Goal: Task Accomplishment & Management: Manage account settings

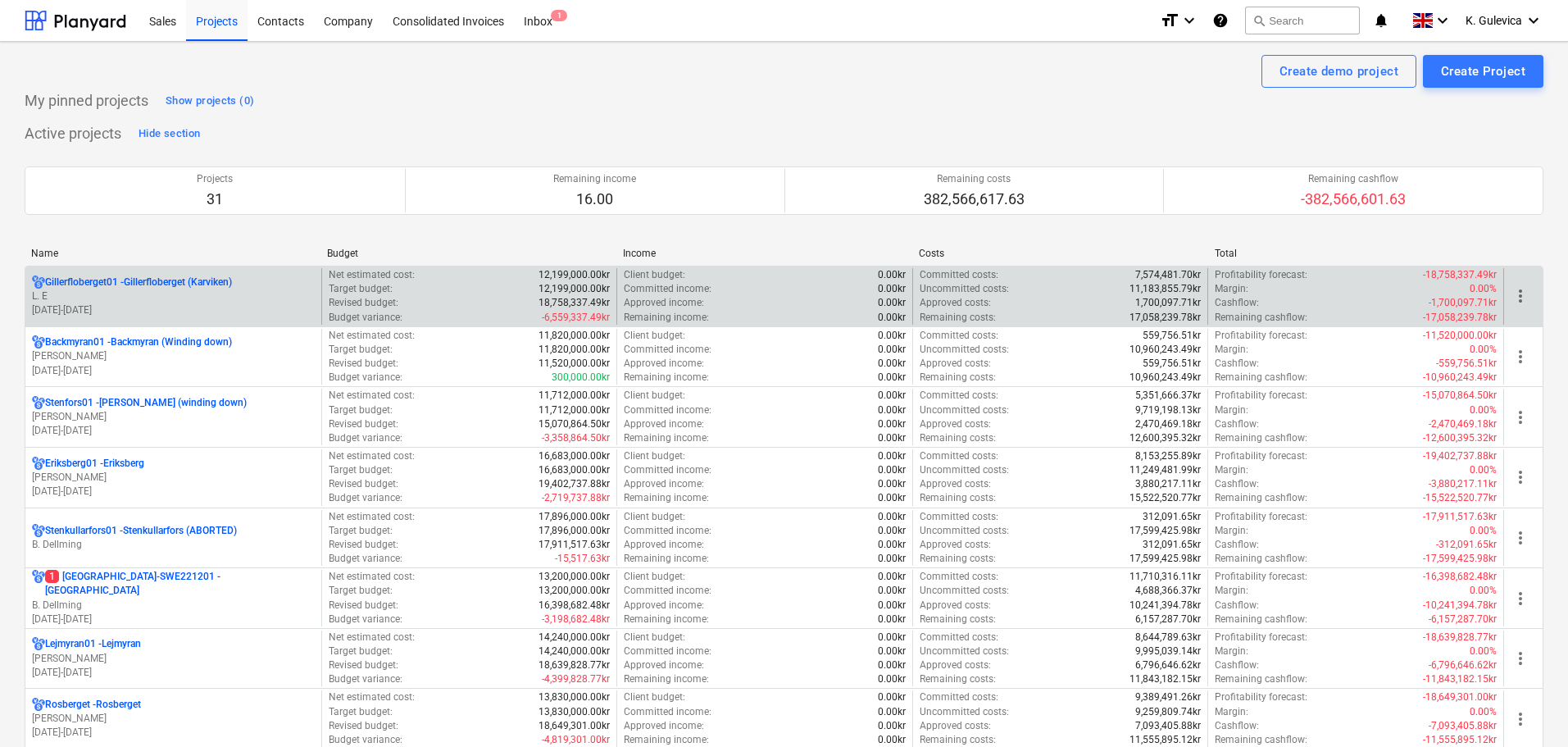
click at [258, 305] on p "[DATE] - [DATE]" at bounding box center [173, 311] width 282 height 14
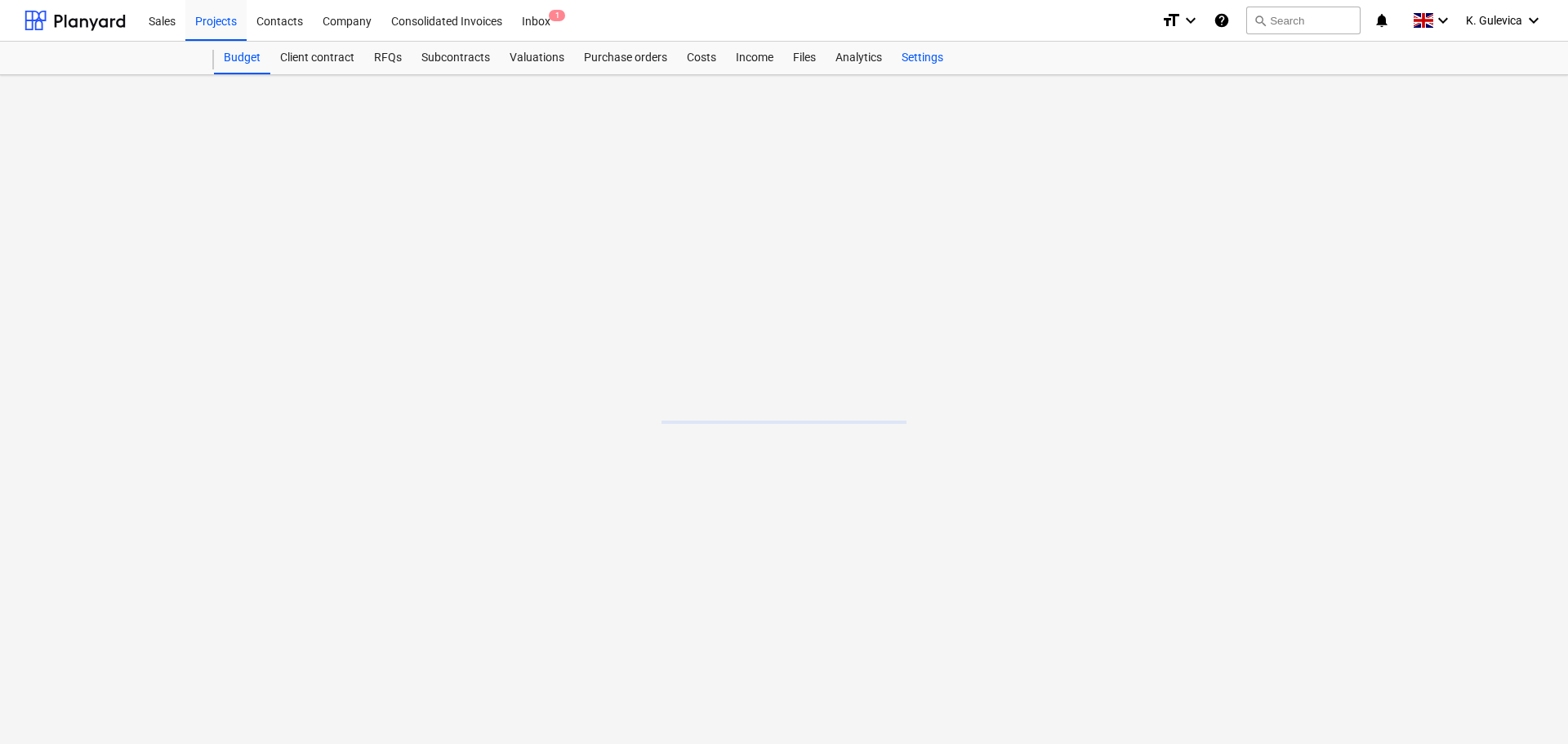
click at [925, 57] on div "Settings" at bounding box center [922, 58] width 61 height 33
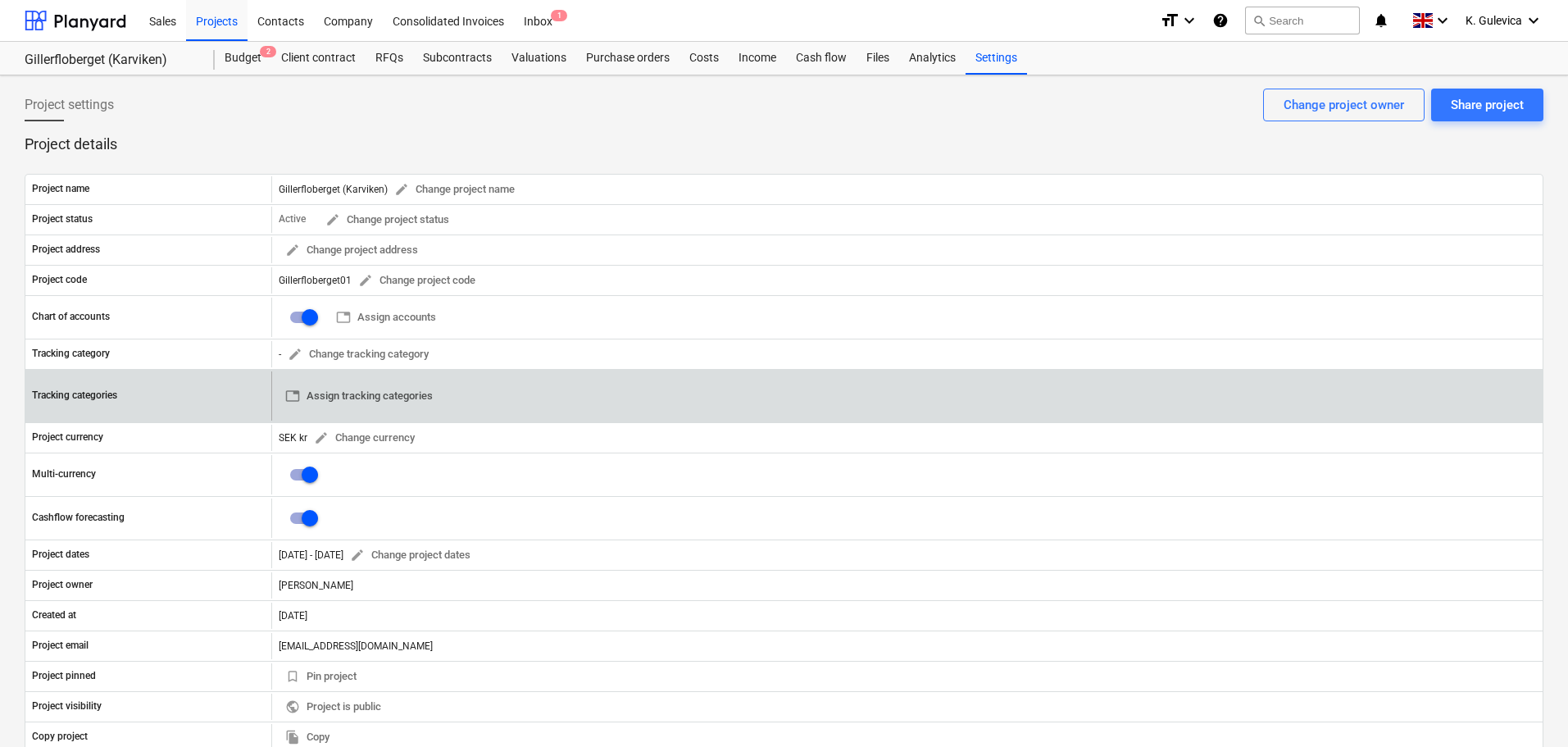
click at [404, 392] on span "table Assign tracking categories" at bounding box center [359, 396] width 147 height 19
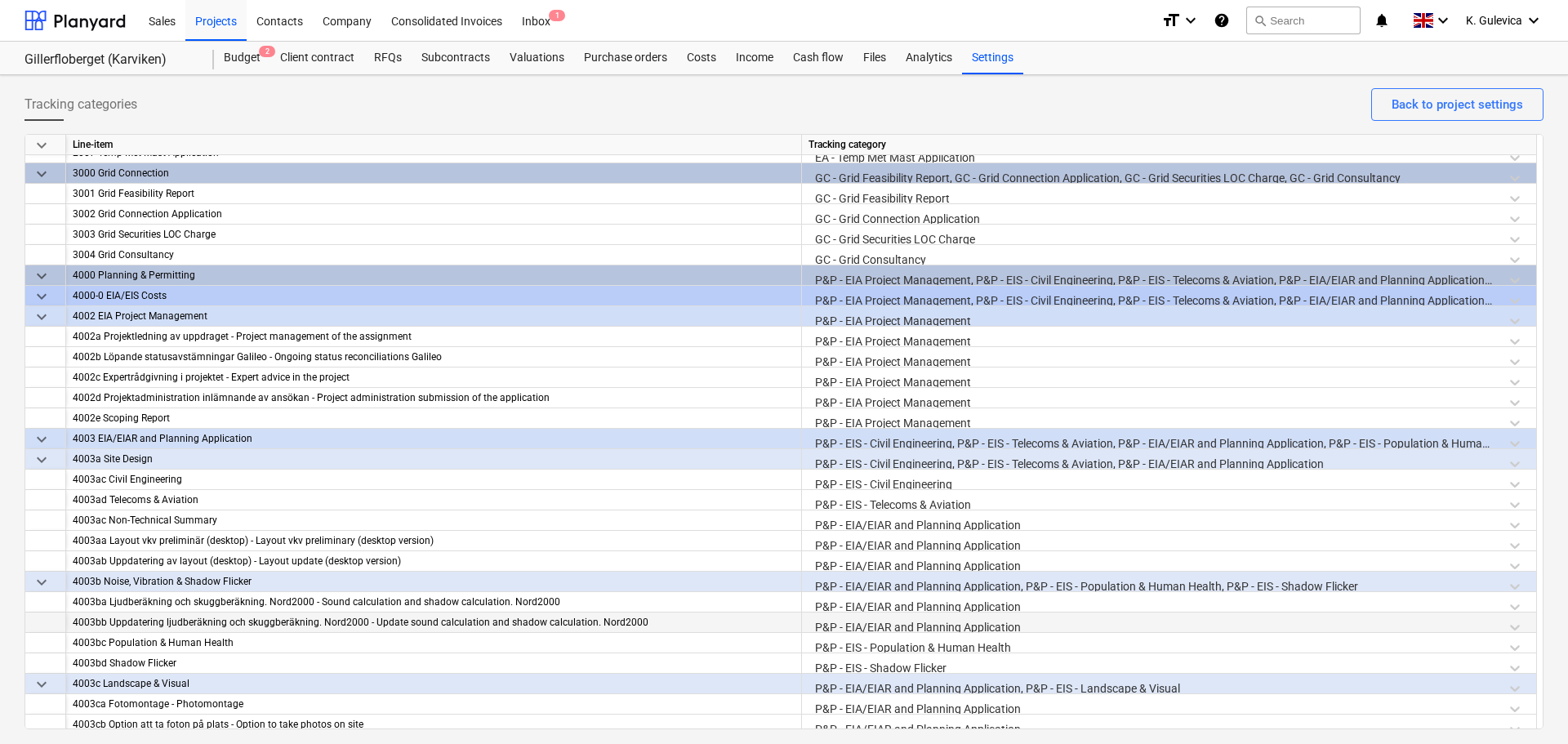
scroll to position [387, 0]
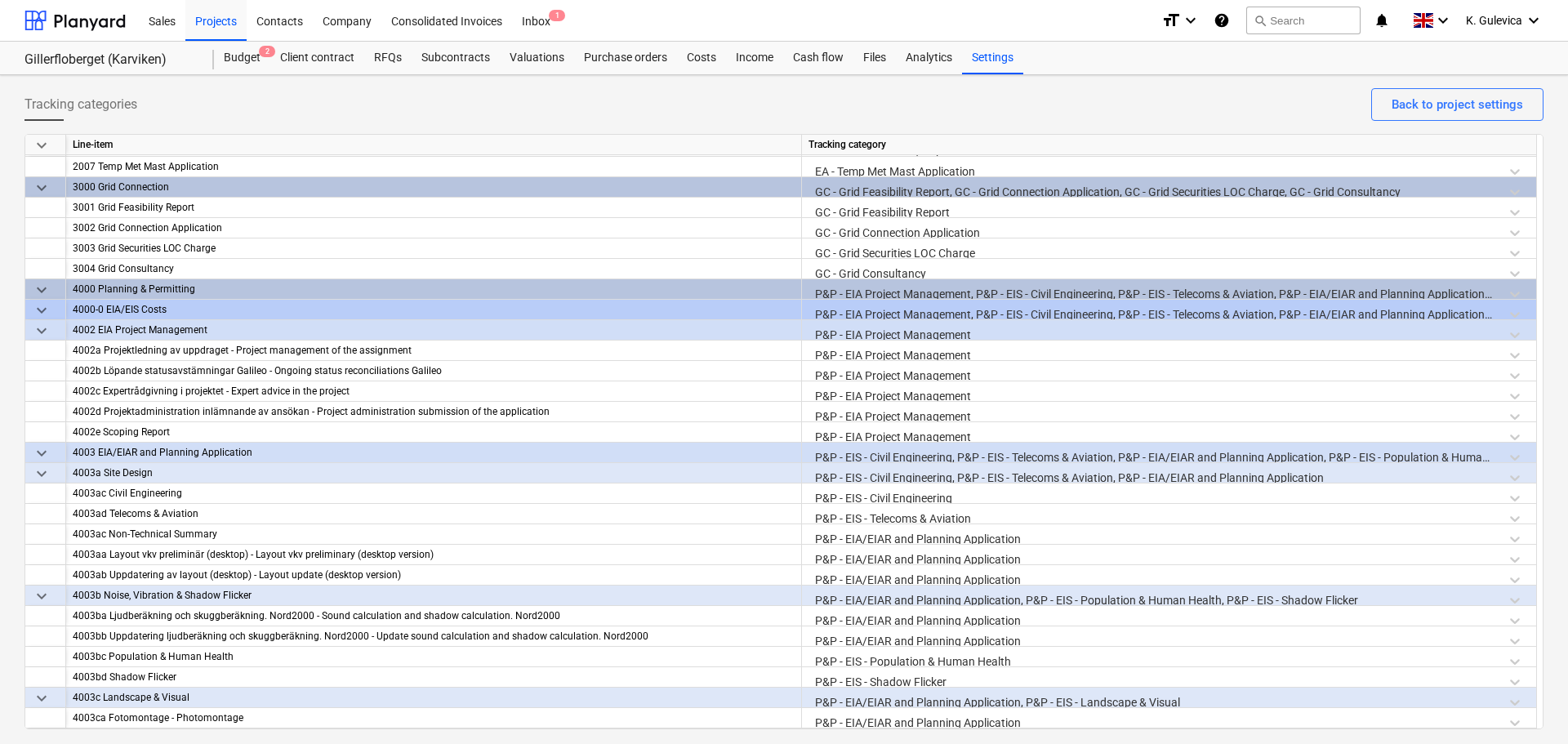
click at [41, 311] on span "keyboard_arrow_down" at bounding box center [42, 311] width 19 height 19
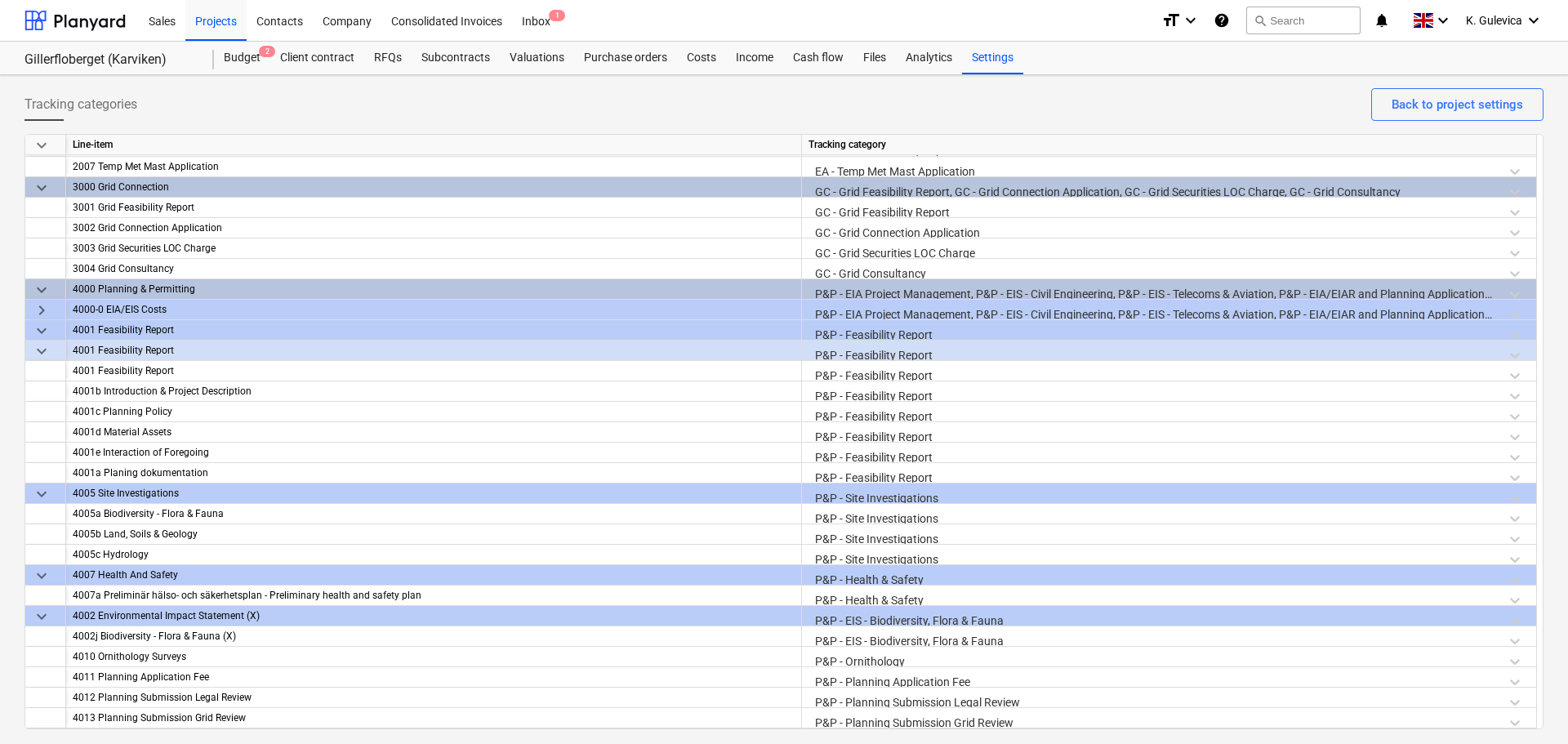
click at [45, 313] on span "keyboard_arrow_right" at bounding box center [42, 311] width 19 height 19
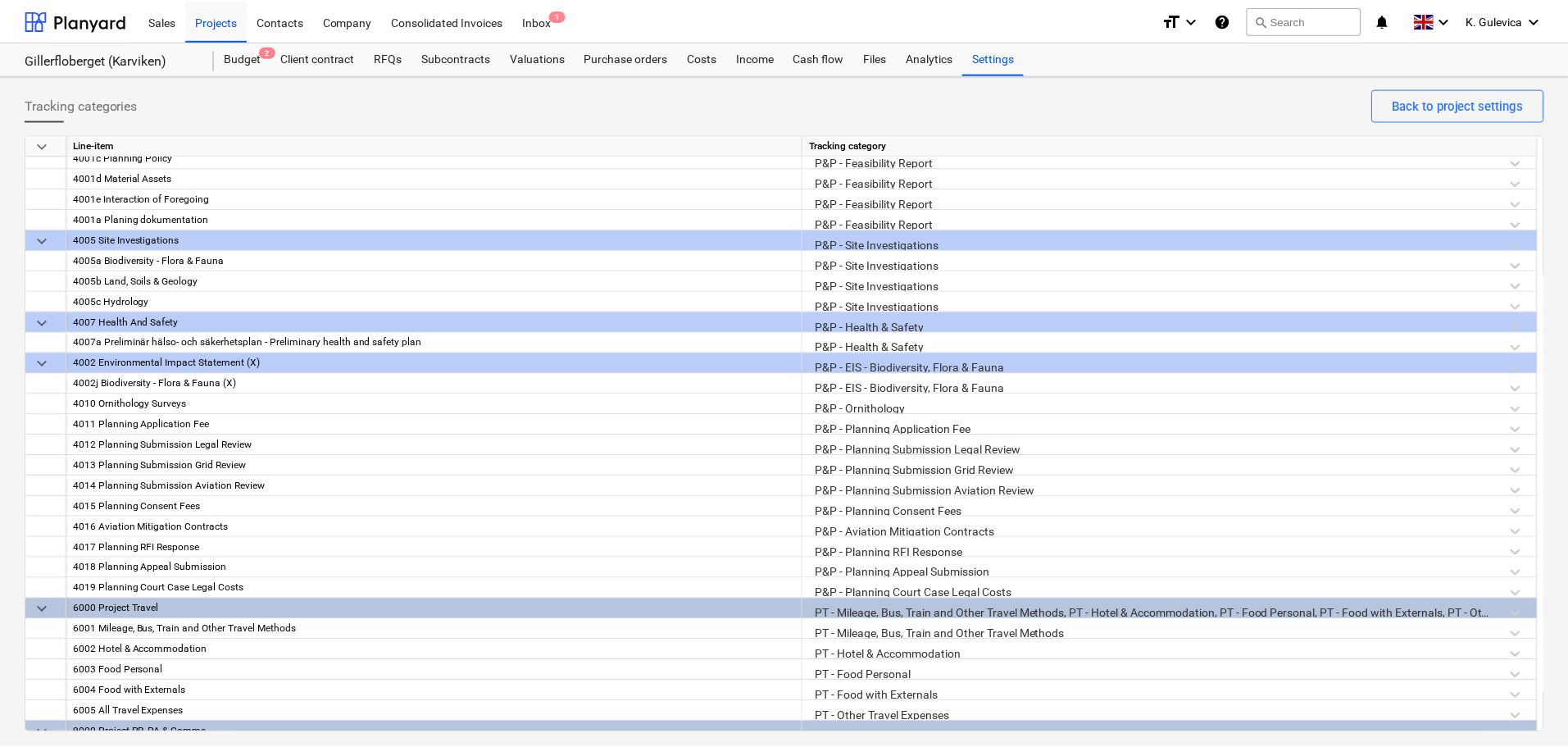
scroll to position [2274, 0]
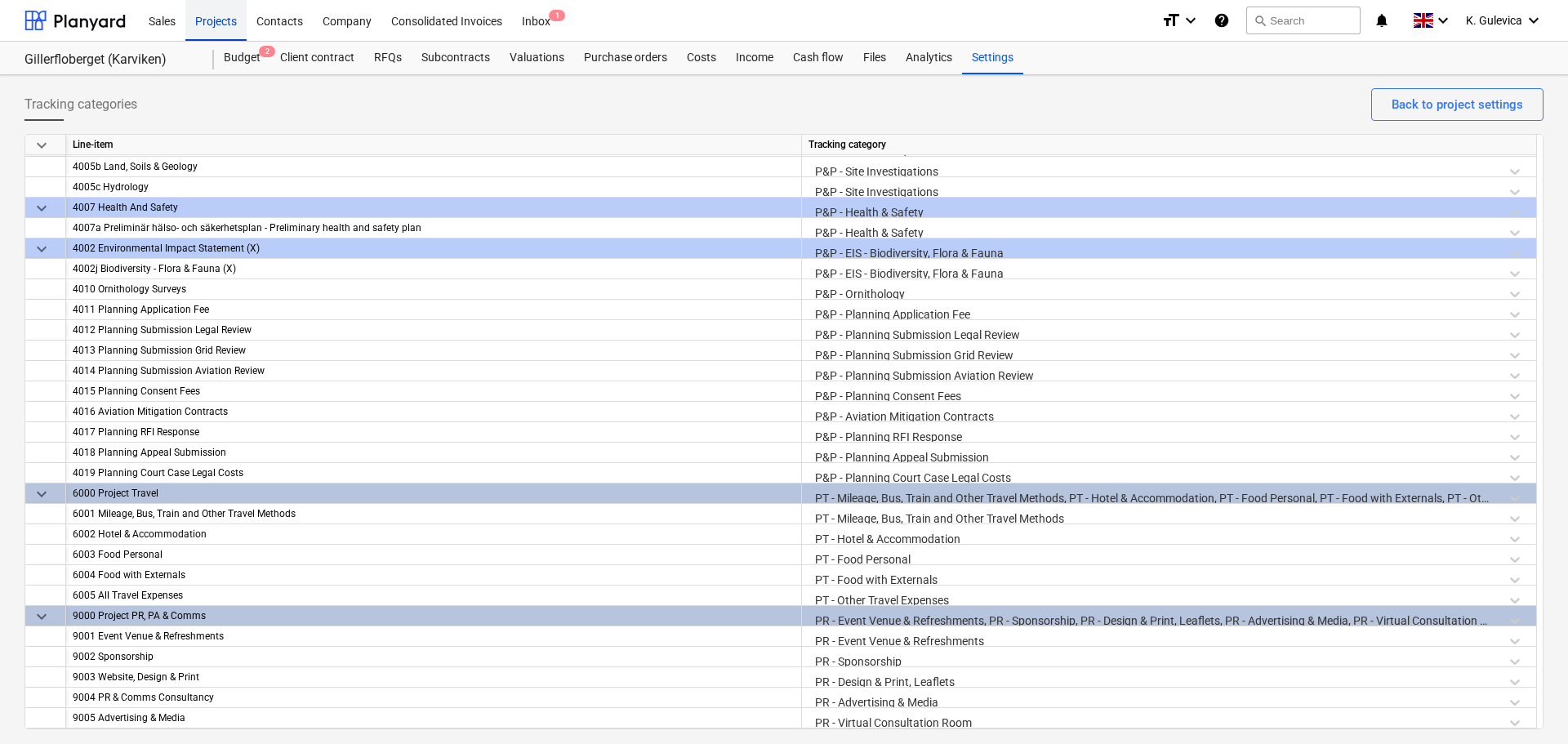
click at [224, 27] on div "Projects" at bounding box center [216, 19] width 61 height 42
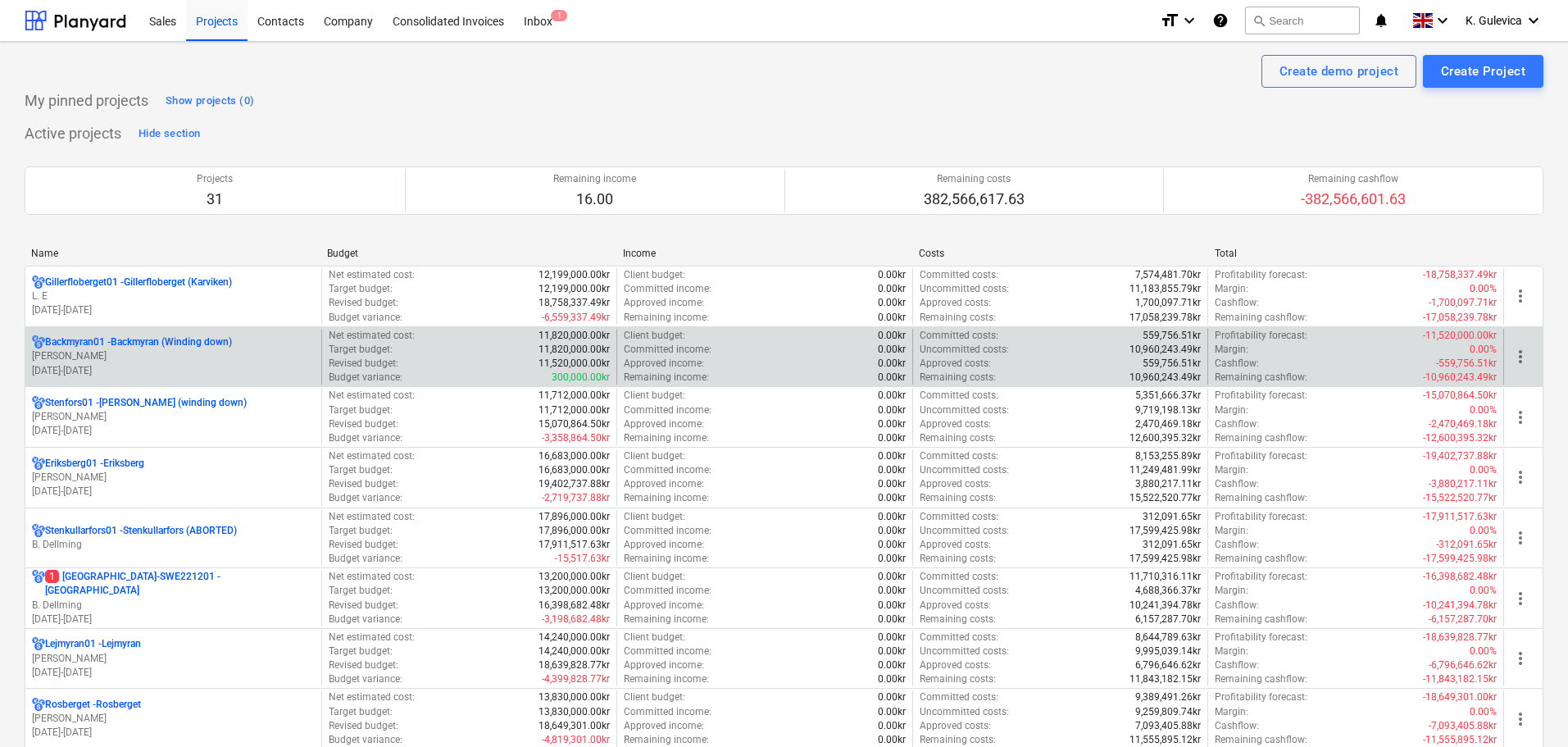
click at [139, 357] on p "[PERSON_NAME]" at bounding box center [173, 356] width 282 height 14
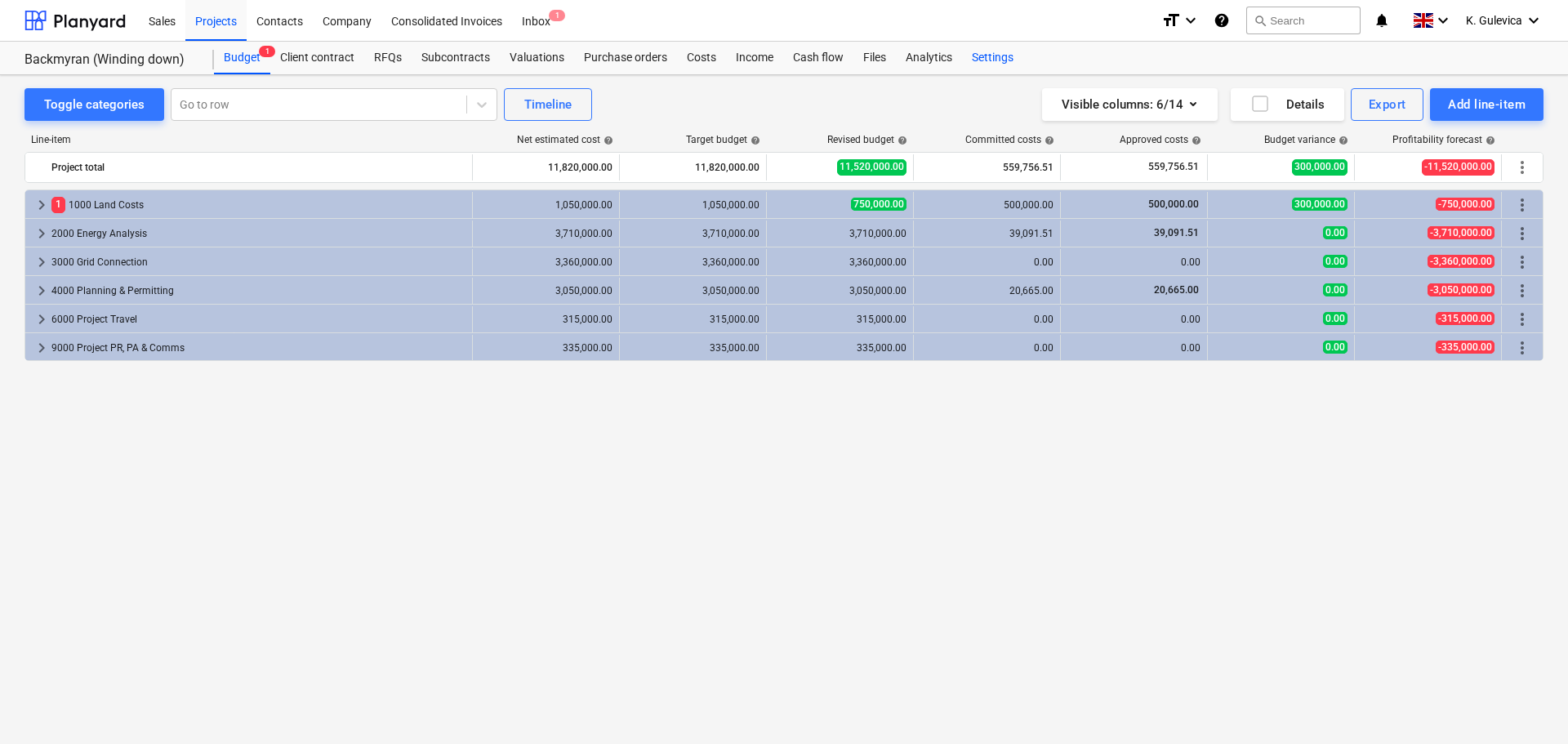
click at [992, 58] on div "Settings" at bounding box center [992, 58] width 61 height 33
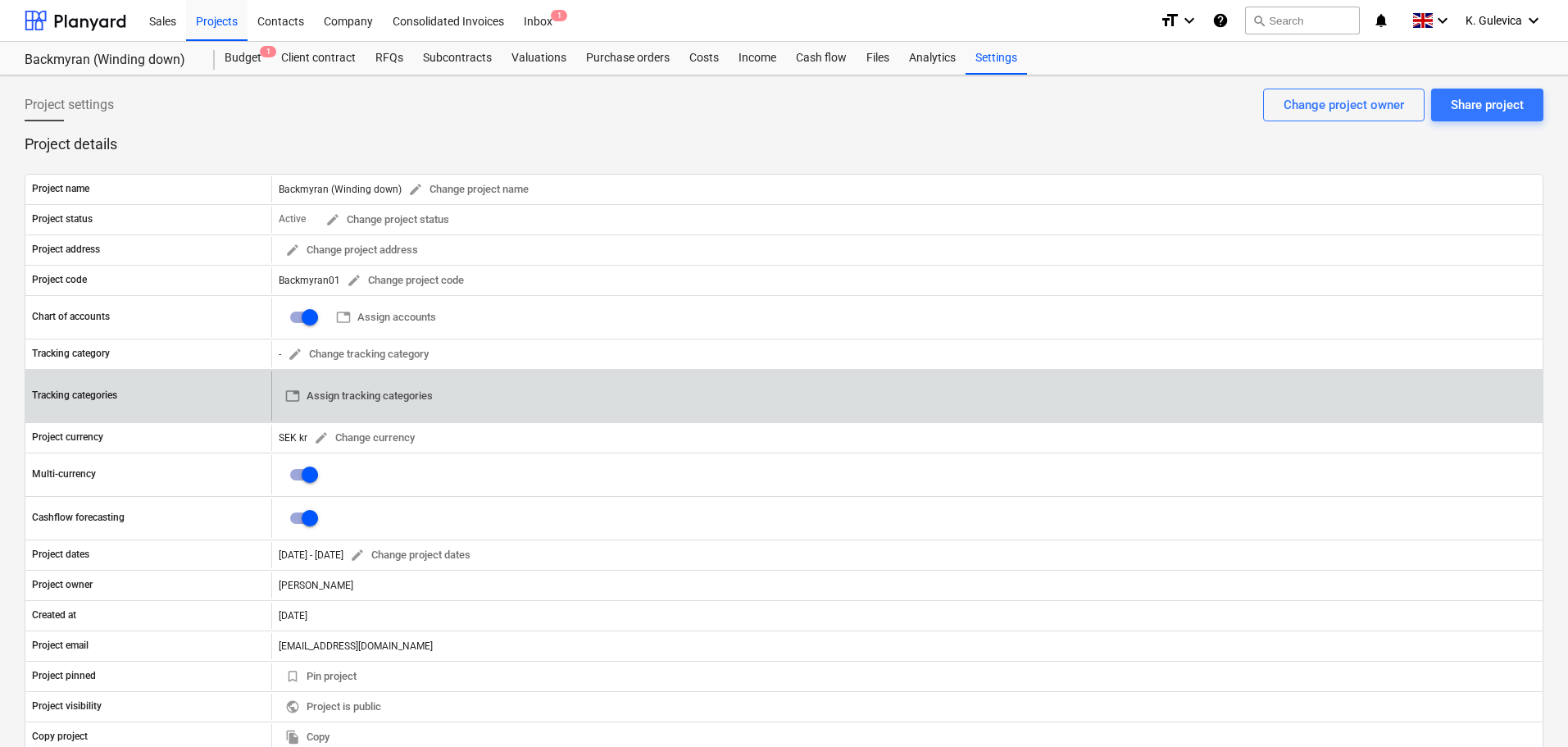
click at [329, 401] on span "table Assign tracking categories" at bounding box center [359, 396] width 147 height 19
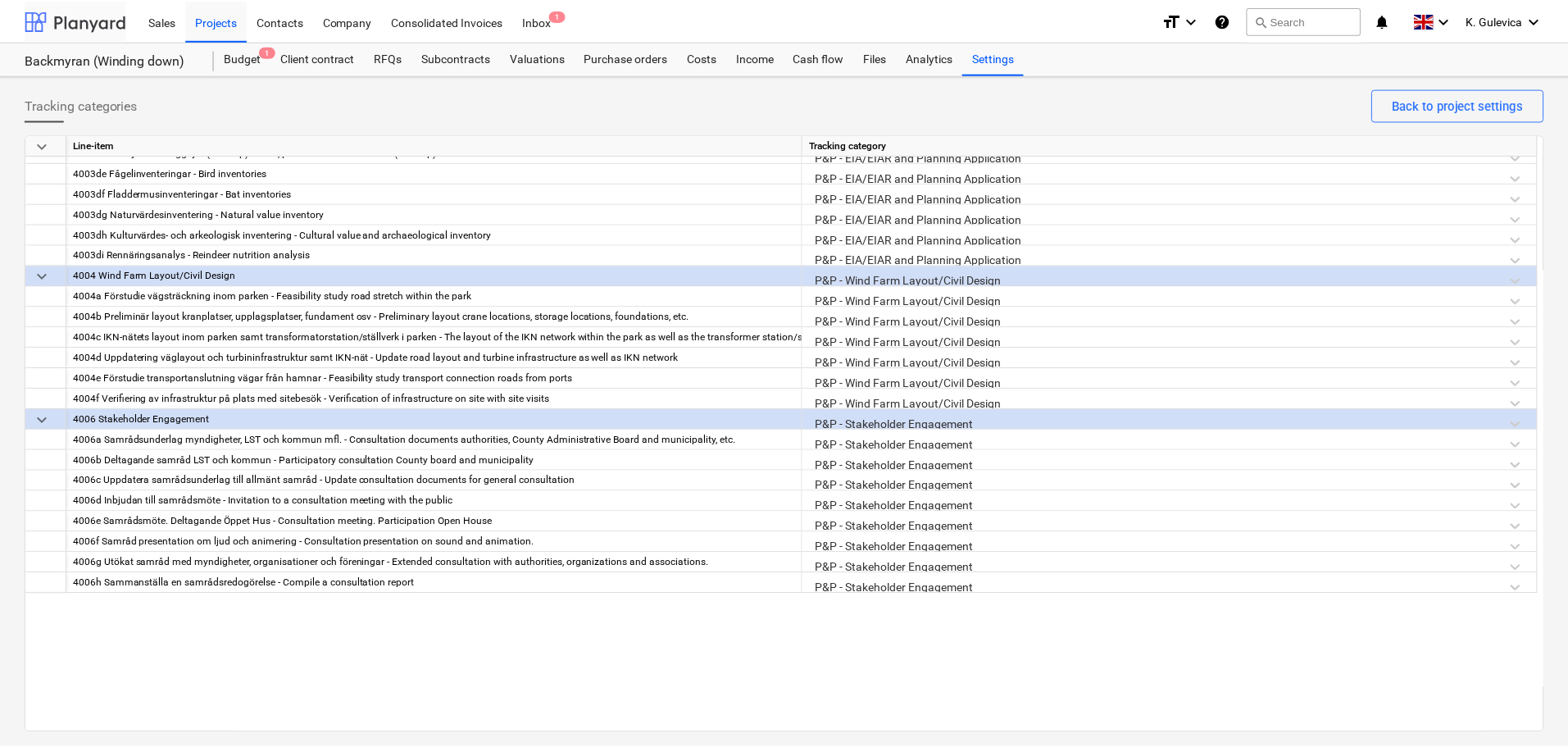
scroll to position [879, 0]
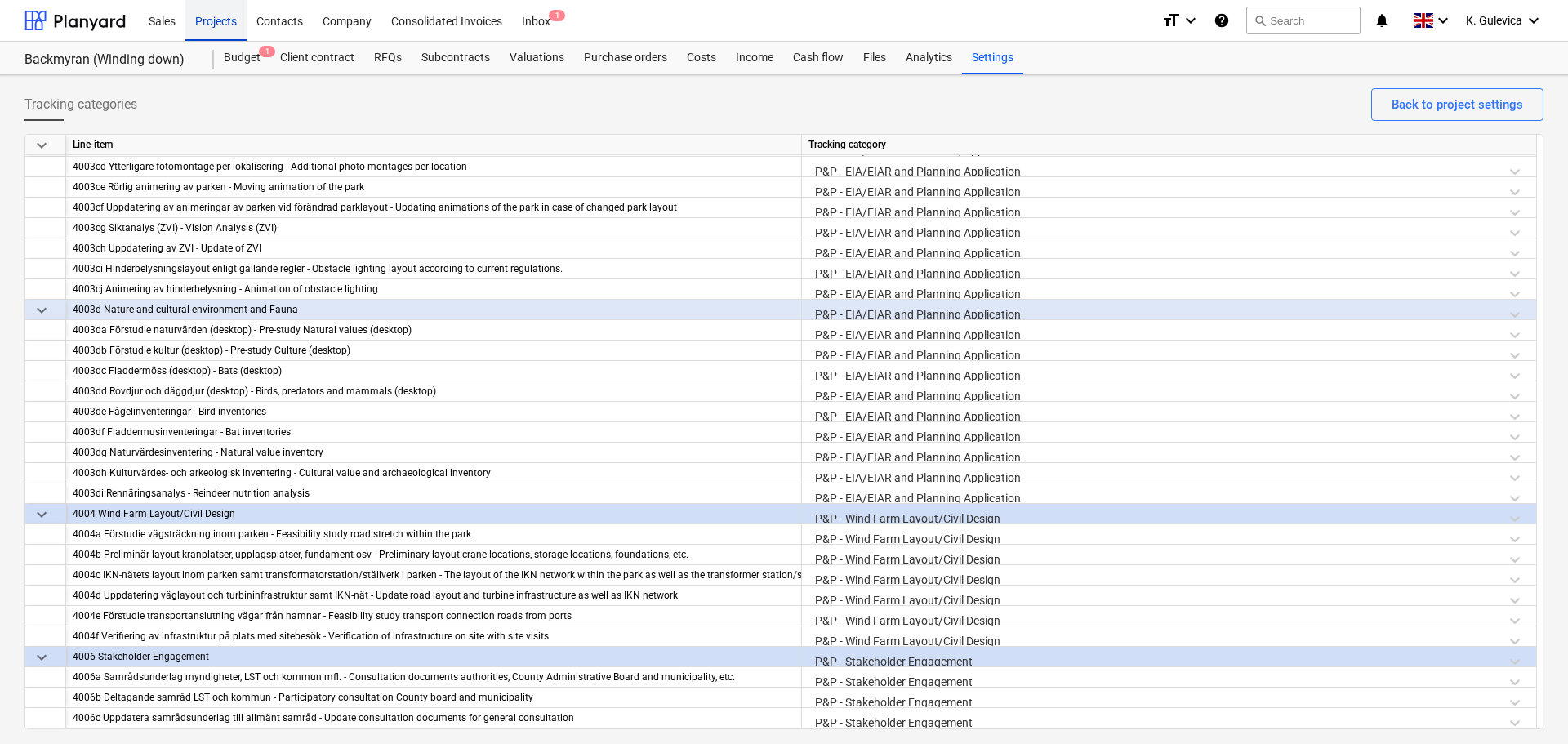
click at [223, 24] on div "Projects" at bounding box center [216, 19] width 61 height 42
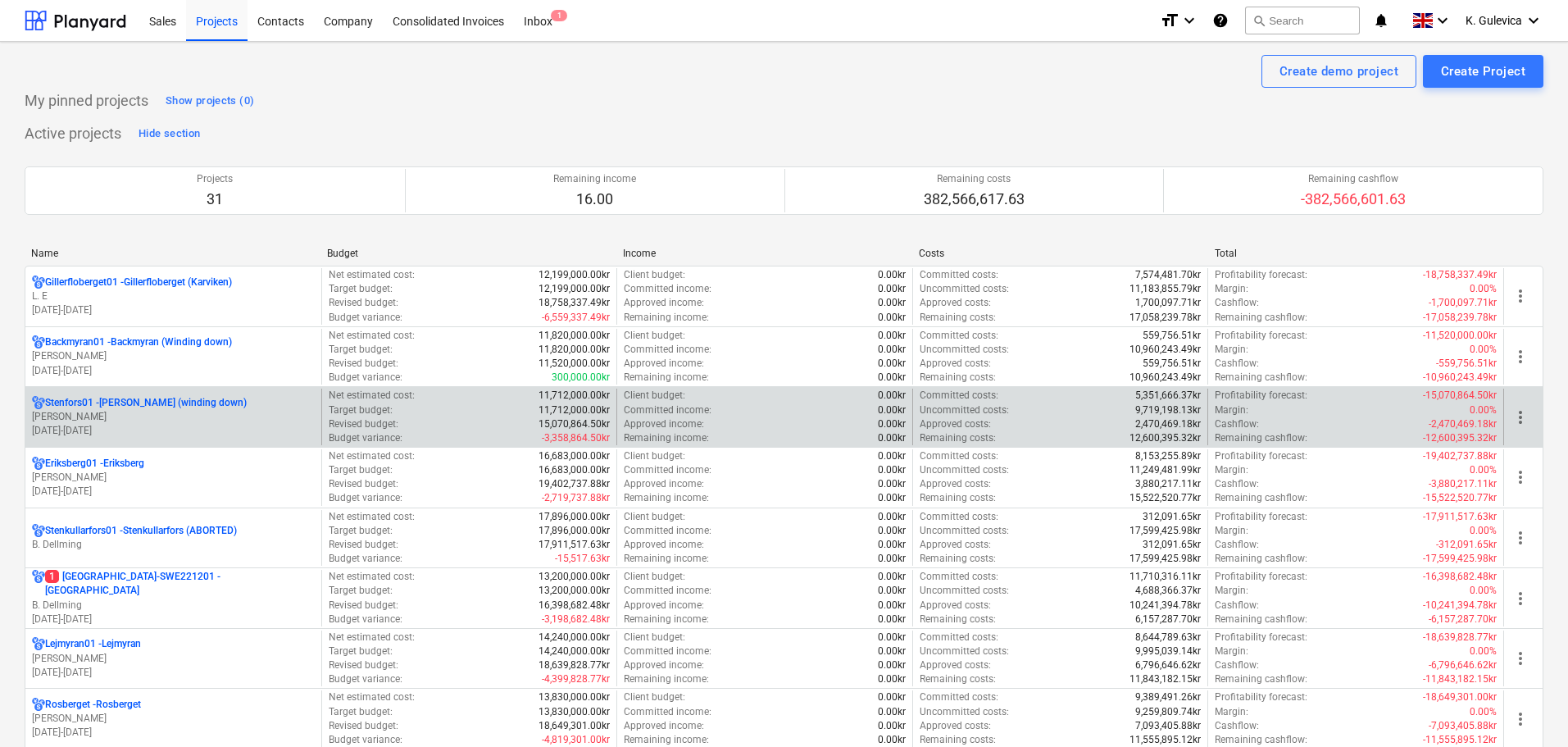
click at [154, 411] on p "[PERSON_NAME]" at bounding box center [173, 417] width 282 height 14
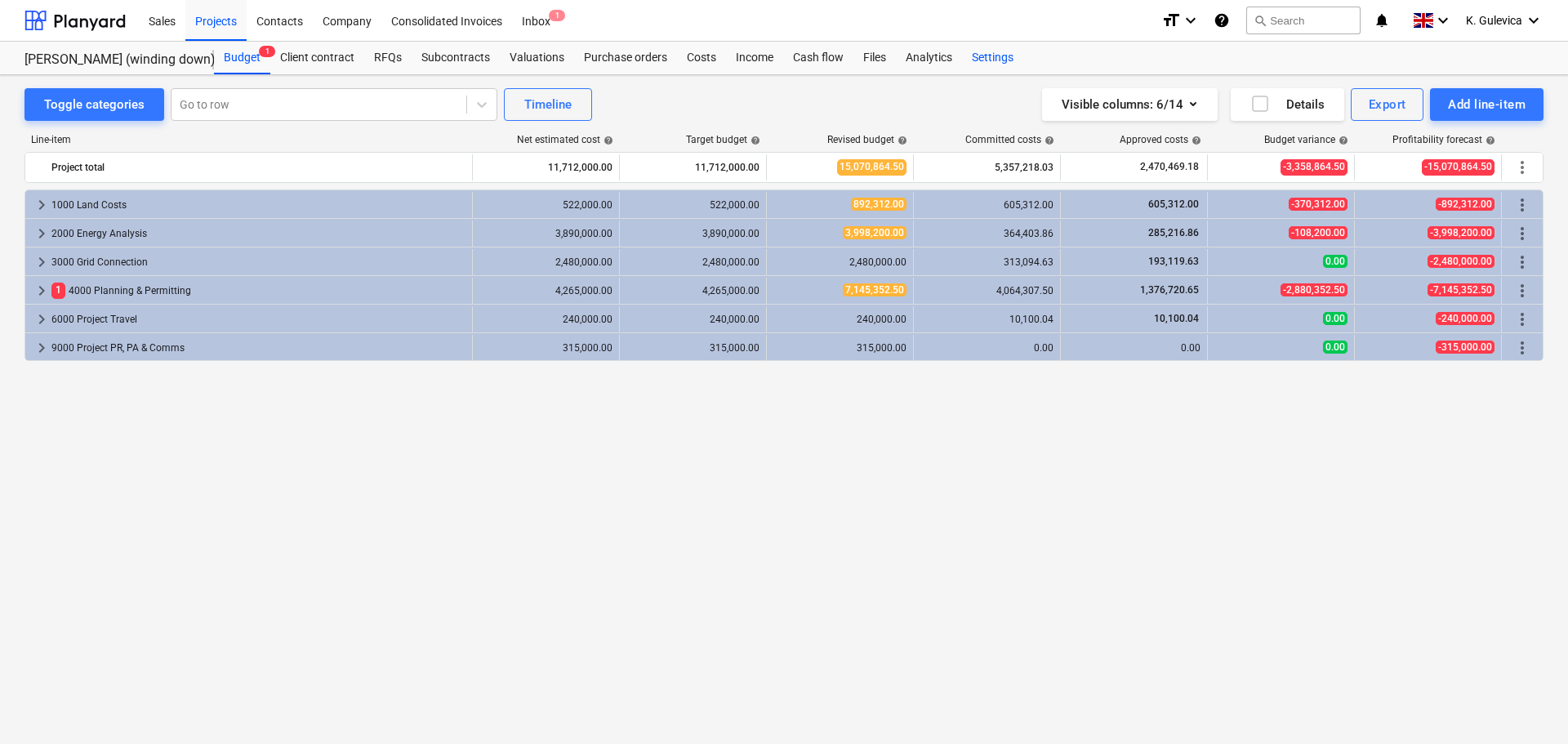
click at [1007, 60] on div "Settings" at bounding box center [992, 58] width 61 height 33
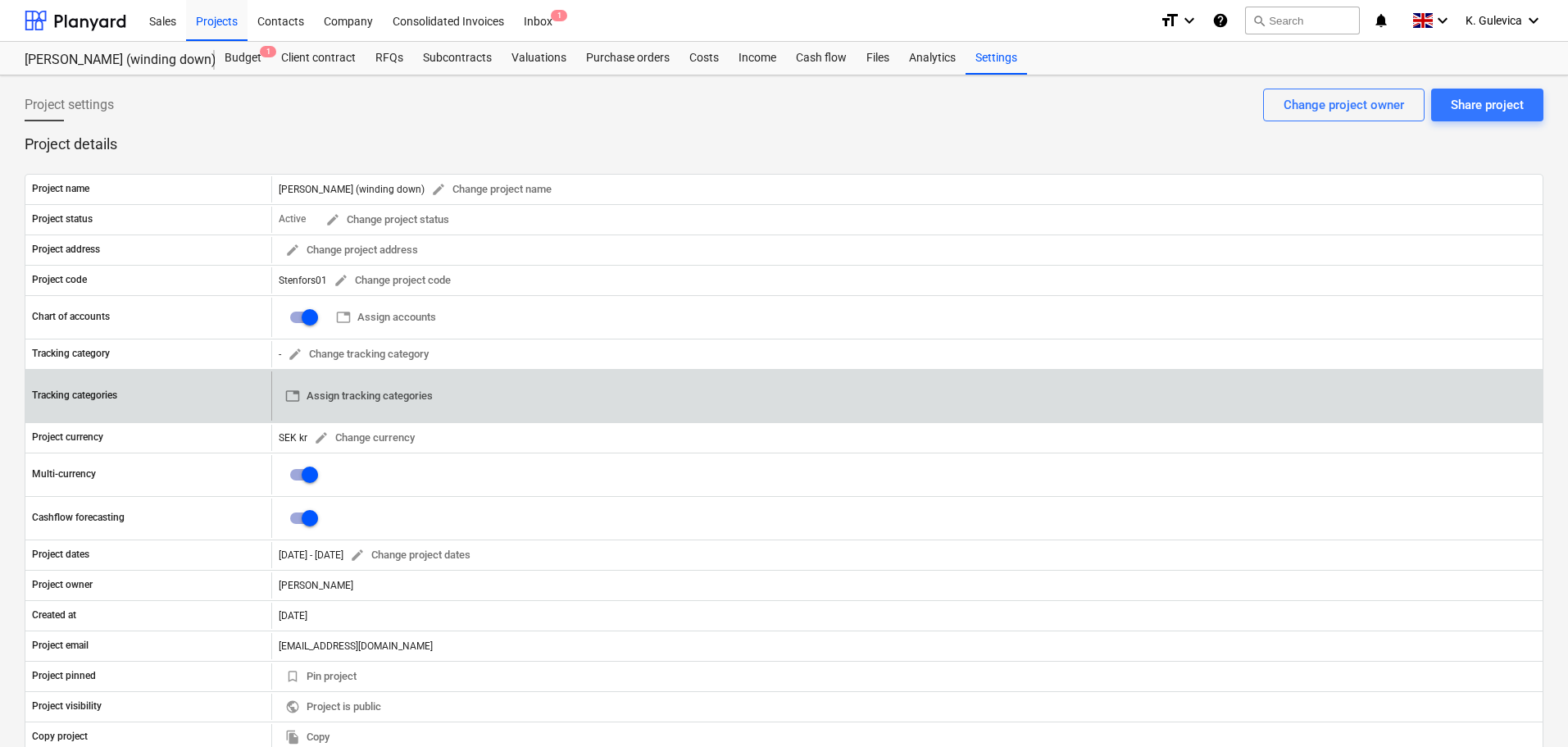
click at [406, 392] on span "table Assign tracking categories" at bounding box center [359, 396] width 147 height 19
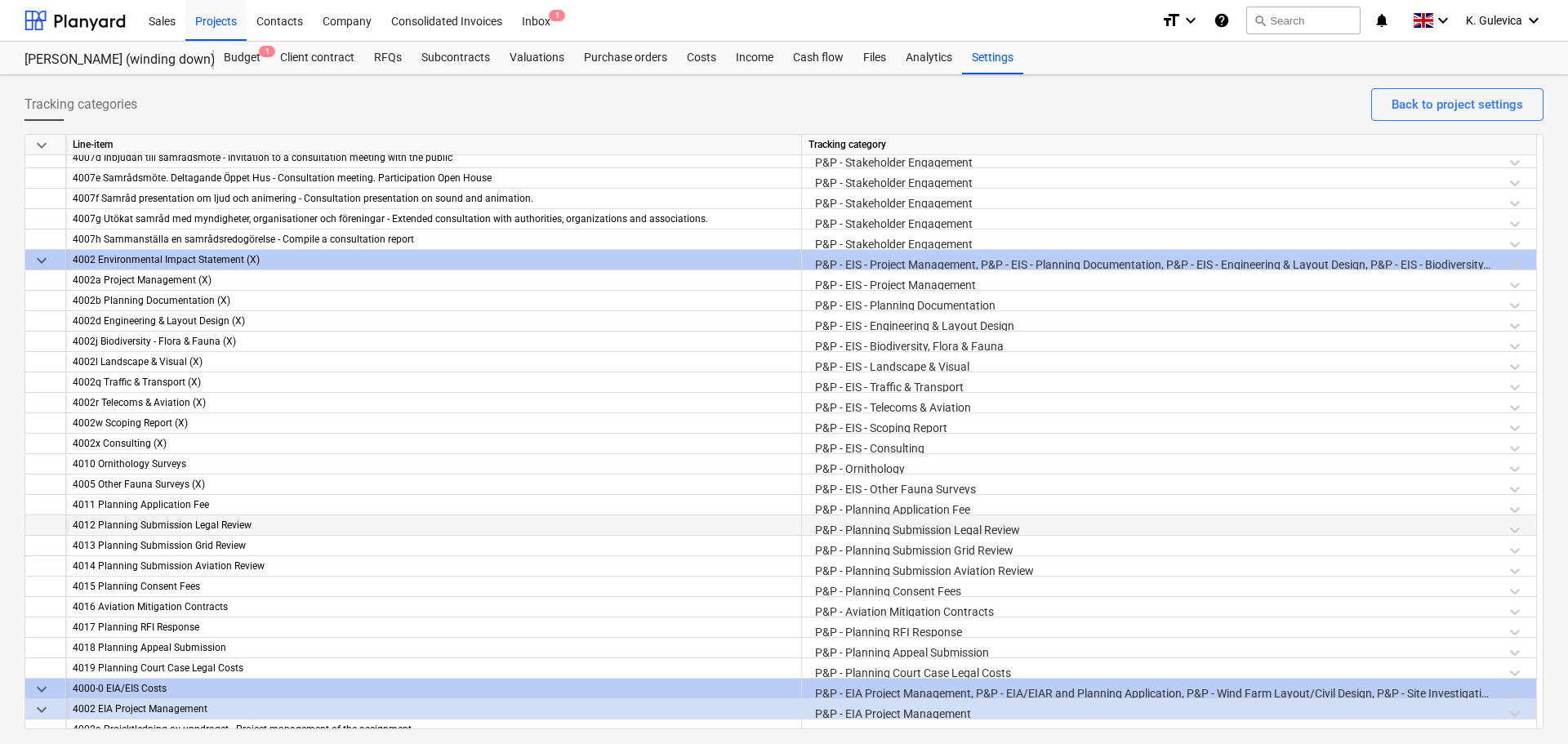
scroll to position [735, 0]
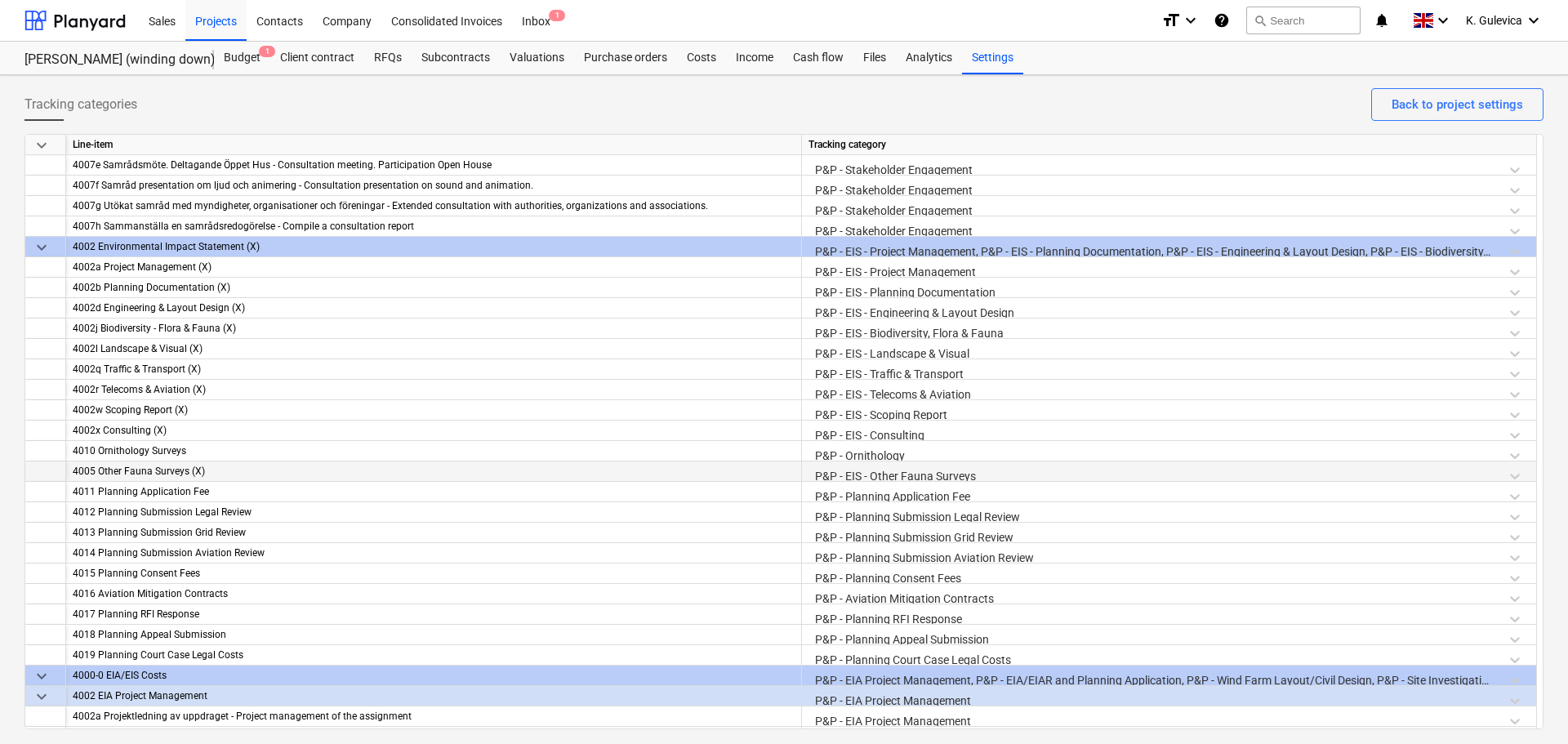
click at [914, 473] on div "P&P - EIS - Other Fauna Surveys" at bounding box center [1169, 476] width 721 height 28
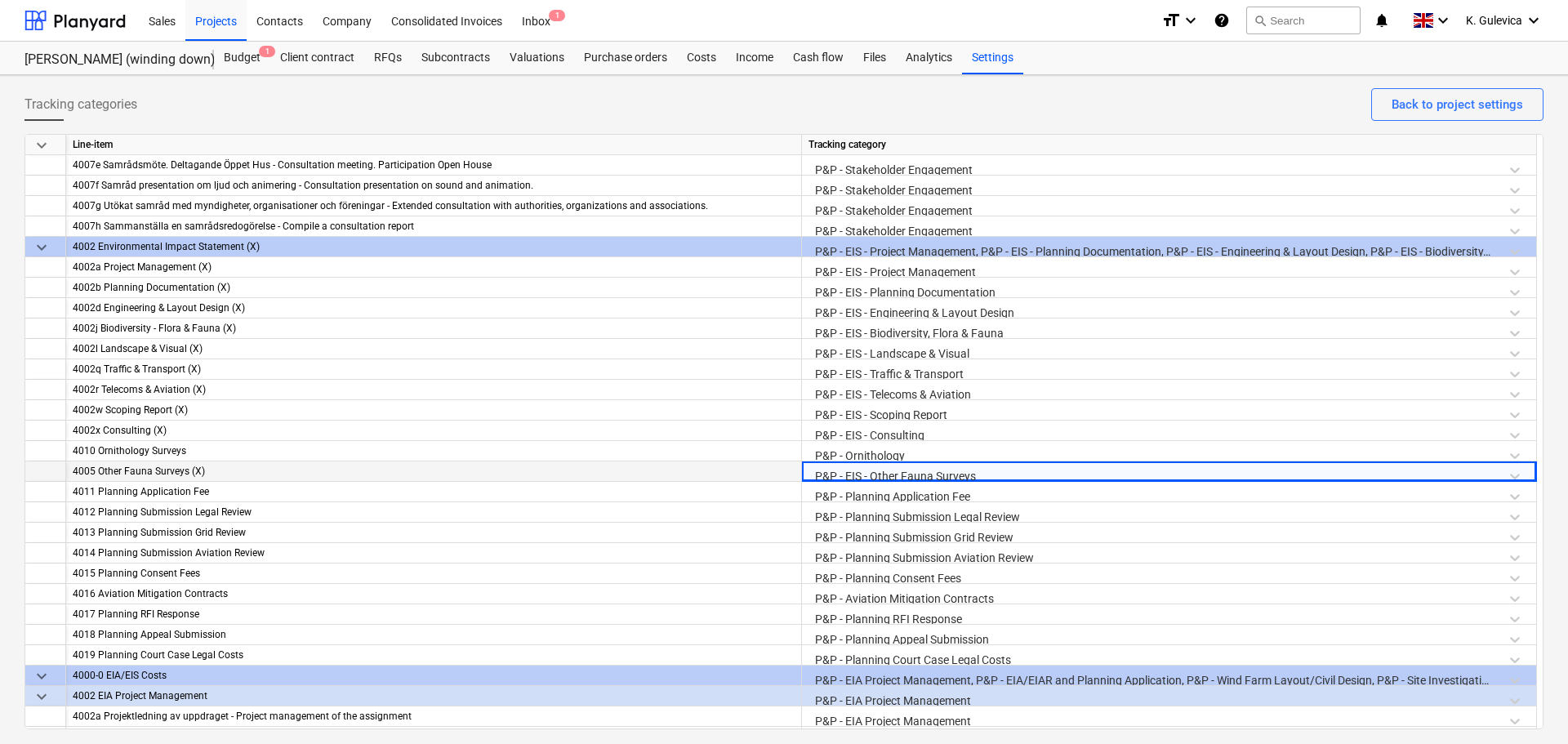
click at [1511, 472] on div "P&P - EIS - Other Fauna Surveys" at bounding box center [1169, 476] width 721 height 28
click at [1482, 471] on div "P&P - EIS - Other Fauna Surveys" at bounding box center [1169, 476] width 721 height 28
drag, startPoint x: 1526, startPoint y: 470, endPoint x: 1509, endPoint y: 479, distance: 19.2
click at [1525, 472] on div "P&P - EIS - Other Fauna Surveys" at bounding box center [1169, 476] width 721 height 28
click at [1517, 474] on div "P&P - EIS - Other Fauna Surveys" at bounding box center [1169, 476] width 721 height 28
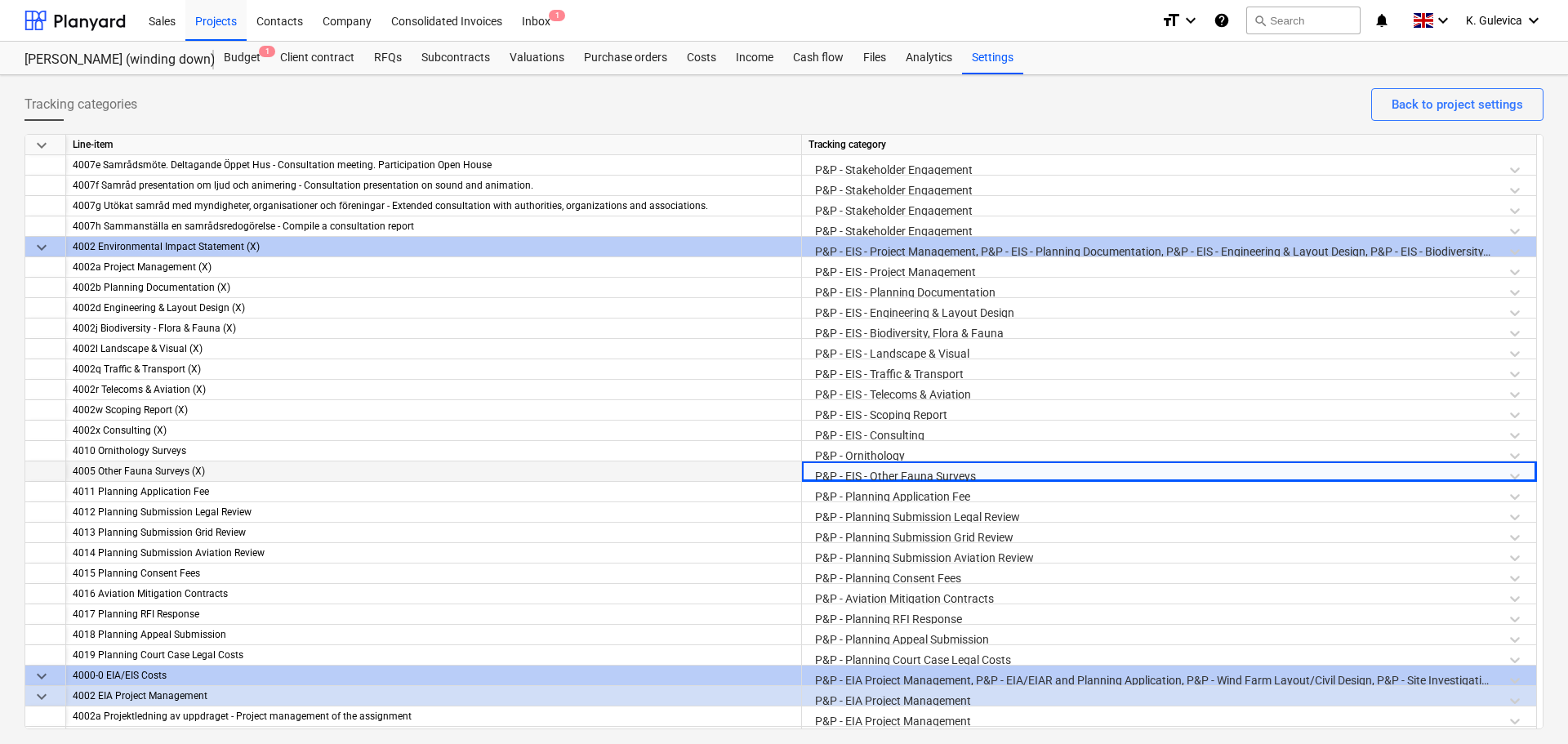
click at [1516, 474] on div "P&P - EIS - Other Fauna Surveys" at bounding box center [1169, 476] width 721 height 28
click at [1516, 473] on div "P&P - EIS - Other Fauna Surveys" at bounding box center [1169, 476] width 721 height 28
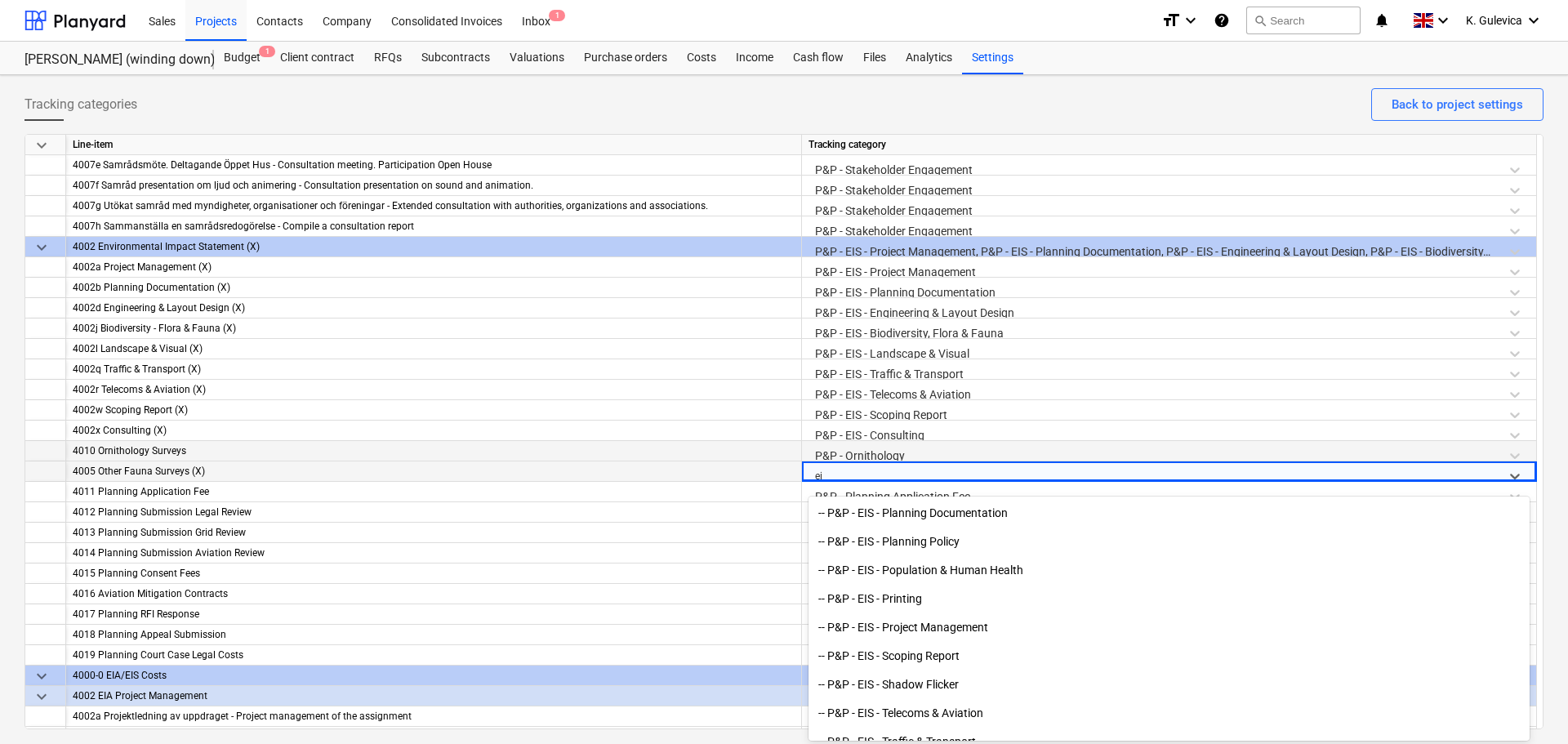
scroll to position [1903, 0]
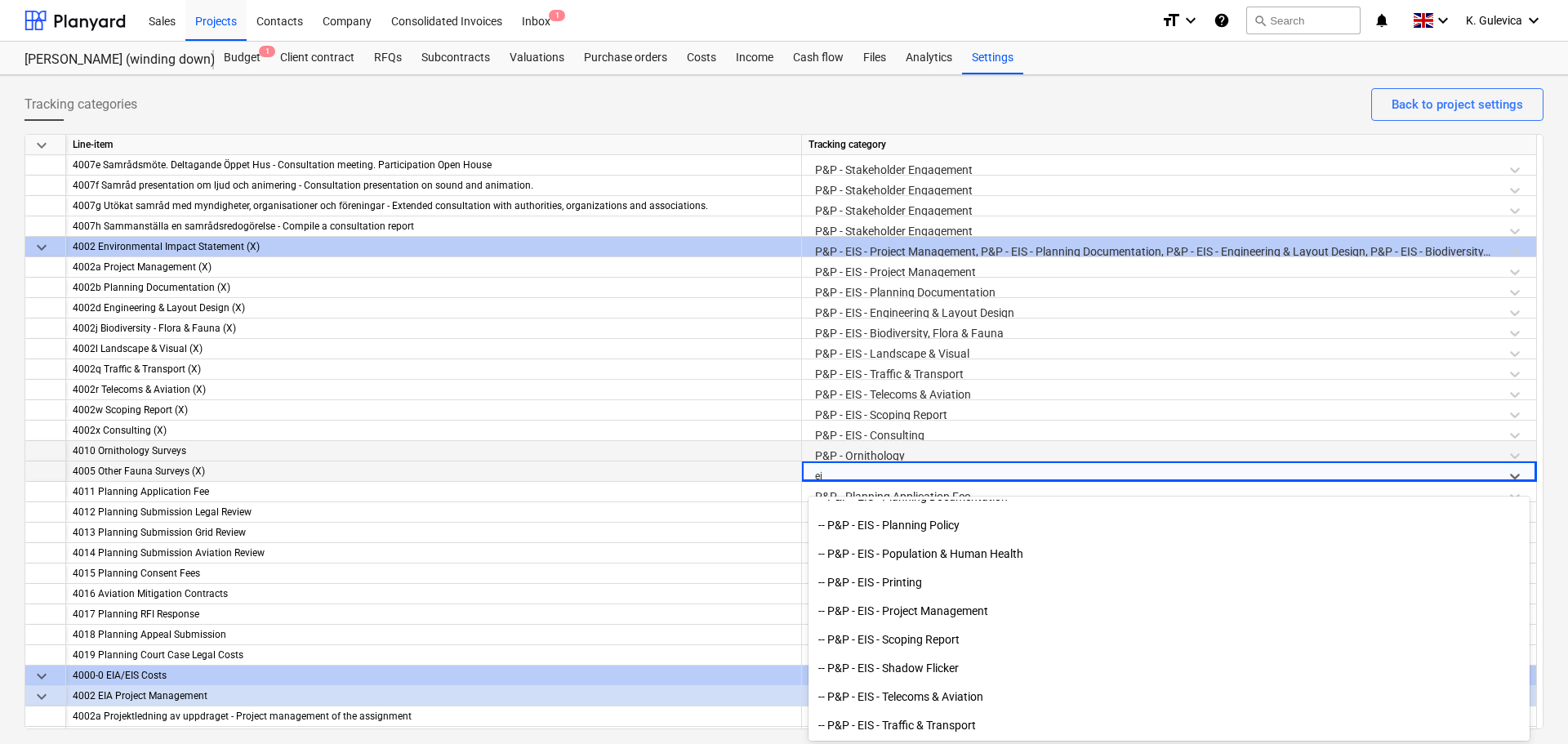
type input "eia"
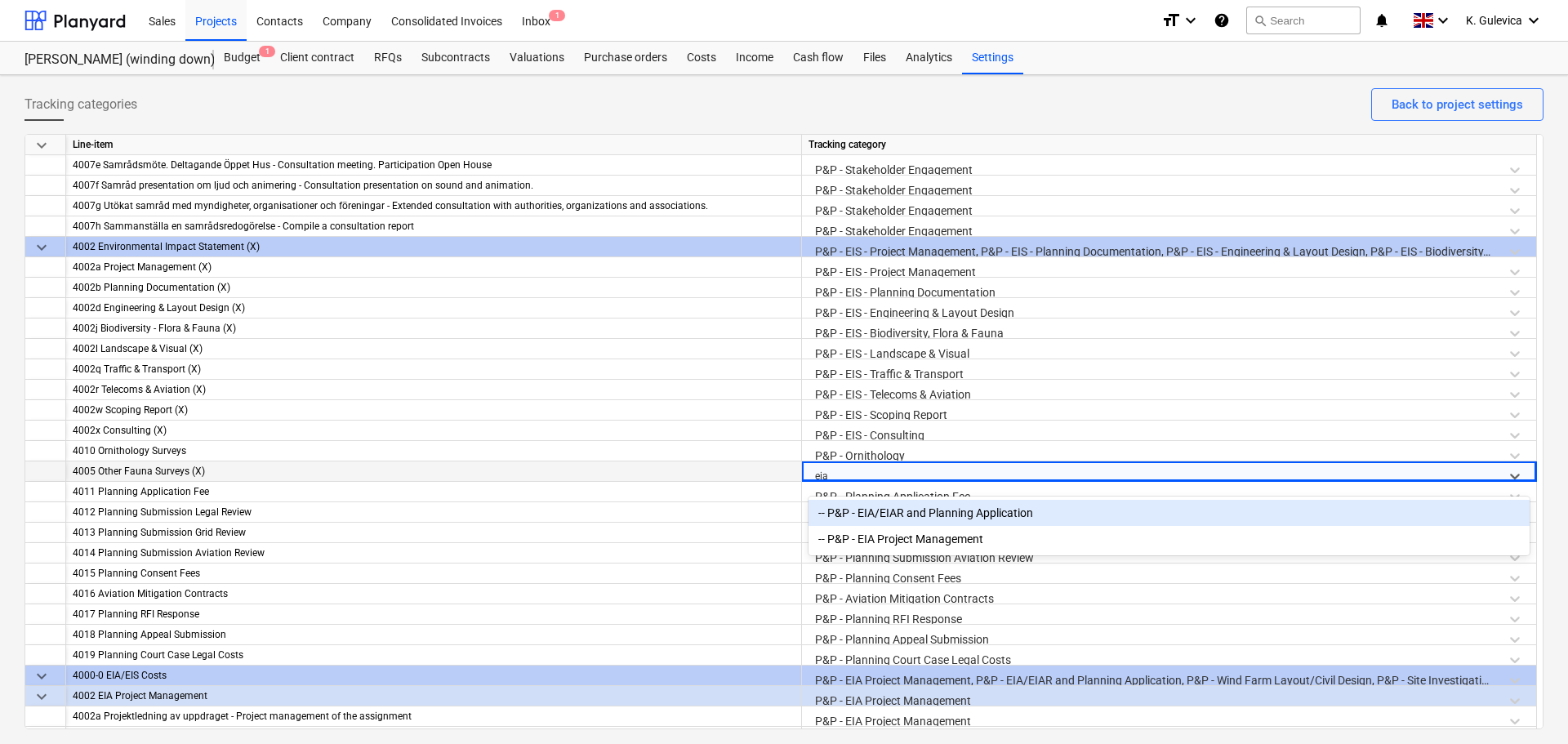
click at [995, 514] on div "-- P&P - EIA/EIAR and Planning Application" at bounding box center [1169, 513] width 721 height 27
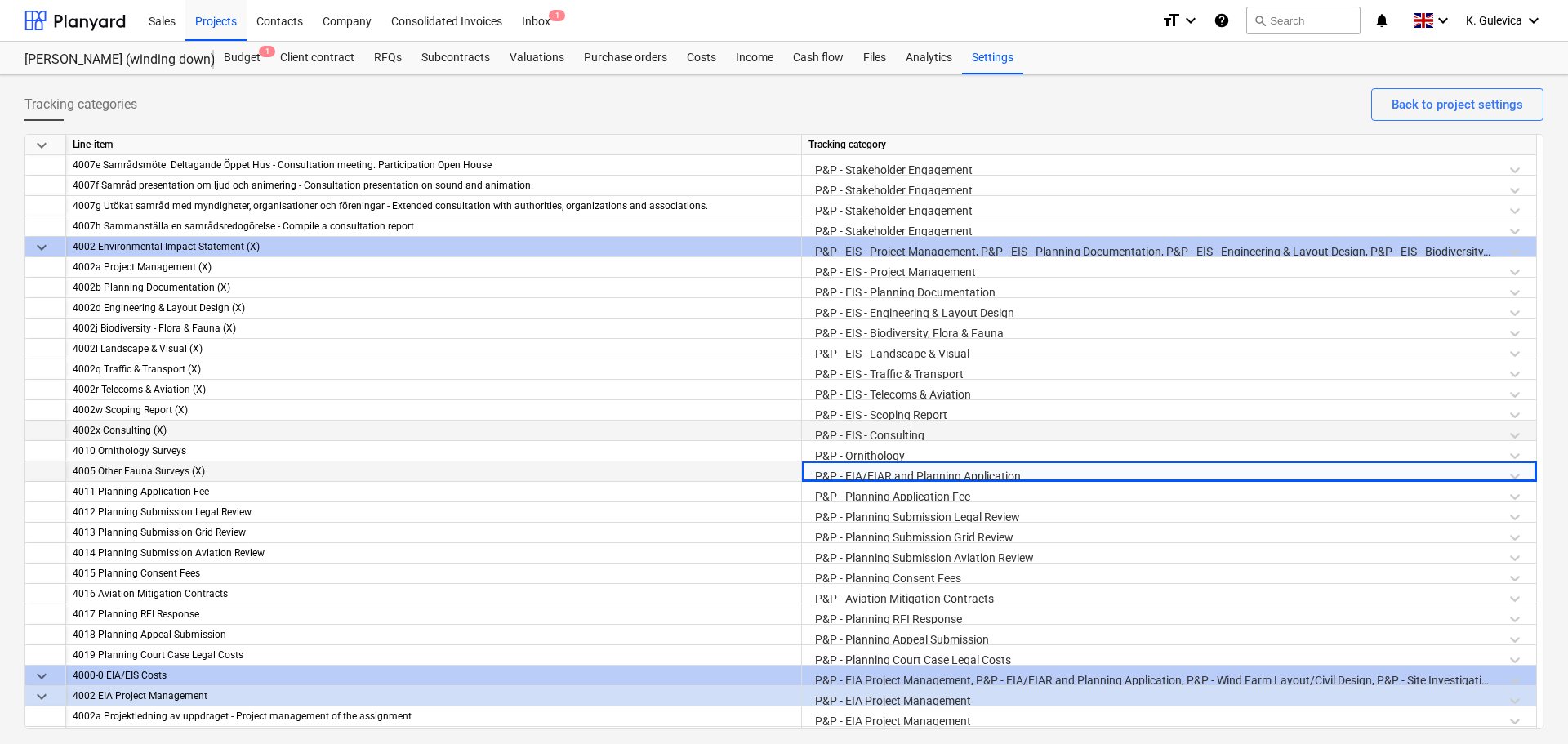
click at [1149, 439] on div "P&P - EIS - Consulting" at bounding box center [1169, 434] width 721 height 28
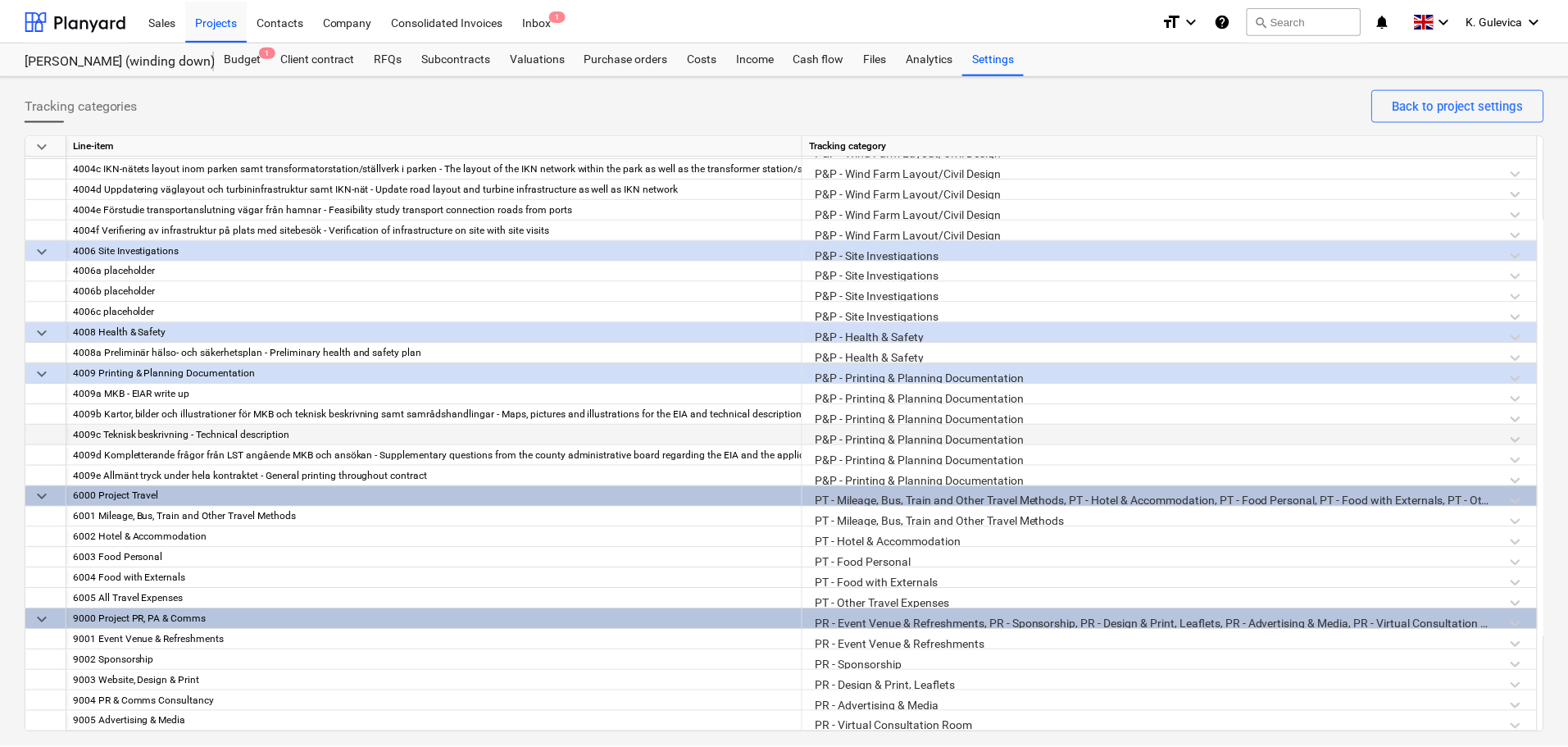
scroll to position [2007, 0]
click at [214, 21] on div "Projects" at bounding box center [217, 20] width 61 height 42
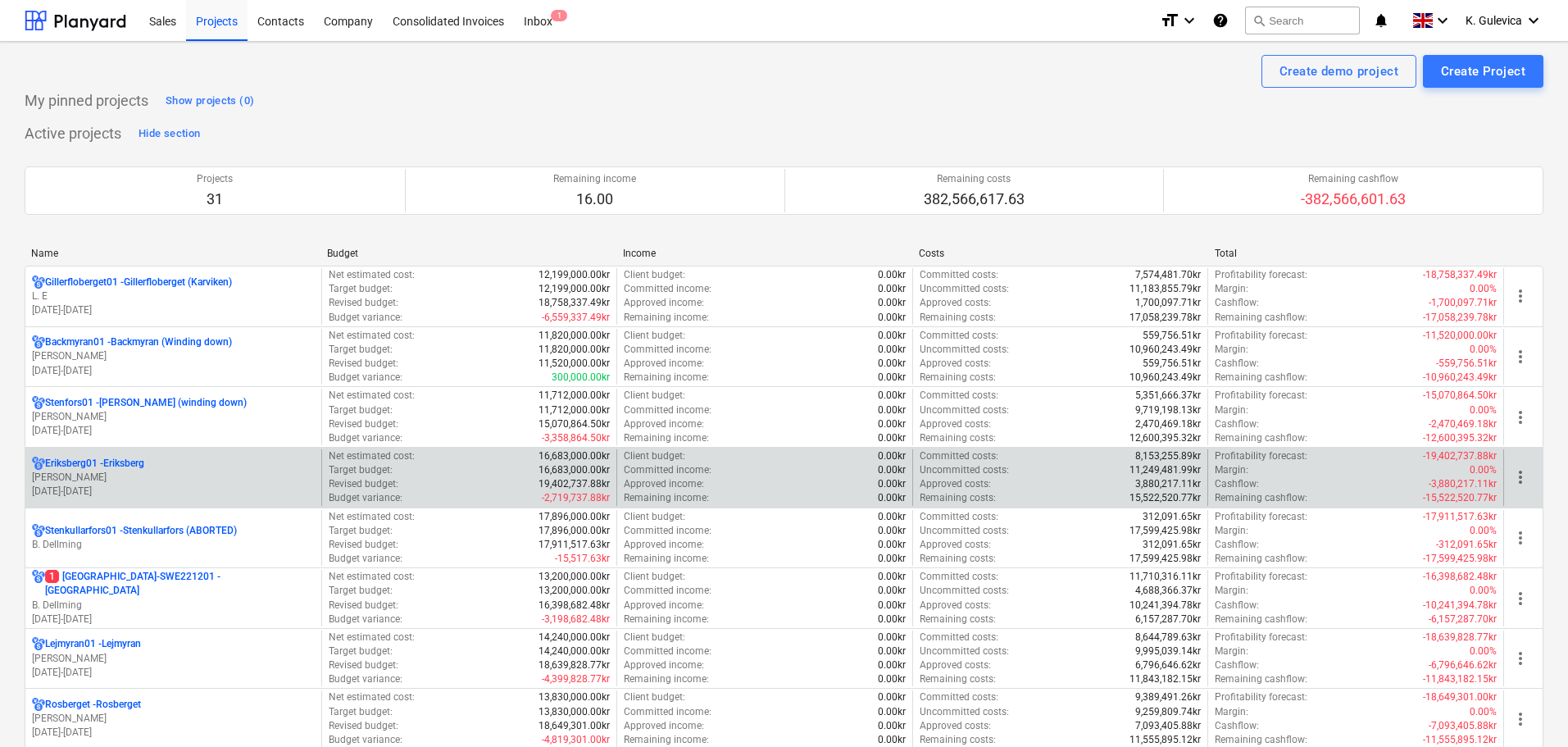
click at [204, 479] on p "[PERSON_NAME]" at bounding box center [173, 478] width 282 height 14
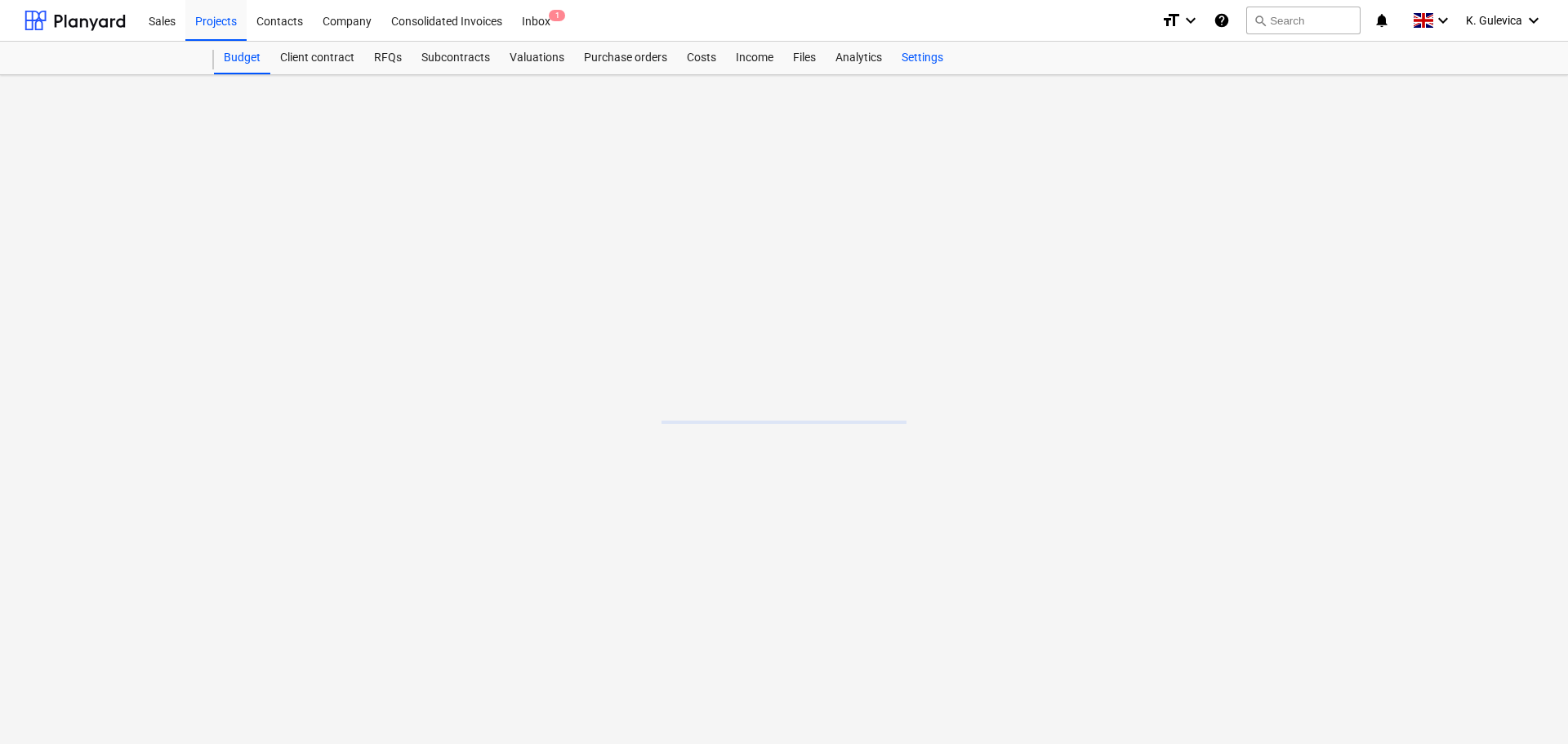
click at [928, 54] on div "Settings" at bounding box center [922, 58] width 61 height 33
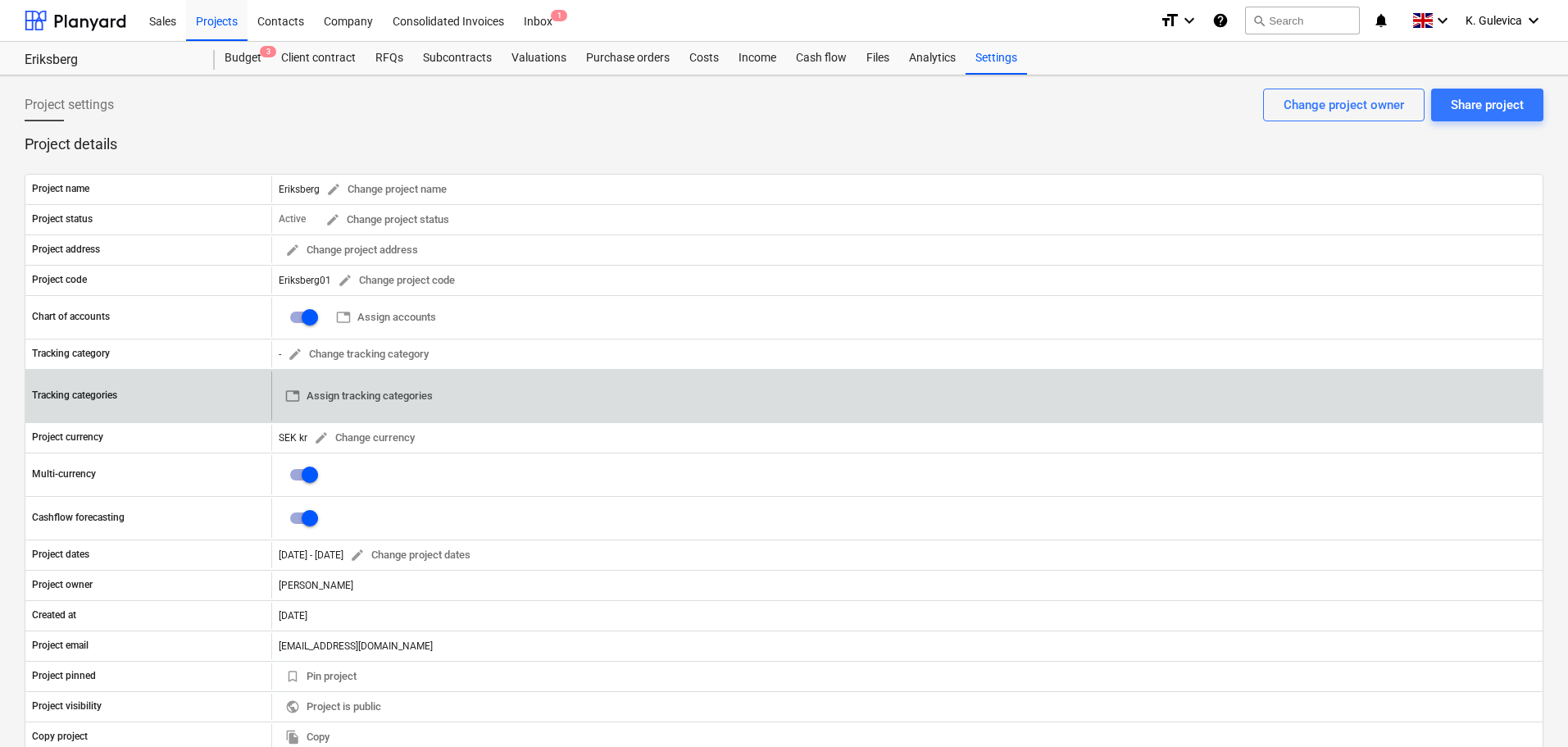
click at [375, 389] on span "table Assign tracking categories" at bounding box center [359, 396] width 147 height 19
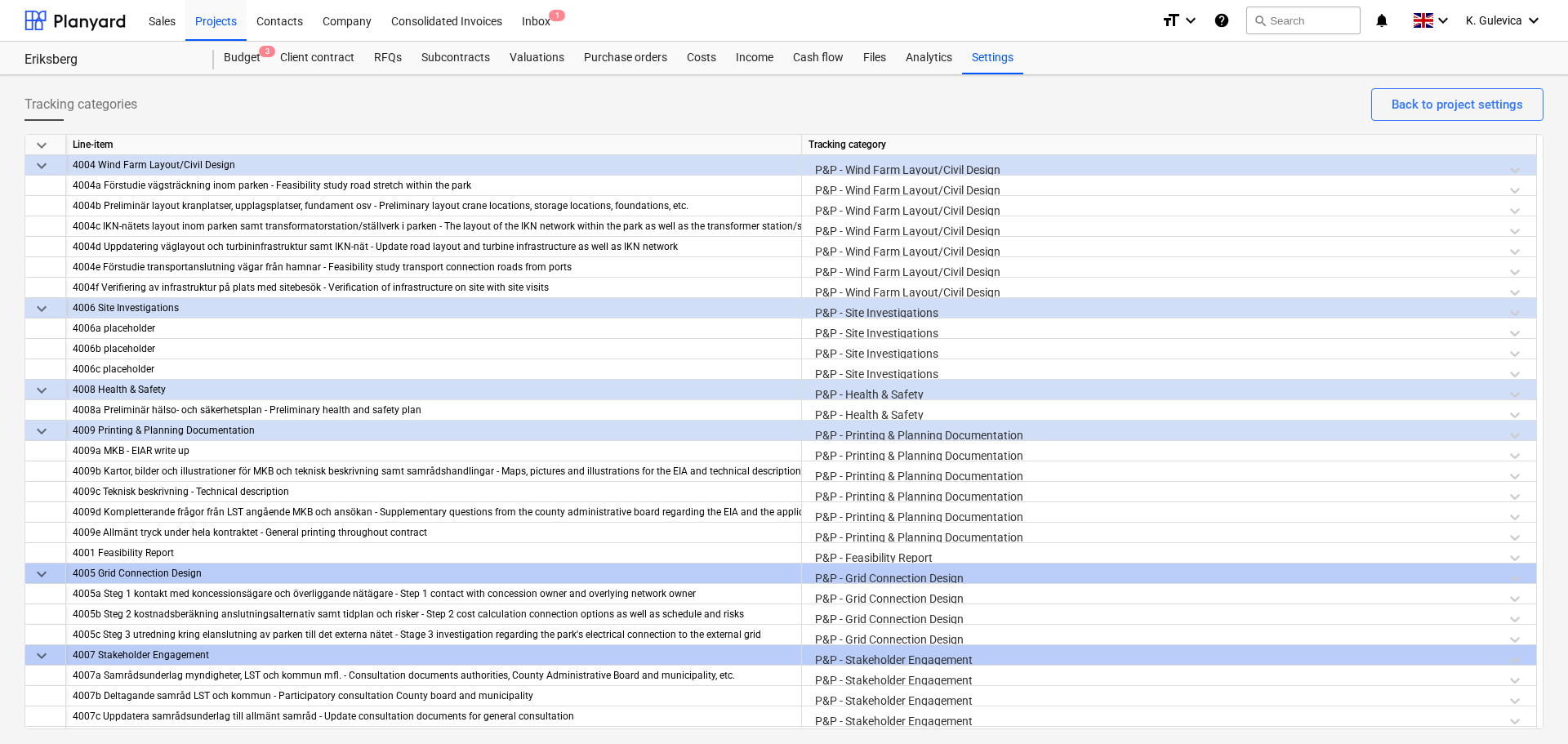
scroll to position [1960, 0]
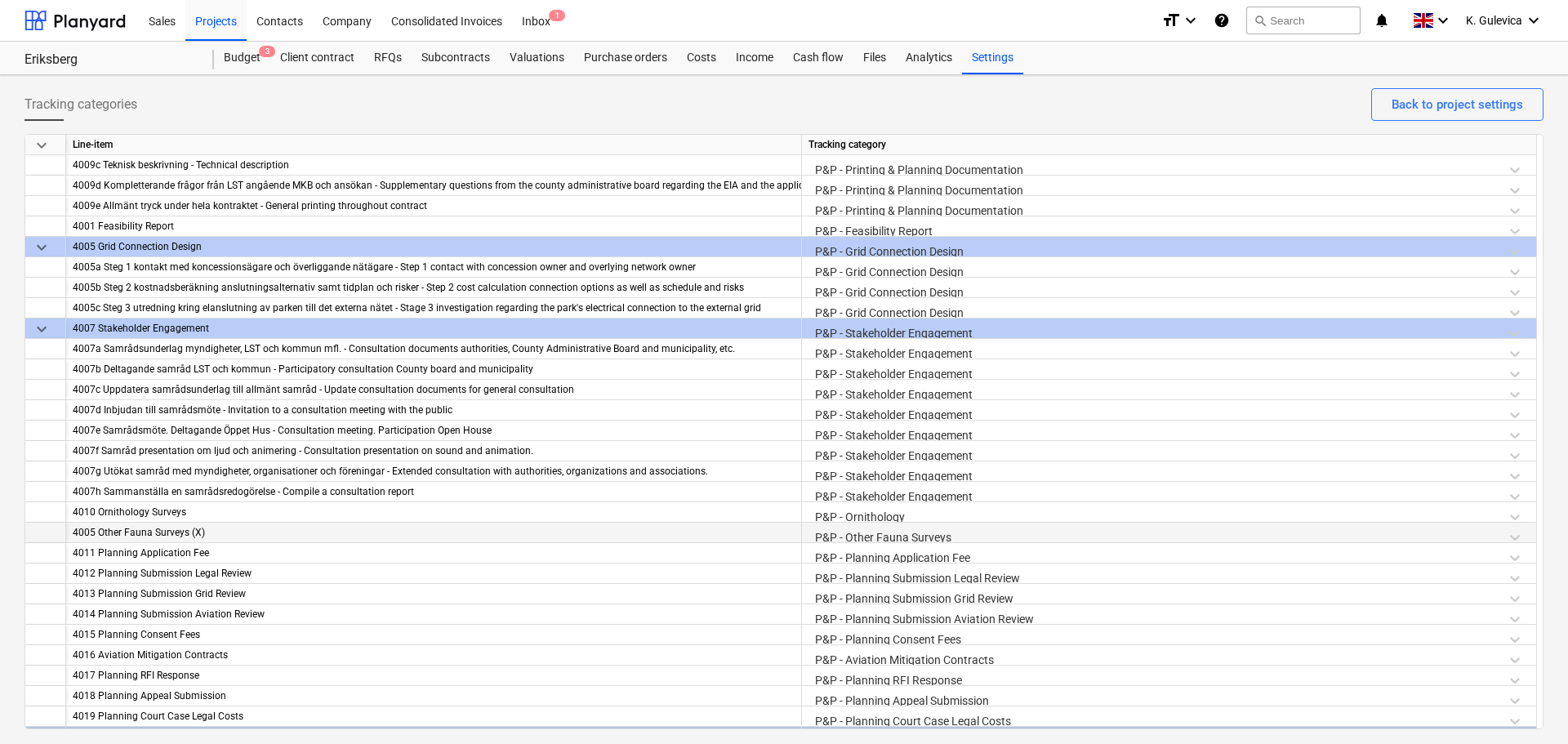
click at [906, 534] on div "P&P - Other Fauna Surveys" at bounding box center [1169, 537] width 721 height 28
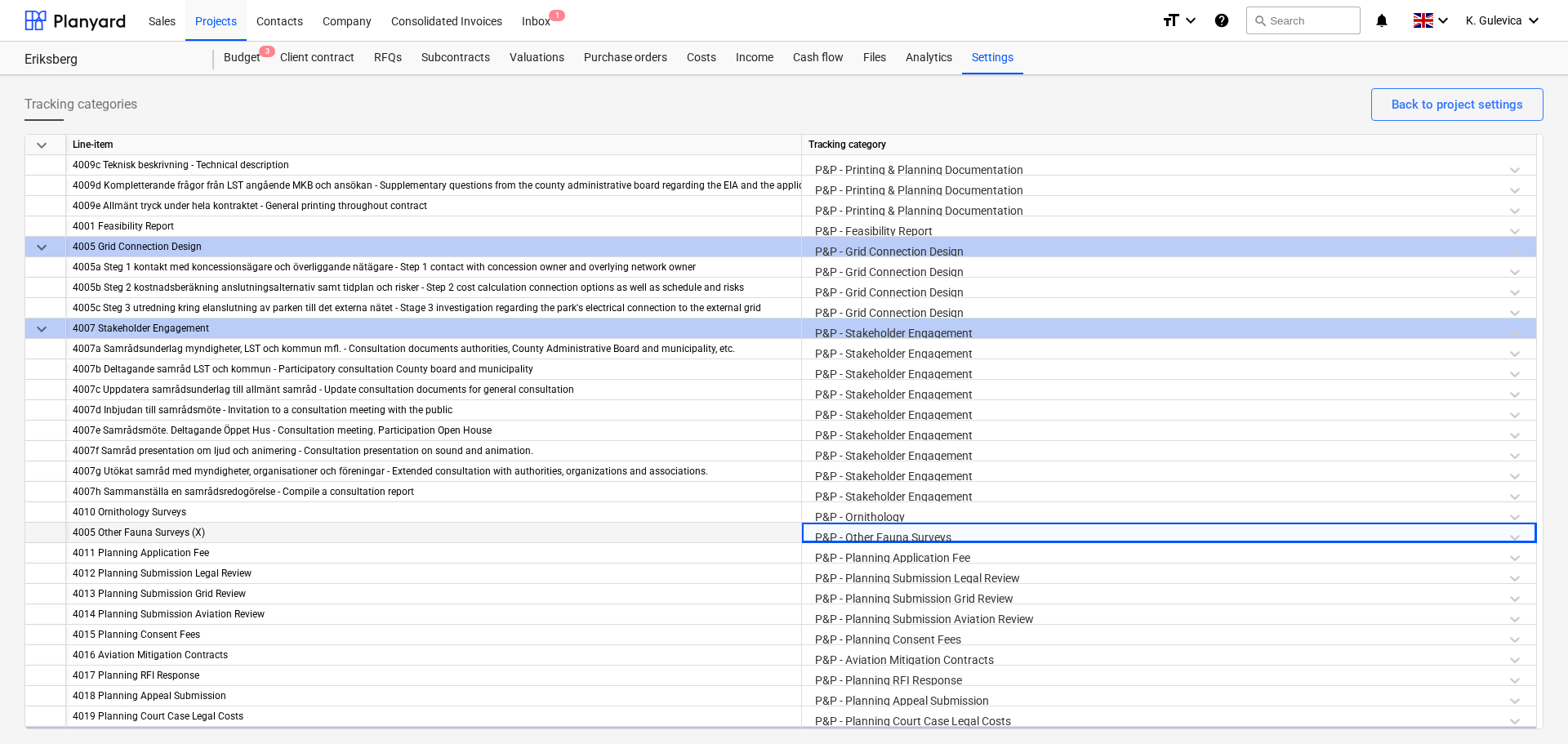
click at [906, 534] on div "P&P - Other Fauna Surveys" at bounding box center [1169, 537] width 721 height 28
click at [909, 532] on div "P&P - Other Fauna Surveys" at bounding box center [1169, 537] width 721 height 28
click at [909, 531] on div "P&P - Other Fauna Surveys" at bounding box center [1169, 537] width 721 height 28
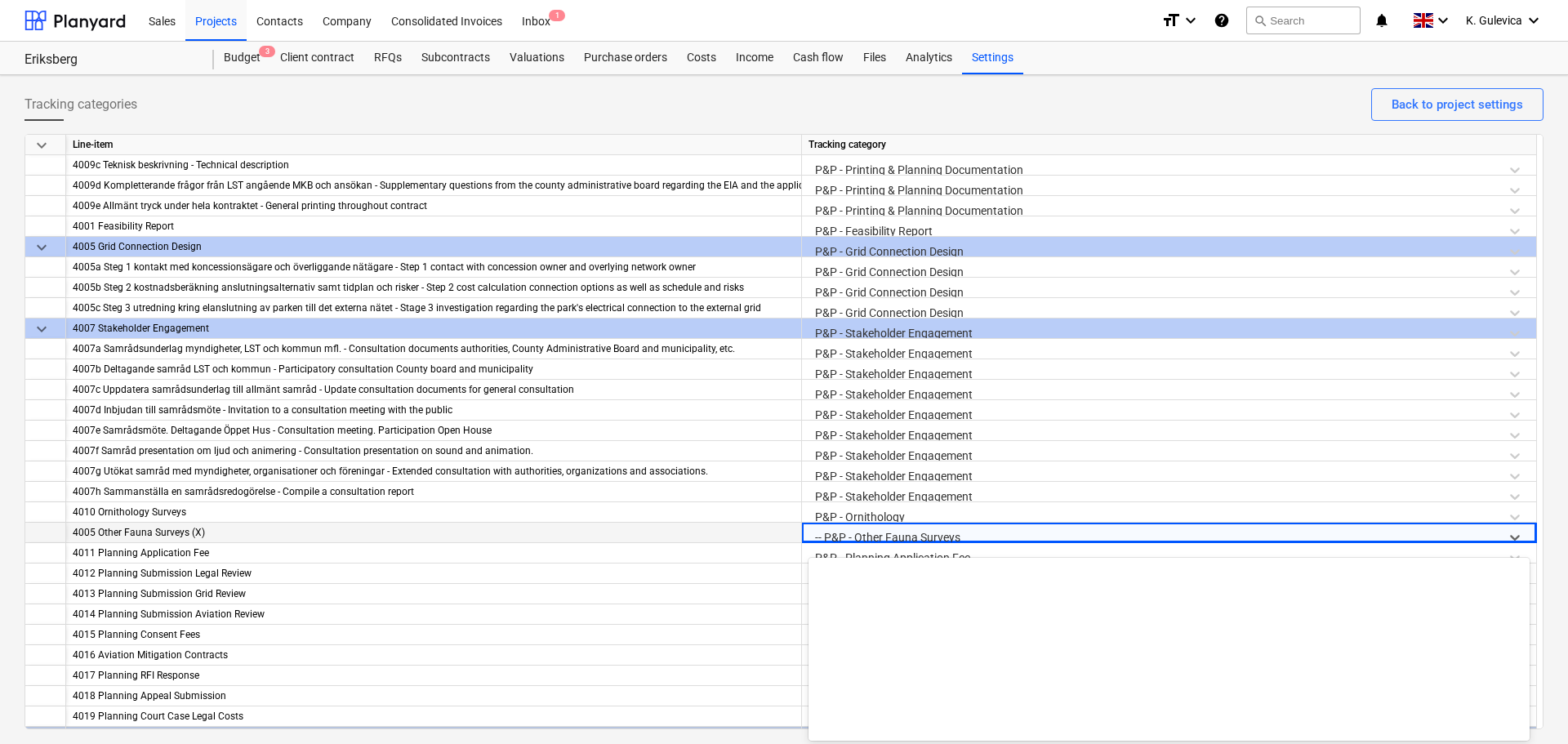
click at [909, 531] on div at bounding box center [1154, 537] width 679 height 20
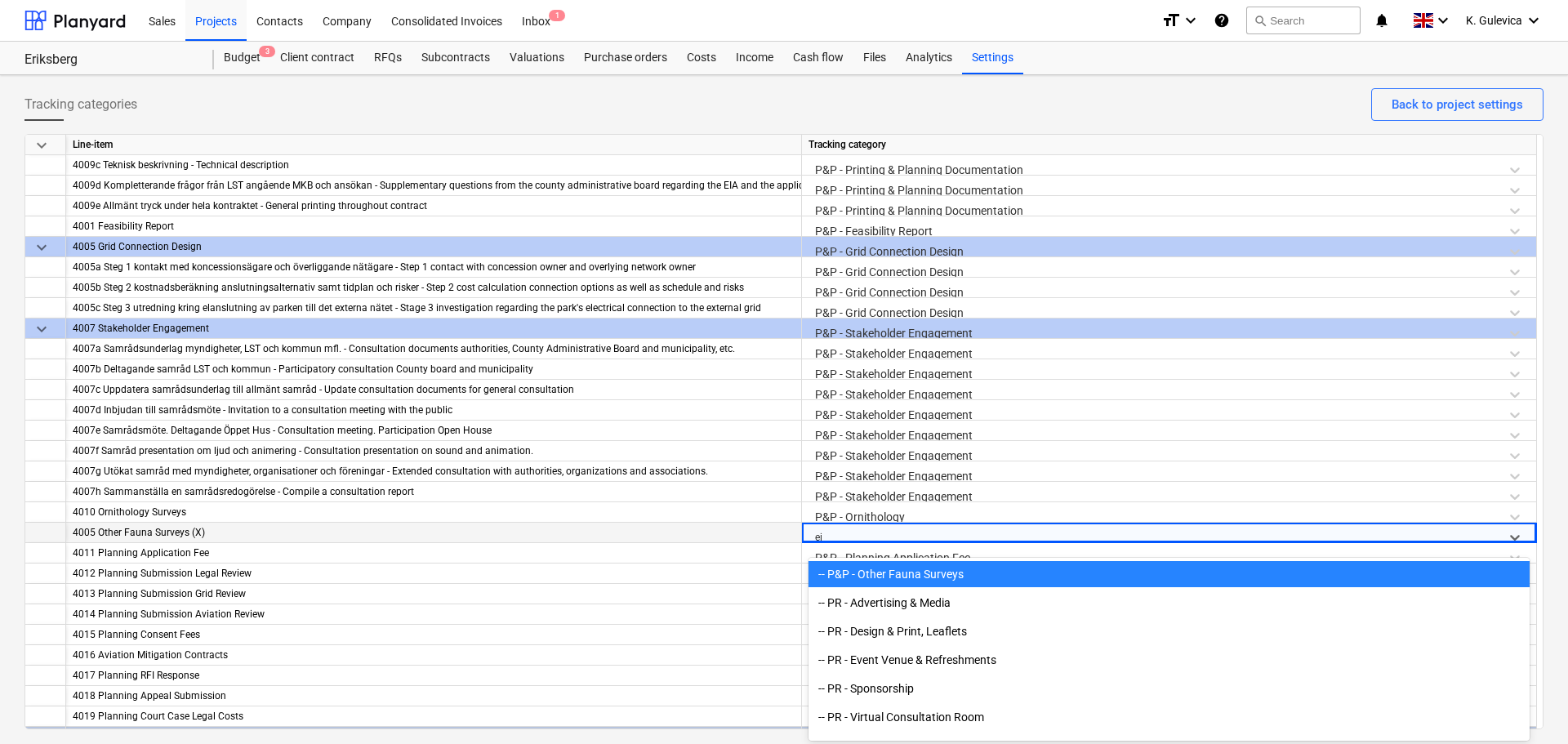
scroll to position [1964, 0]
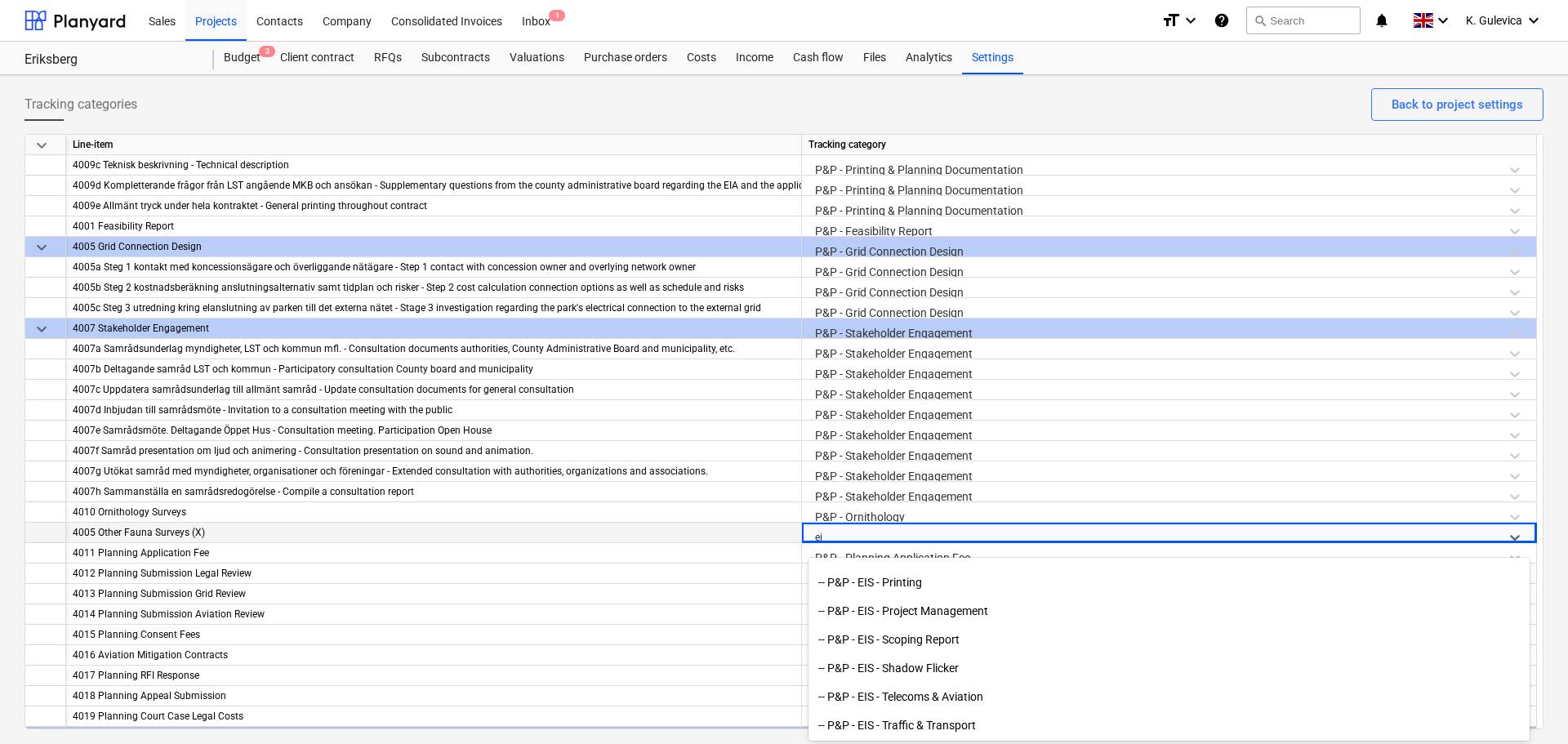
type input "eia"
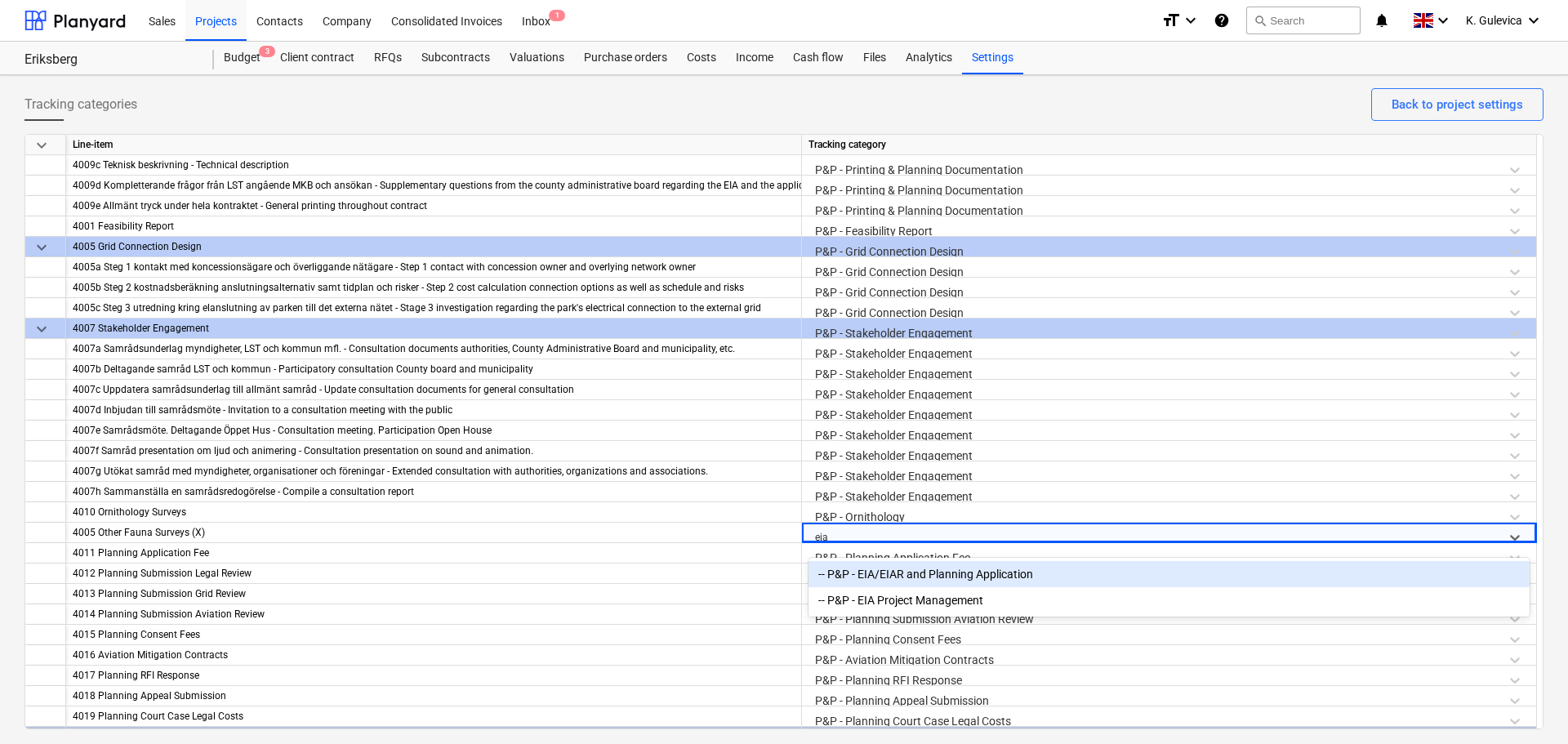
click at [951, 580] on div "-- P&P - EIA/EIAR and Planning Application" at bounding box center [1169, 574] width 721 height 27
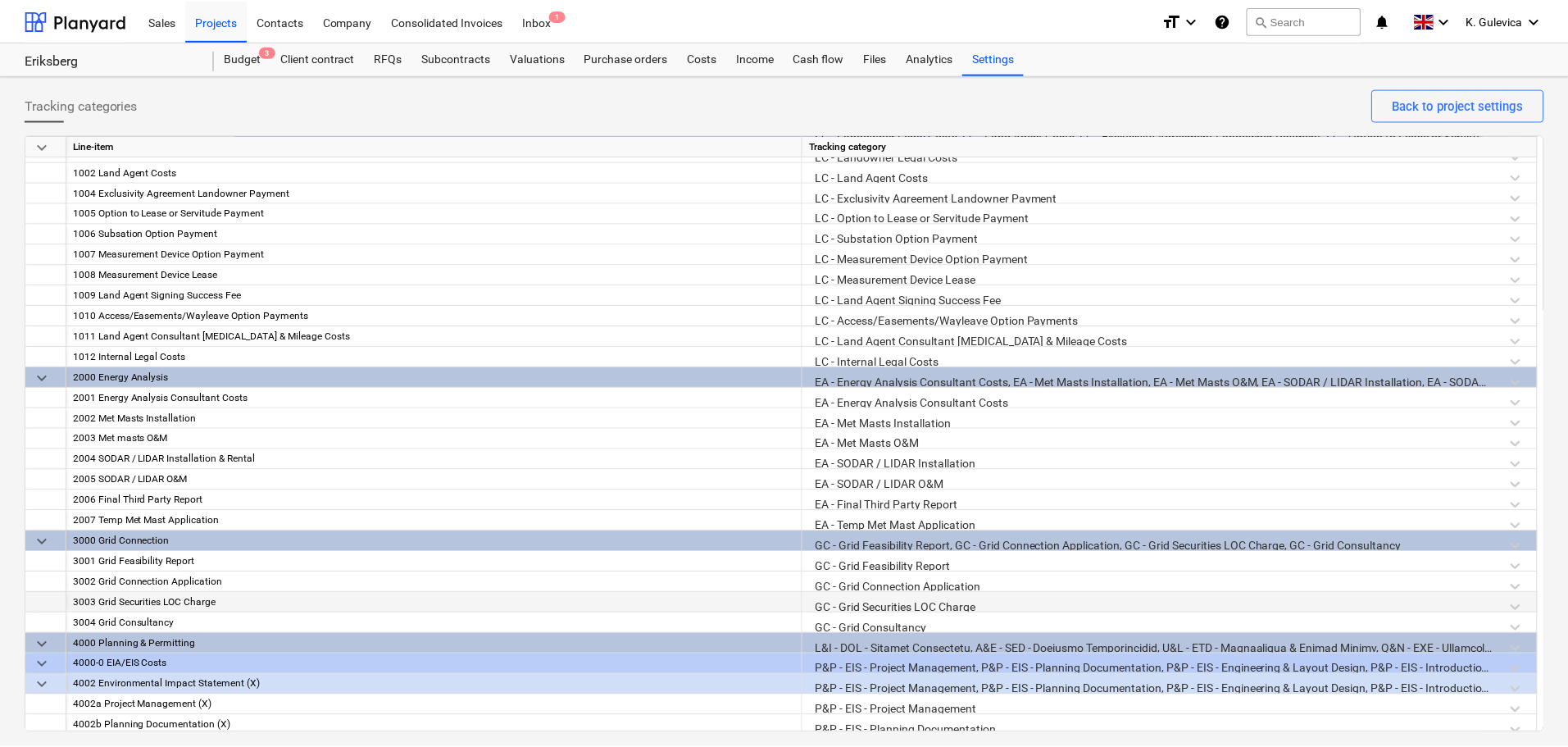
scroll to position [0, 0]
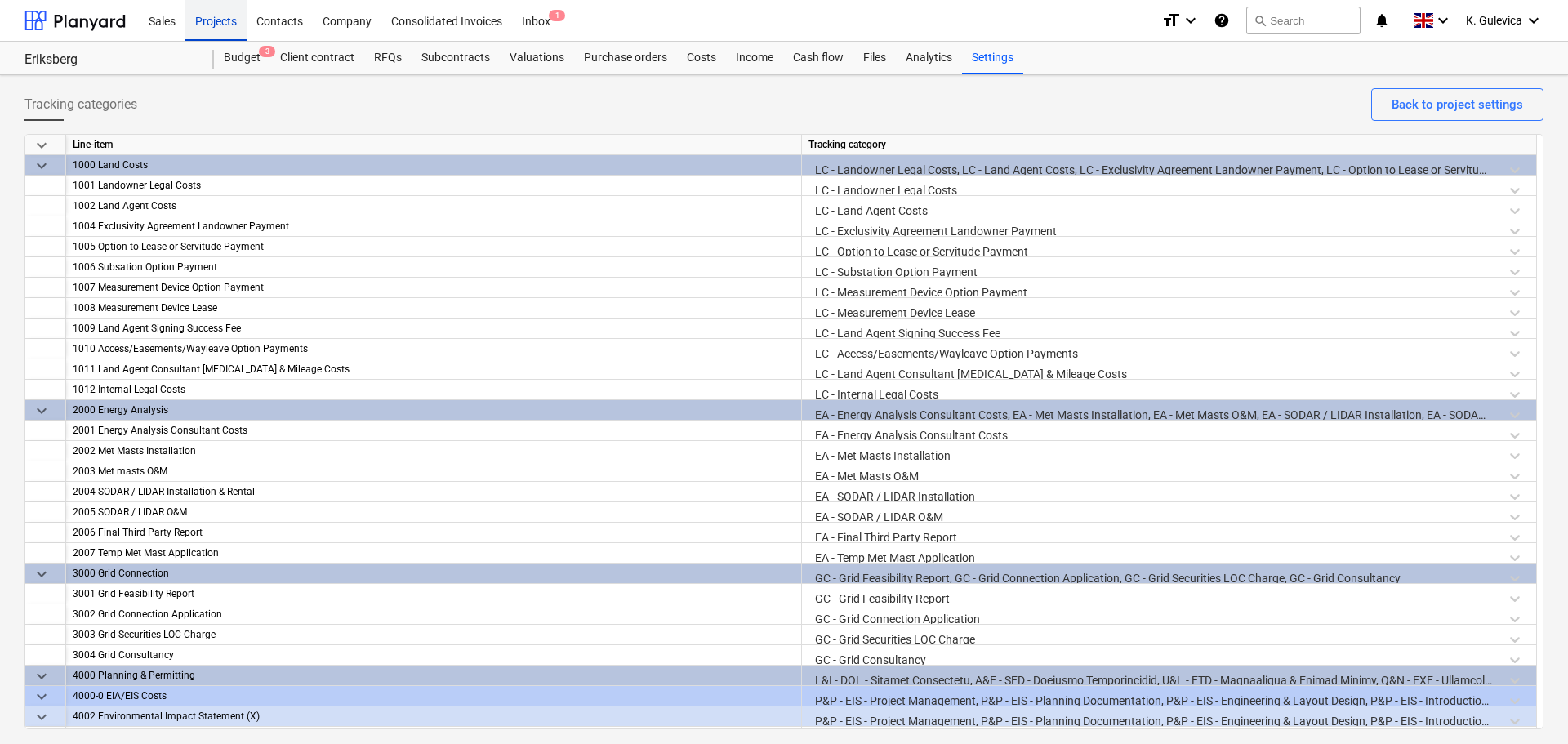
click at [198, 18] on div "Projects" at bounding box center [216, 19] width 61 height 42
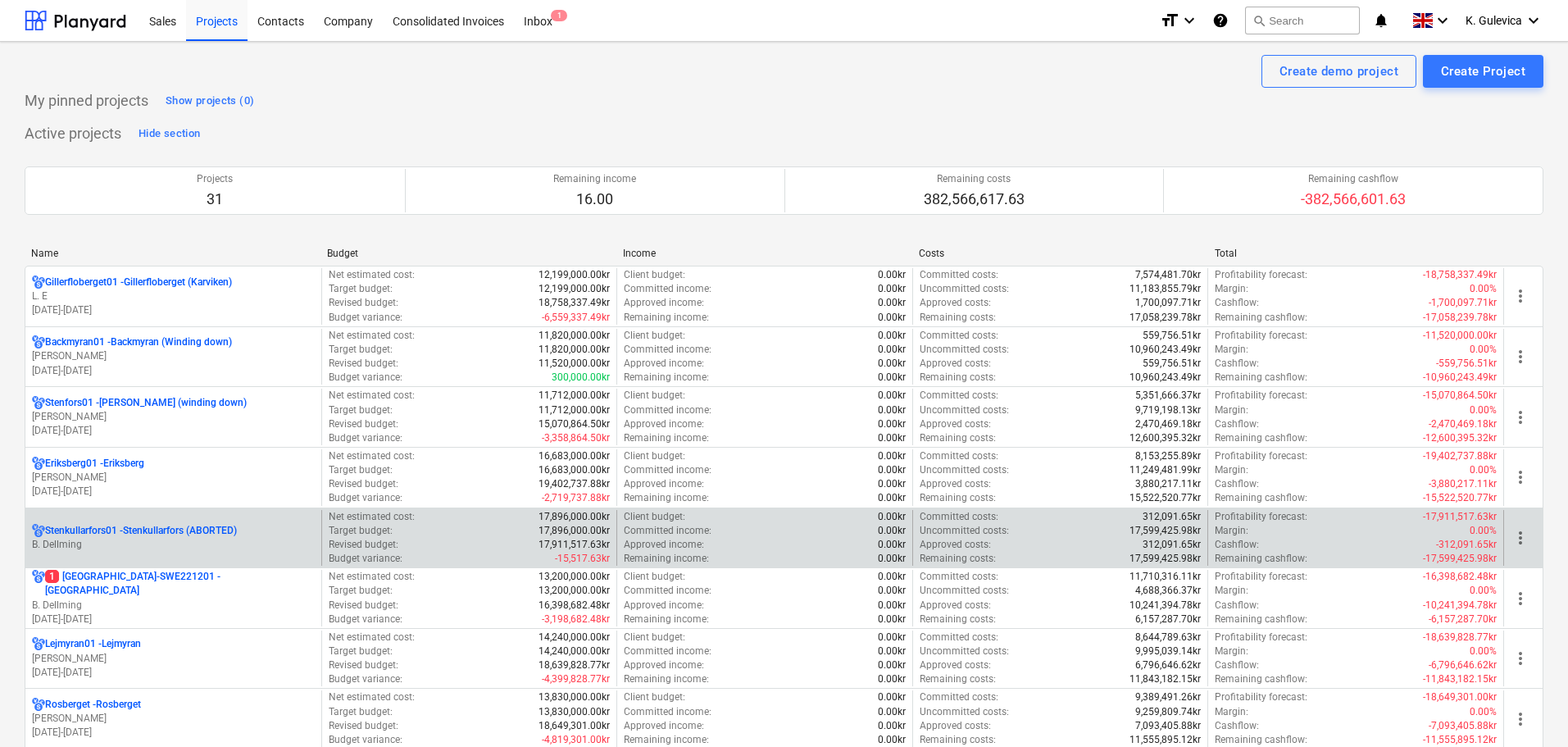
click at [103, 546] on p "B. Dellming" at bounding box center [173, 545] width 282 height 14
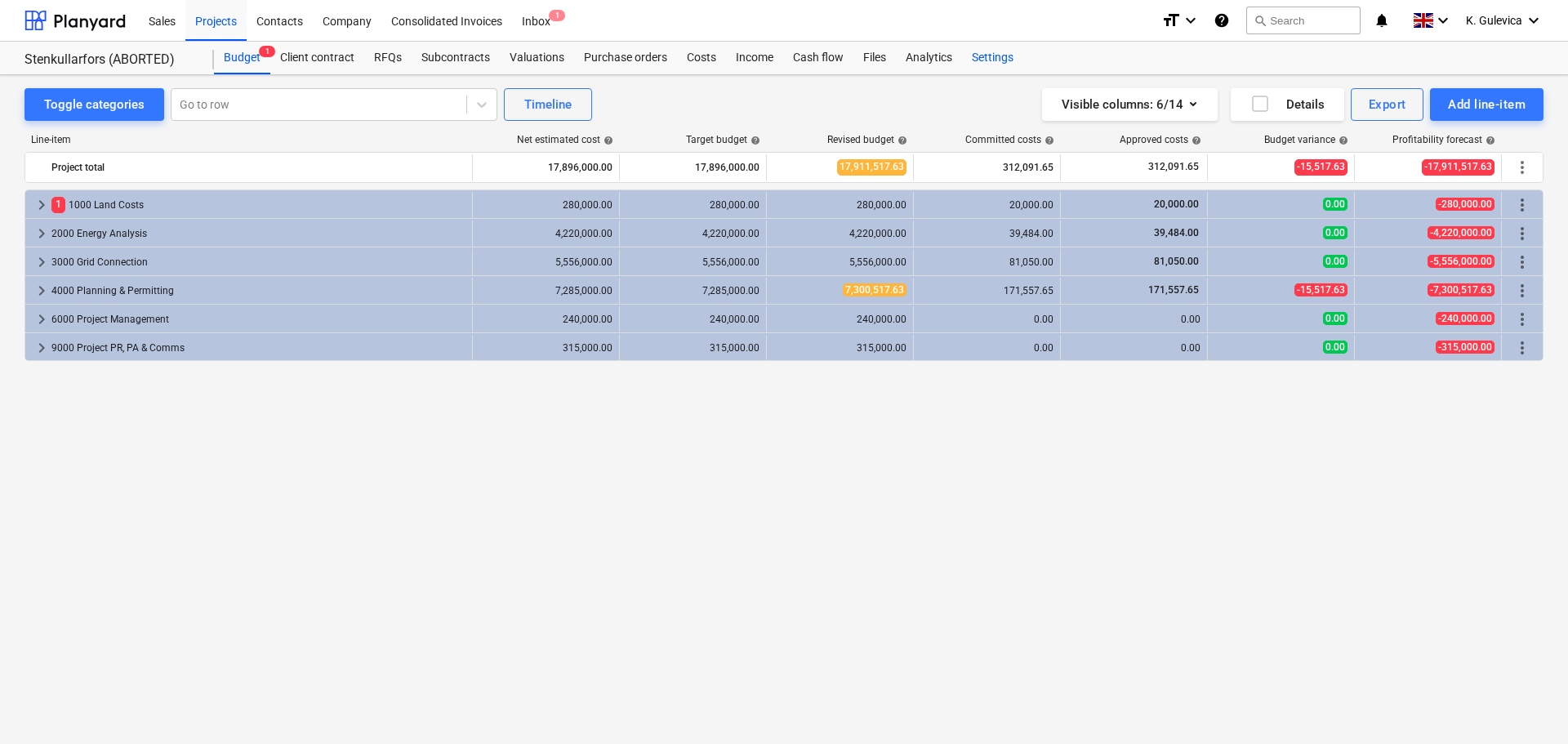
click at [988, 65] on div "Settings" at bounding box center [992, 58] width 61 height 33
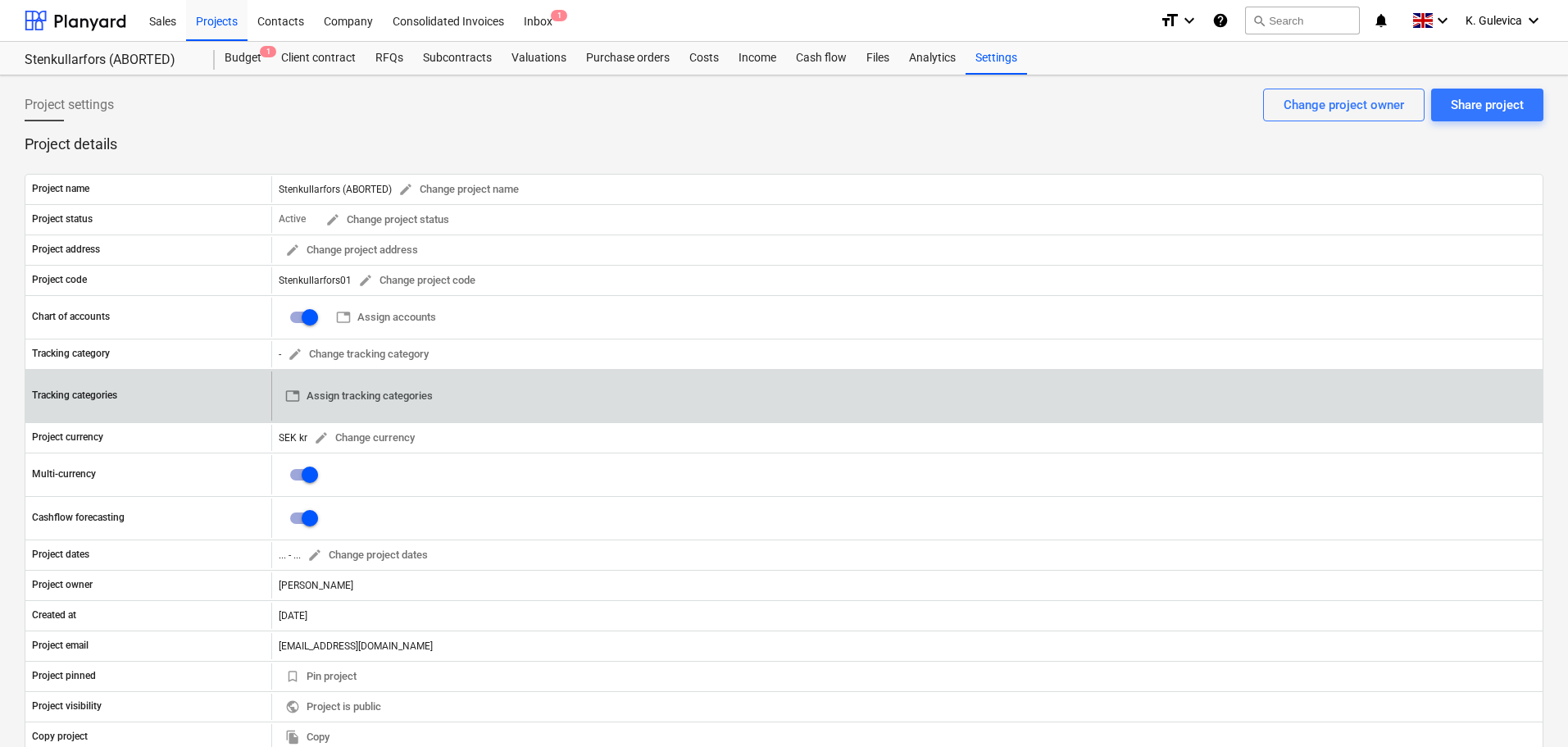
click at [356, 401] on span "table Assign tracking categories" at bounding box center [359, 396] width 147 height 19
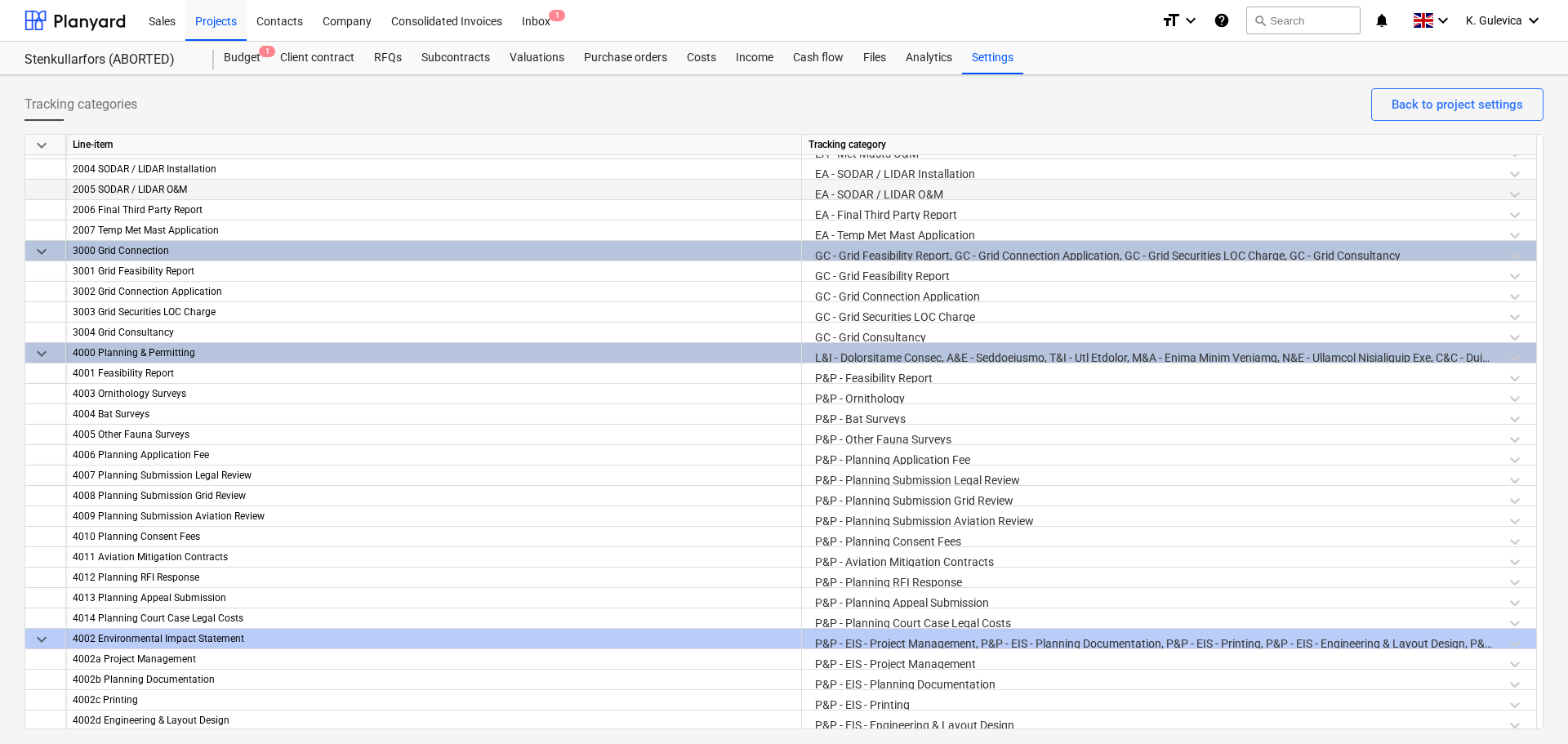
scroll to position [326, 0]
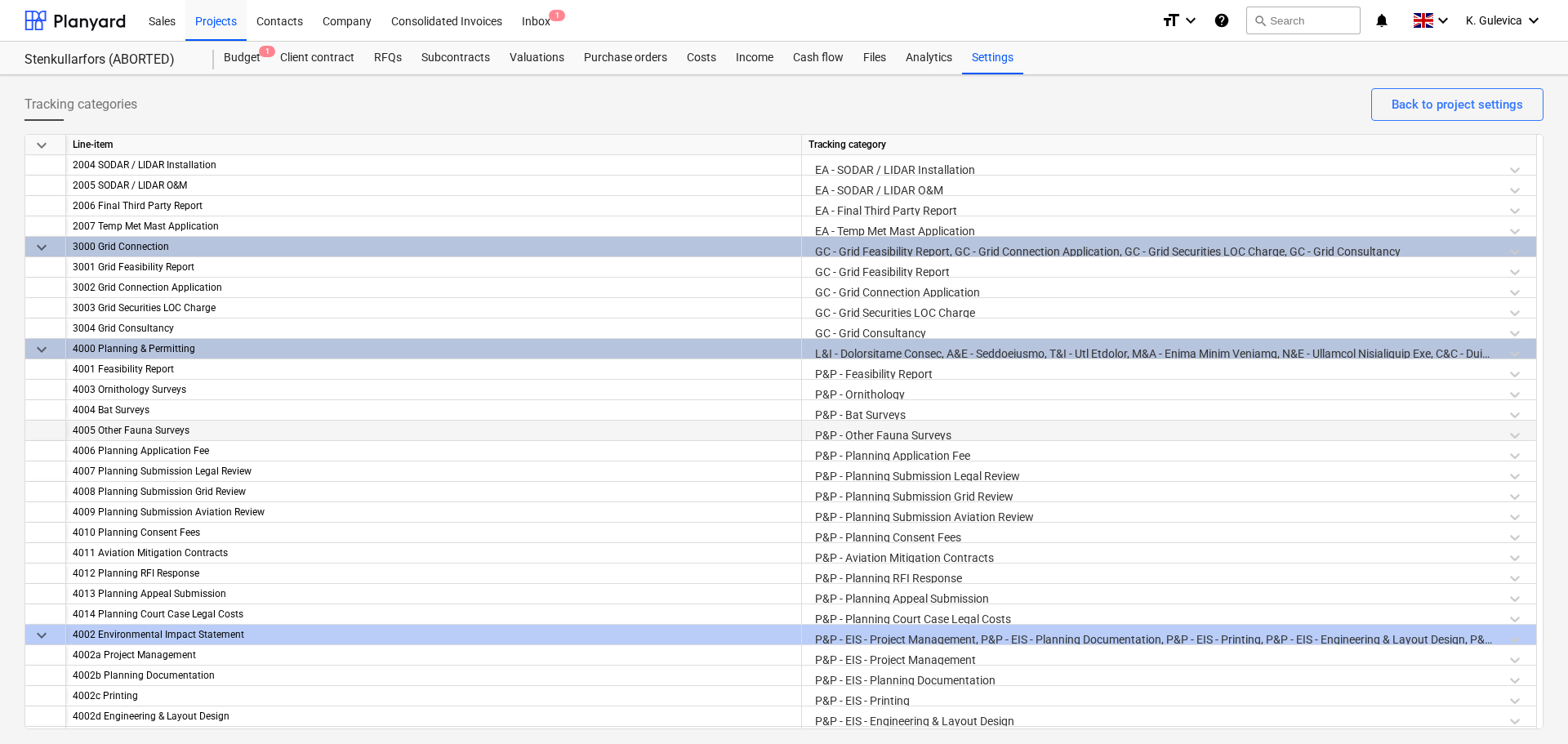
click at [880, 433] on div "P&P - Other Fauna Surveys" at bounding box center [1169, 434] width 721 height 28
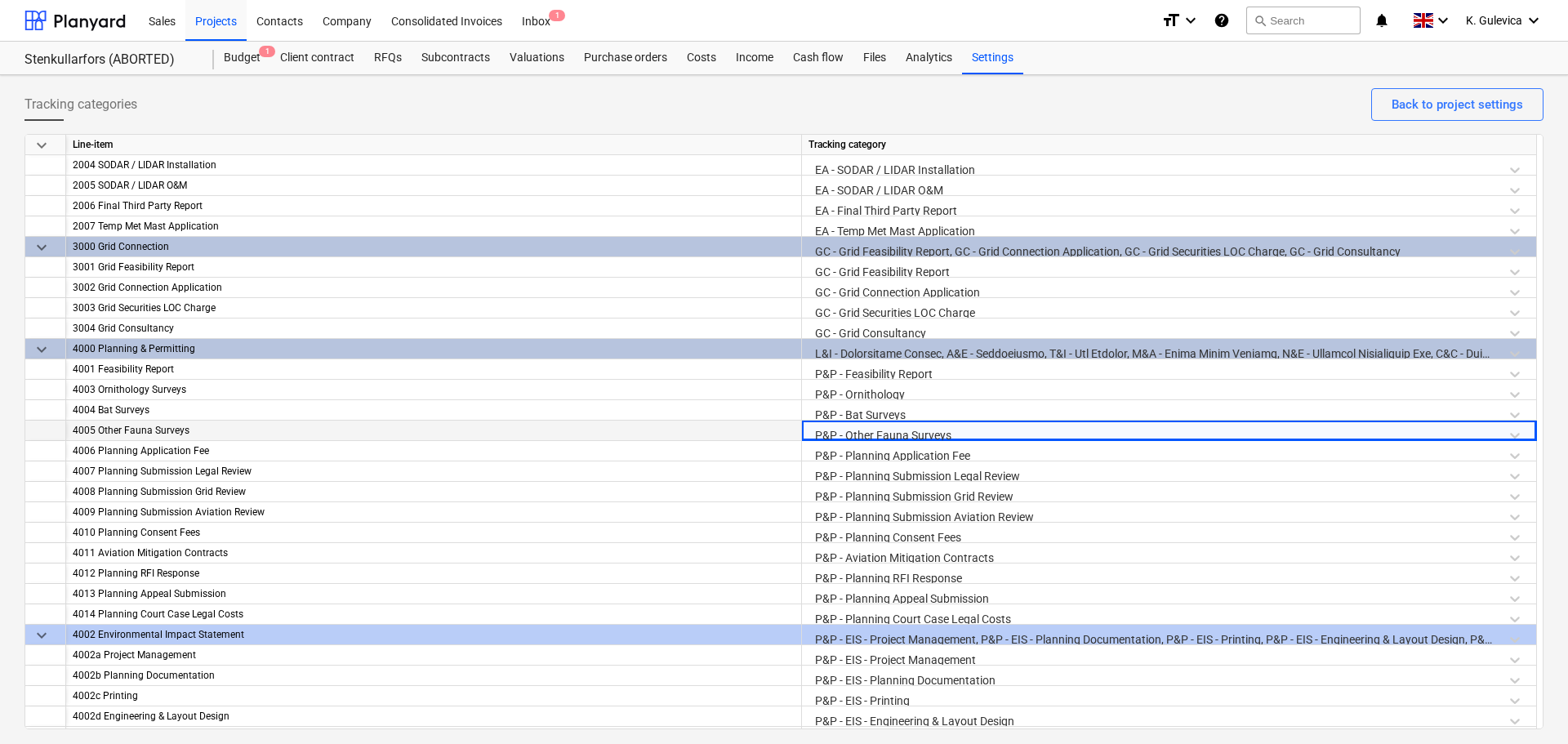
click at [883, 432] on div "P&P - Other Fauna Surveys" at bounding box center [1169, 434] width 721 height 28
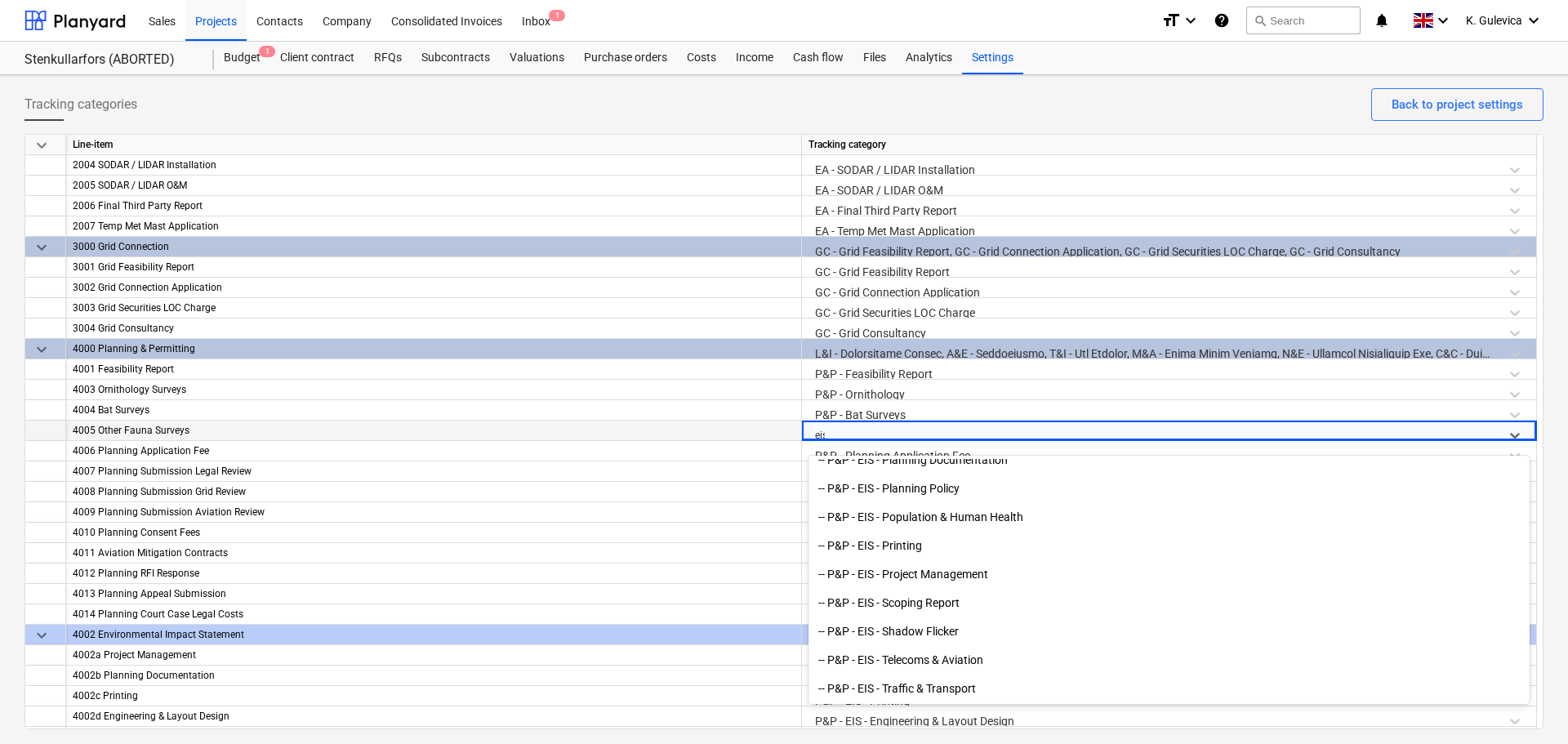
scroll to position [1841, 0]
type input "eia"
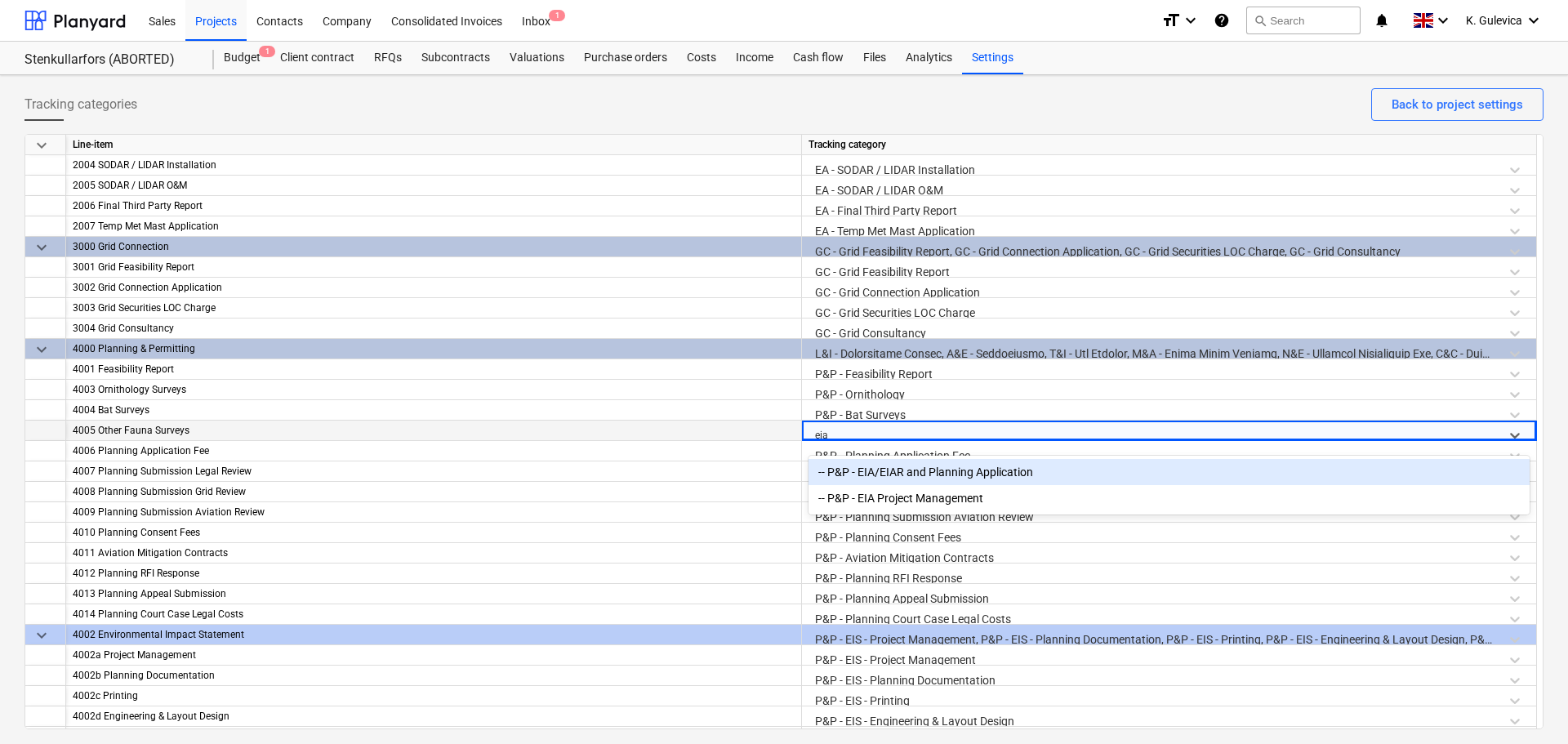
click at [919, 472] on div "-- P&P - EIA/EIAR and Planning Application" at bounding box center [1169, 472] width 721 height 27
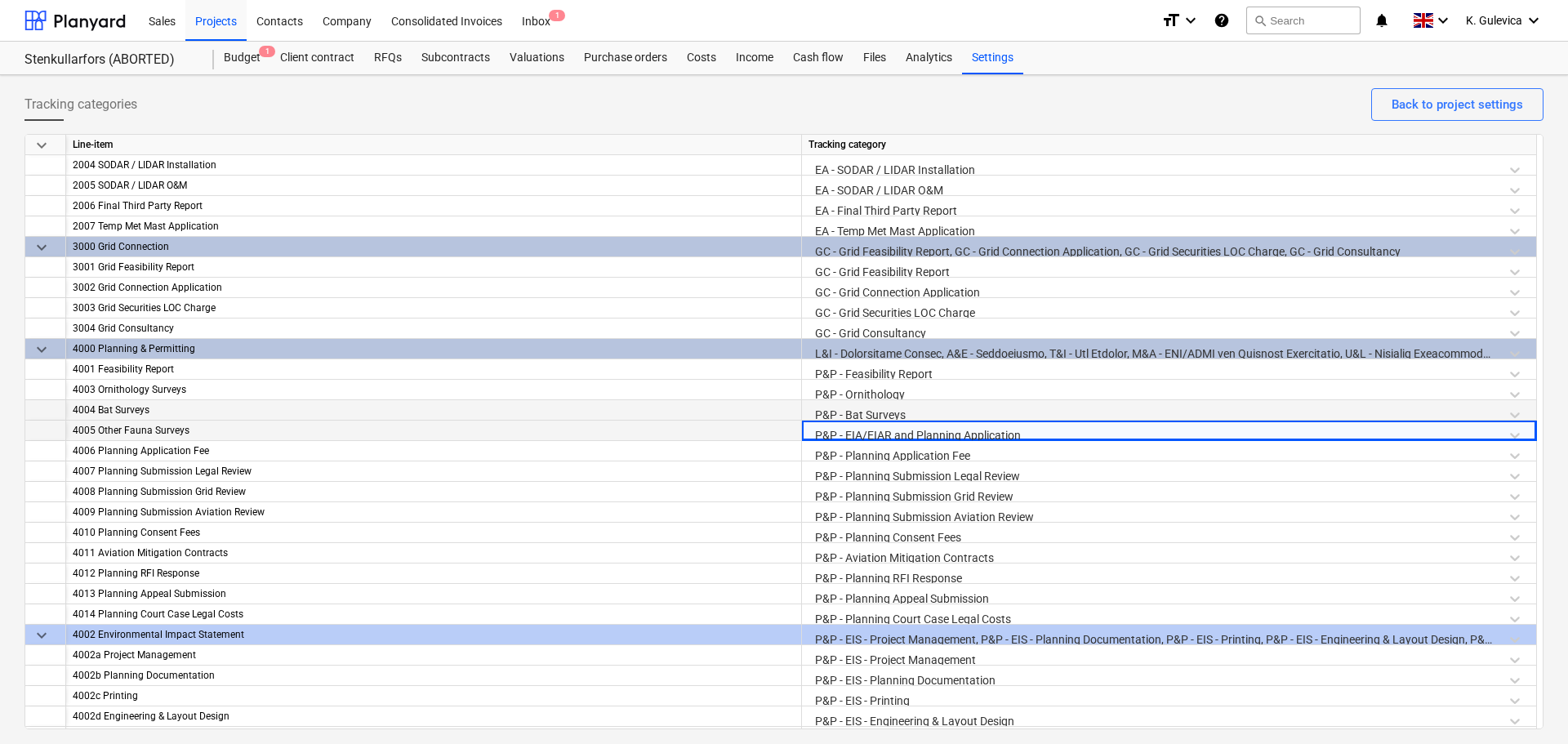
click at [886, 410] on div "P&P - Bat Surveys" at bounding box center [1169, 414] width 721 height 28
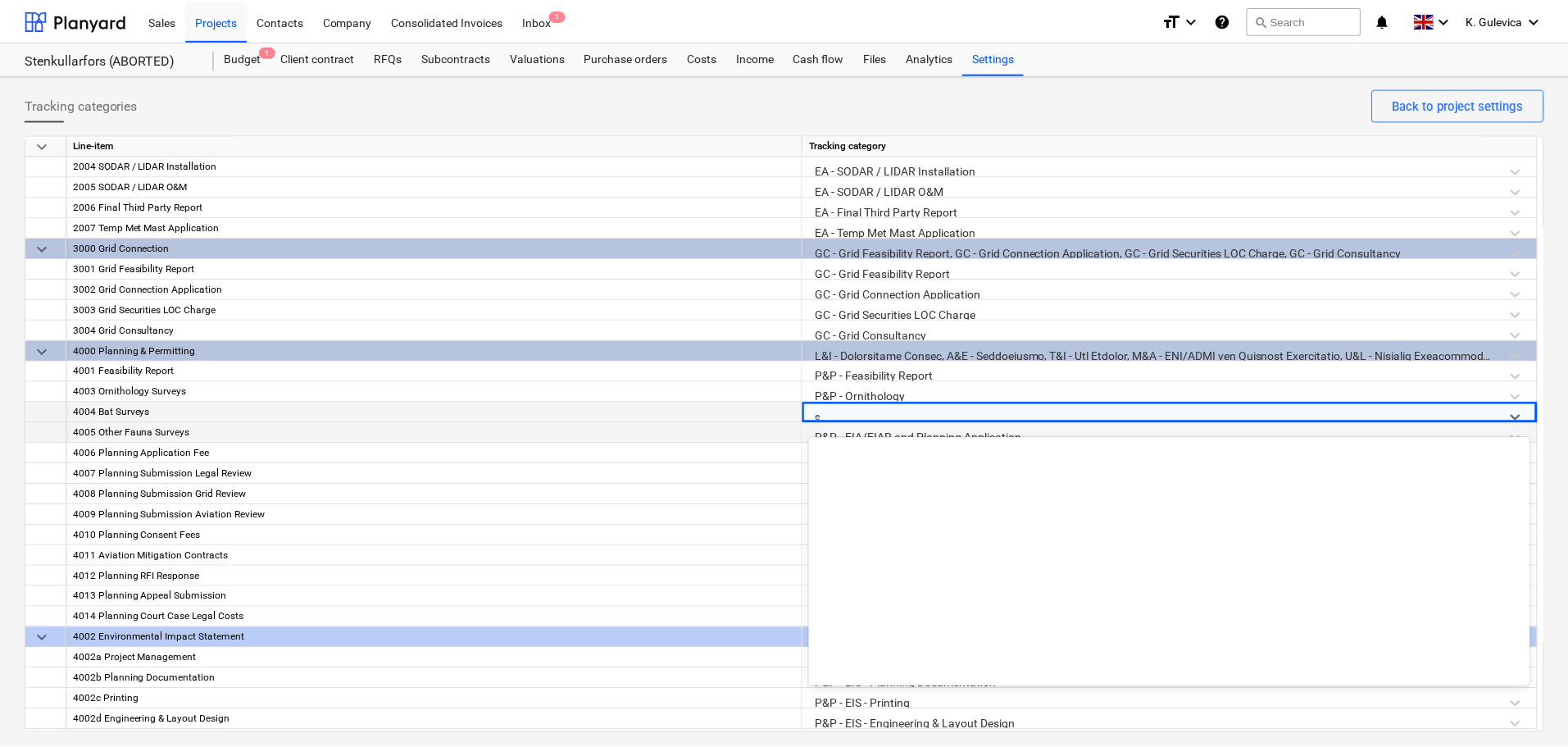
scroll to position [1291, 0]
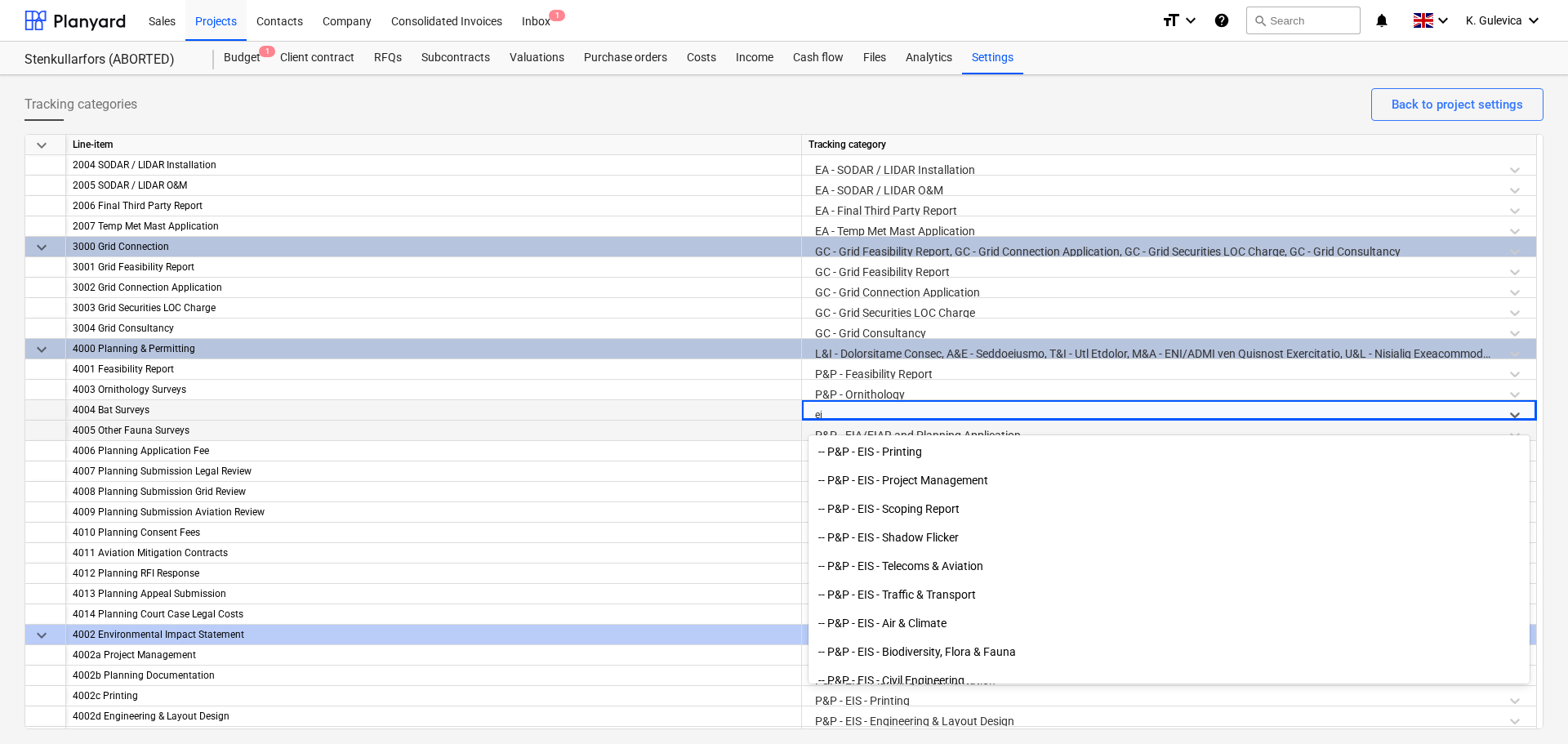
type input "eia"
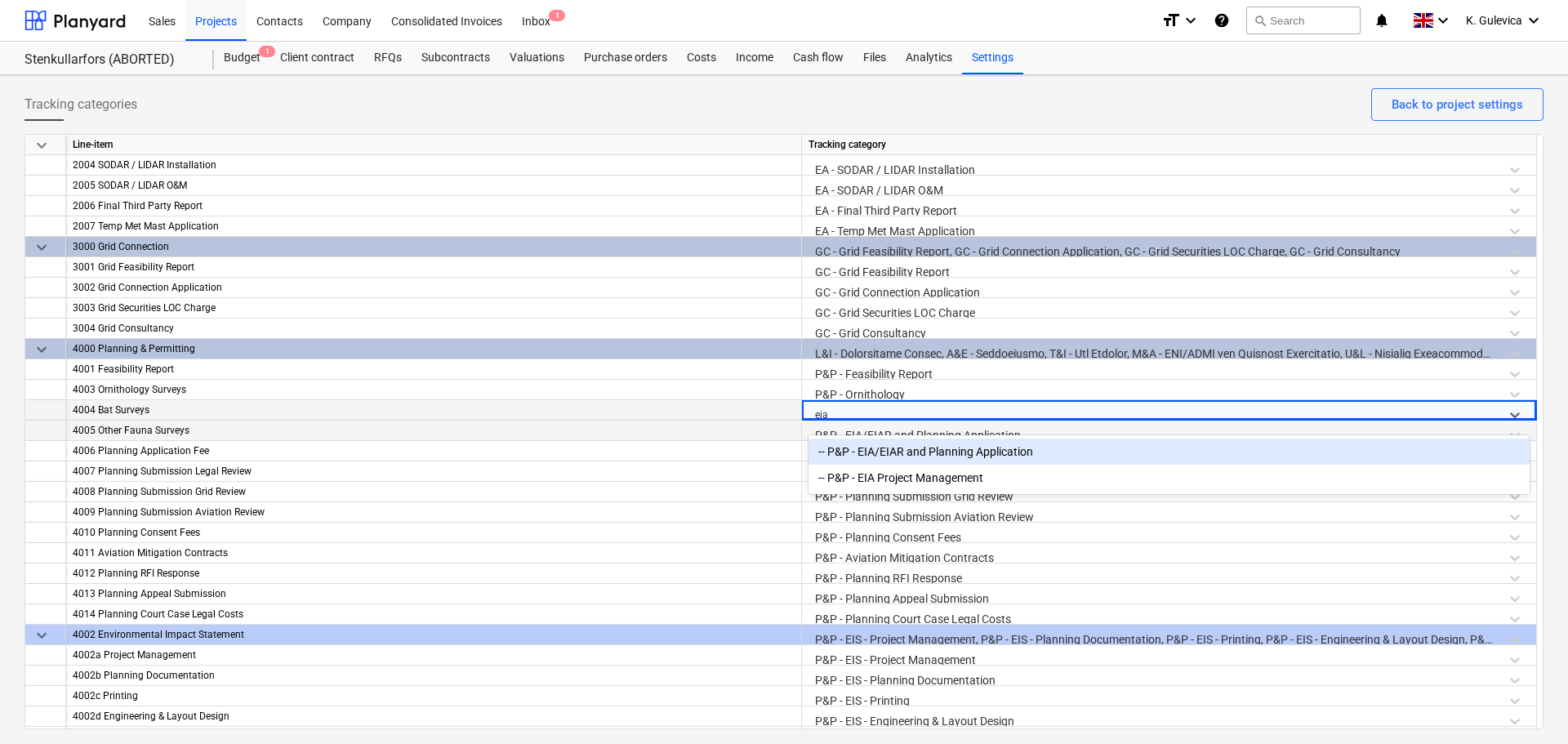
click at [934, 450] on div "-- P&P - EIA/EIAR and Planning Application" at bounding box center [1169, 452] width 721 height 27
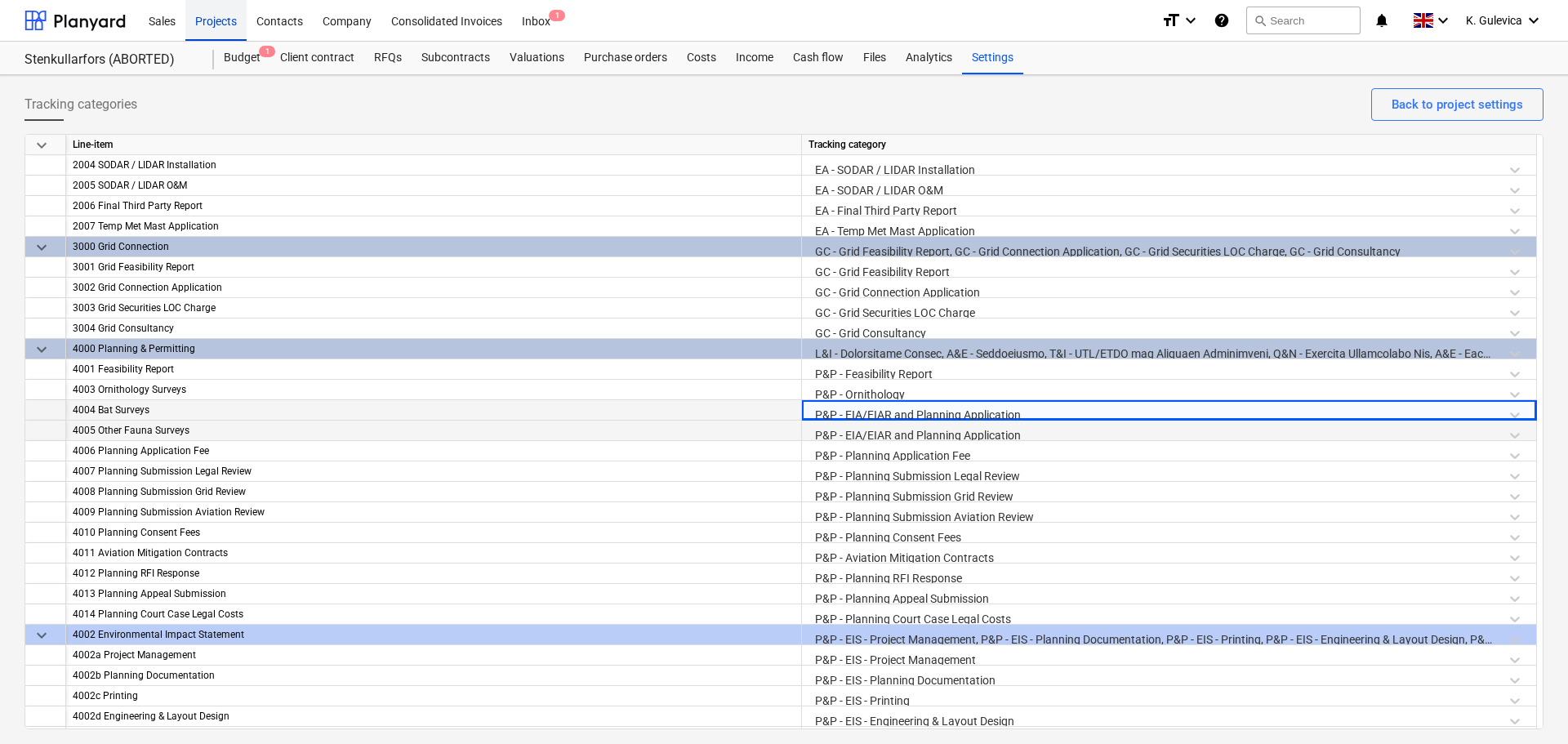
click at [208, 16] on div "Projects" at bounding box center [216, 19] width 61 height 42
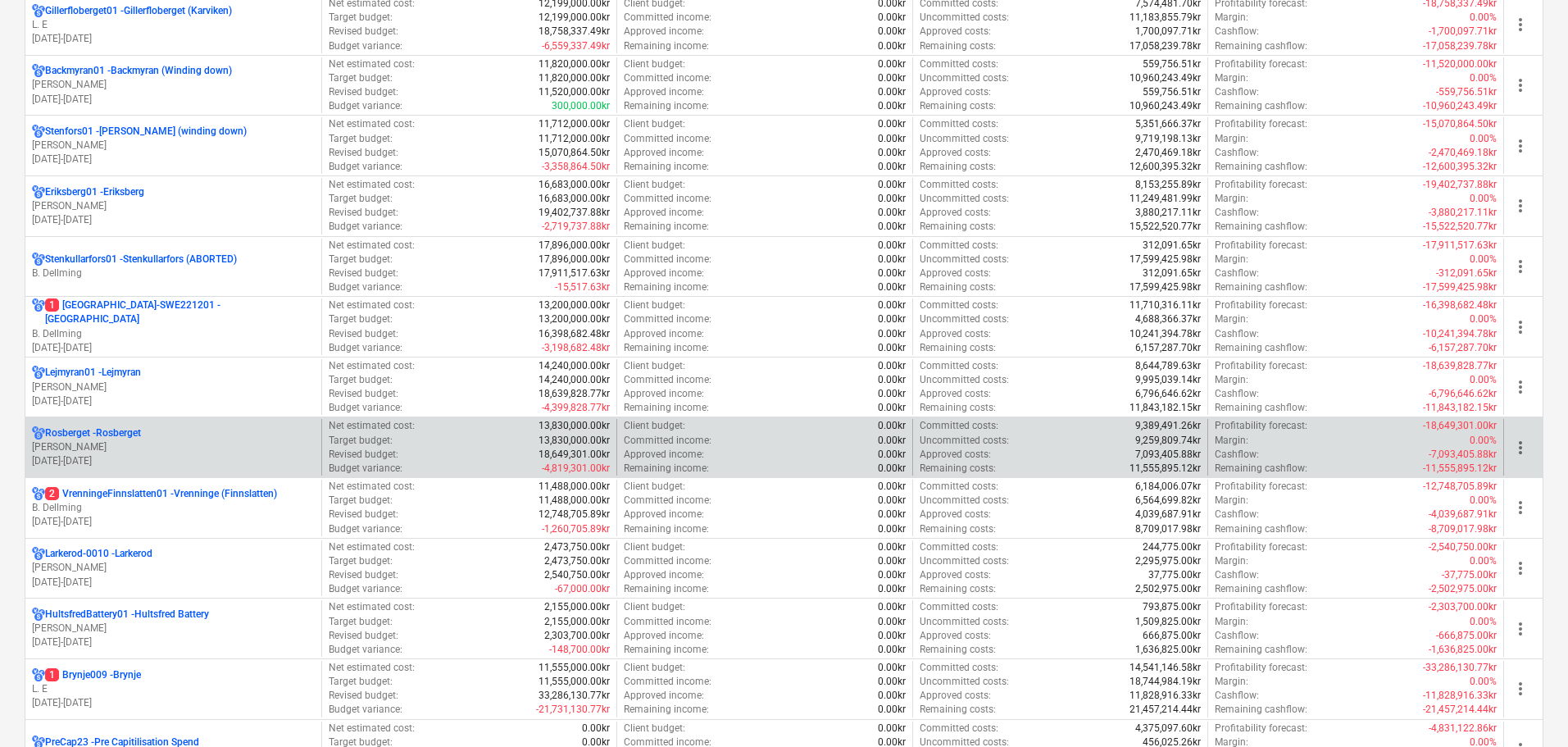
scroll to position [328, 0]
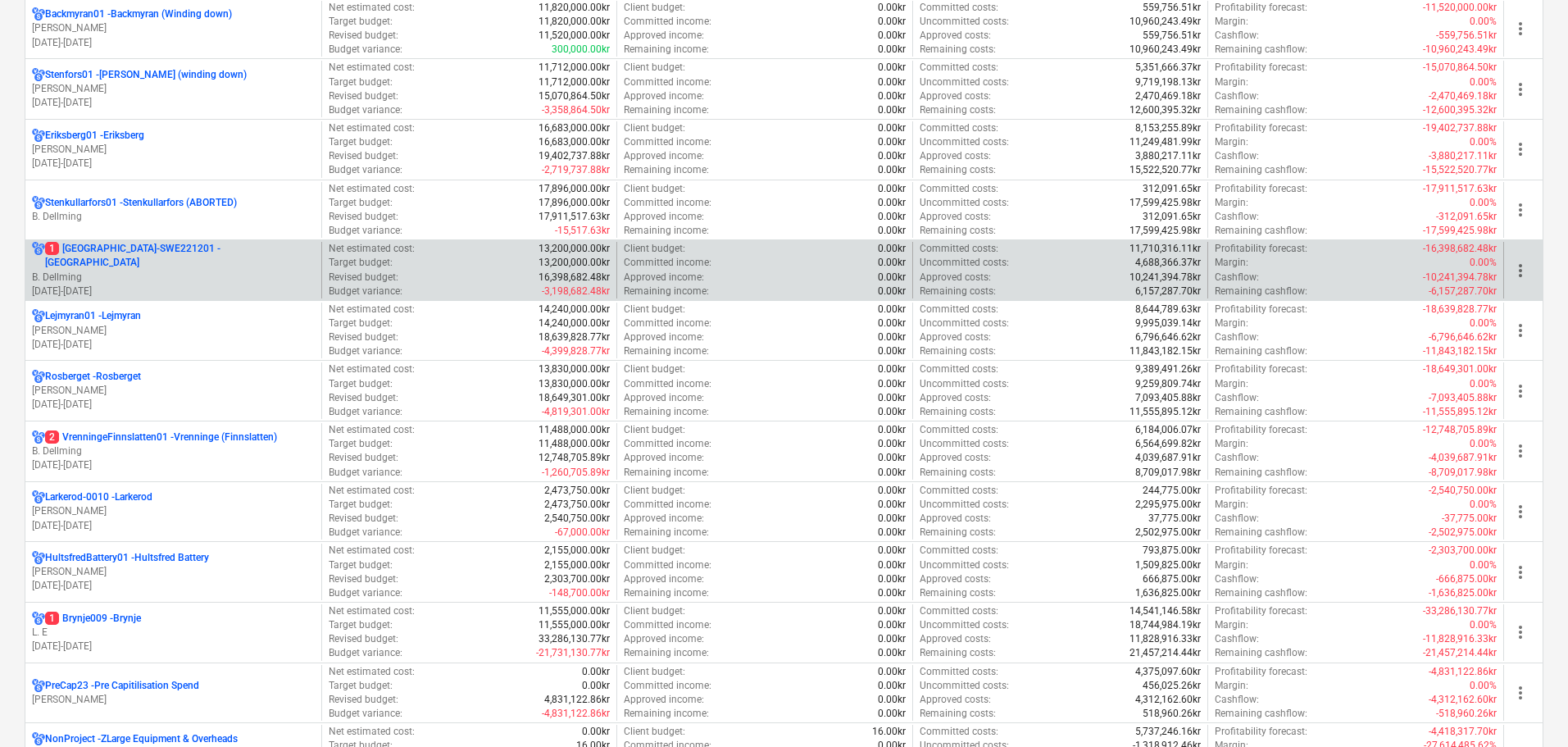
click at [146, 274] on p "B. Dellming" at bounding box center [173, 278] width 282 height 14
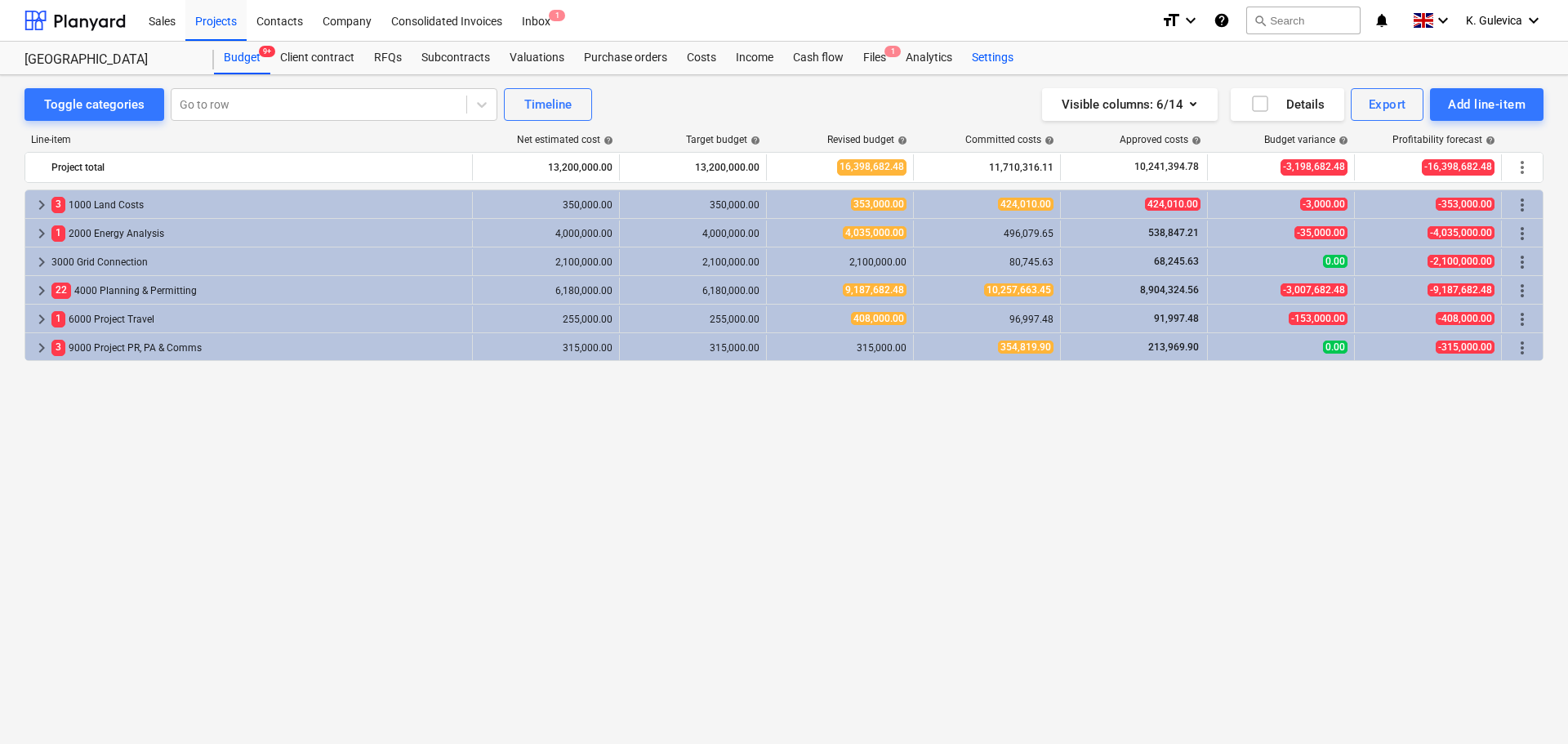
click at [964, 52] on div "Settings" at bounding box center [992, 58] width 61 height 33
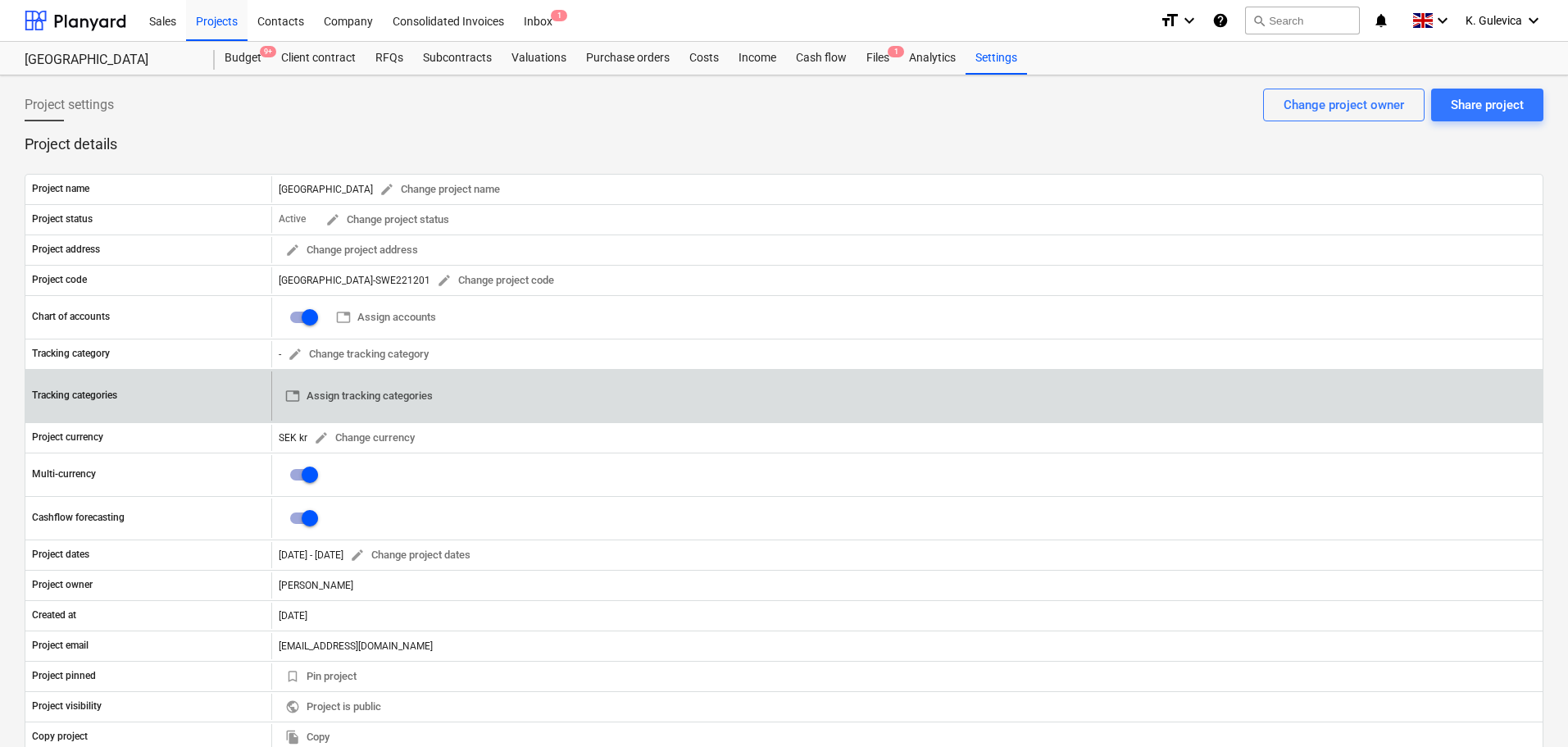
click at [344, 403] on span "table Assign tracking categories" at bounding box center [359, 396] width 147 height 19
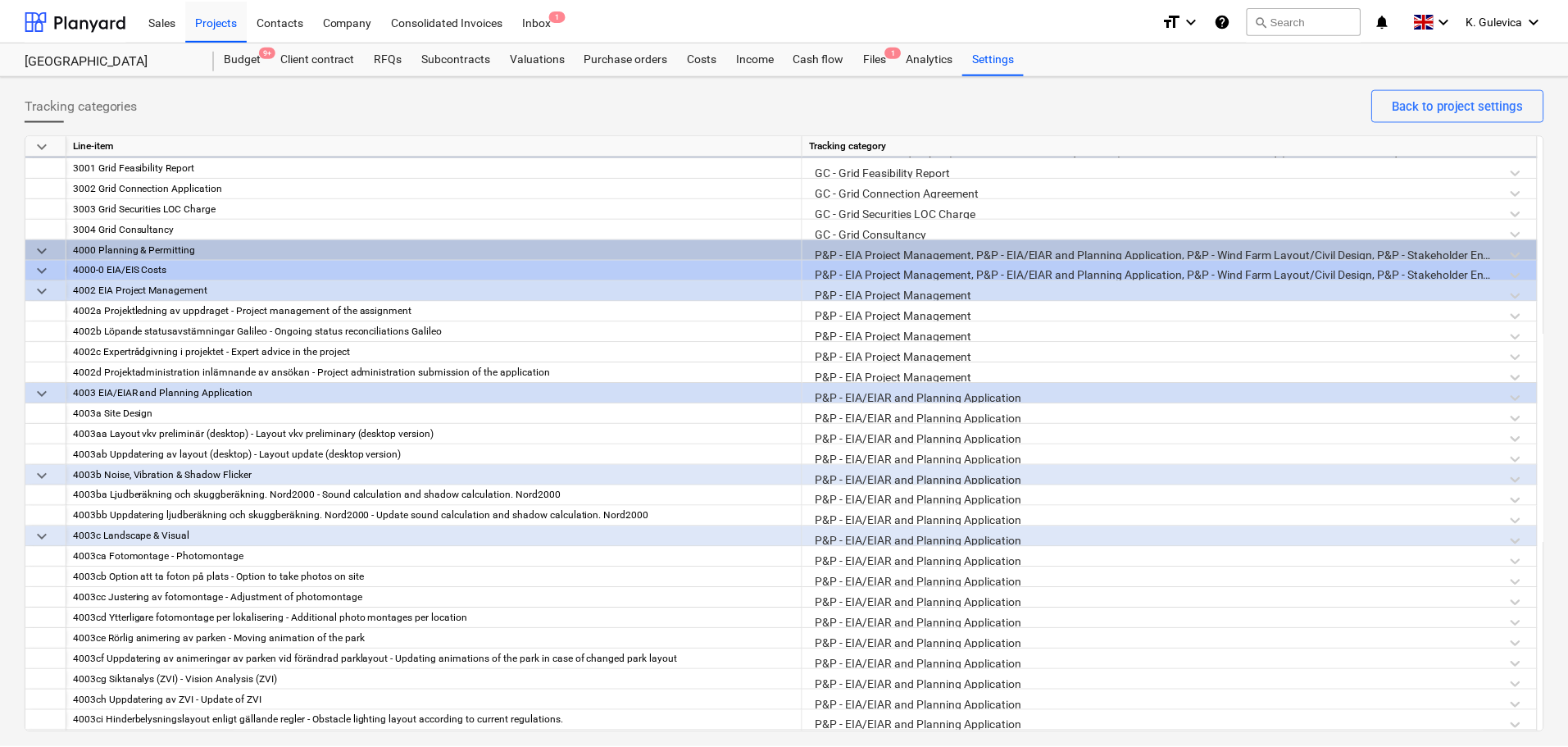
scroll to position [183, 0]
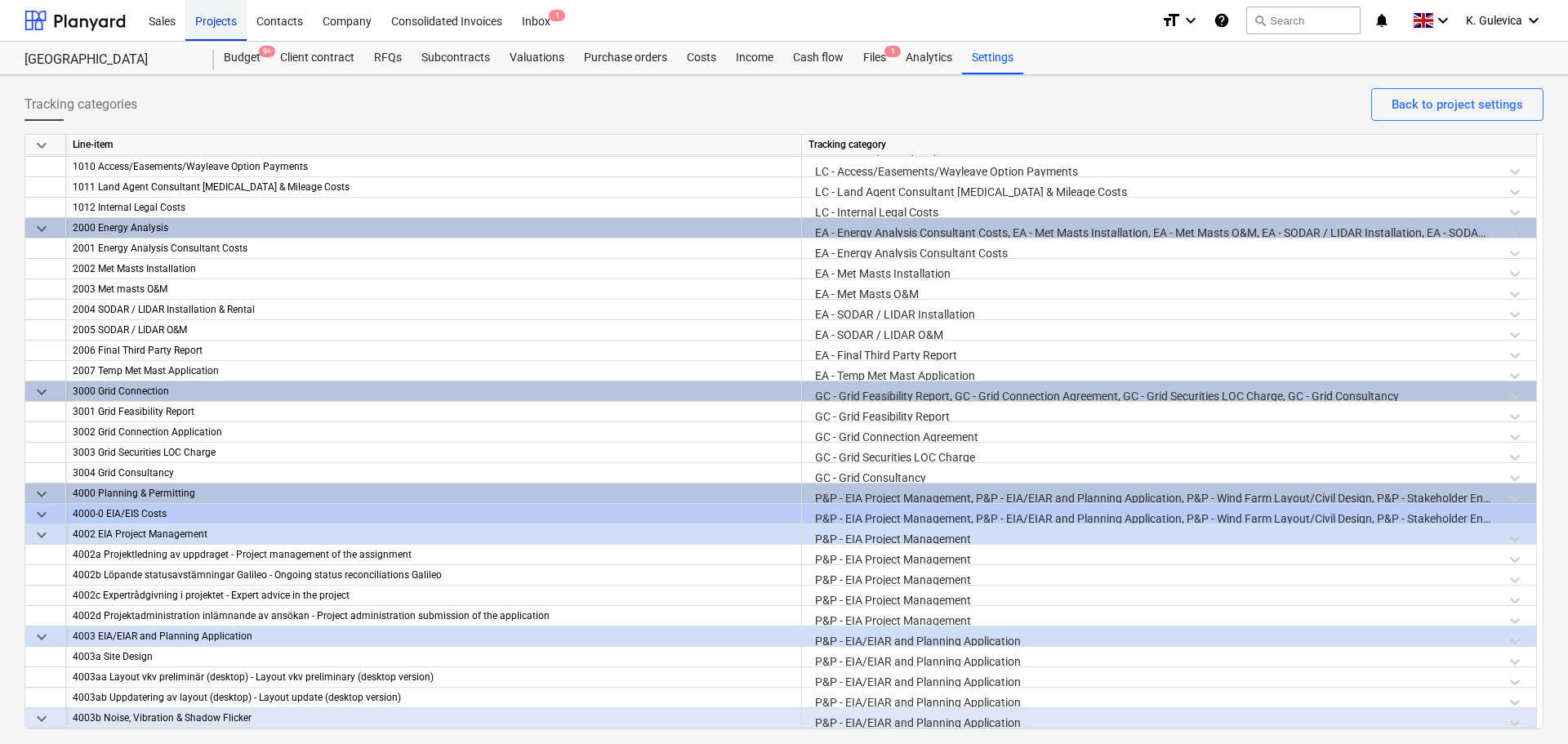
click at [215, 20] on div "Projects" at bounding box center [216, 19] width 61 height 42
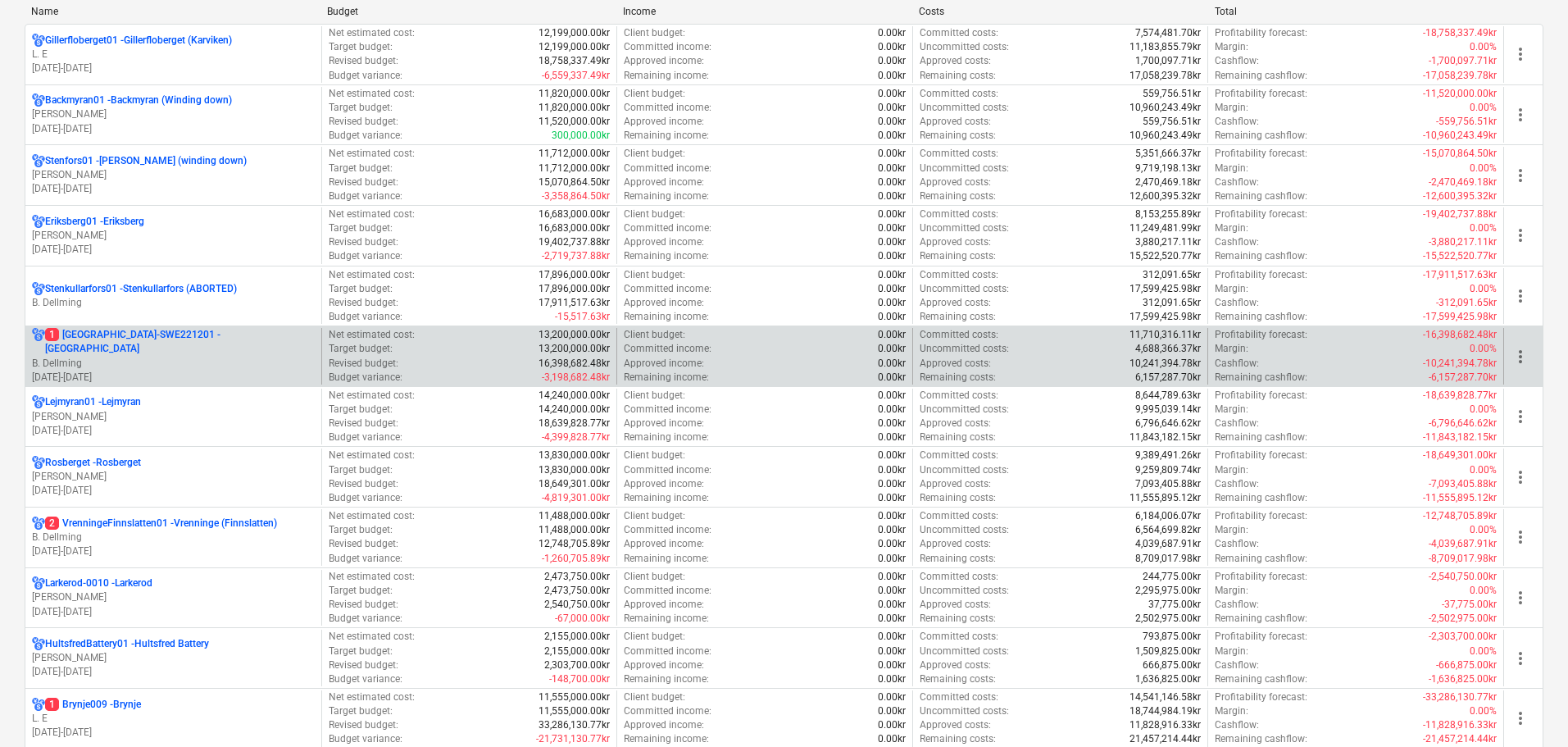
scroll to position [246, 0]
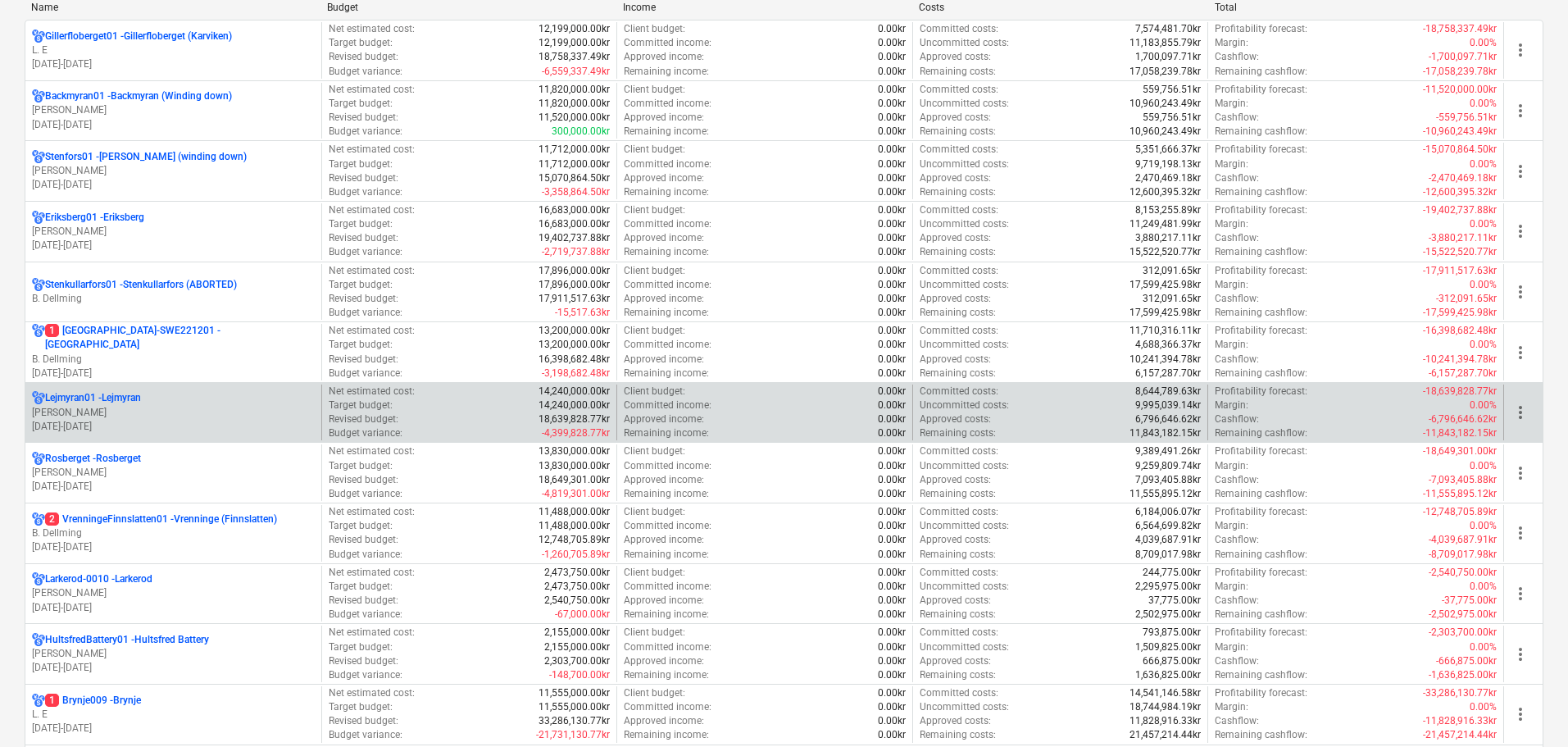
click at [136, 420] on p "[DATE] - [DATE]" at bounding box center [173, 427] width 282 height 14
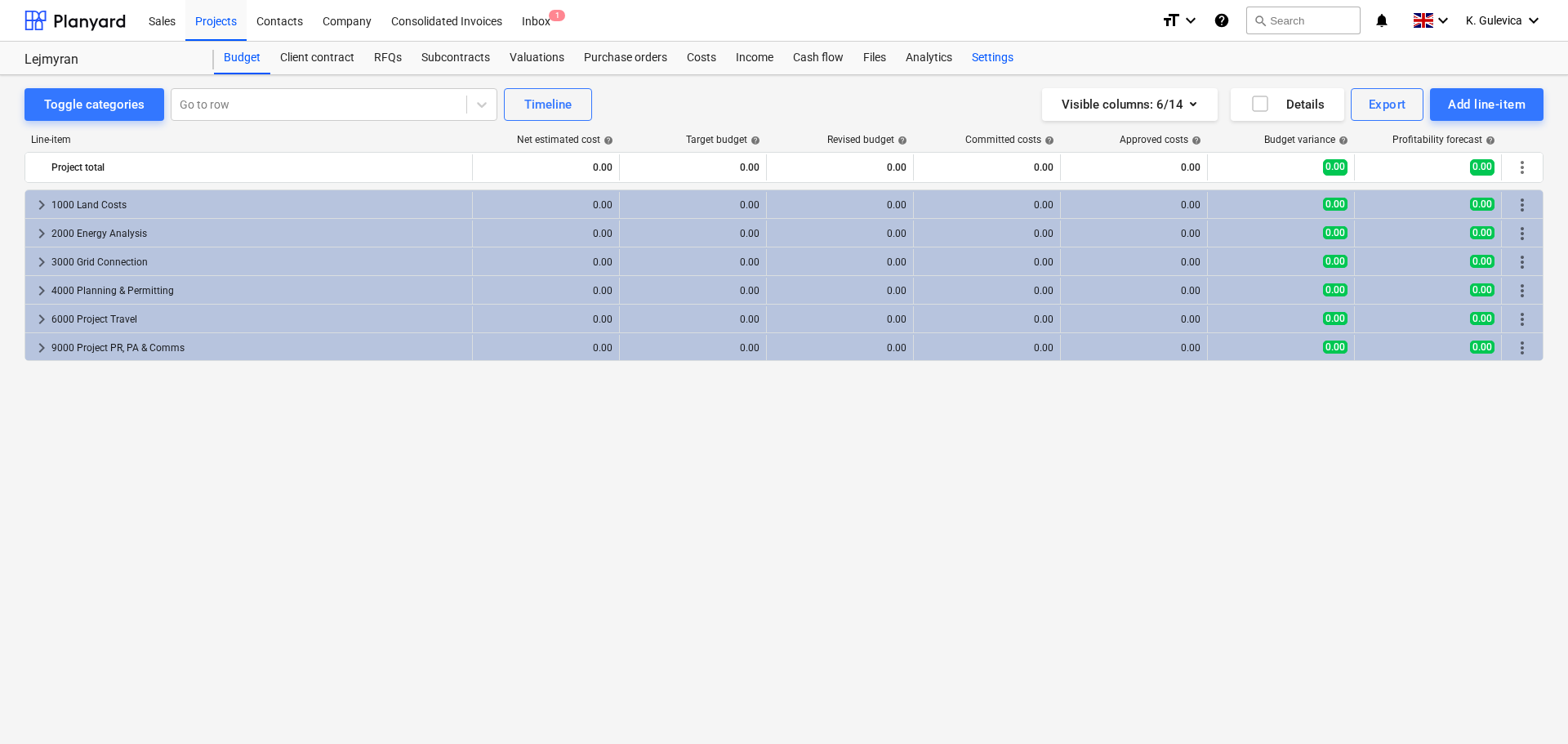
click at [972, 53] on div "Settings" at bounding box center [992, 58] width 61 height 33
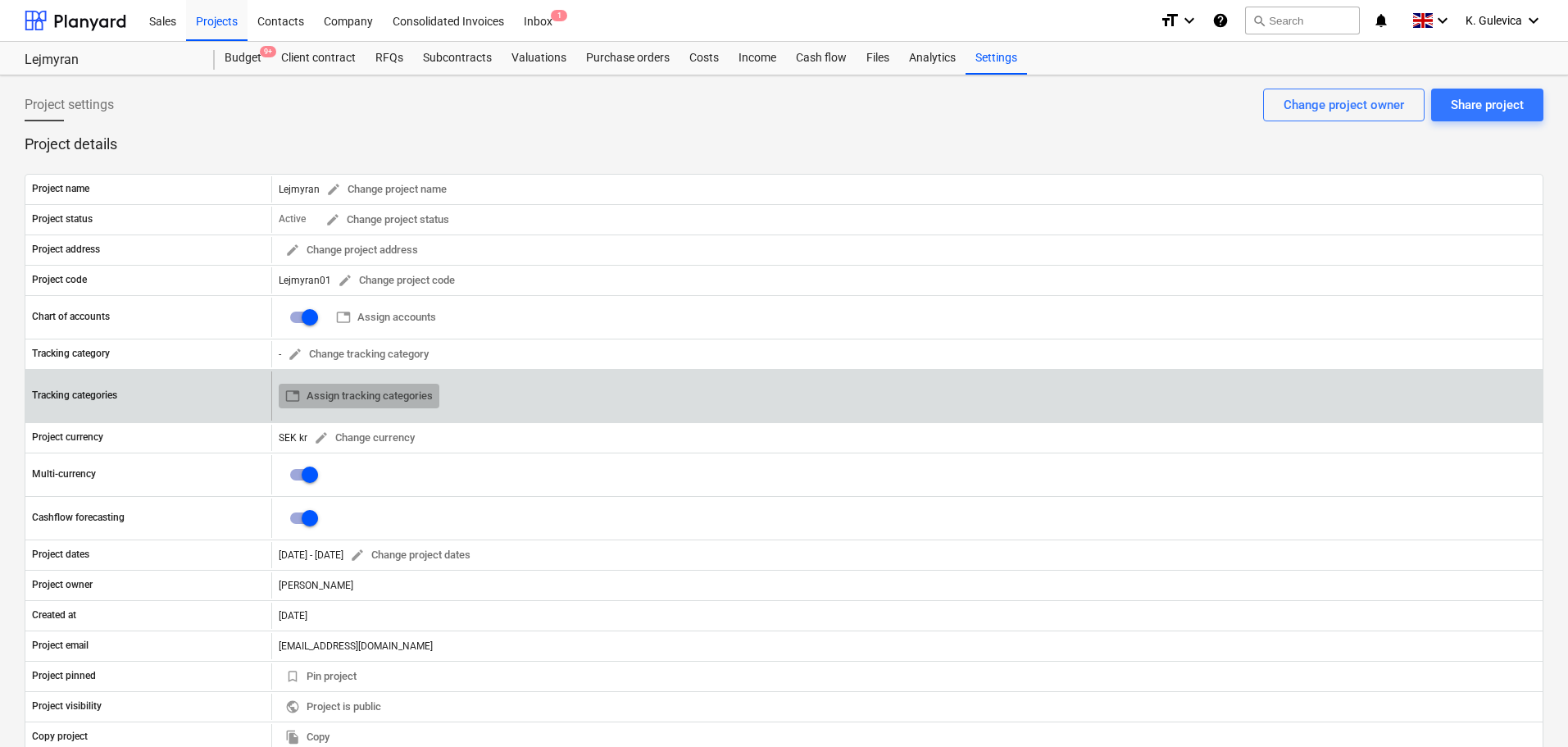
click at [371, 405] on span "table Assign tracking categories" at bounding box center [359, 396] width 147 height 19
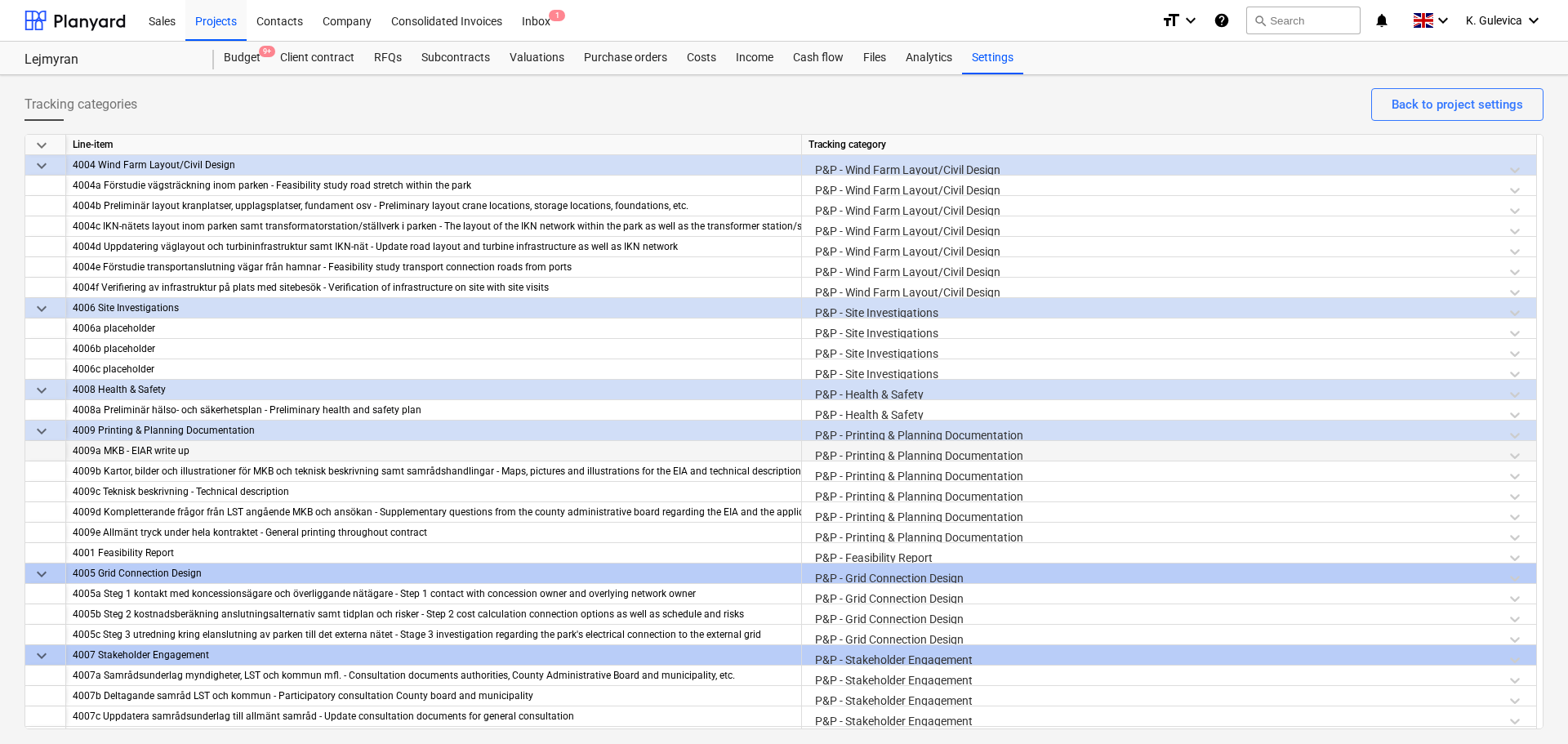
scroll to position [1469, 0]
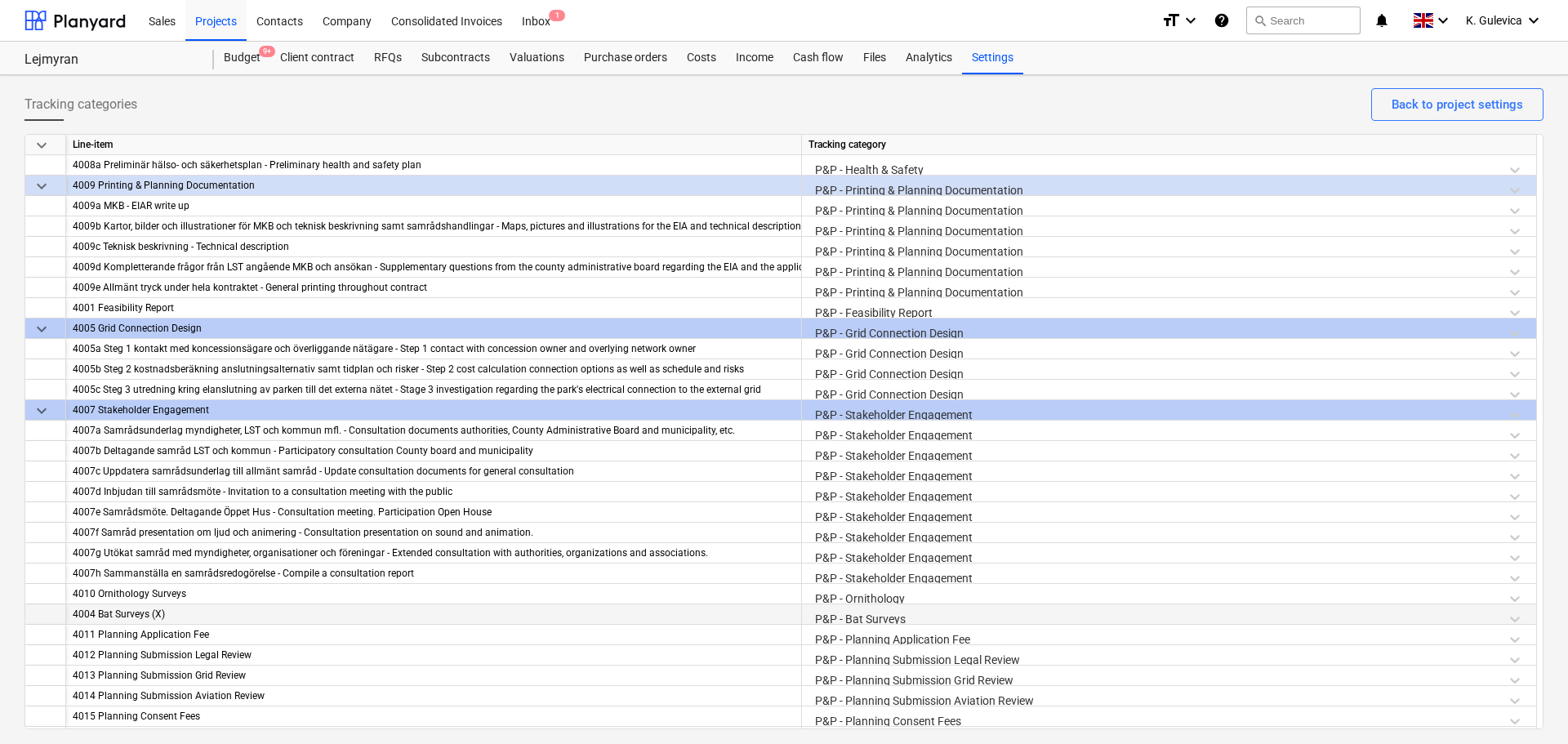
click at [906, 617] on div "P&P - Bat Surveys" at bounding box center [1169, 618] width 721 height 28
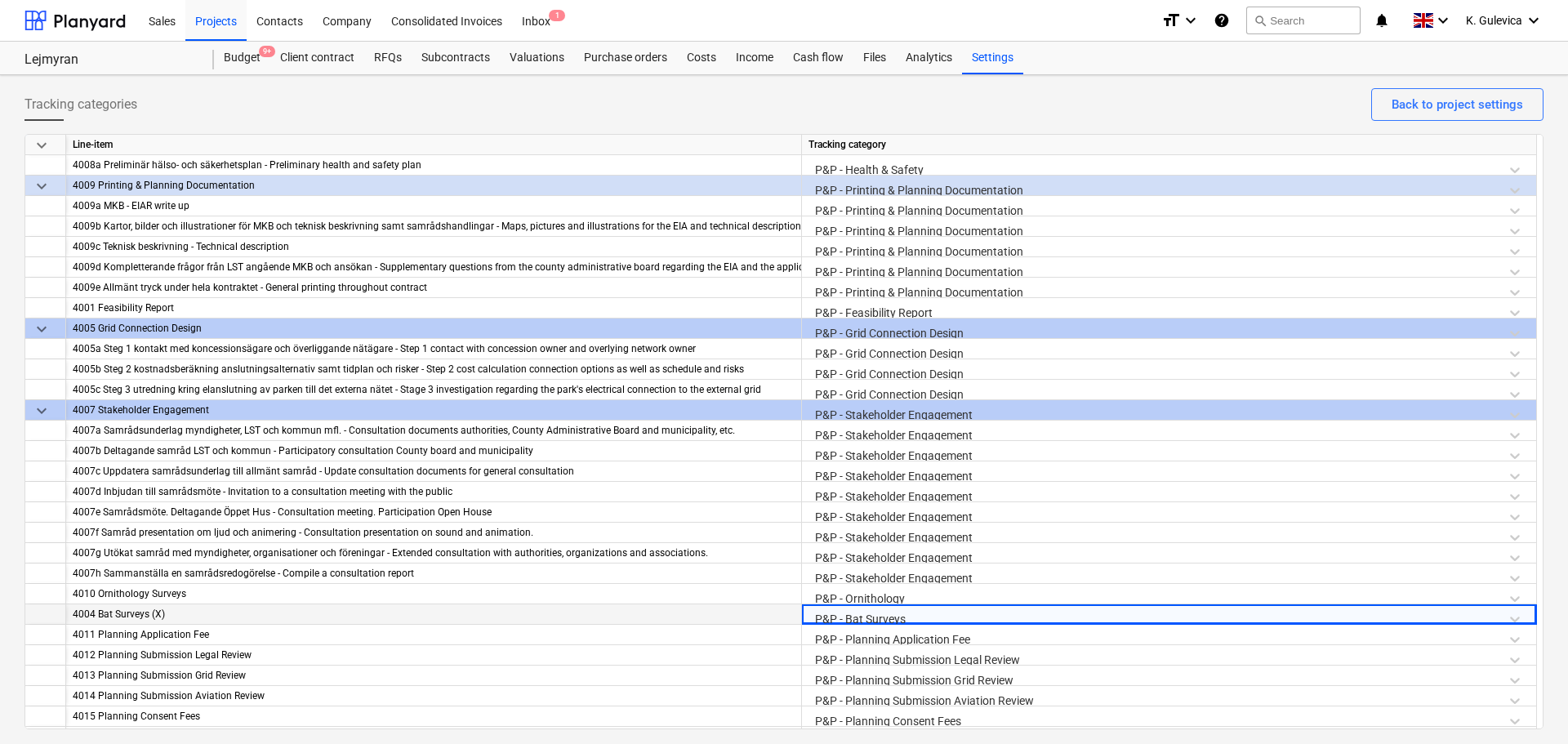
click at [908, 619] on div "P&P - Bat Surveys" at bounding box center [1169, 618] width 721 height 28
click at [910, 618] on div "P&P - Bat Surveys" at bounding box center [1169, 618] width 721 height 28
click at [911, 612] on div "P&P - Bat Surveys" at bounding box center [1169, 618] width 721 height 28
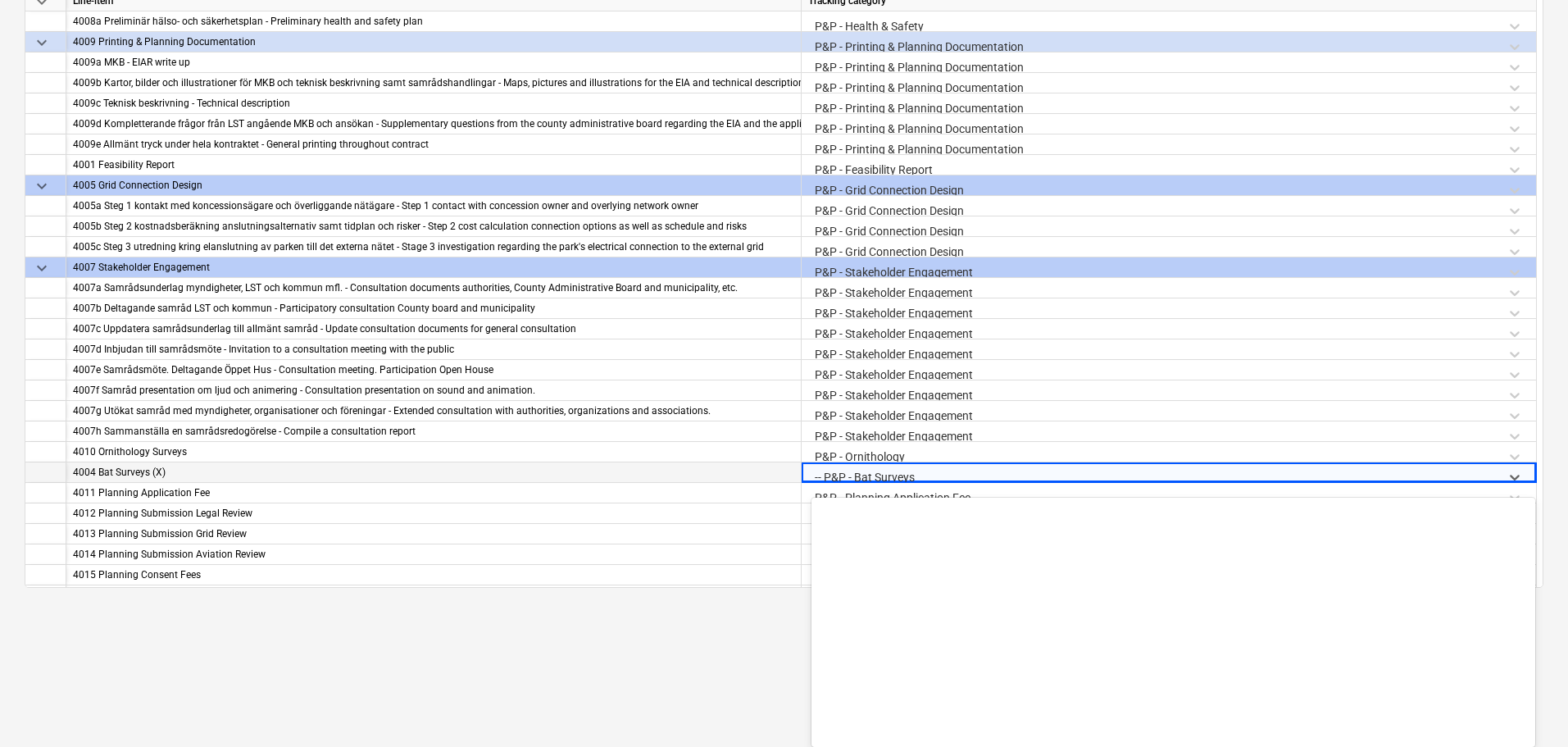
scroll to position [1291, 0]
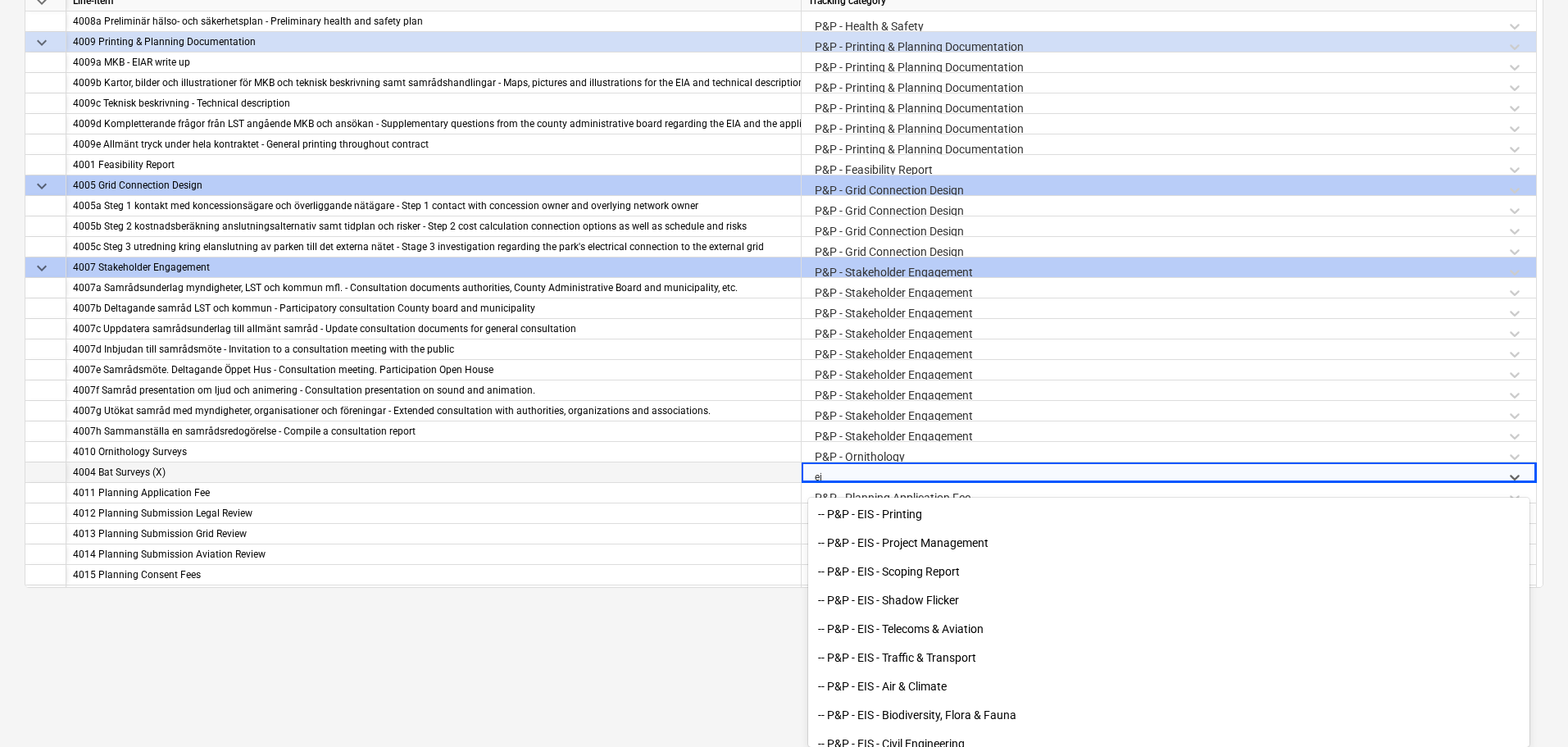
type input "eia"
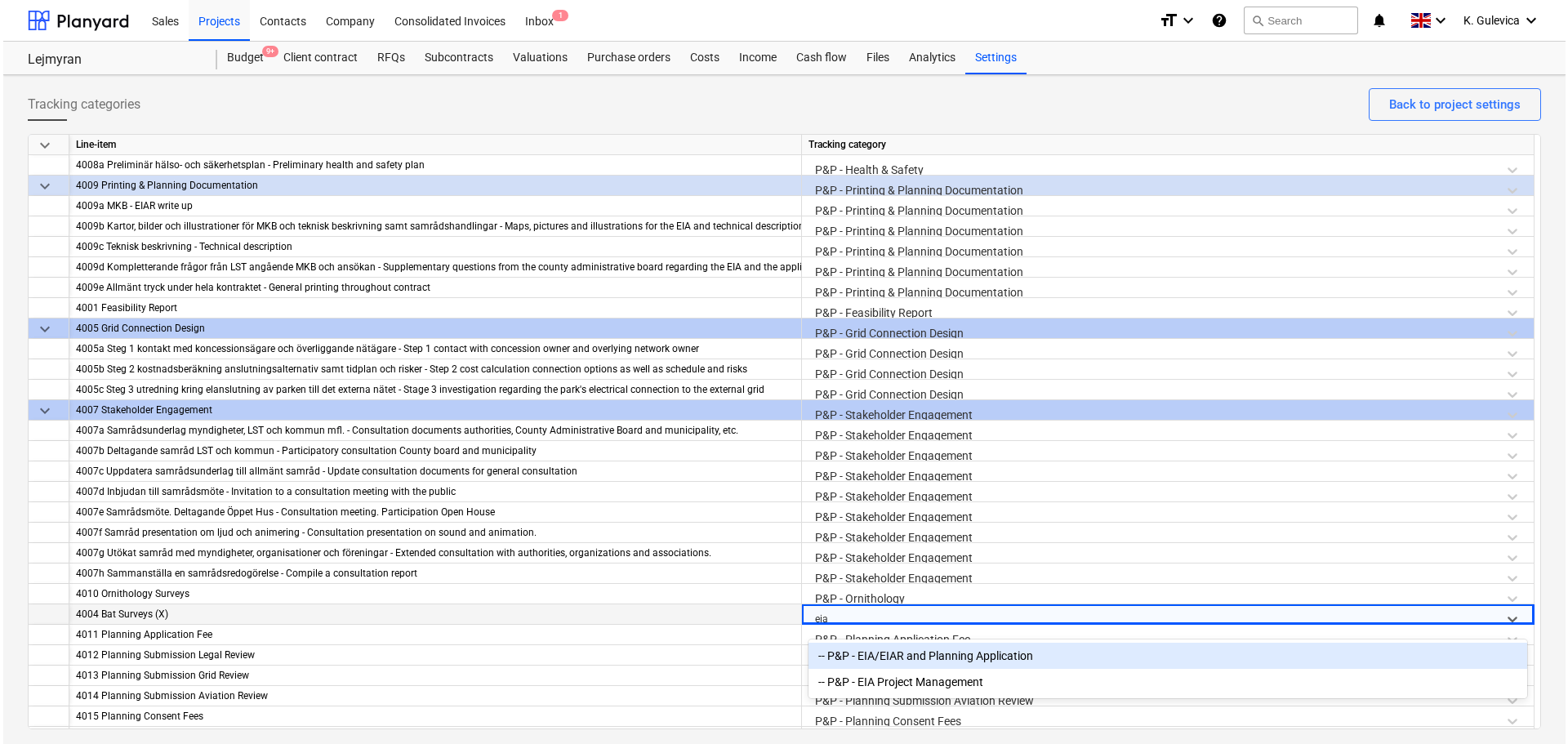
scroll to position [0, 0]
click at [919, 653] on div "-- P&P - EIA/EIAR and Planning Application" at bounding box center [1164, 656] width 719 height 27
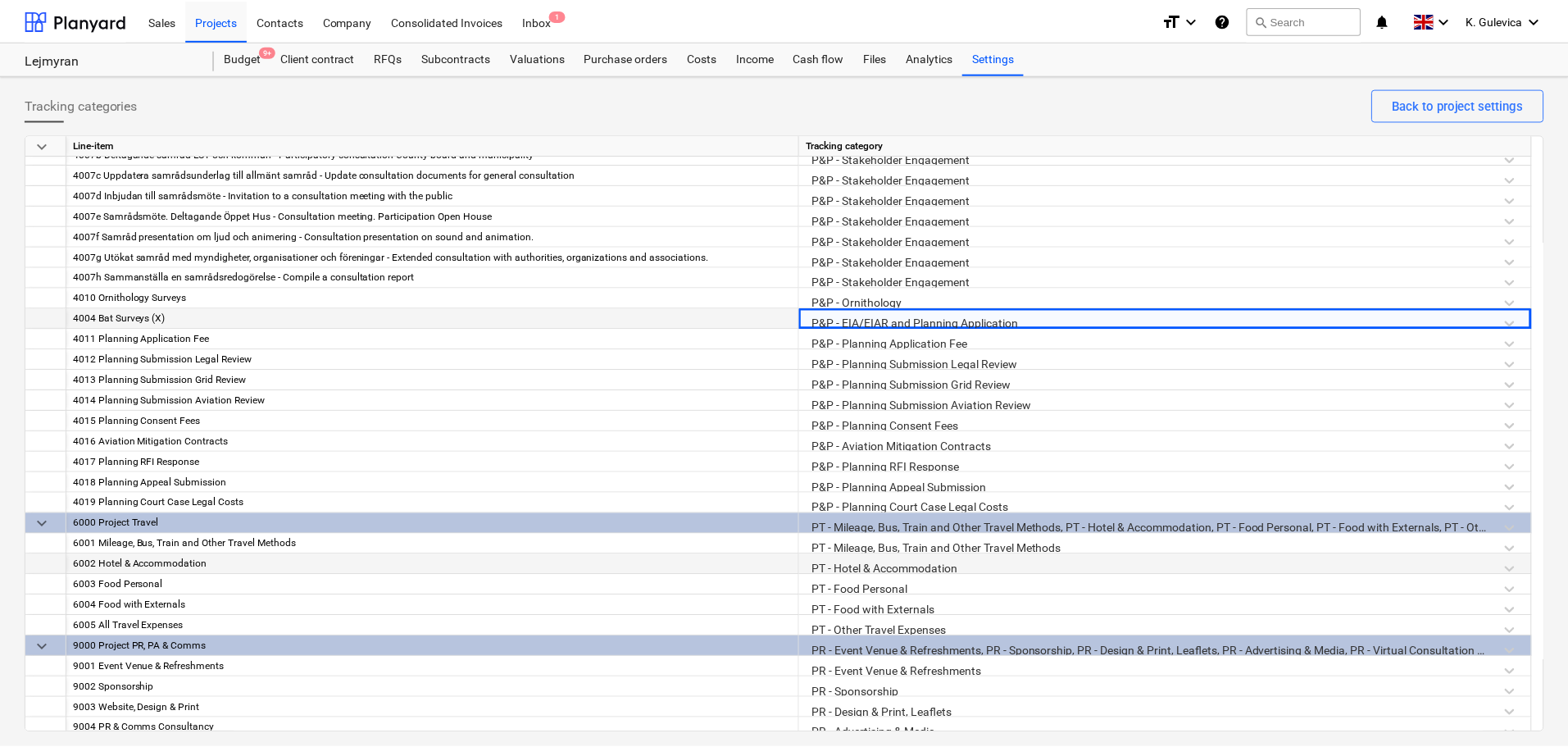
scroll to position [1802, 0]
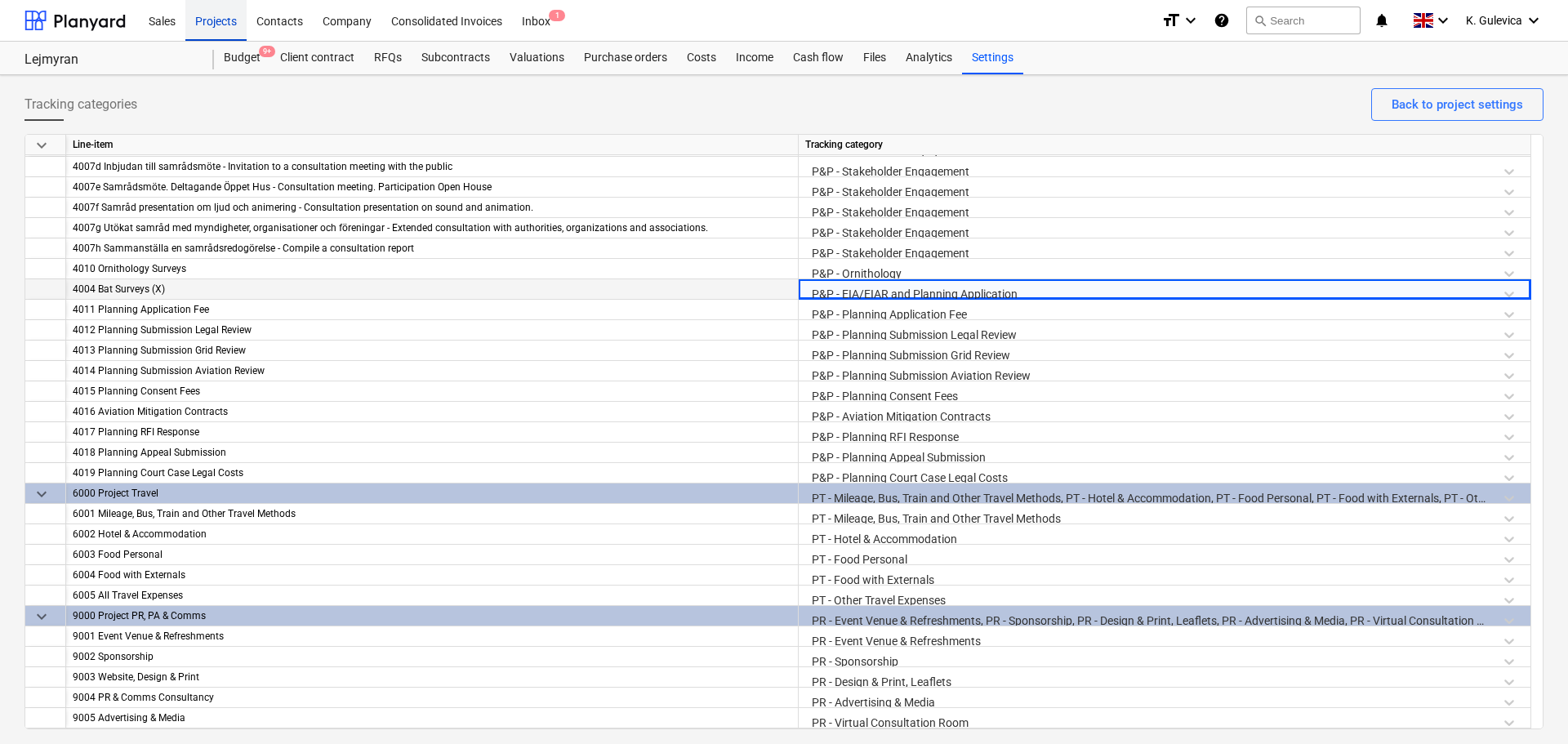
click at [207, 17] on div "Projects" at bounding box center [216, 19] width 61 height 42
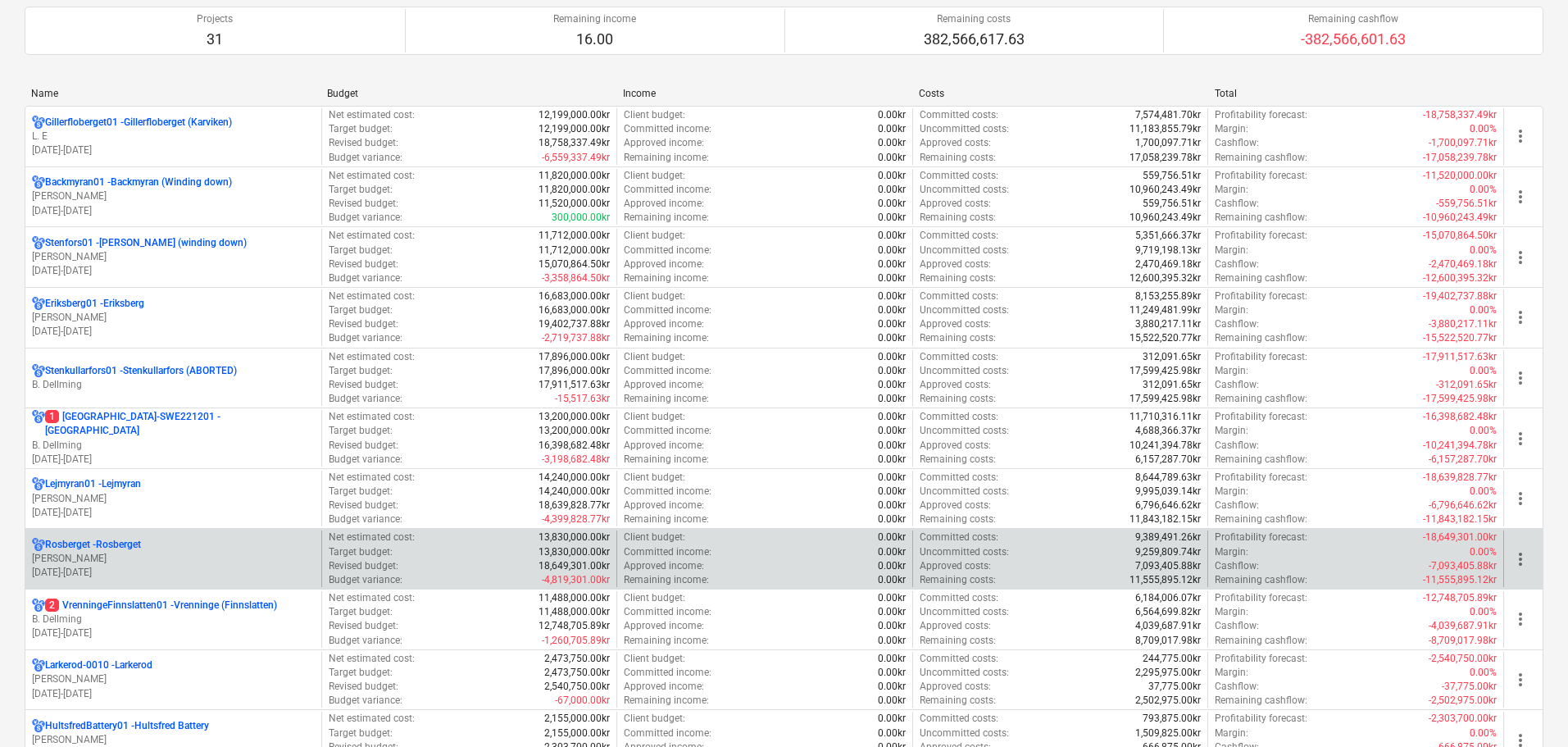
scroll to position [164, 0]
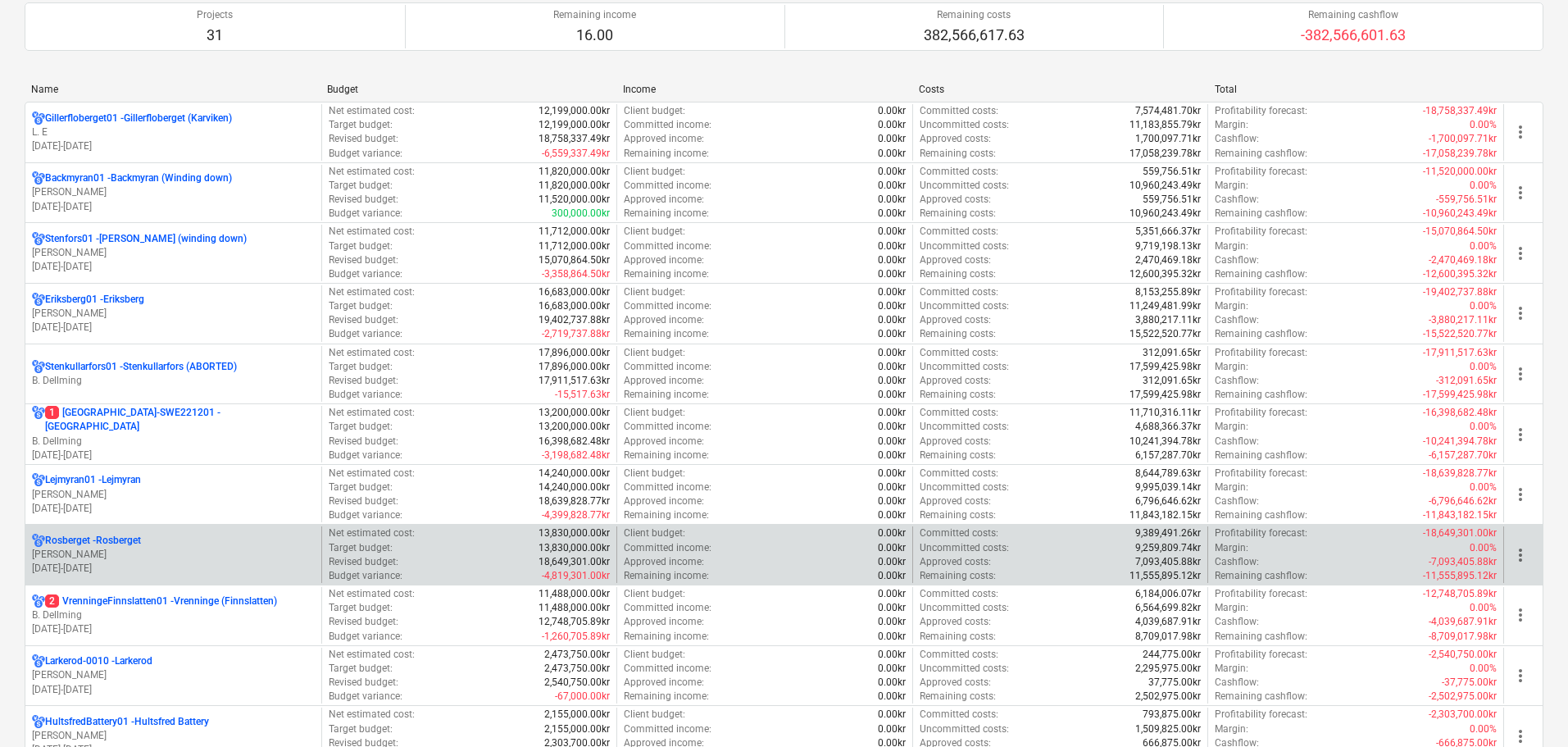
click at [154, 541] on div "Rosberget - Rosberget" at bounding box center [173, 541] width 282 height 14
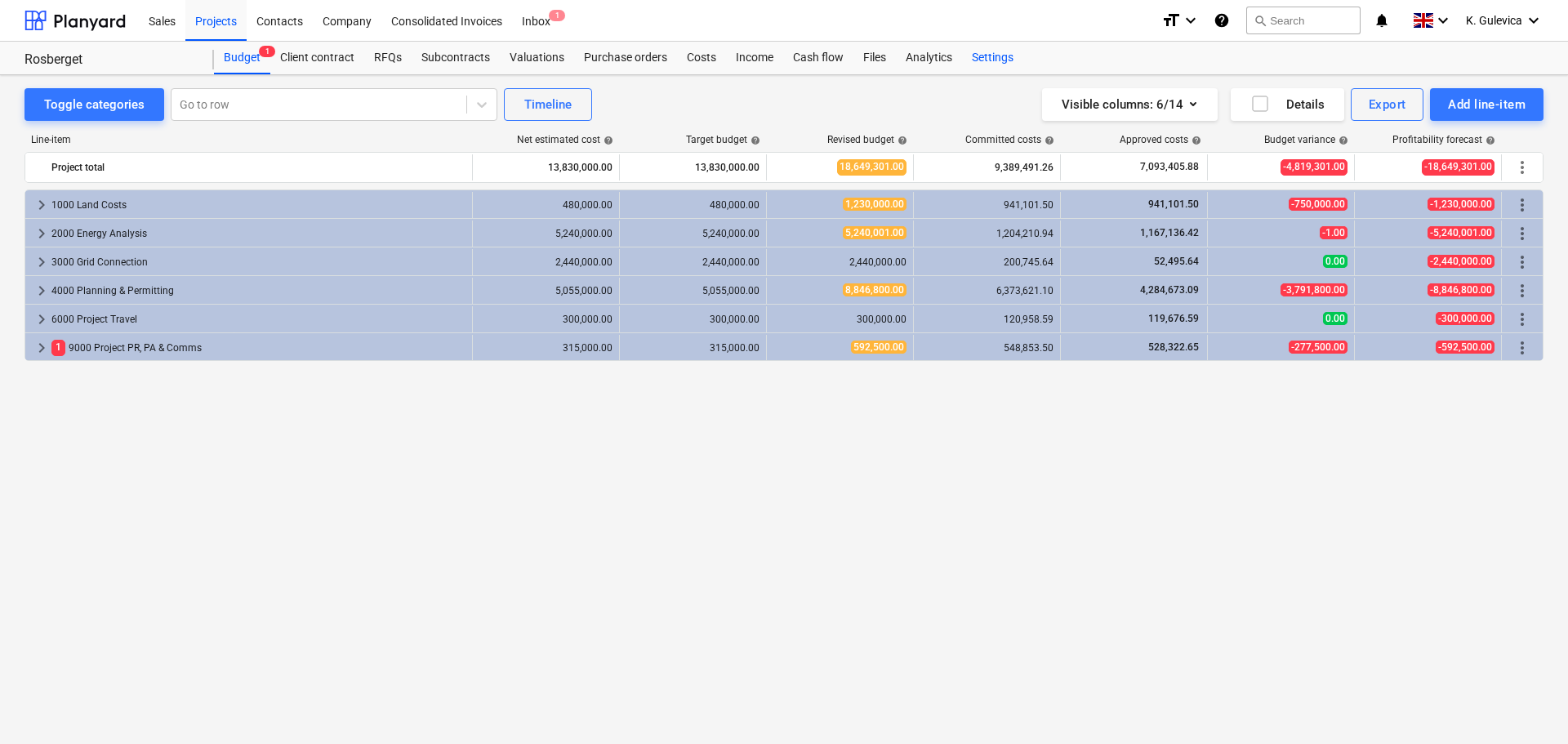
click at [1003, 55] on div "Settings" at bounding box center [992, 58] width 61 height 33
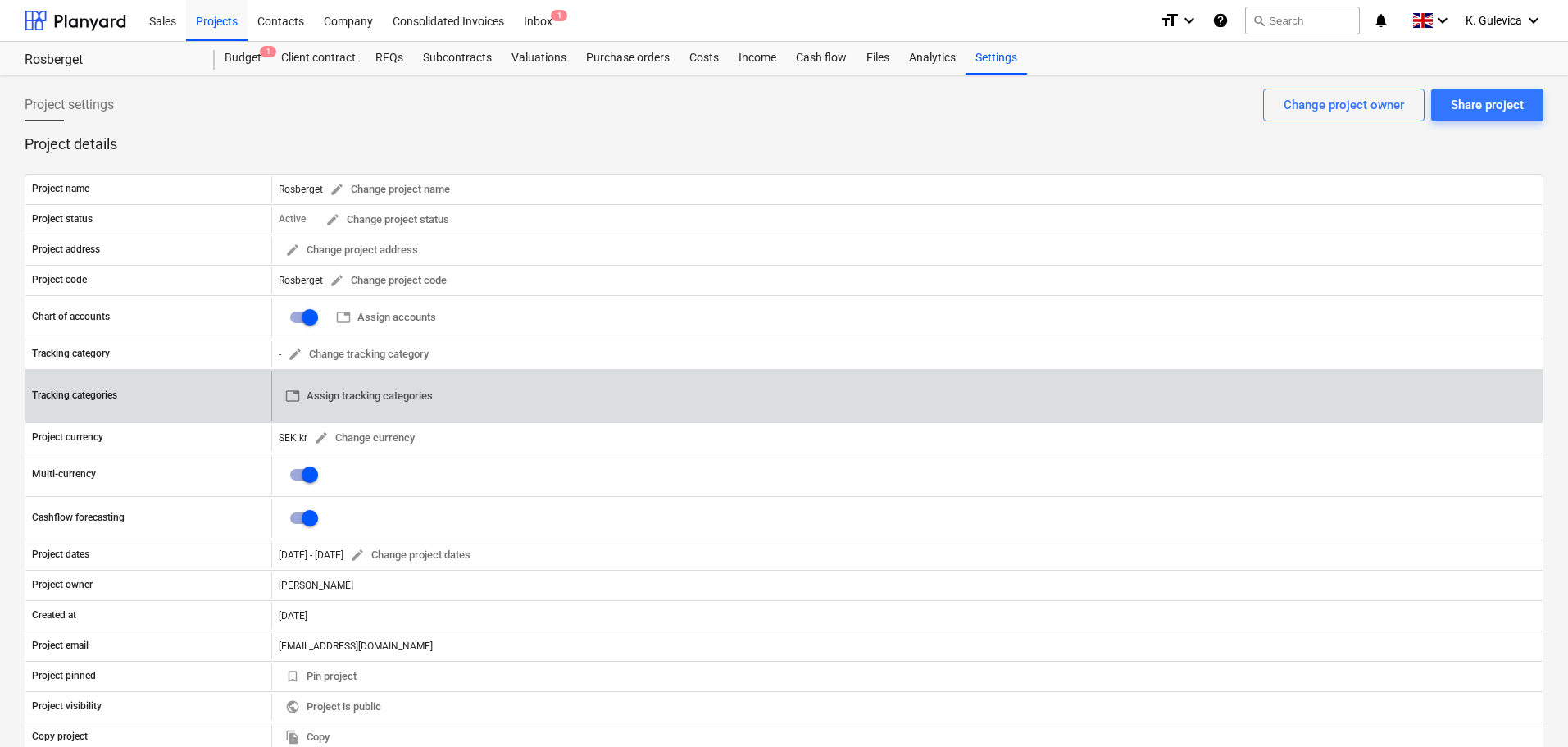
click at [368, 399] on span "table Assign tracking categories" at bounding box center [359, 396] width 147 height 19
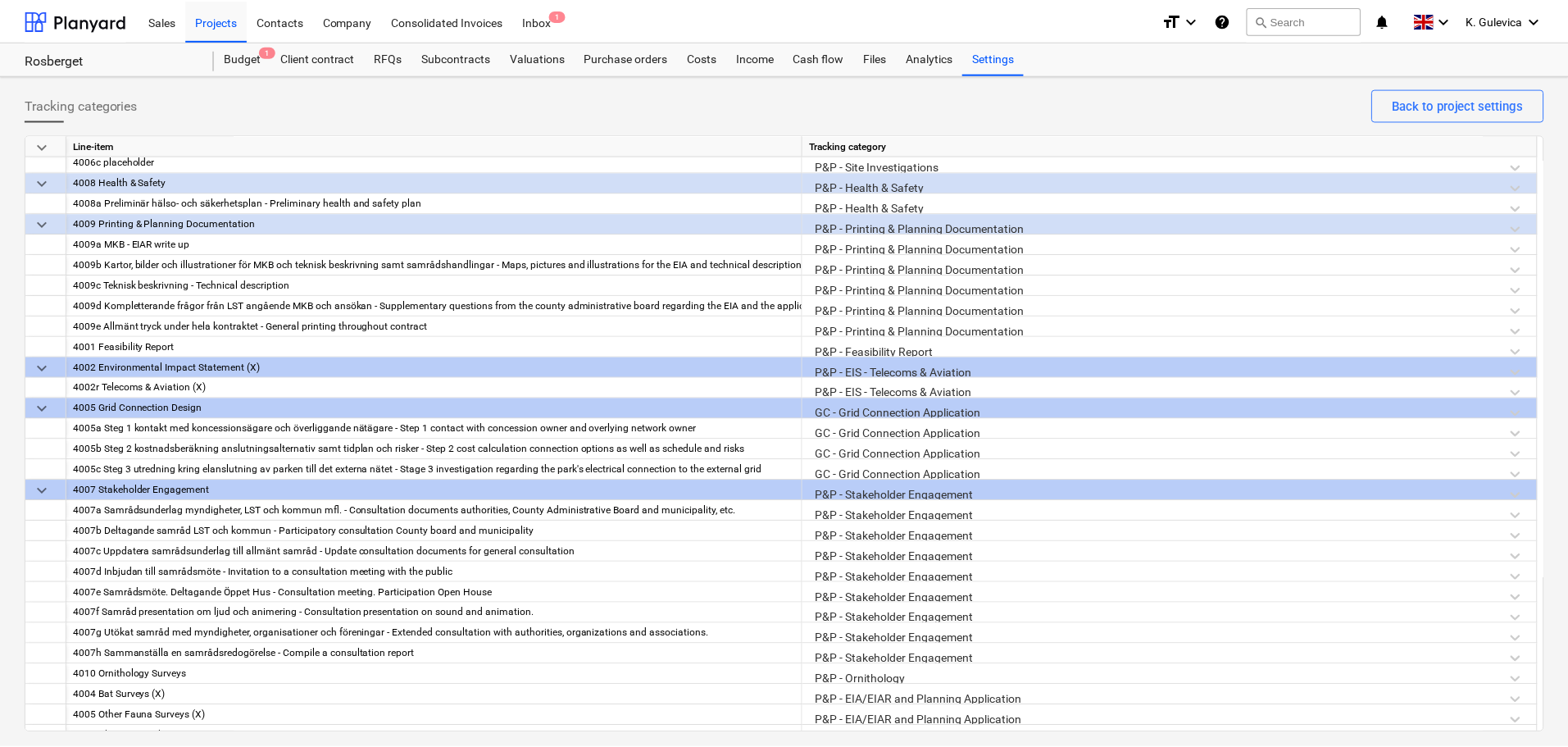
scroll to position [1475, 0]
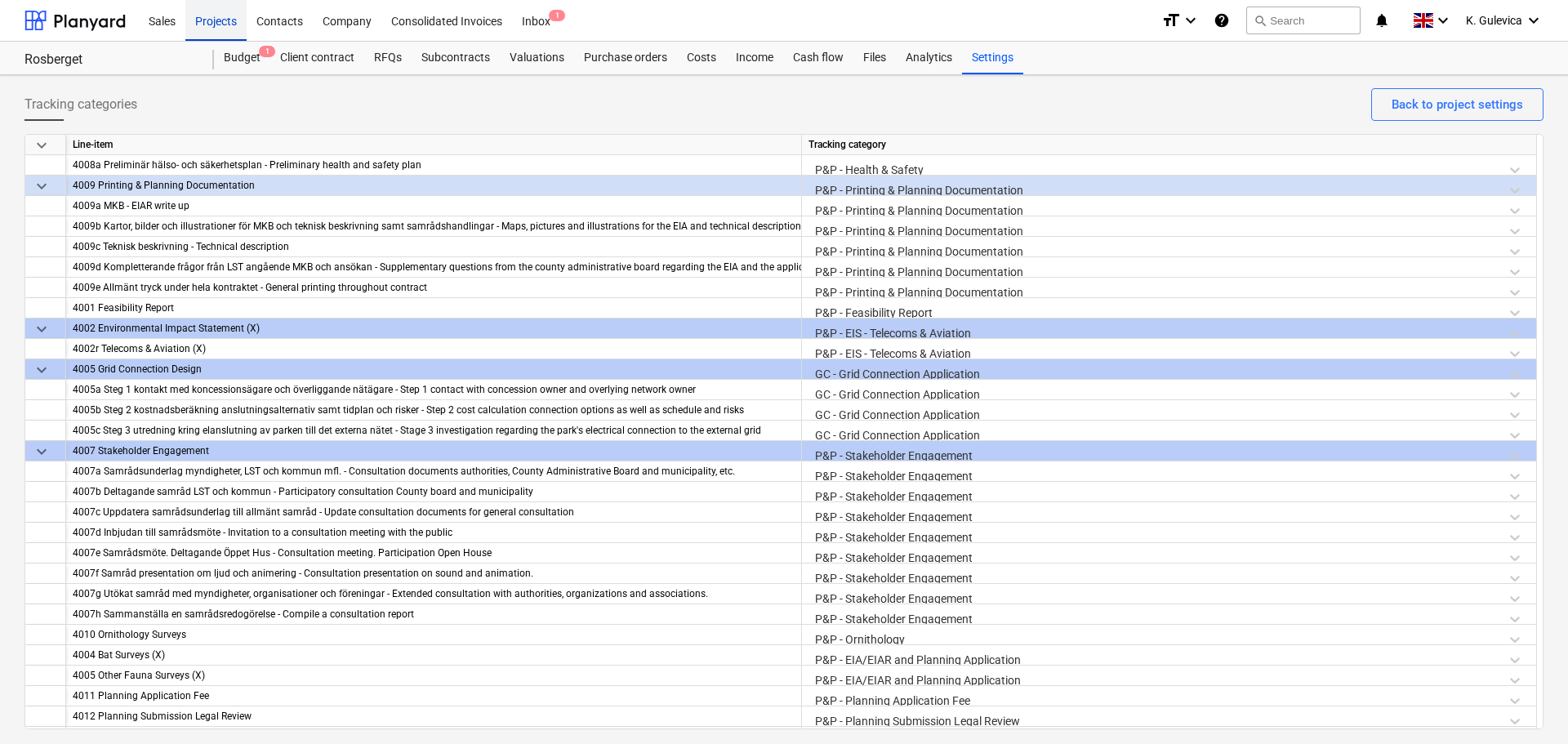
click at [212, 11] on div "Projects" at bounding box center [216, 19] width 61 height 42
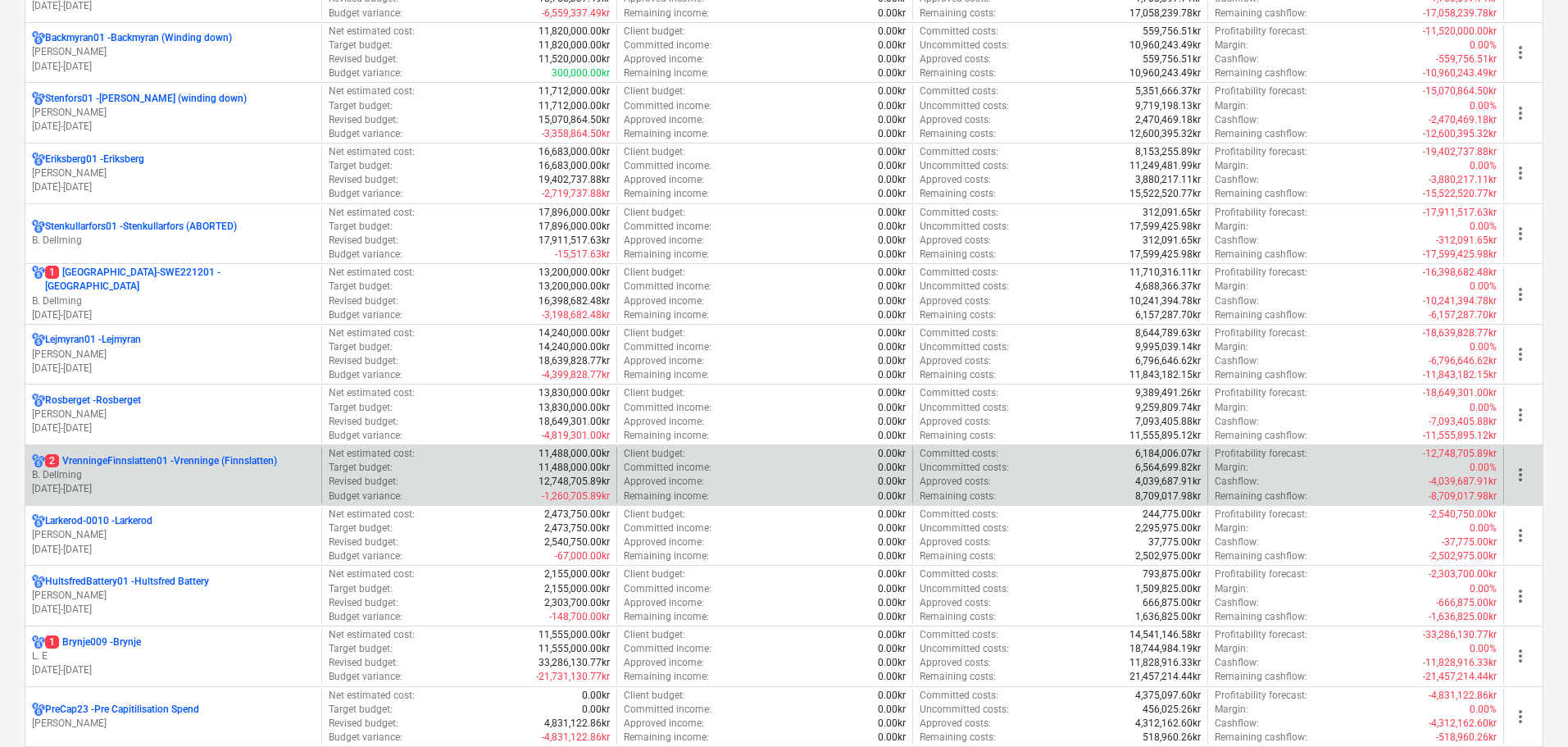
scroll to position [328, 0]
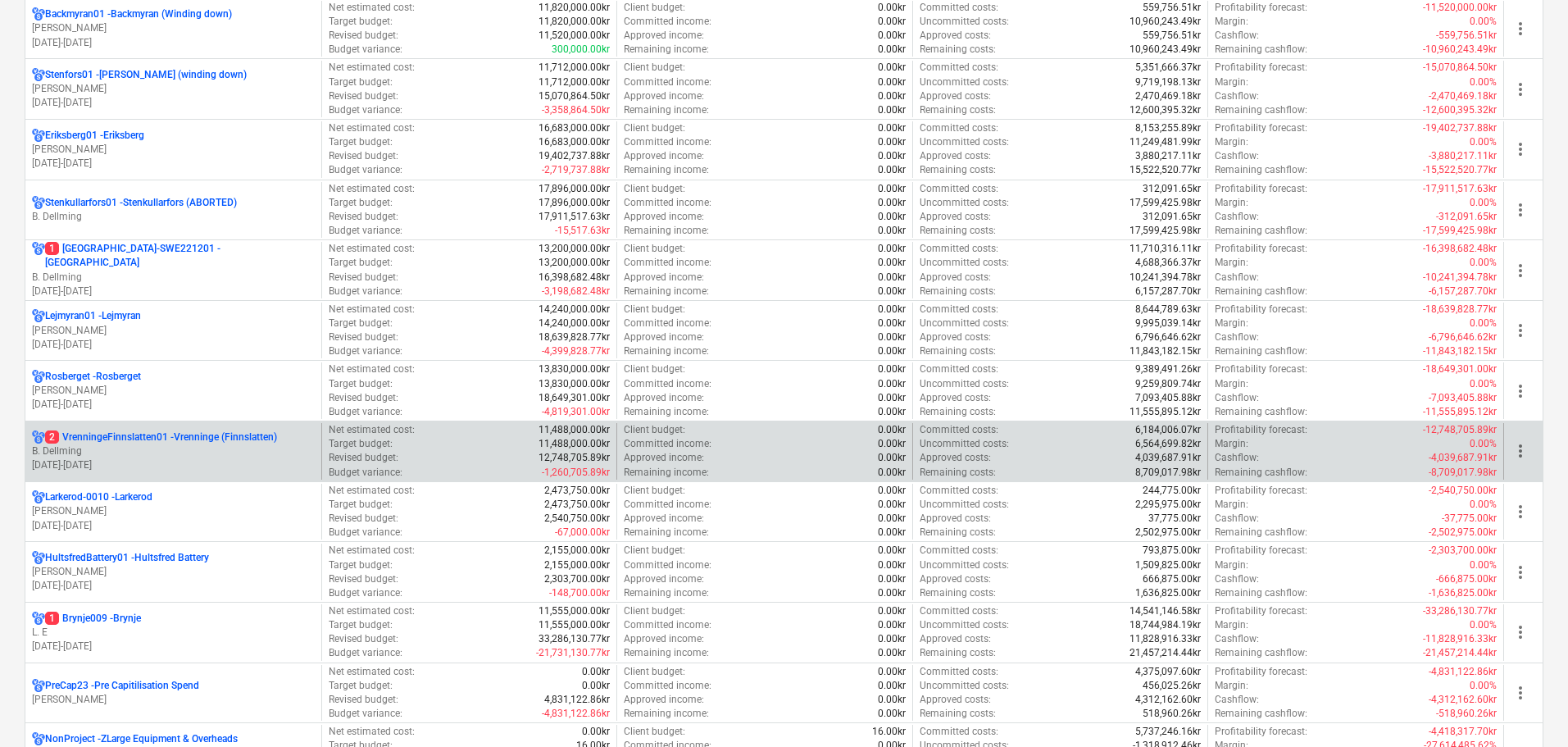
click at [166, 461] on p "[DATE] - [DATE]" at bounding box center [173, 465] width 282 height 14
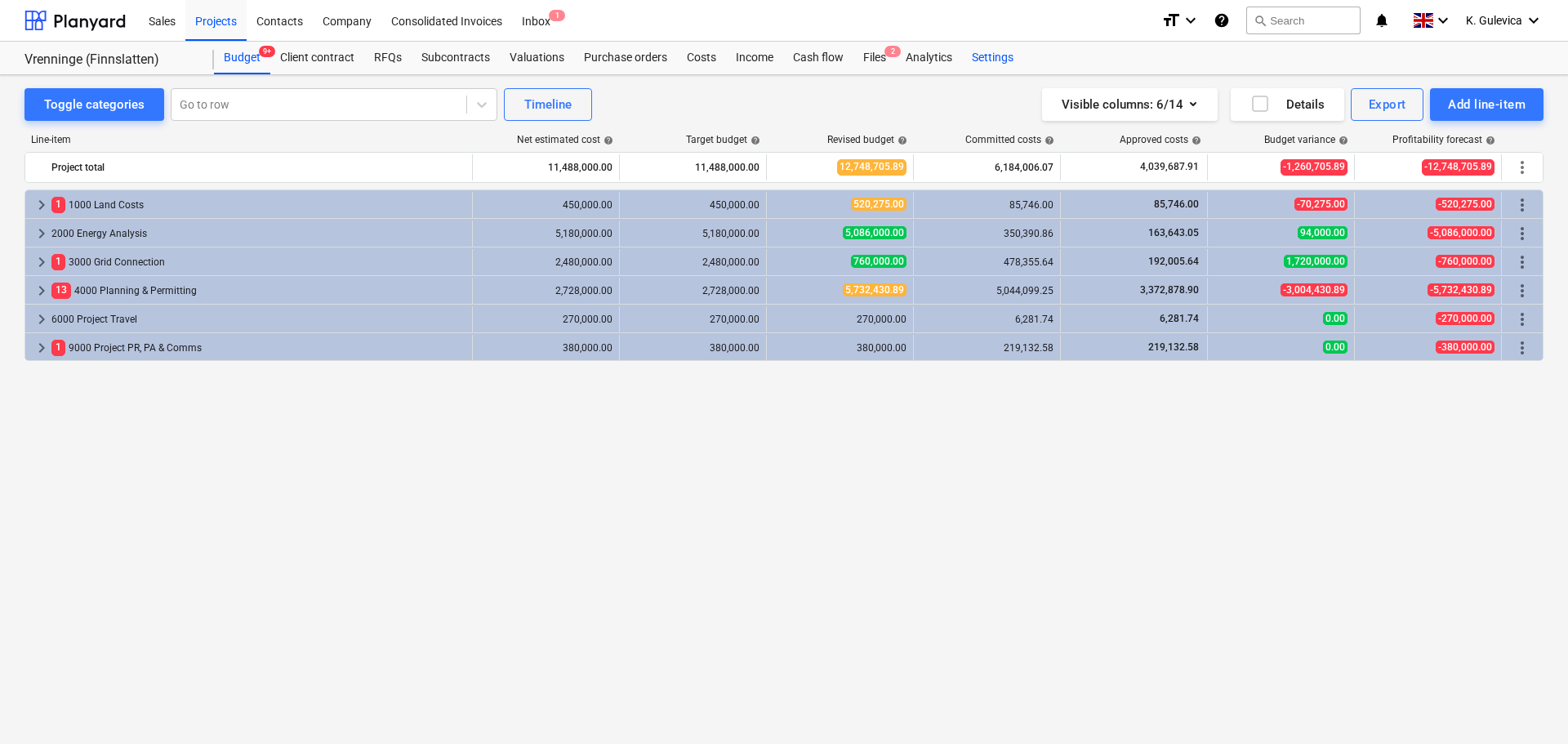
click at [1013, 57] on div "Settings" at bounding box center [992, 58] width 61 height 33
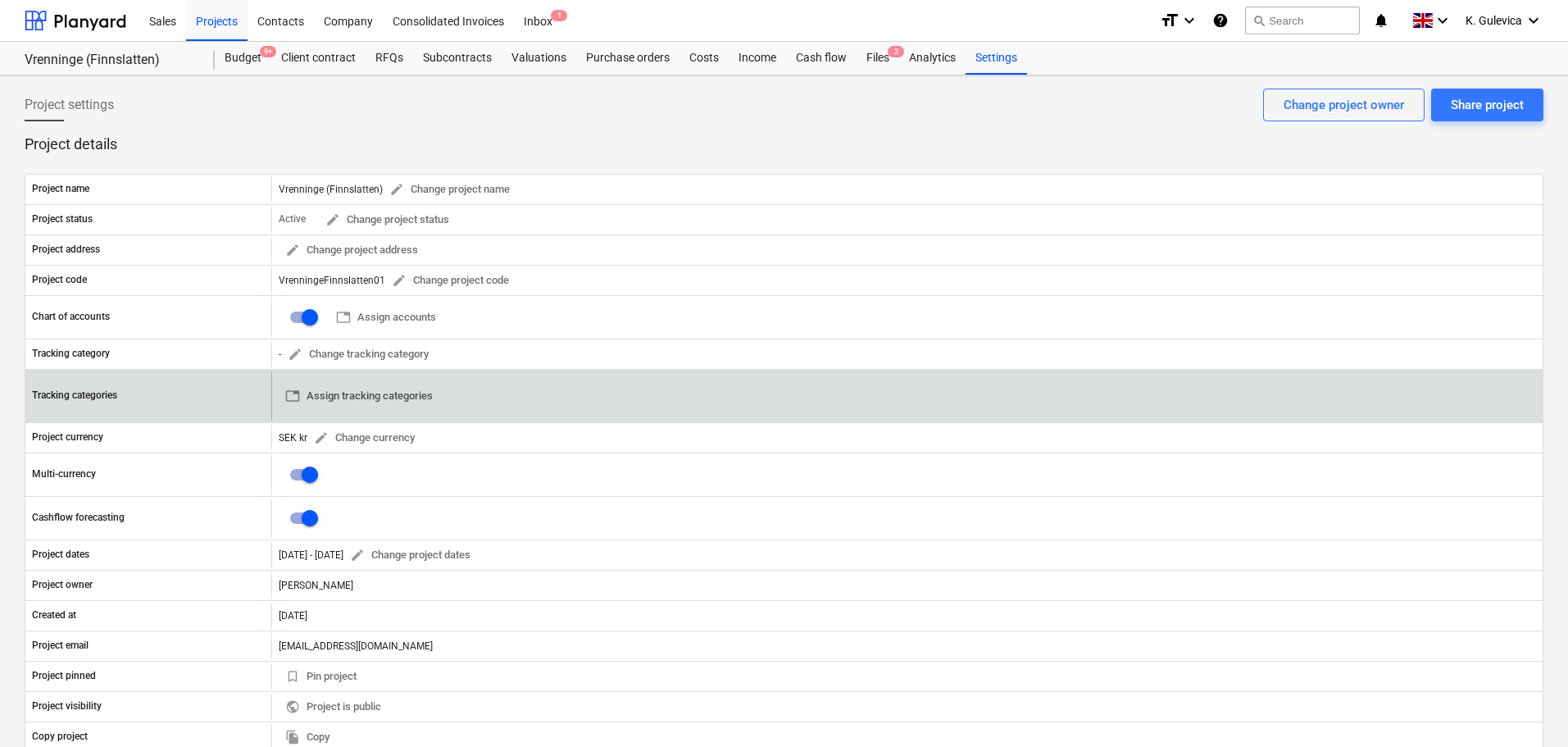
click at [396, 400] on span "table Assign tracking categories" at bounding box center [359, 396] width 147 height 19
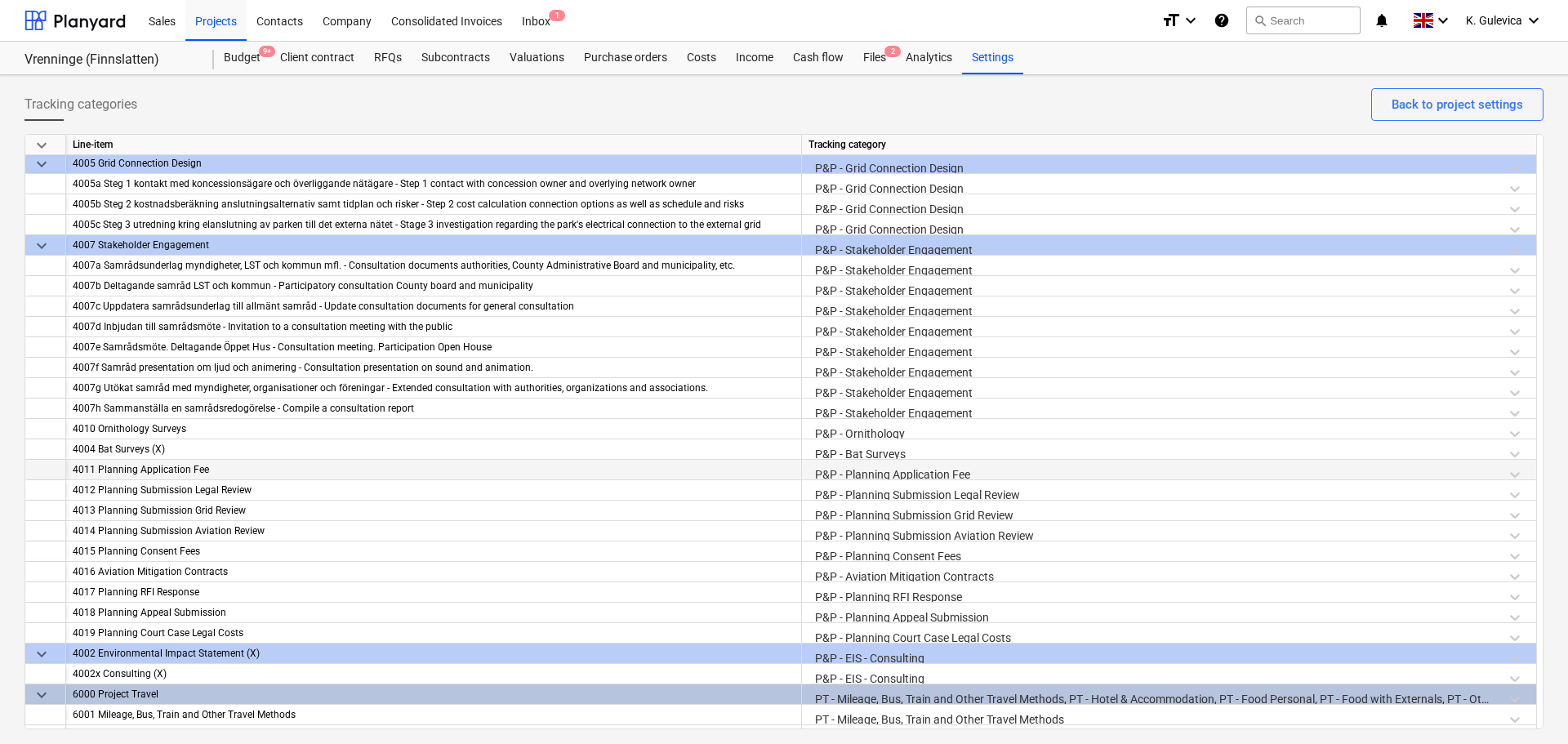
scroll to position [1714, 0]
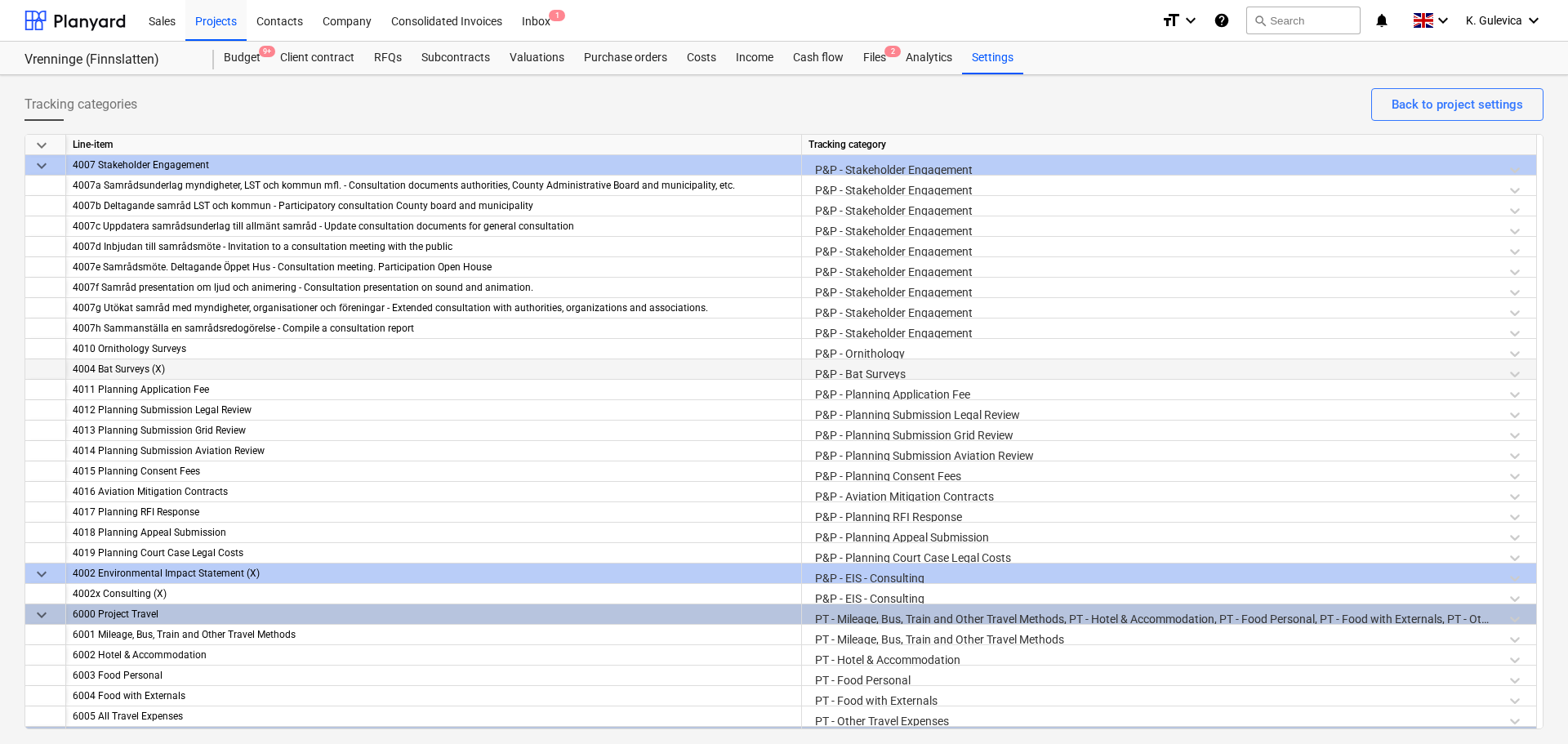
click at [921, 371] on div "P&P - Bat Surveys" at bounding box center [1169, 373] width 721 height 28
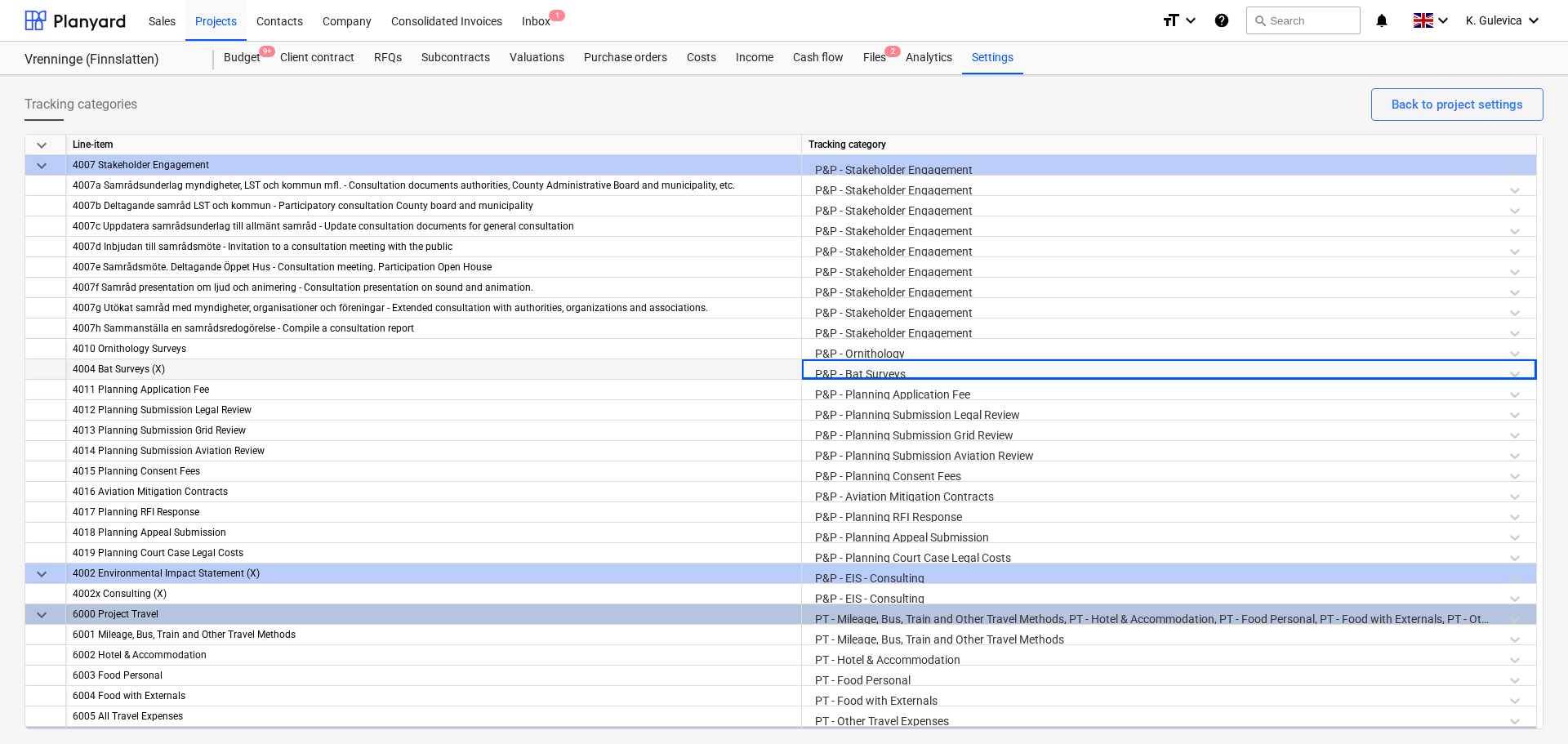
click at [921, 371] on div "P&P - Bat Surveys" at bounding box center [1169, 373] width 721 height 28
click at [920, 370] on div "P&P - Bat Surveys" at bounding box center [1169, 373] width 721 height 28
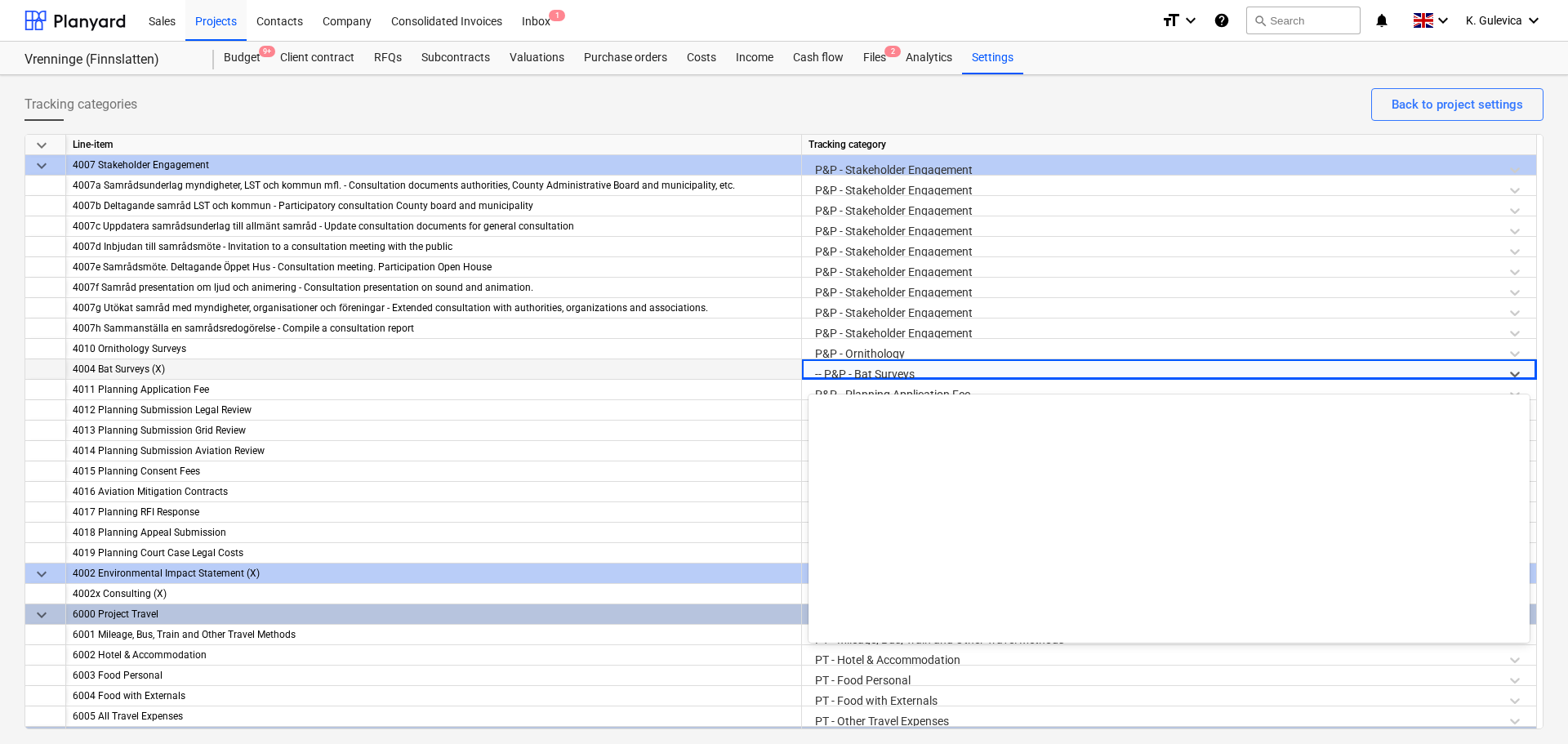
scroll to position [1286, 0]
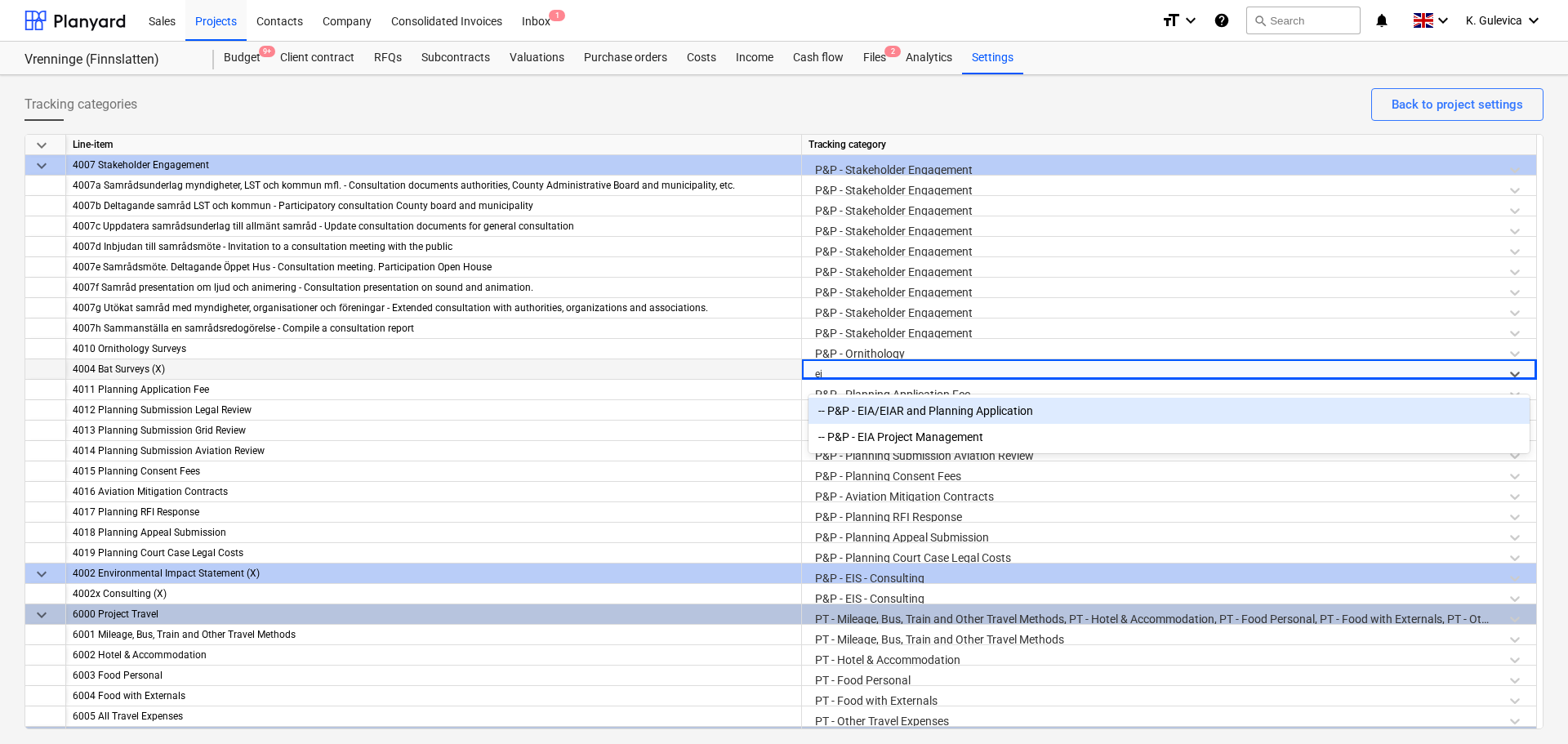
type input "eia"
click at [928, 418] on div "-- P&P - EIA/EIAR and Planning Application" at bounding box center [1169, 411] width 721 height 27
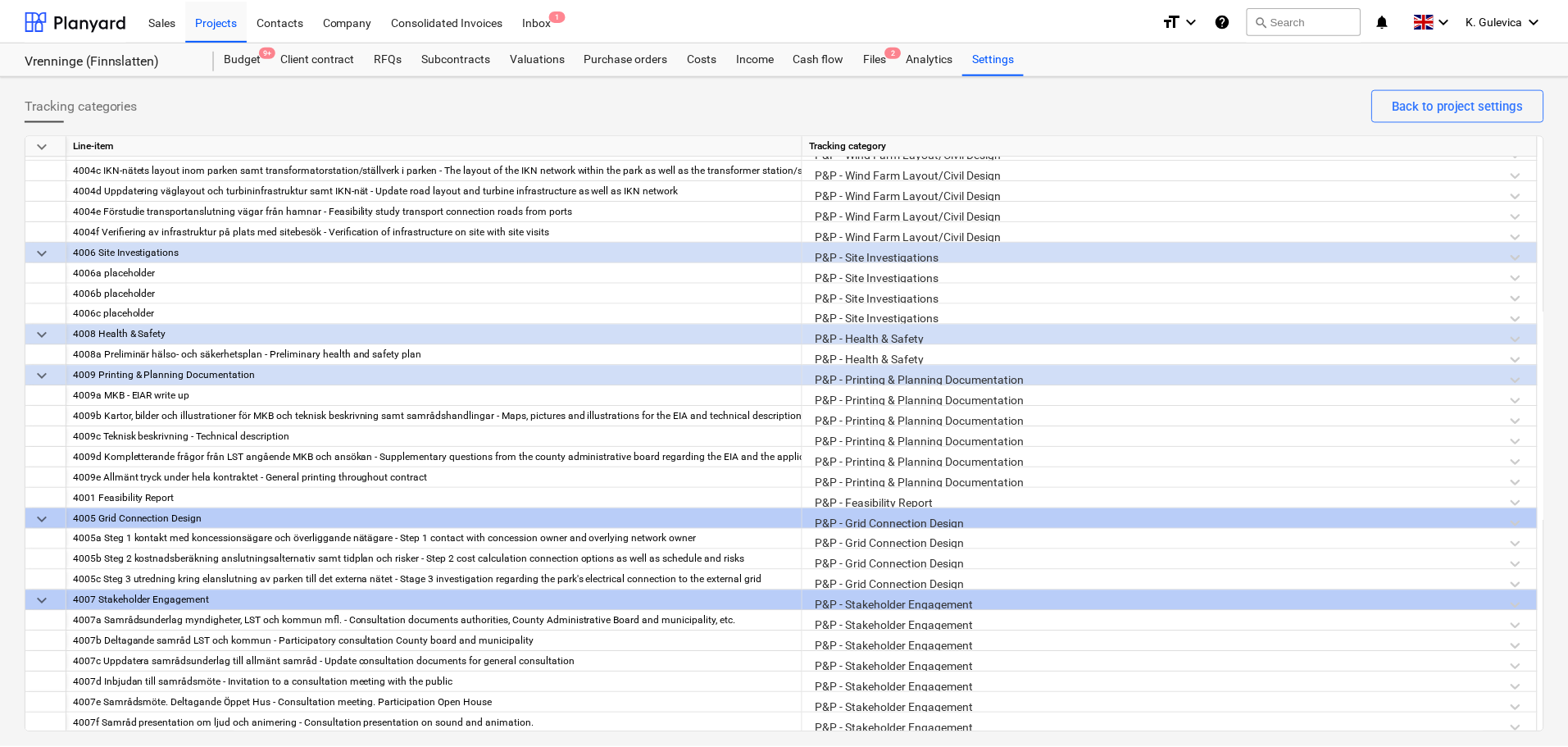
scroll to position [1105, 0]
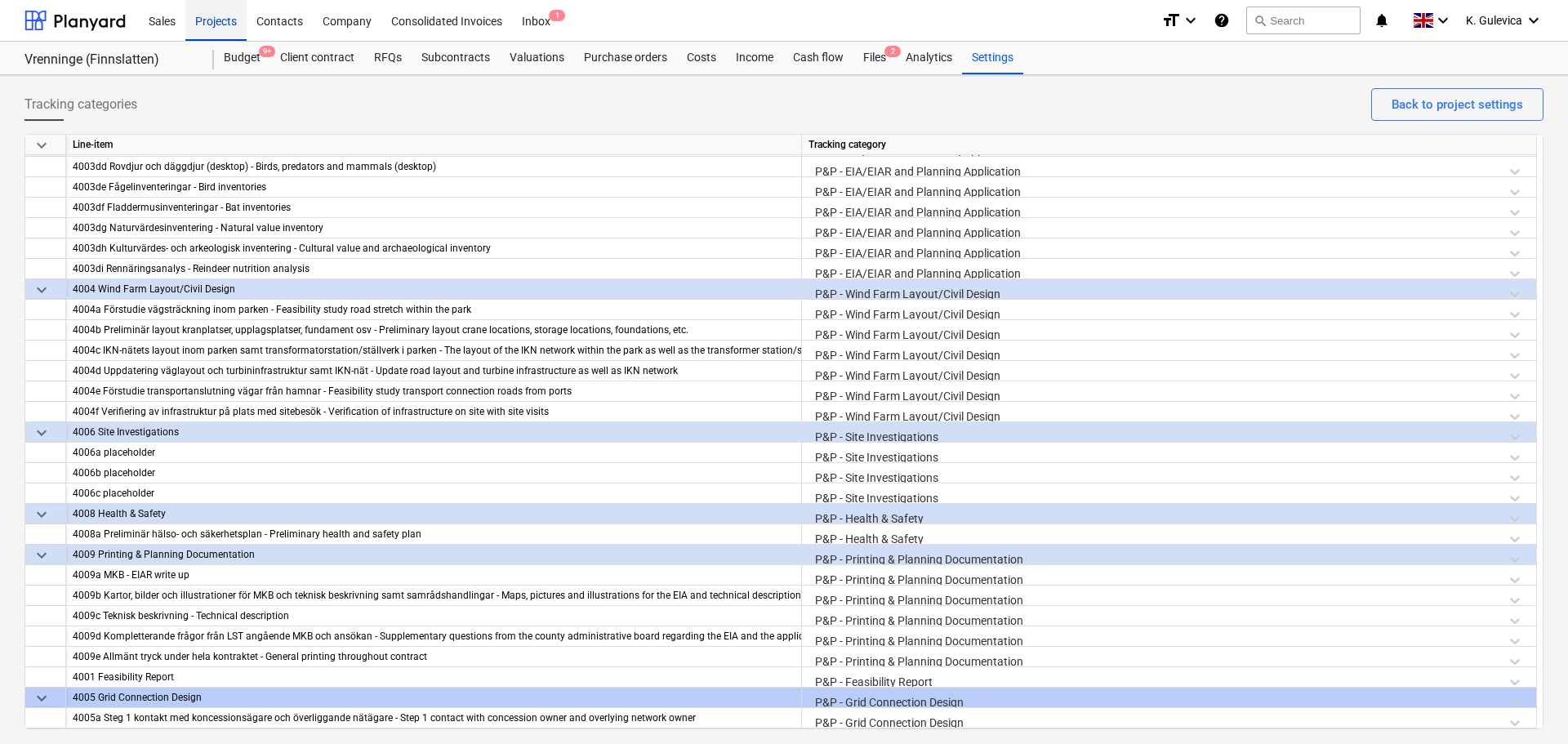
click at [215, 28] on div "Projects" at bounding box center [216, 19] width 61 height 42
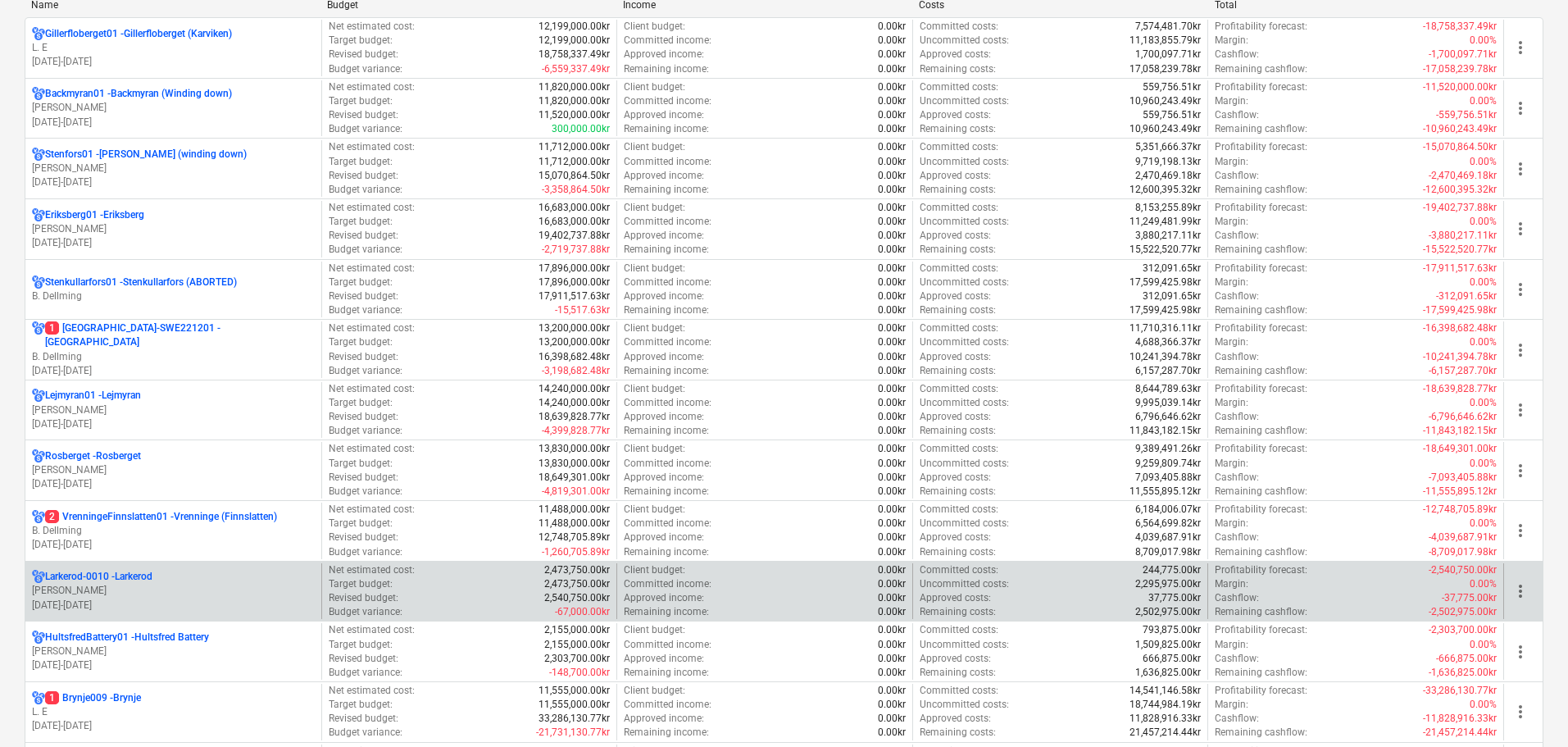
scroll to position [328, 0]
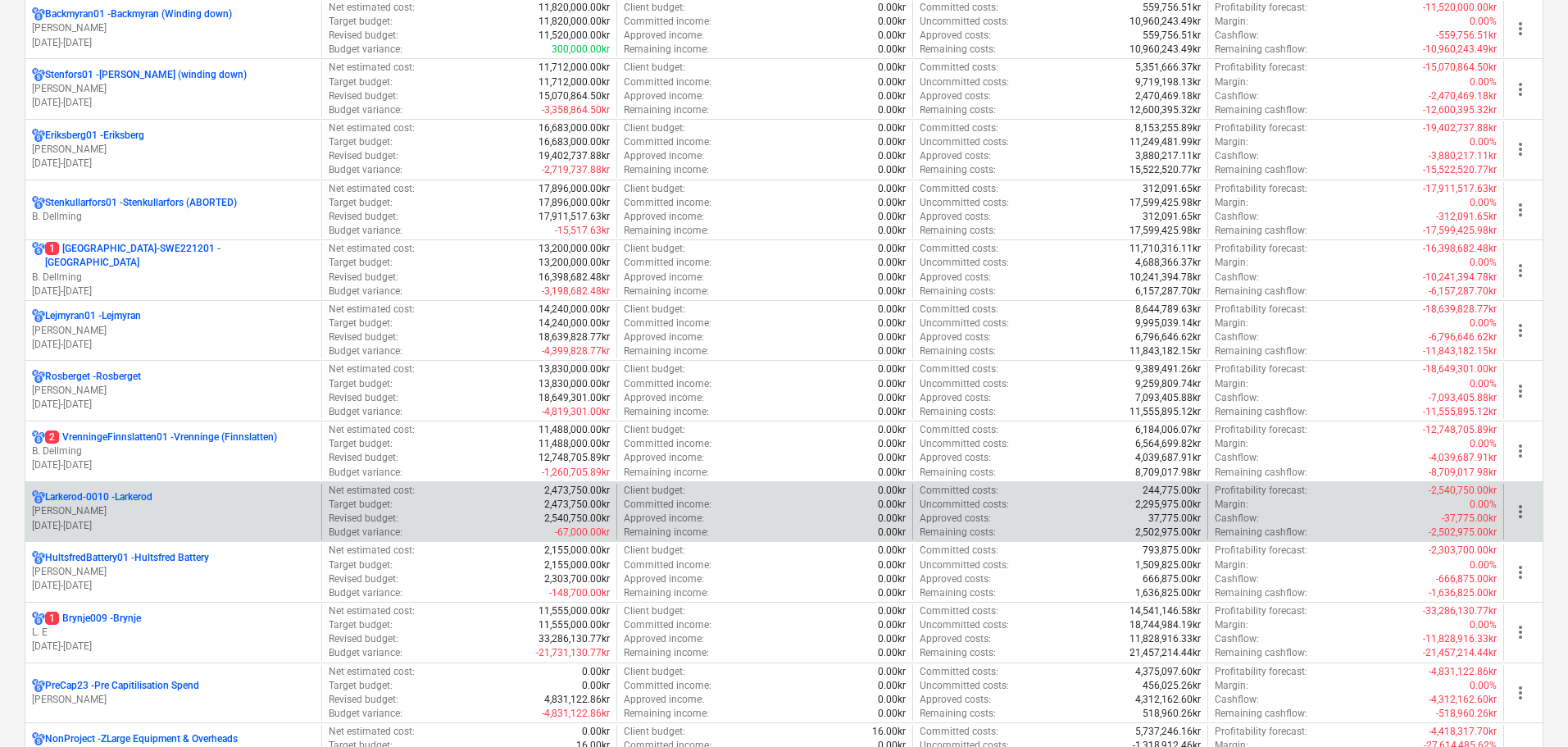
click at [178, 497] on div "Larkerod-0010 - Larkerod" at bounding box center [173, 497] width 282 height 14
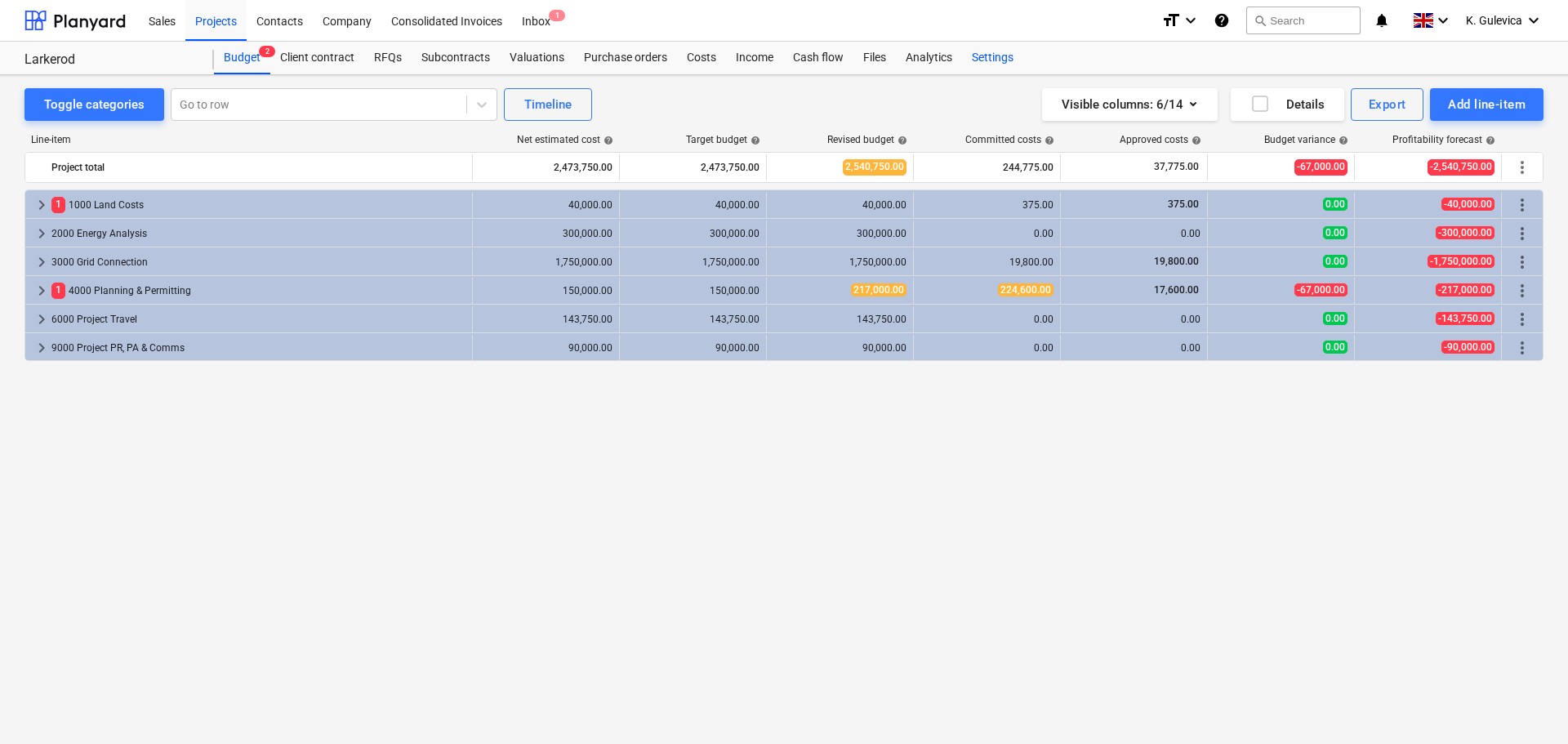
drag, startPoint x: 982, startPoint y: 65, endPoint x: 975, endPoint y: 69, distance: 8.1
click at [982, 64] on div "Settings" at bounding box center [992, 58] width 61 height 33
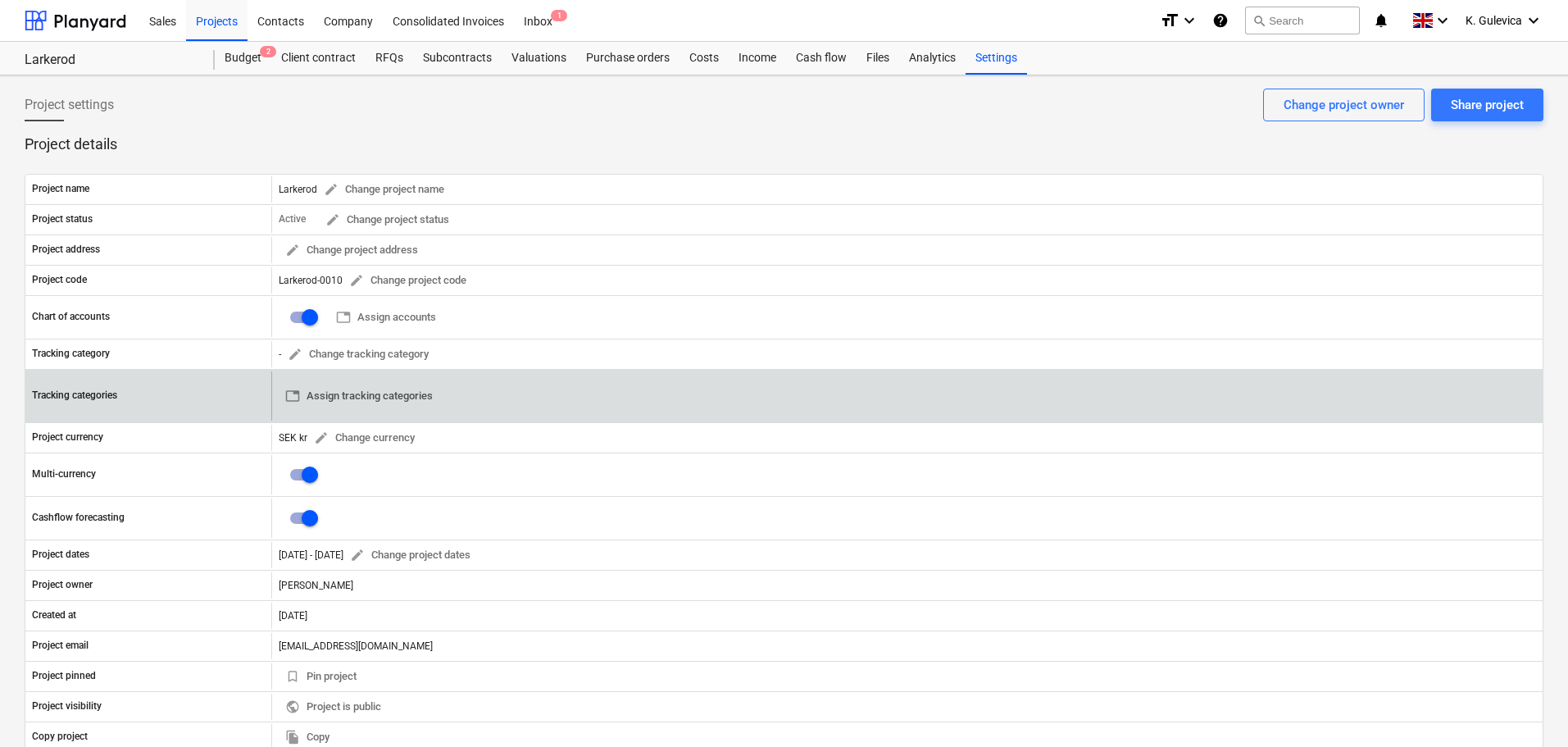
click at [384, 393] on span "table Assign tracking categories" at bounding box center [359, 396] width 147 height 19
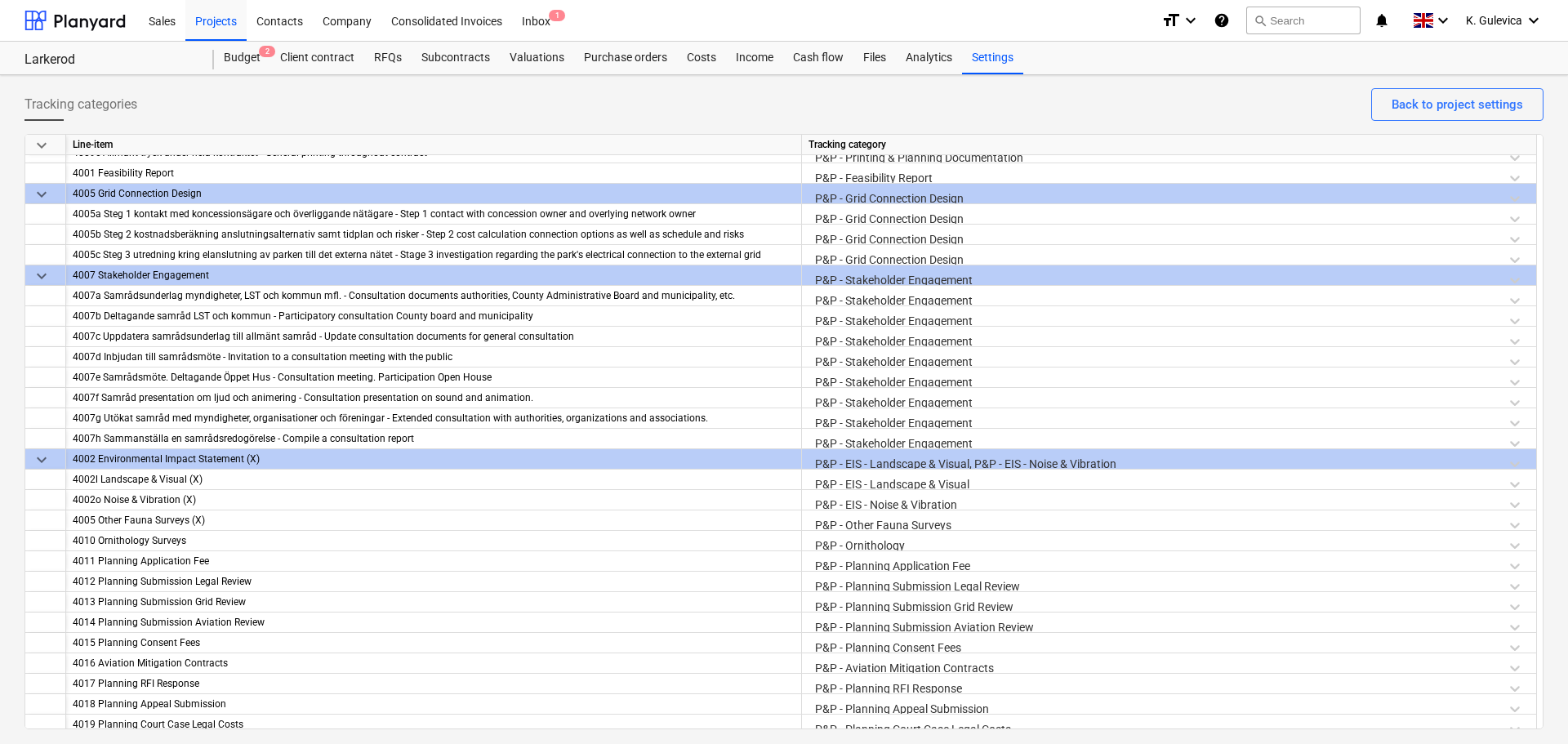
scroll to position [1633, 0]
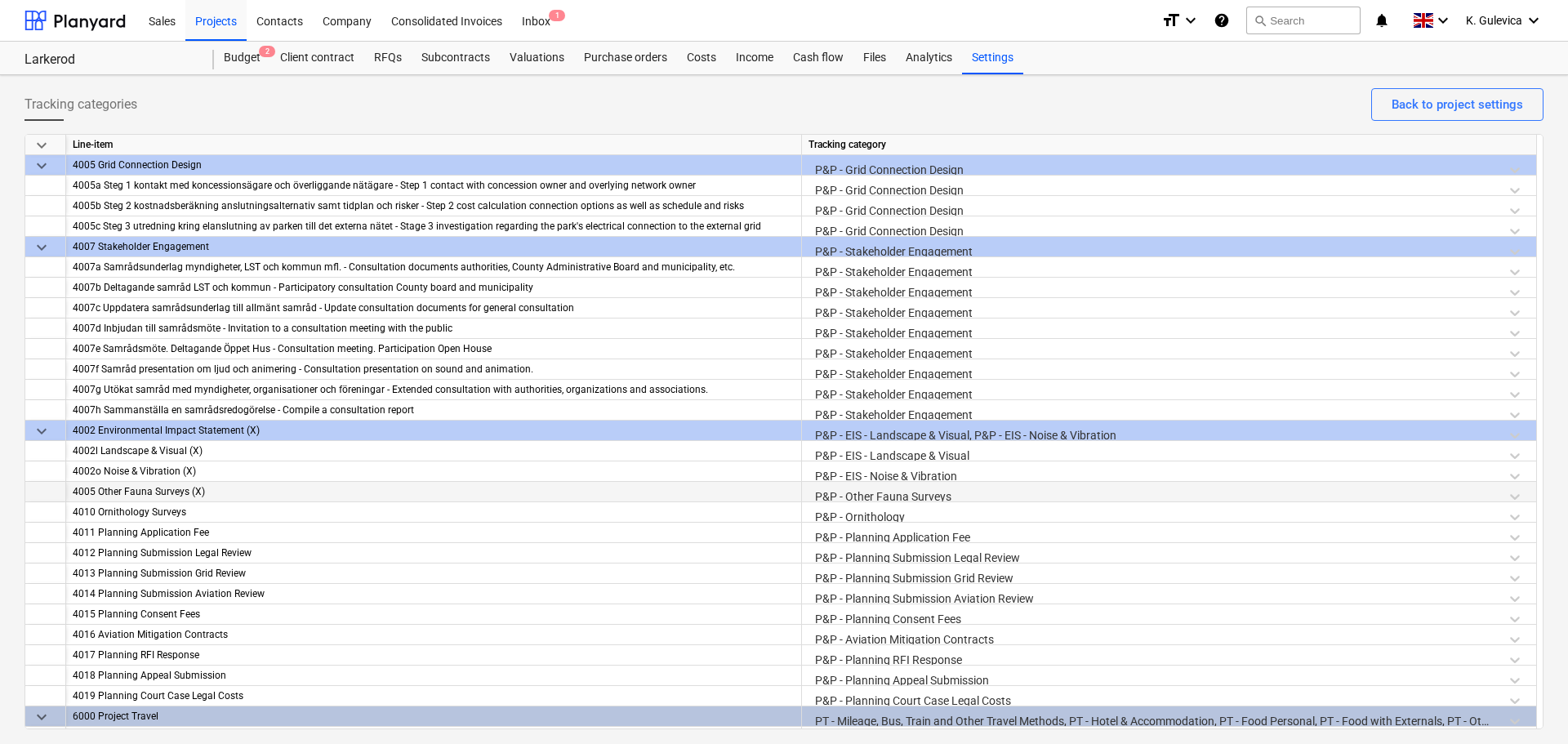
click at [864, 495] on div "P&P - Other Fauna Surveys" at bounding box center [1169, 496] width 721 height 28
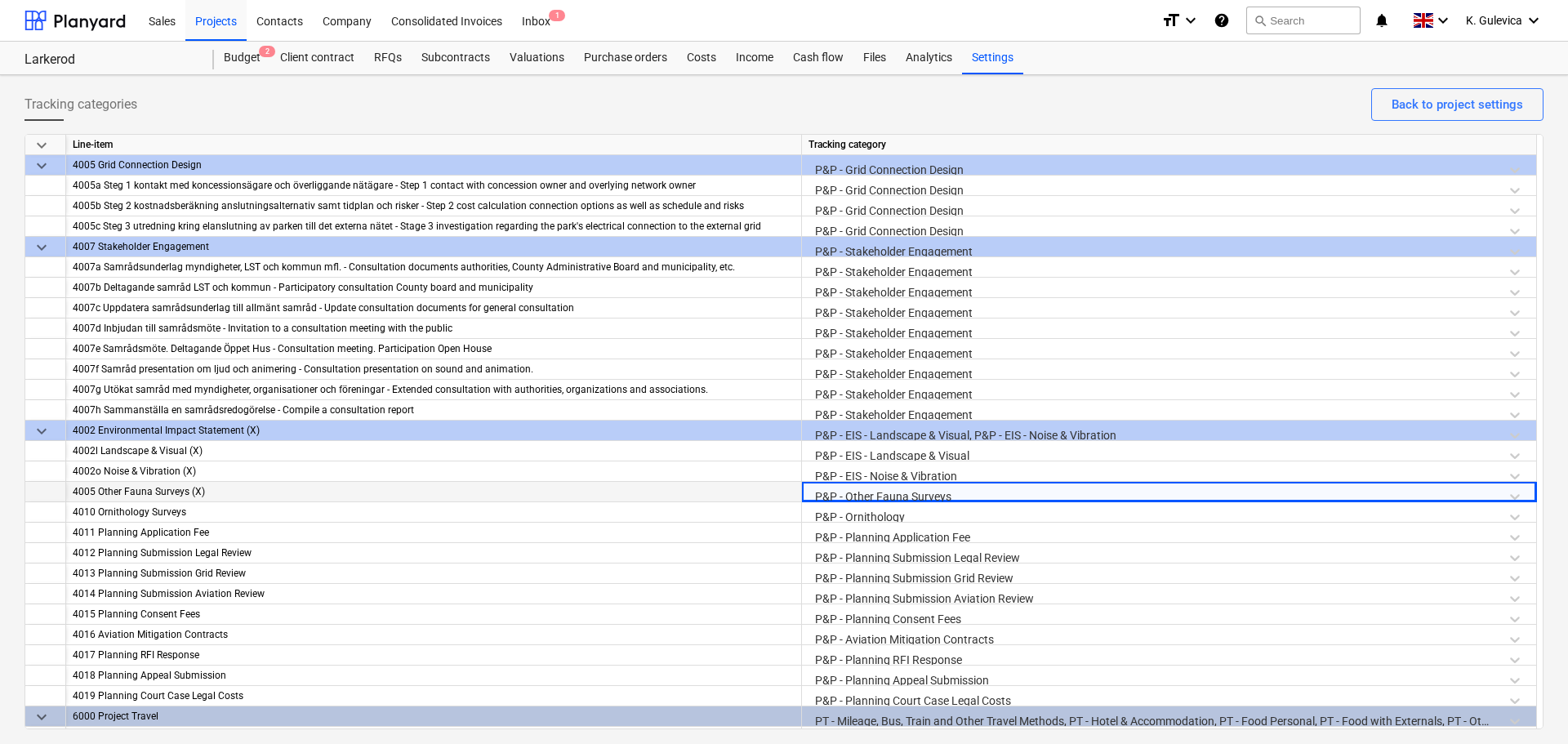
click at [865, 494] on div "P&P - Other Fauna Surveys" at bounding box center [1169, 496] width 721 height 28
click at [865, 493] on div "P&P - Other Fauna Surveys" at bounding box center [1169, 496] width 721 height 28
click at [866, 489] on div at bounding box center [1154, 496] width 679 height 20
click at [869, 487] on div at bounding box center [1154, 496] width 679 height 20
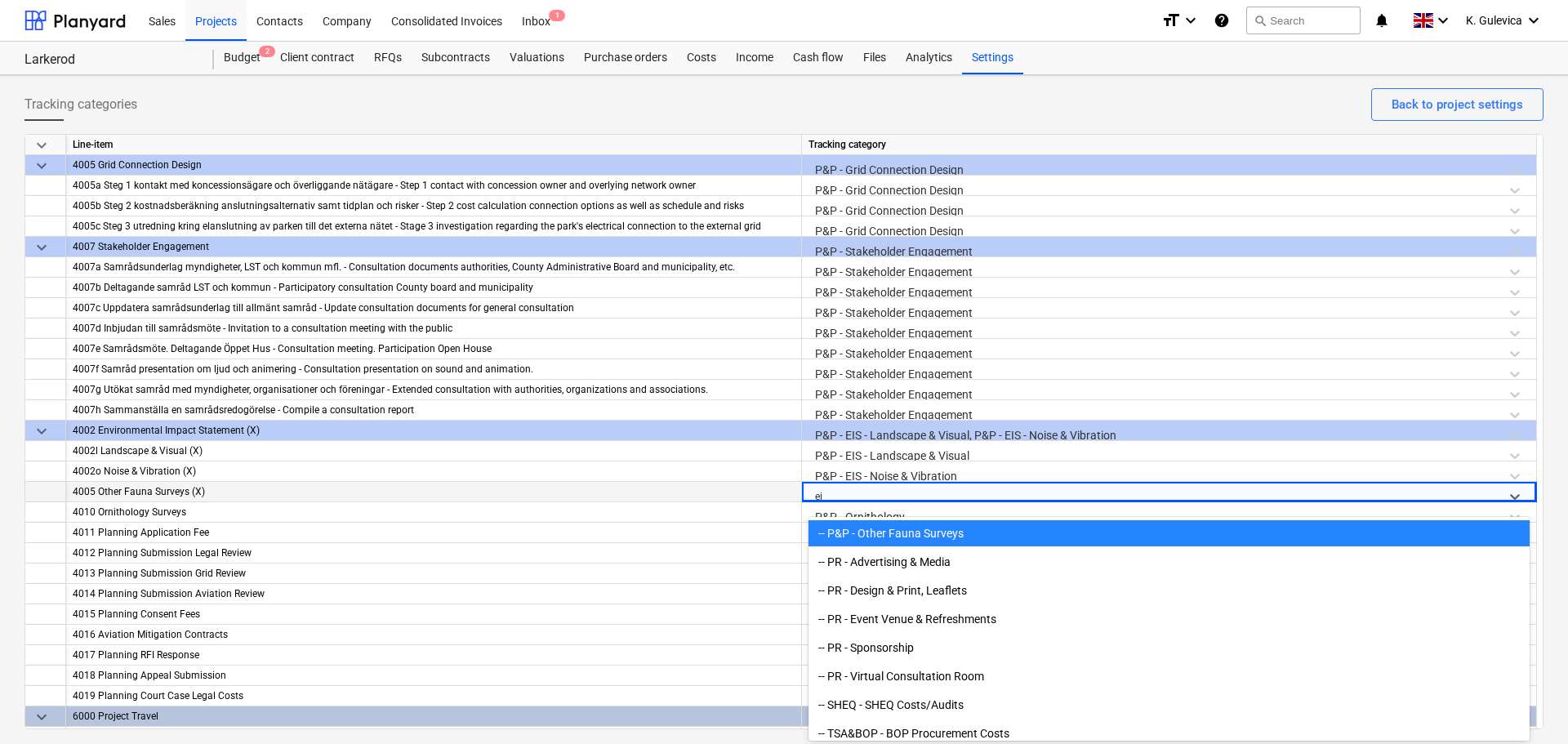
scroll to position [1923, 0]
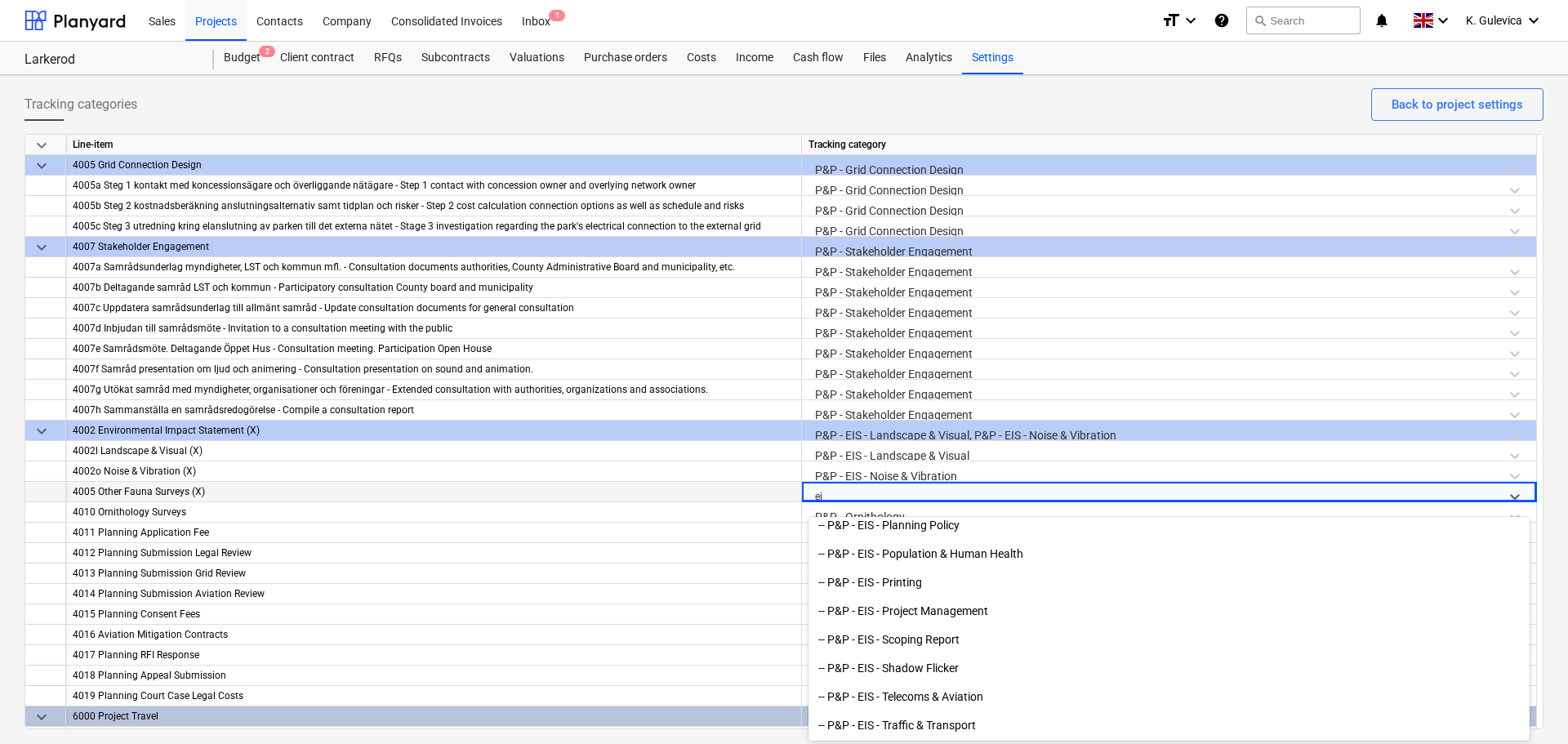
type input "eia"
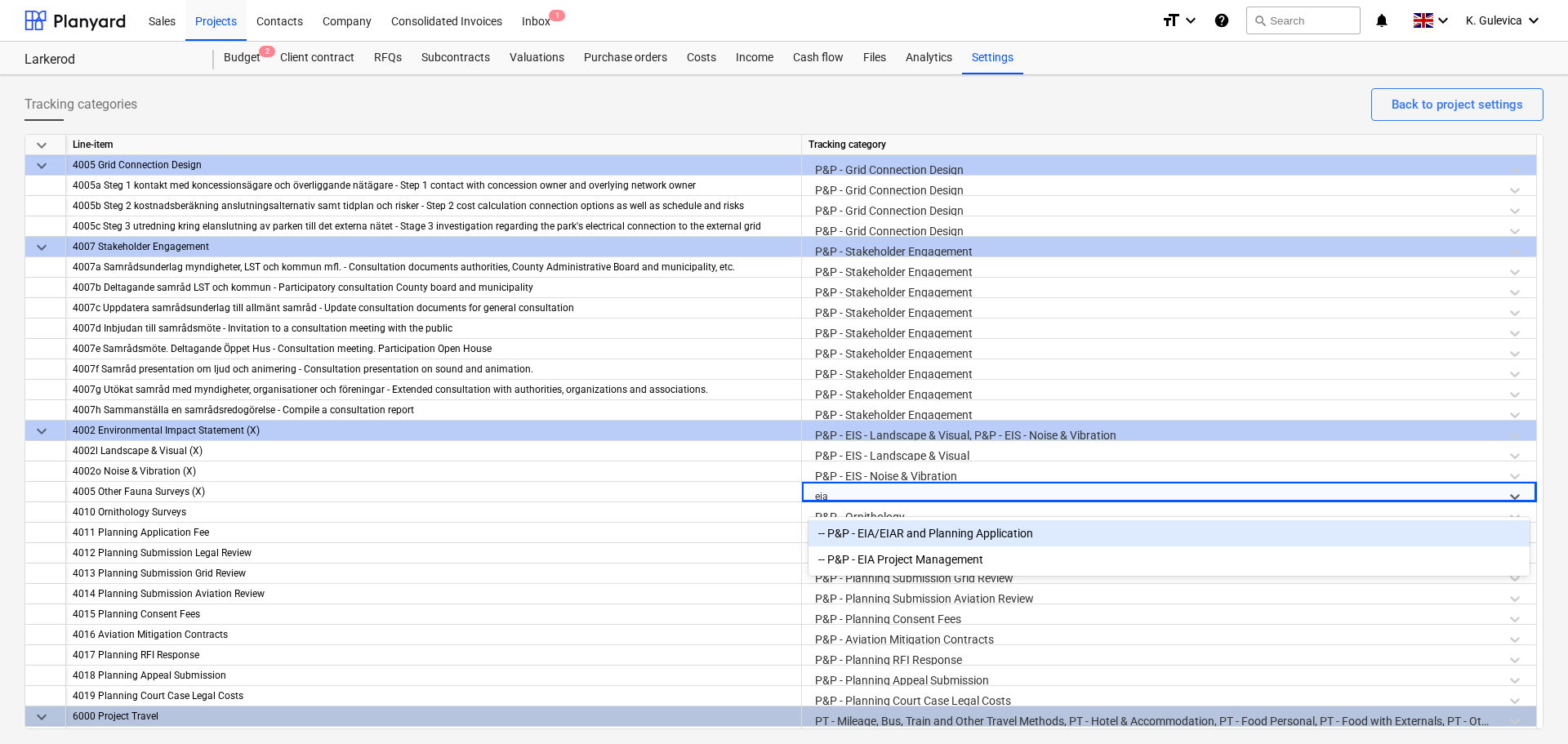
click at [909, 527] on div "-- P&P - EIA/EIAR and Planning Application" at bounding box center [1169, 533] width 721 height 27
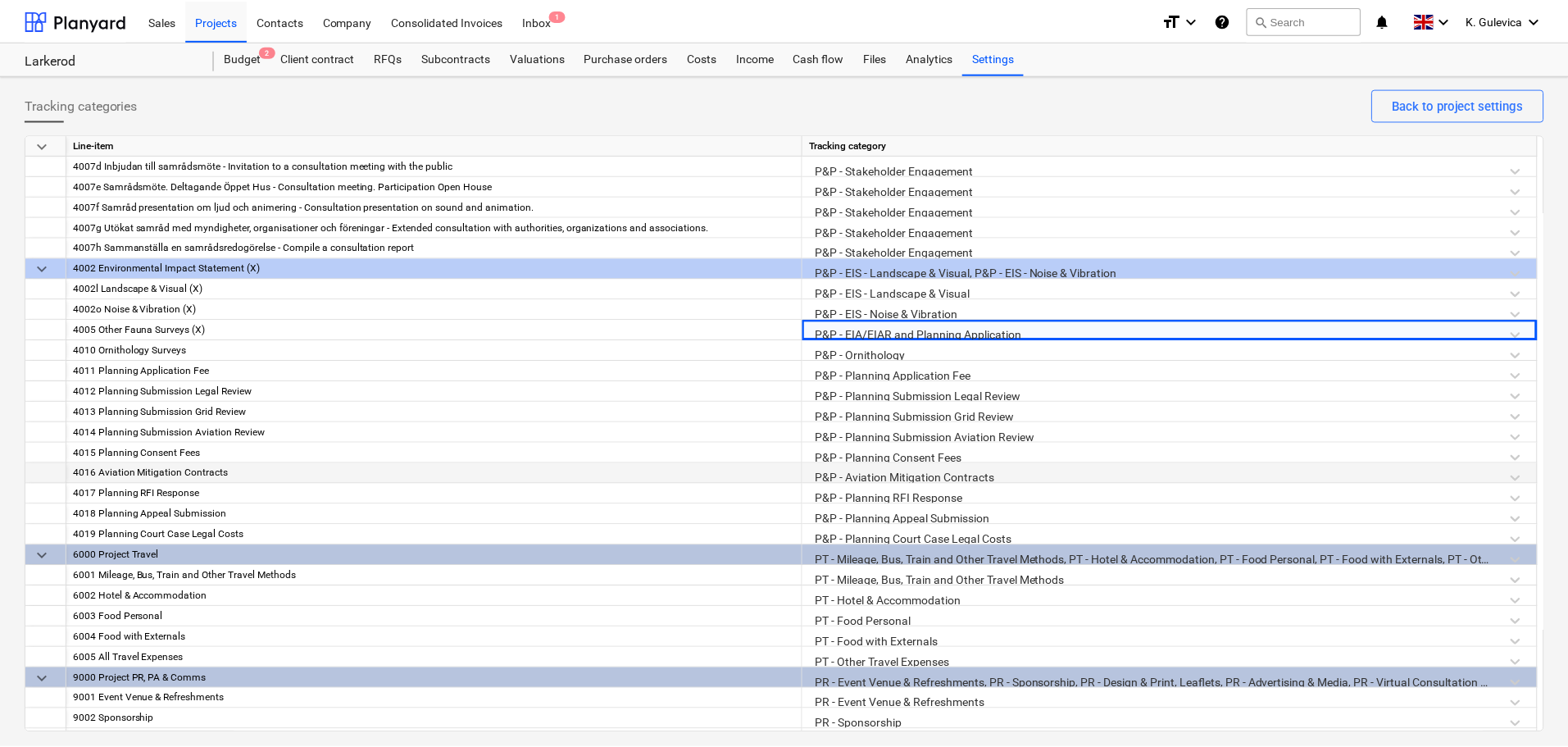
scroll to position [1864, 0]
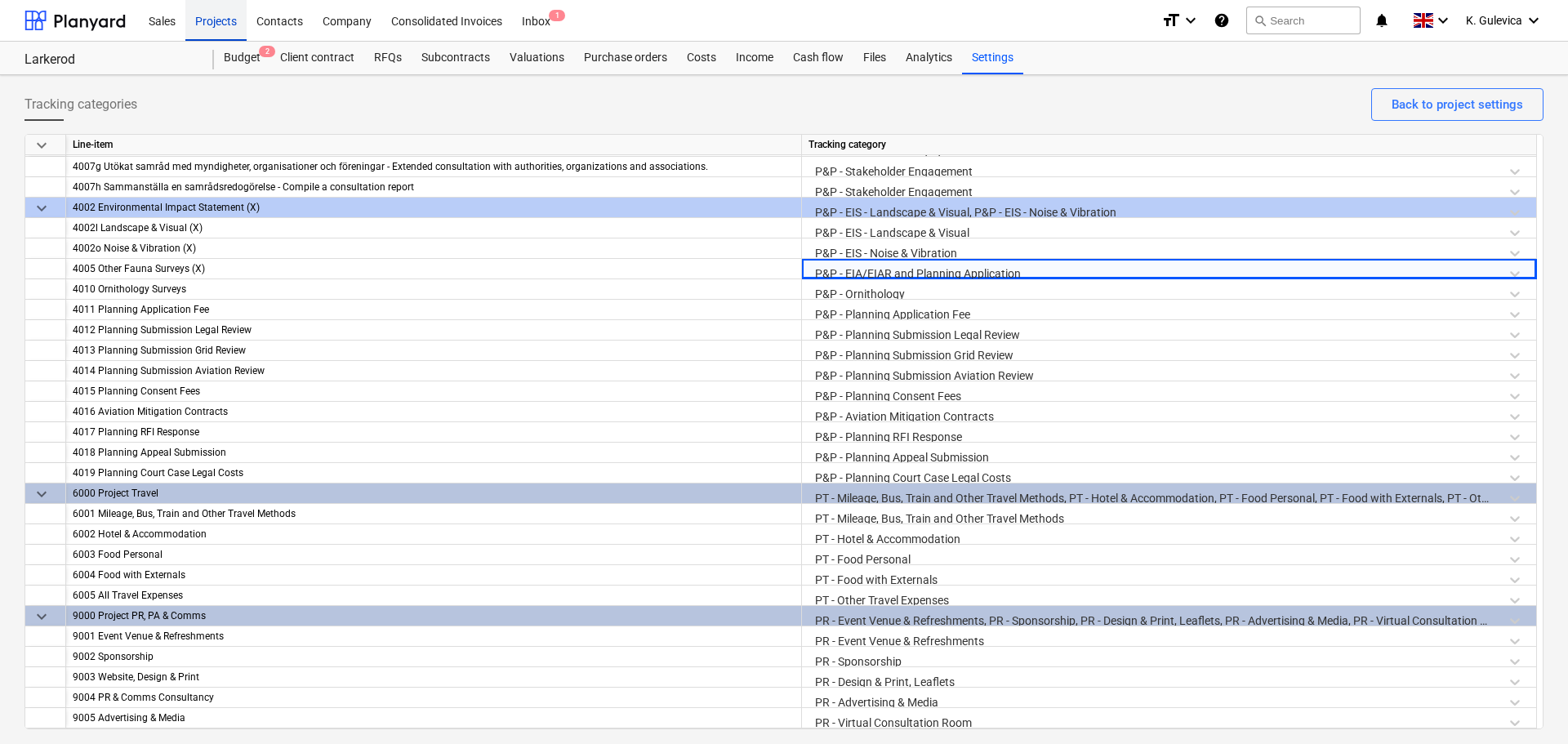
click at [218, 15] on div "Projects" at bounding box center [216, 19] width 61 height 42
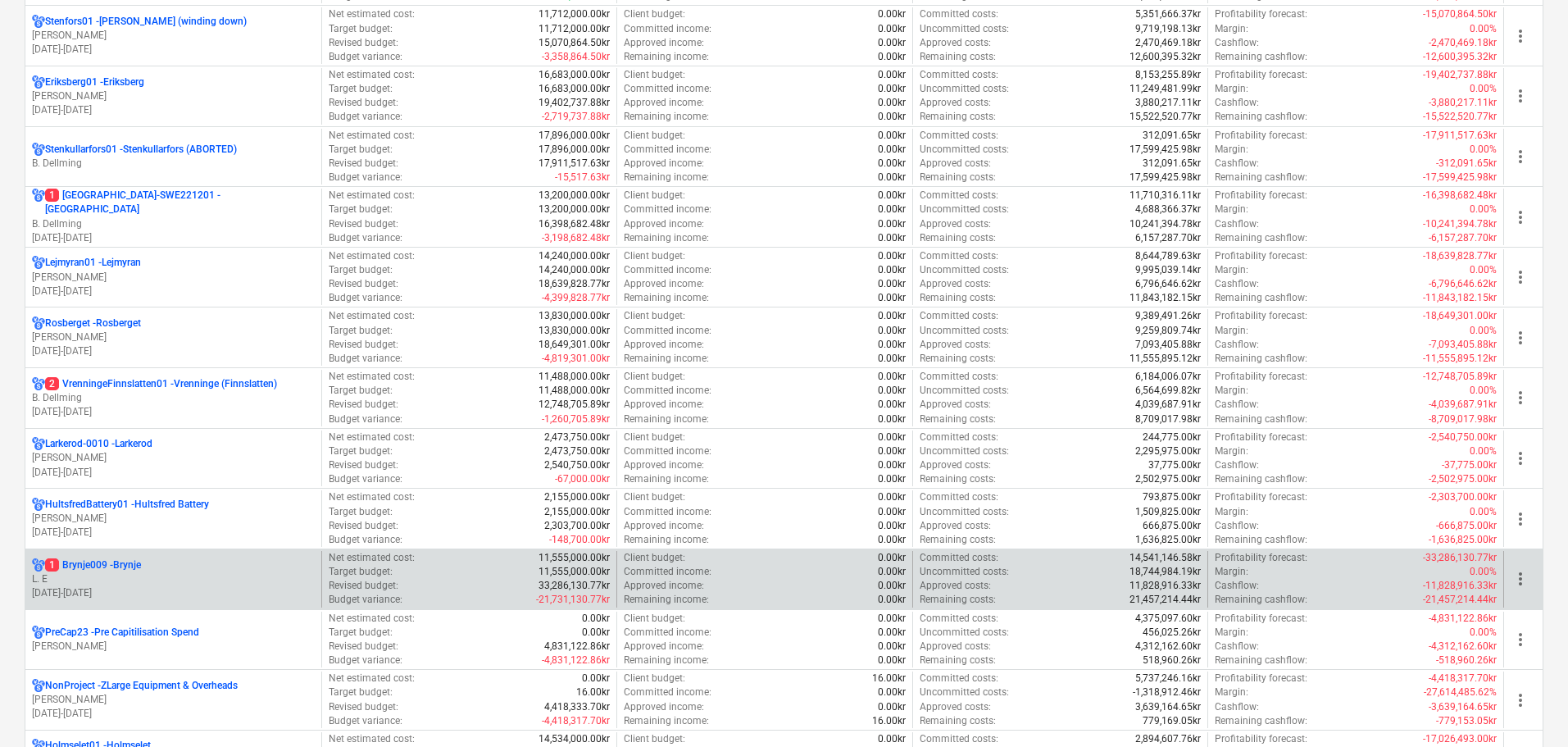
scroll to position [410, 0]
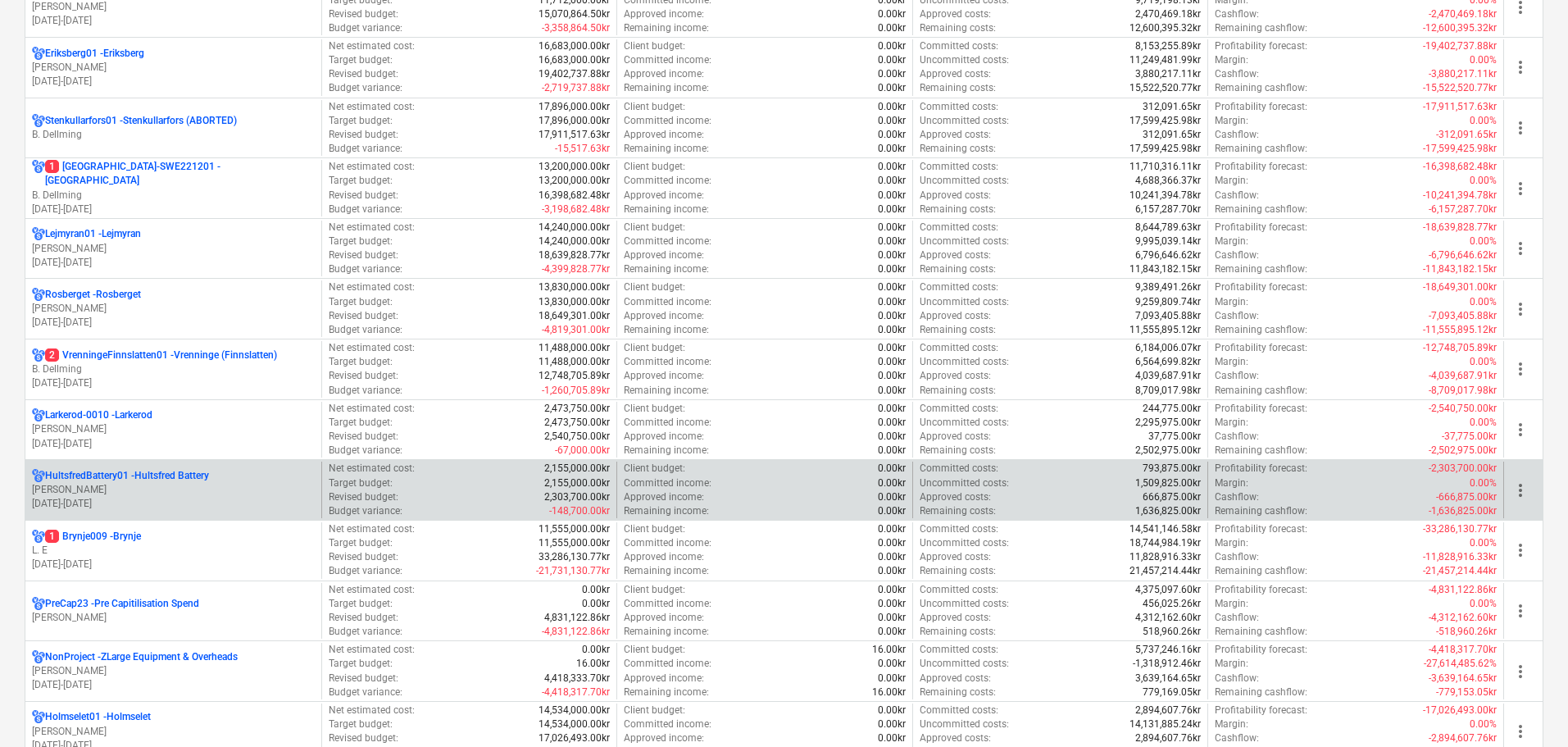
click at [171, 485] on p "[PERSON_NAME]" at bounding box center [173, 490] width 282 height 14
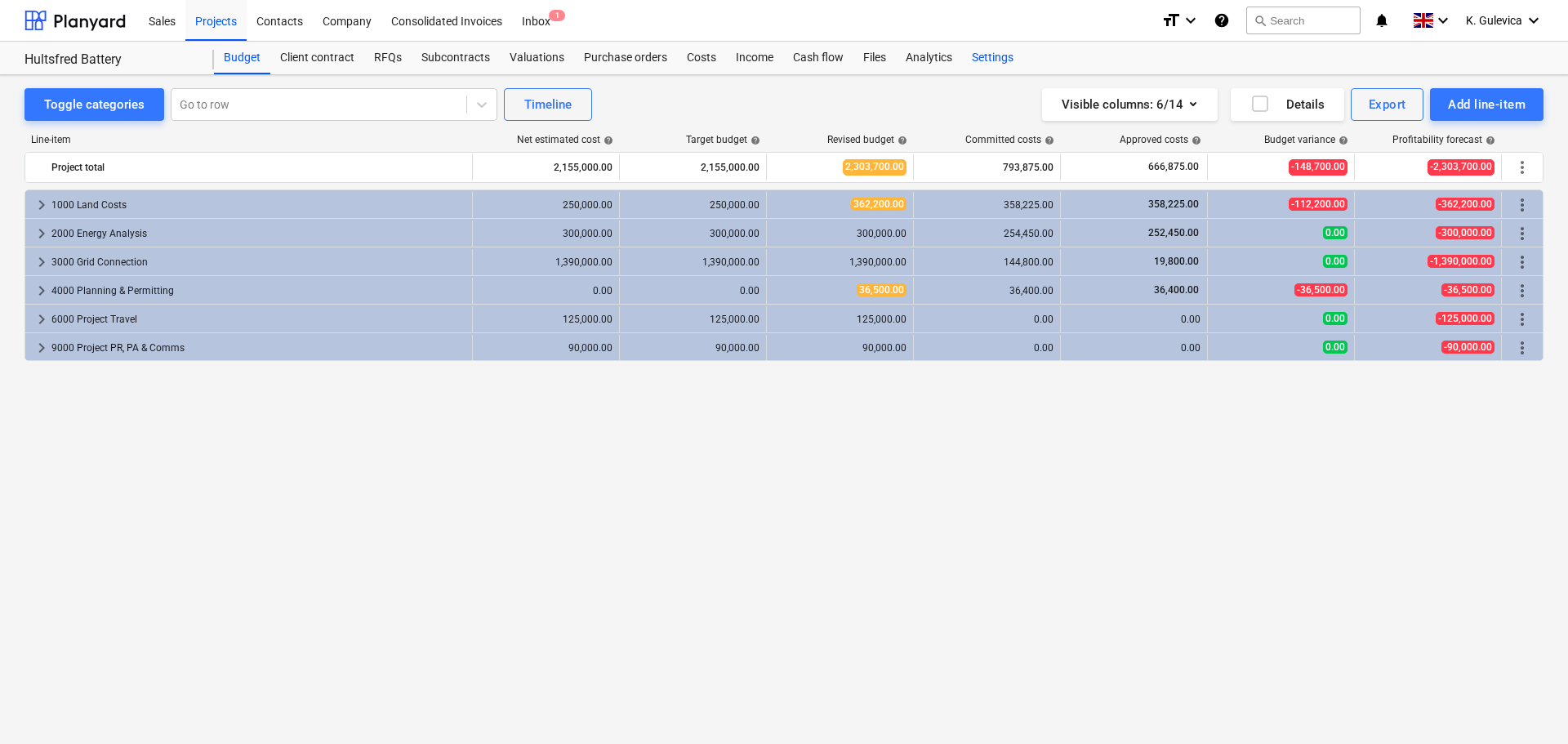
click at [1003, 55] on div "Settings" at bounding box center [992, 58] width 61 height 33
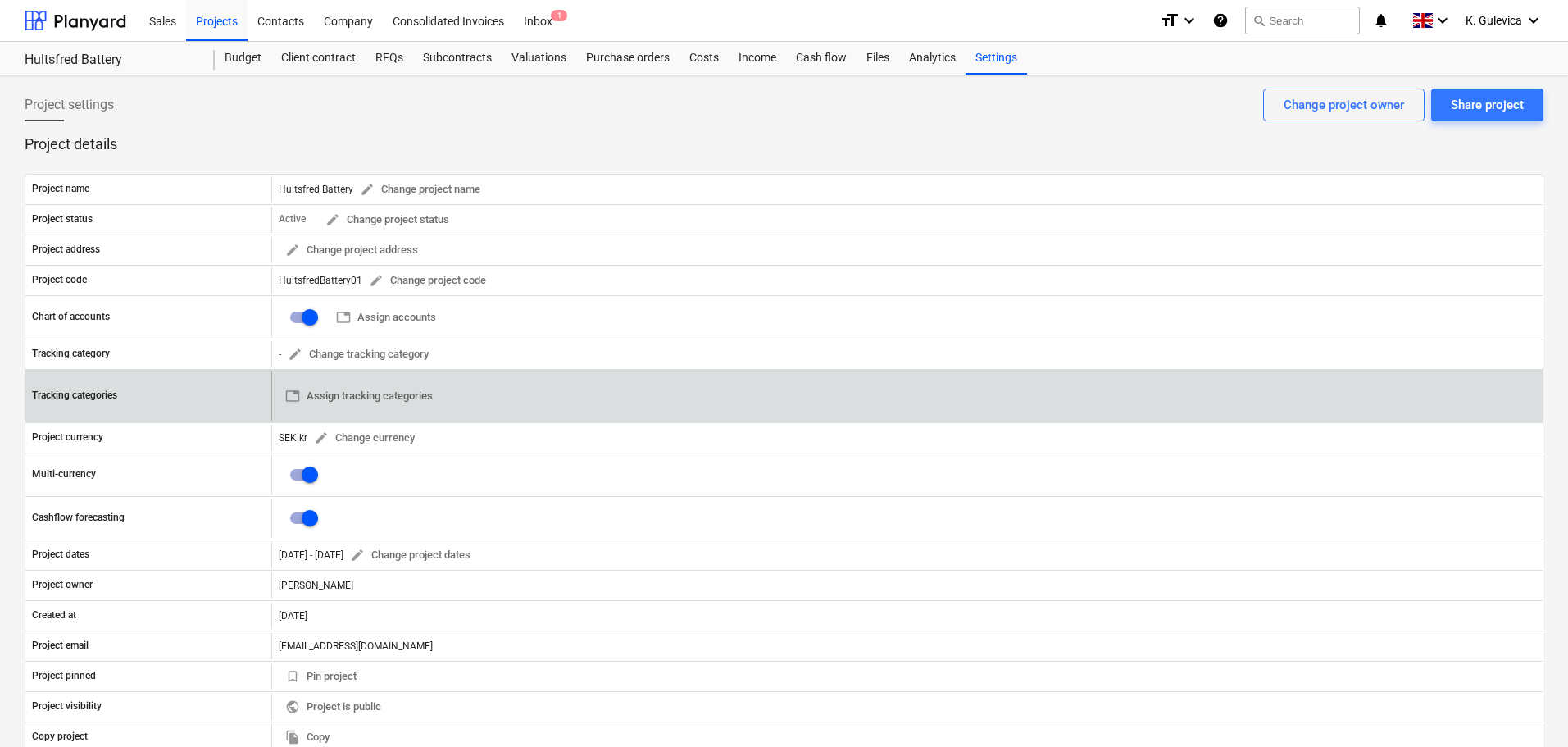
click at [388, 409] on div "table Assign tracking categories 0" at bounding box center [359, 395] width 161 height 49
click at [392, 387] on span "table Assign tracking categories" at bounding box center [359, 396] width 147 height 19
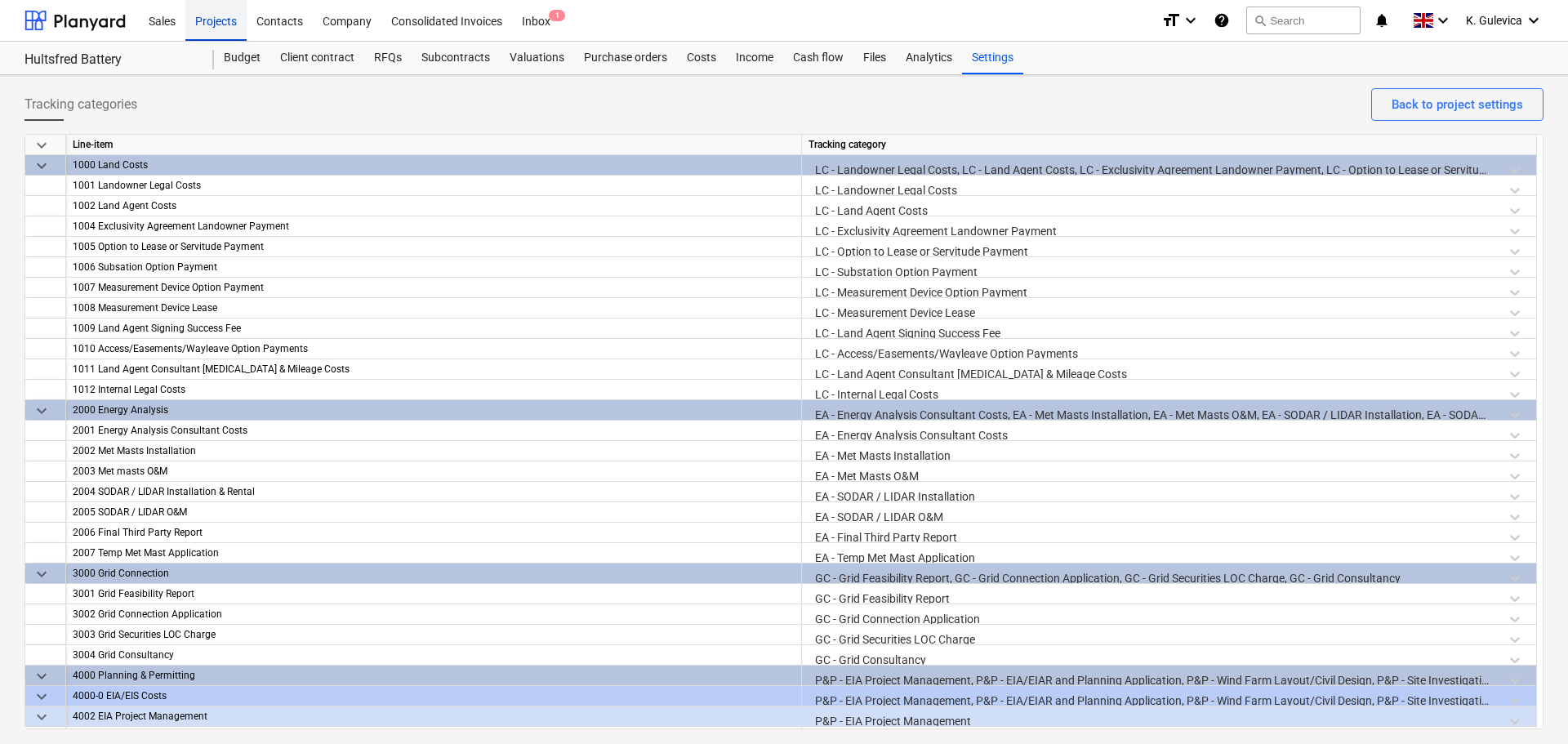
click at [208, 21] on div "Projects" at bounding box center [216, 19] width 61 height 42
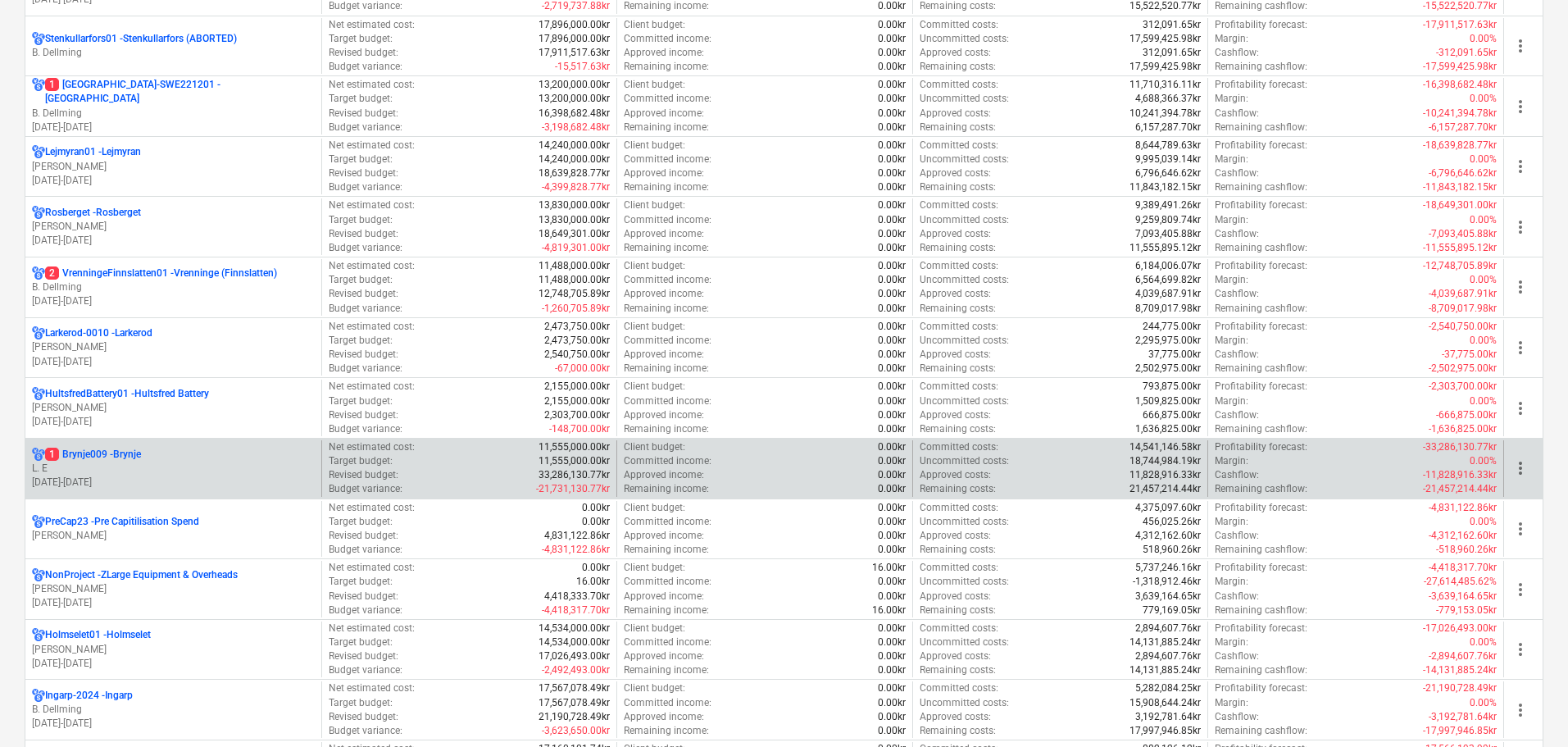
click at [188, 470] on p "L. E" at bounding box center [173, 469] width 282 height 14
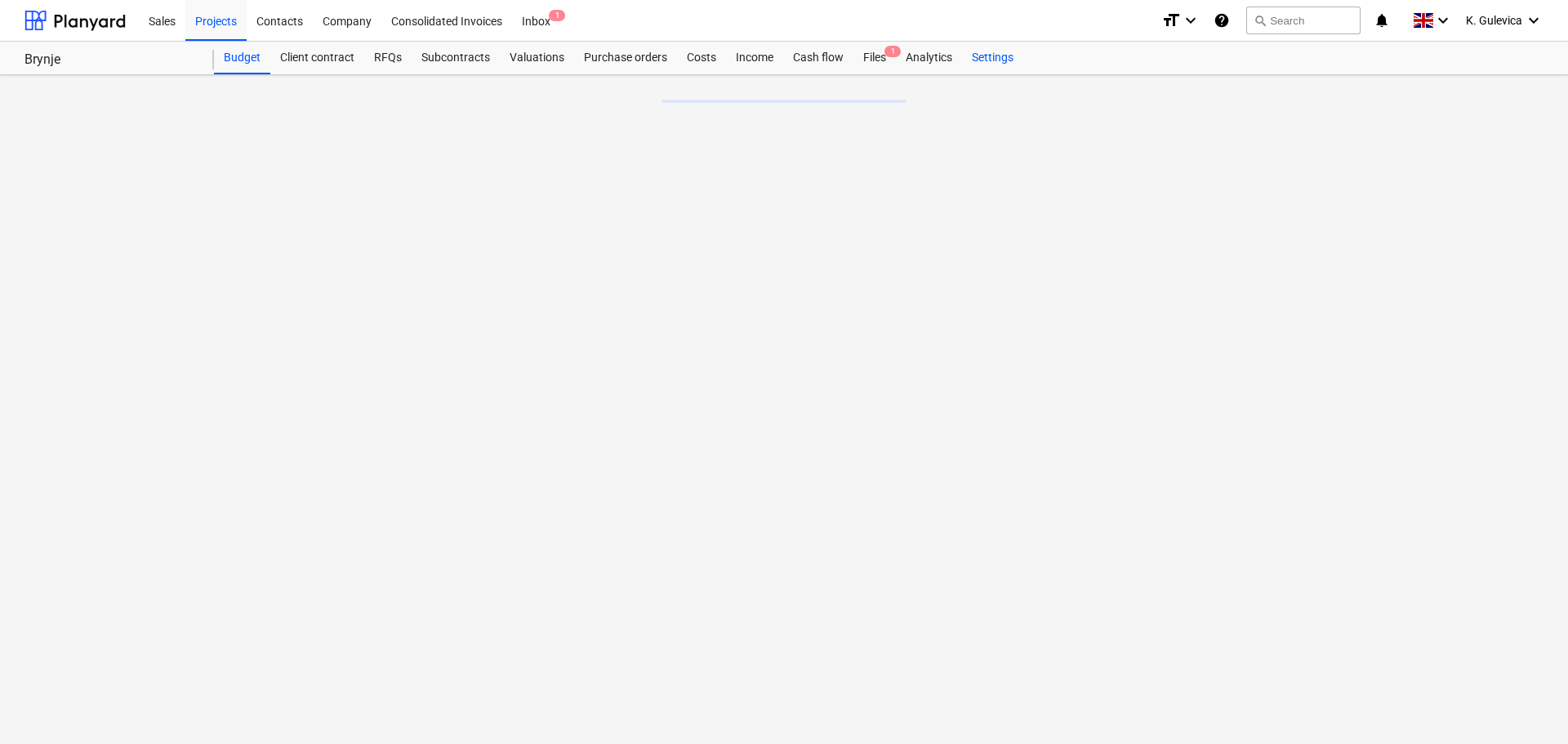
click at [992, 57] on div "Settings" at bounding box center [992, 58] width 61 height 33
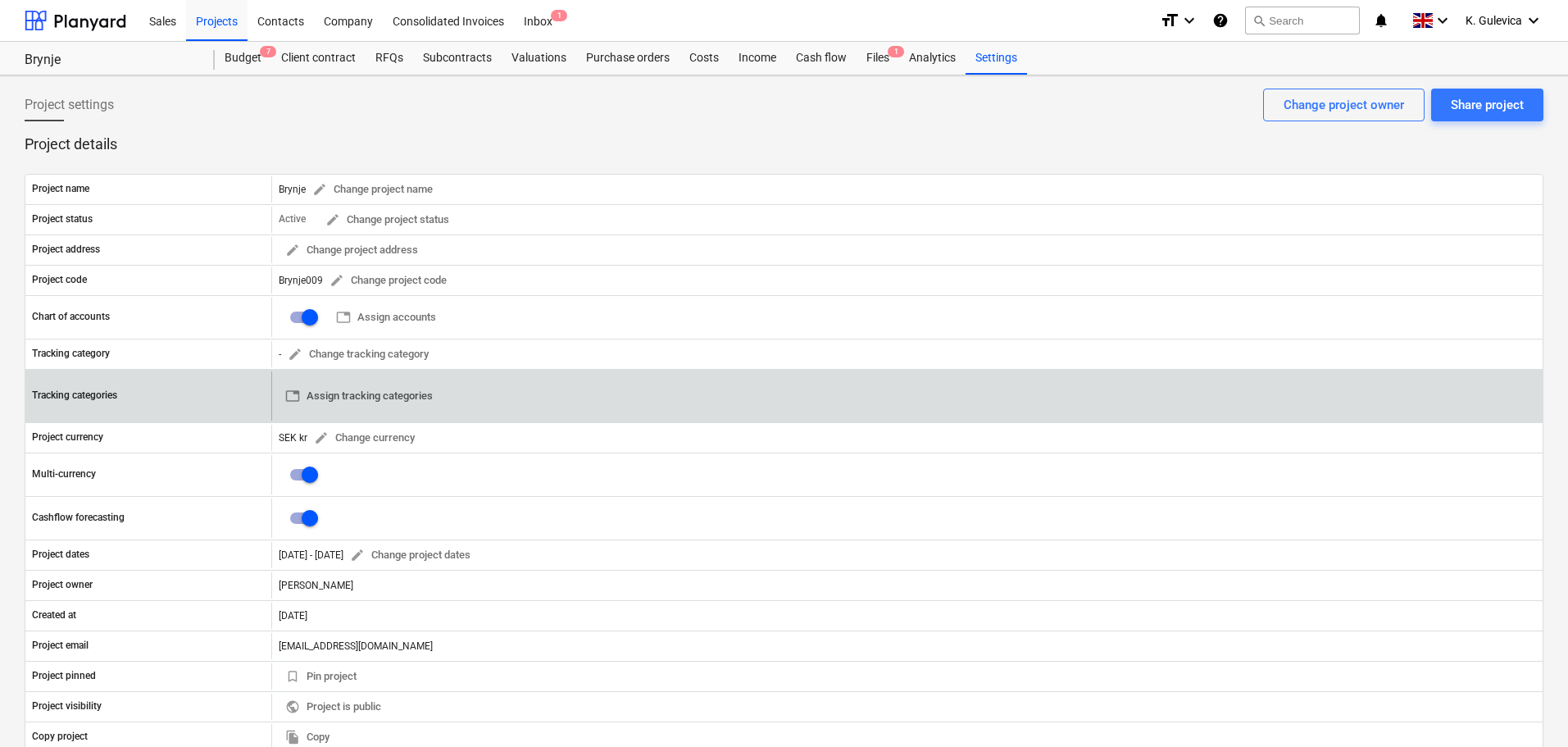
click at [357, 396] on span "table Assign tracking categories" at bounding box center [359, 396] width 147 height 19
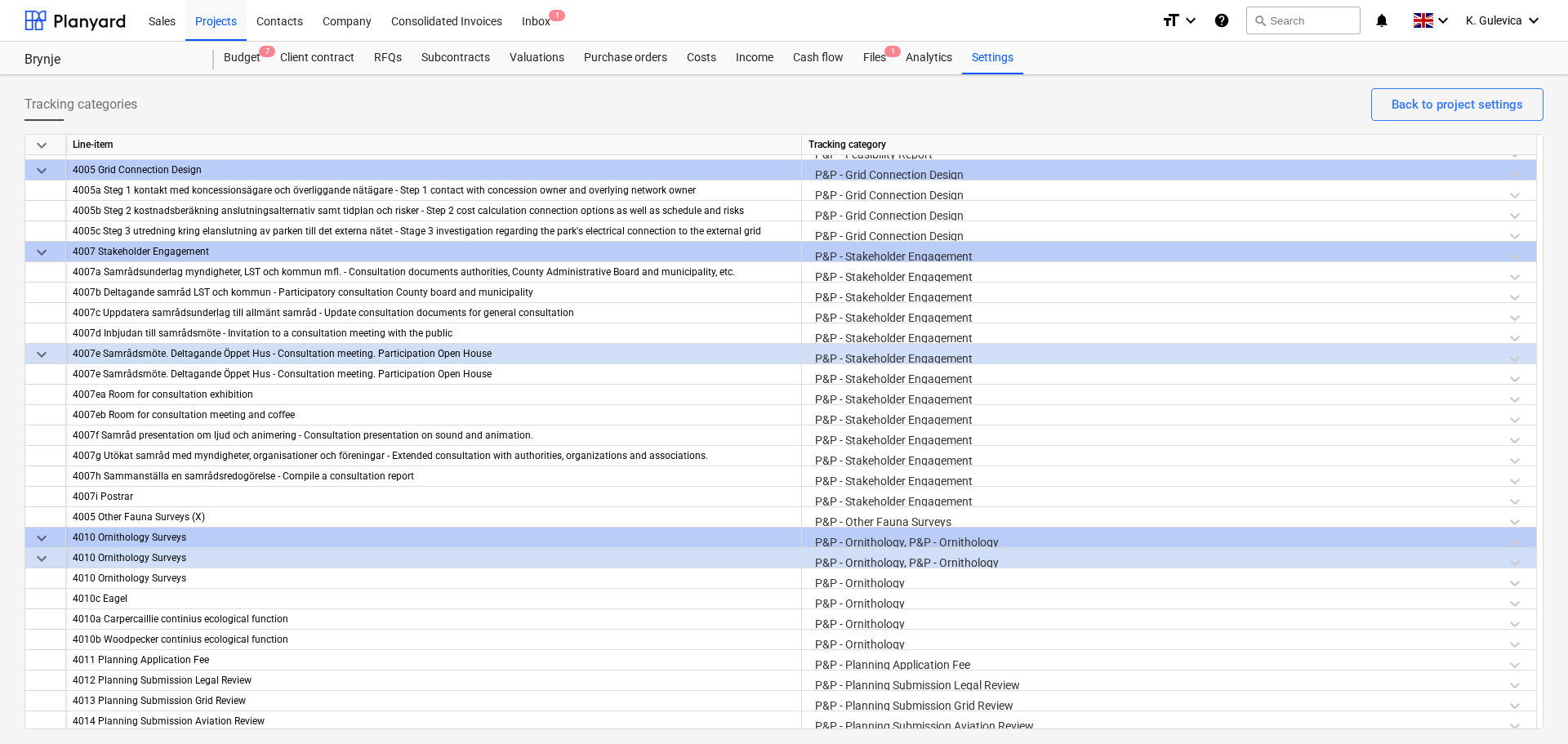
scroll to position [2450, 0]
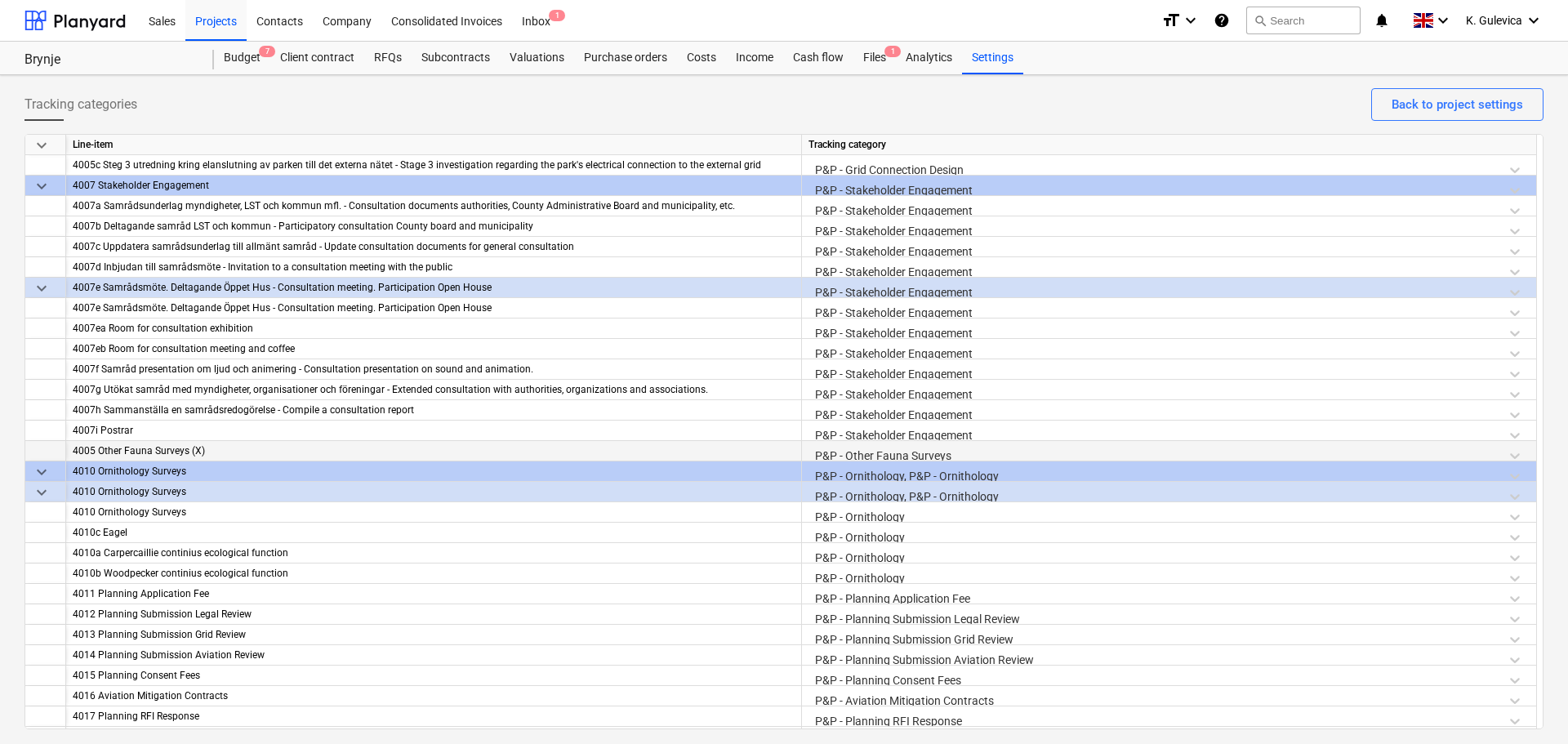
click at [895, 449] on div "P&P - Other Fauna Surveys" at bounding box center [1169, 455] width 721 height 28
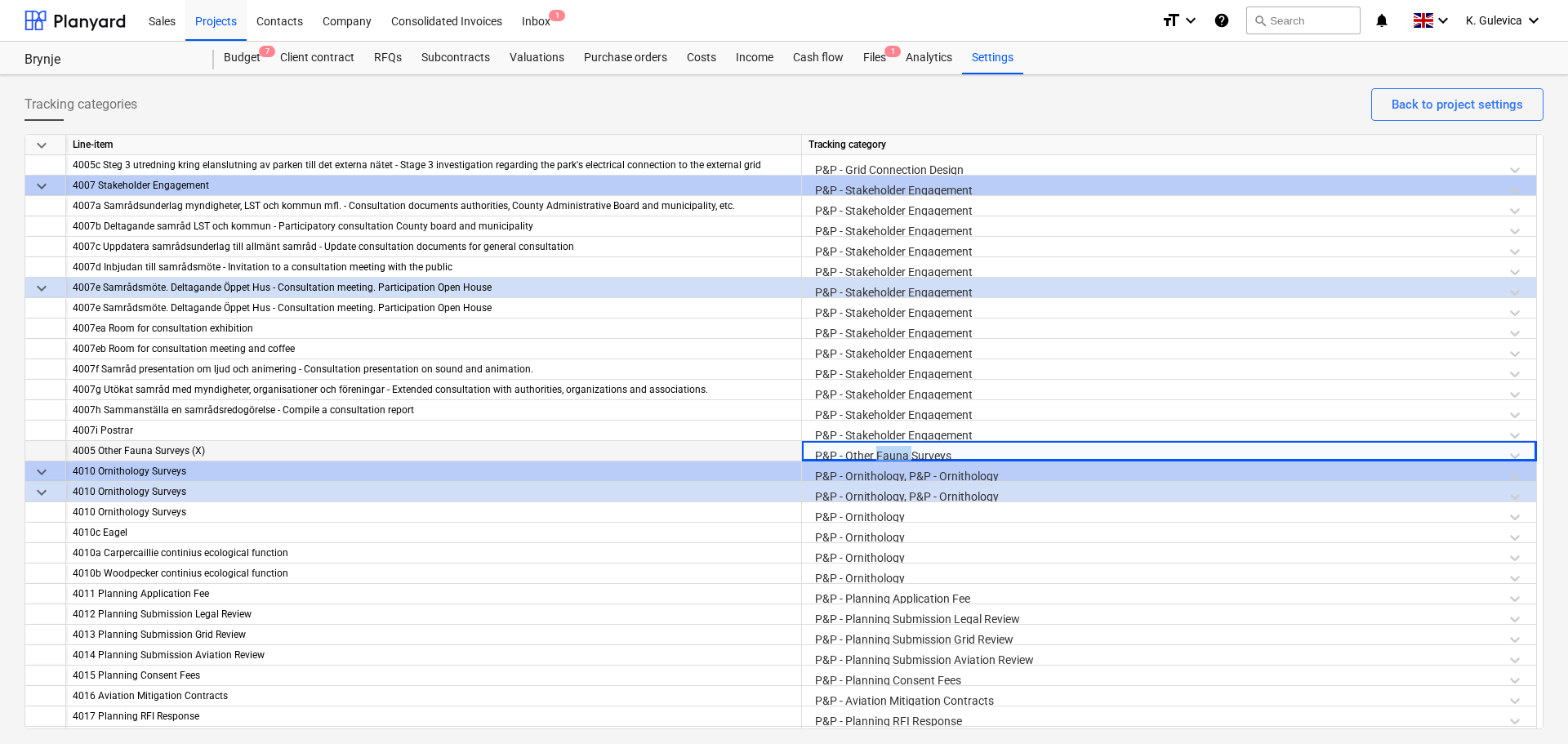
click at [895, 449] on div "P&P - Other Fauna Surveys" at bounding box center [1169, 455] width 721 height 28
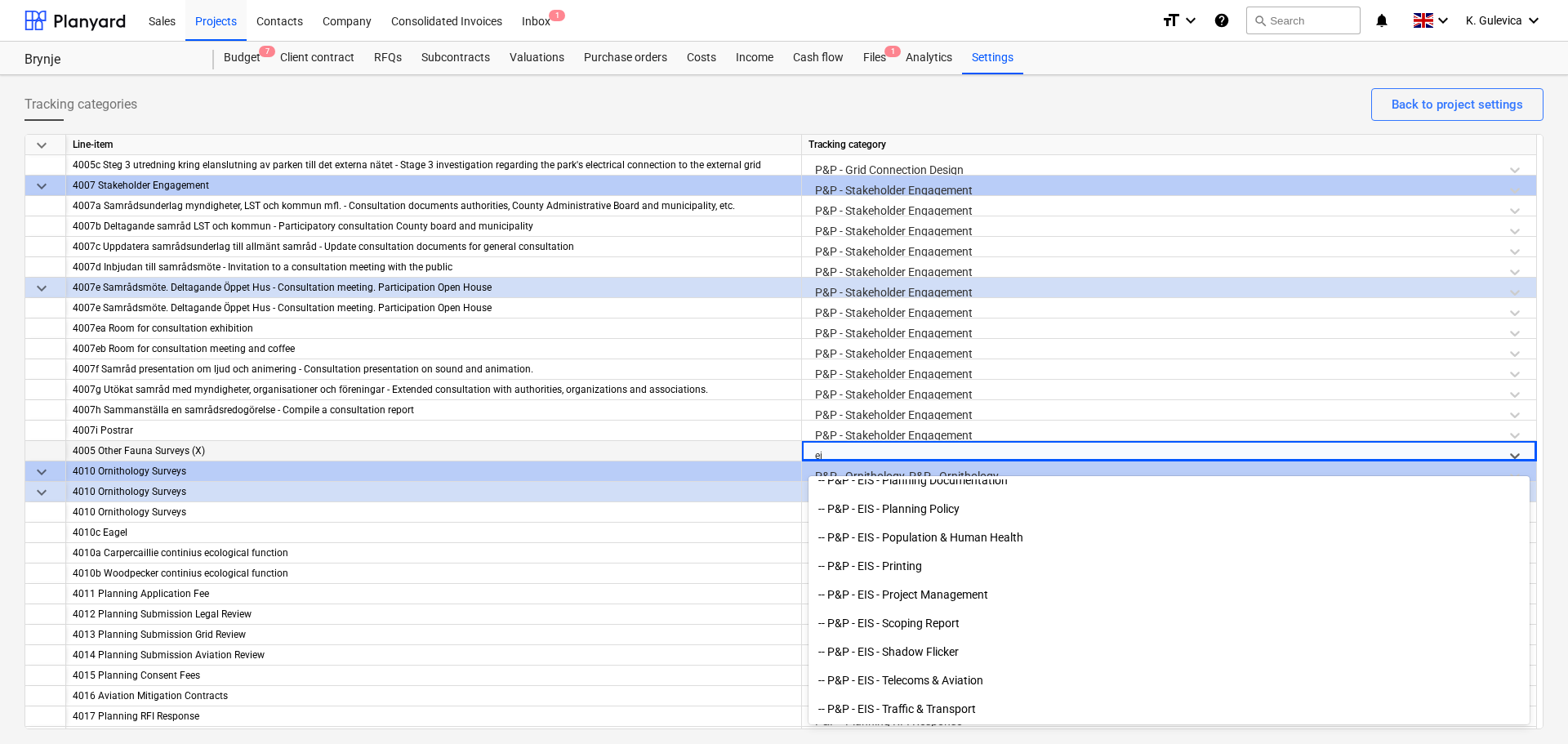
scroll to position [1898, 0]
type input "eia"
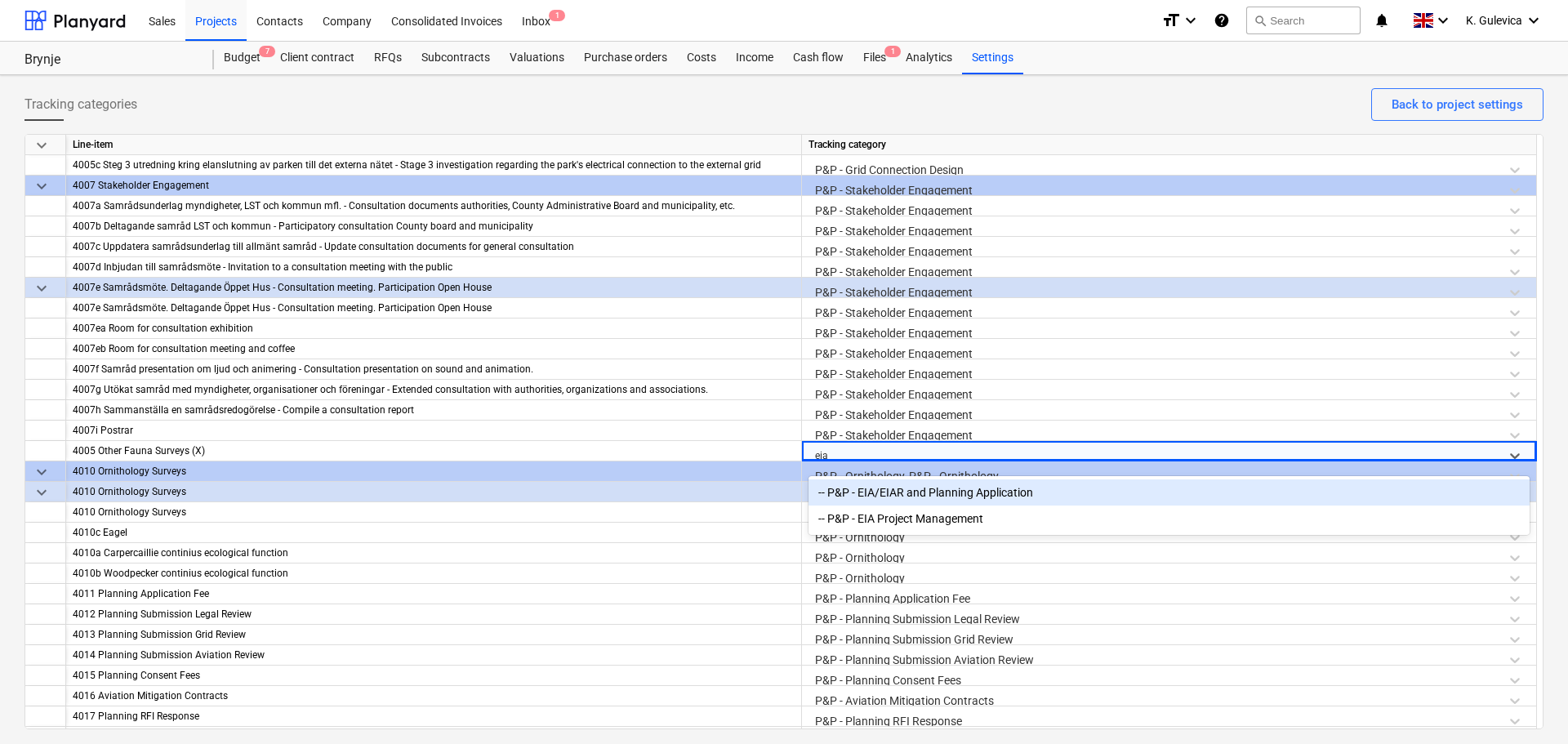
click at [914, 495] on div "-- P&P - EIA/EIAR and Planning Application" at bounding box center [1169, 493] width 721 height 27
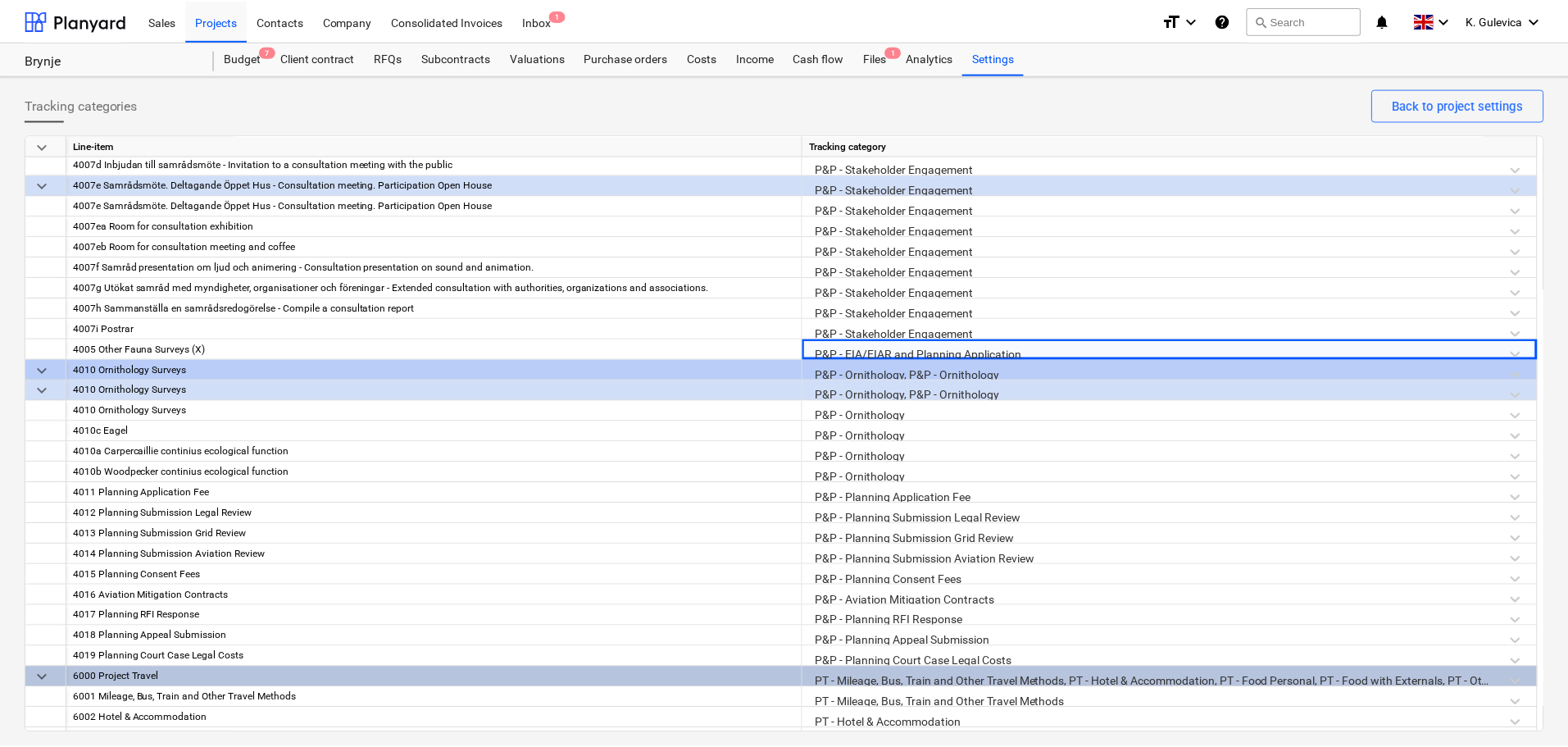
scroll to position [2624, 0]
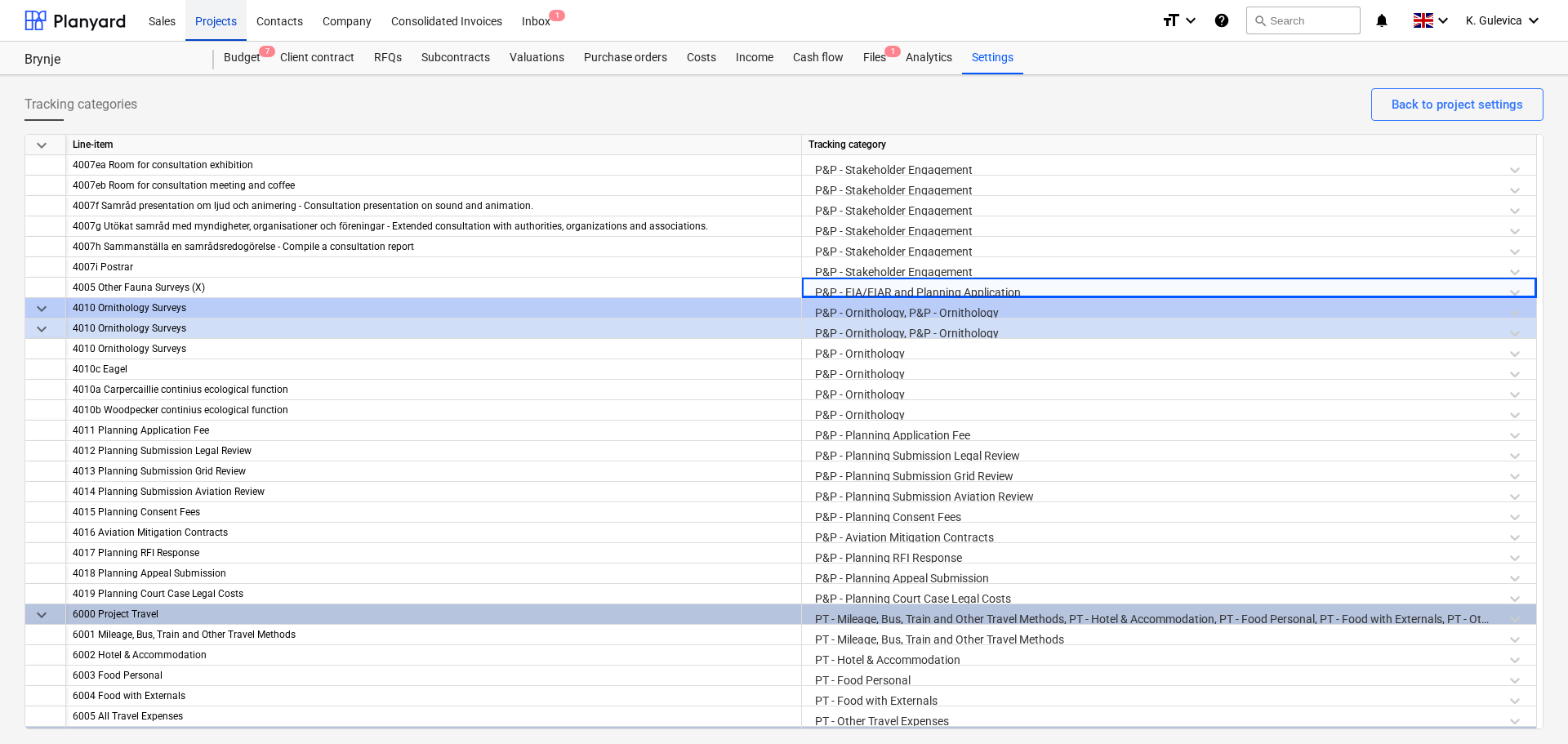
click at [218, 17] on div "Projects" at bounding box center [216, 19] width 61 height 42
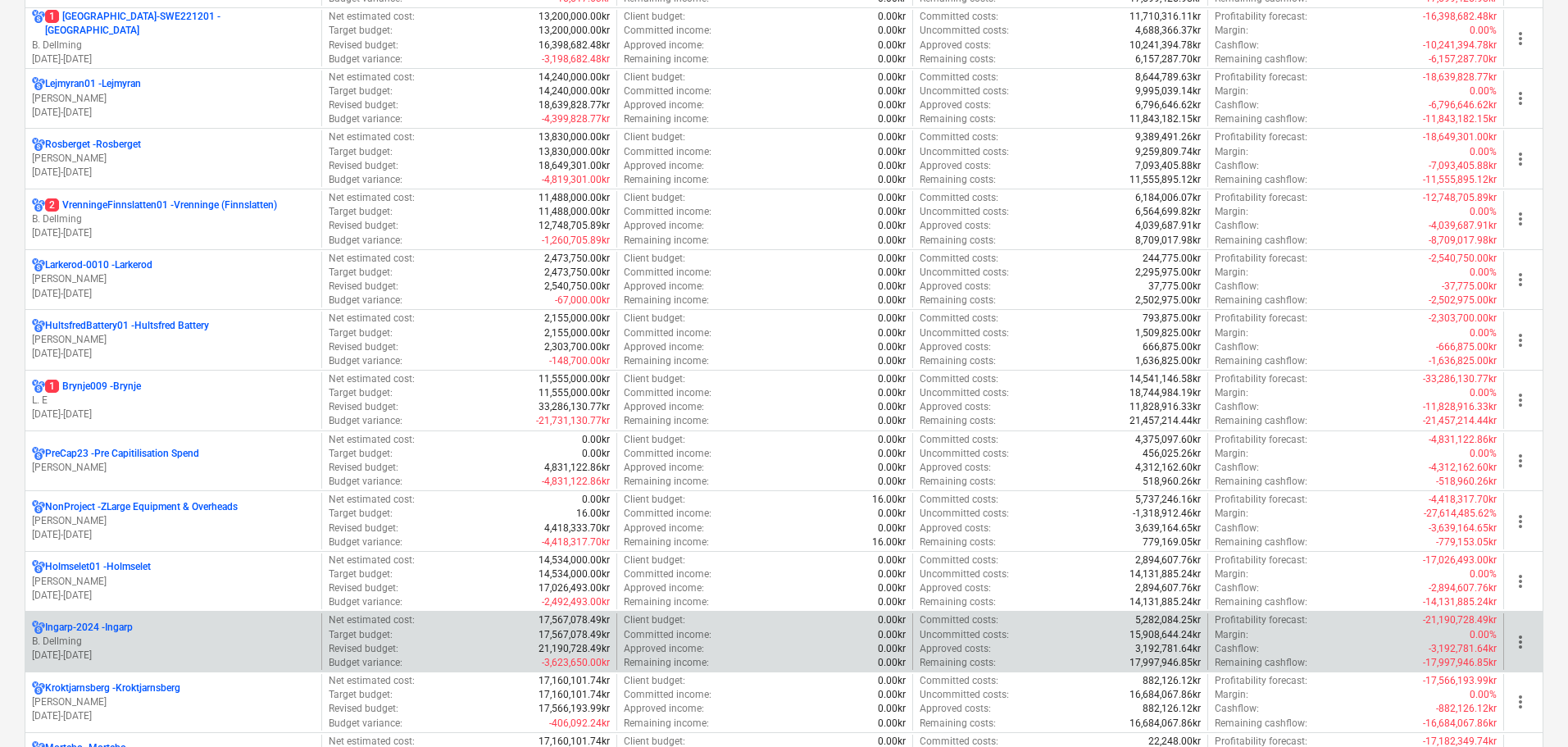
scroll to position [656, 0]
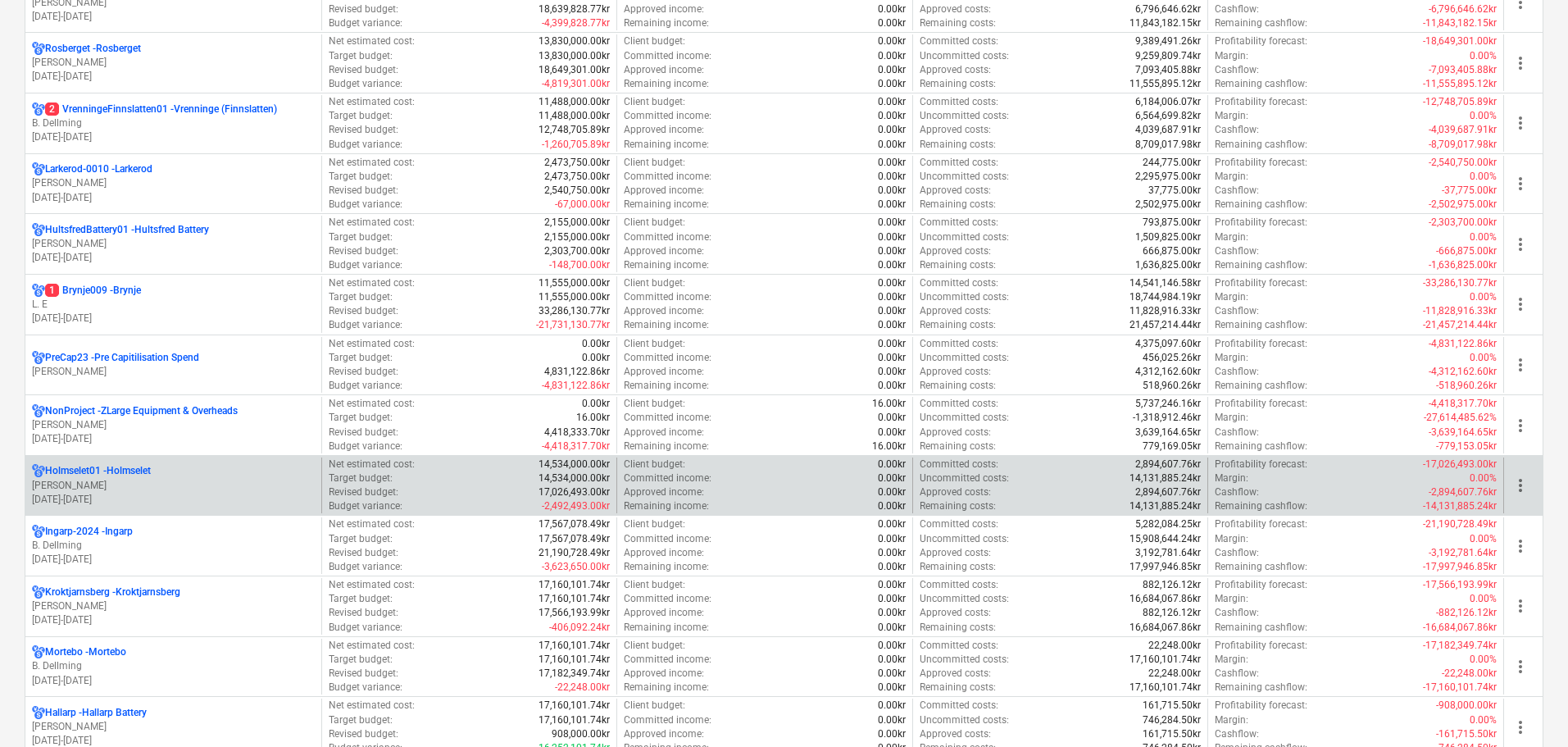
click at [179, 474] on div "Holmselet01 - Holmselet" at bounding box center [173, 471] width 282 height 14
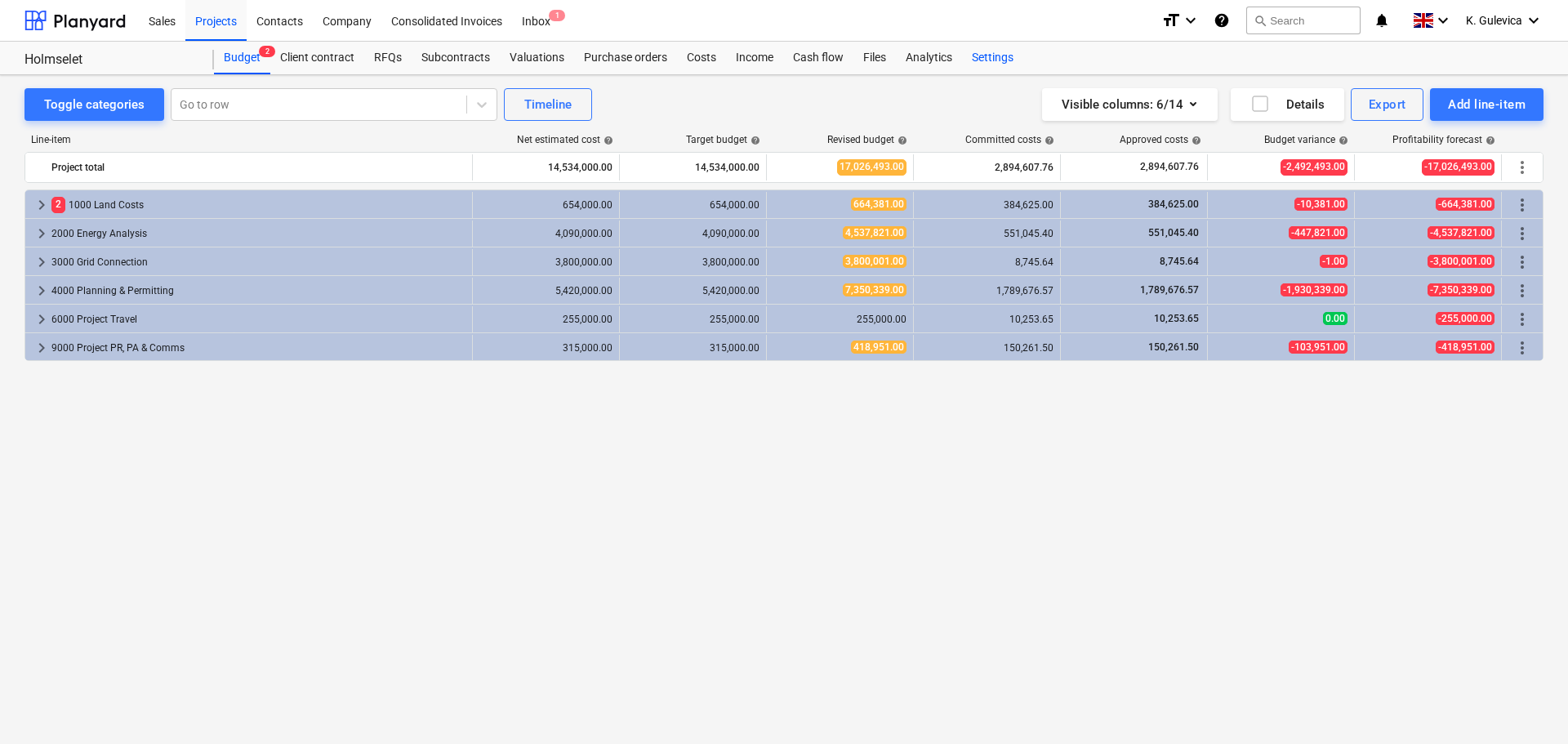
click at [997, 62] on div "Settings" at bounding box center [992, 58] width 61 height 33
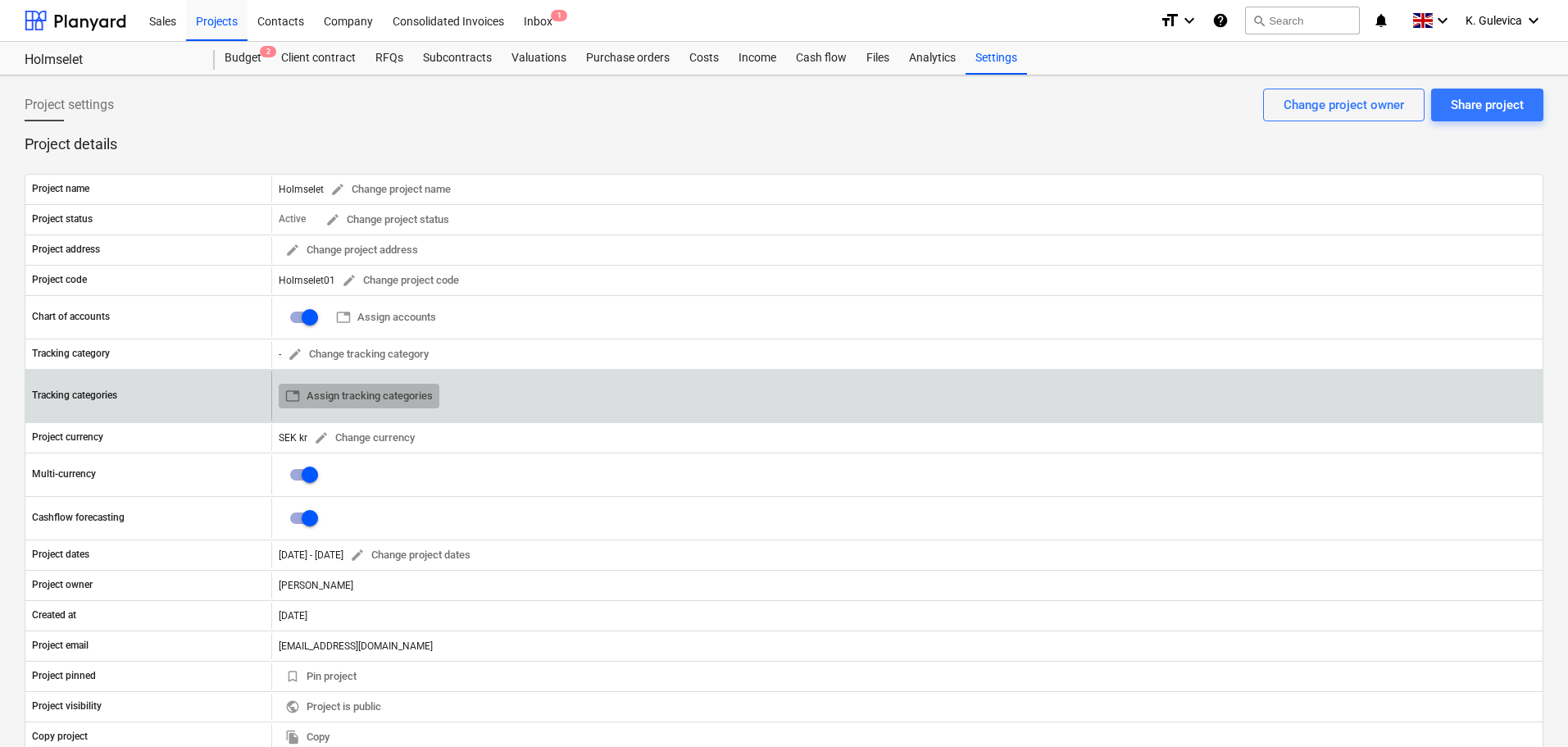
click at [387, 393] on span "table Assign tracking categories" at bounding box center [359, 396] width 147 height 19
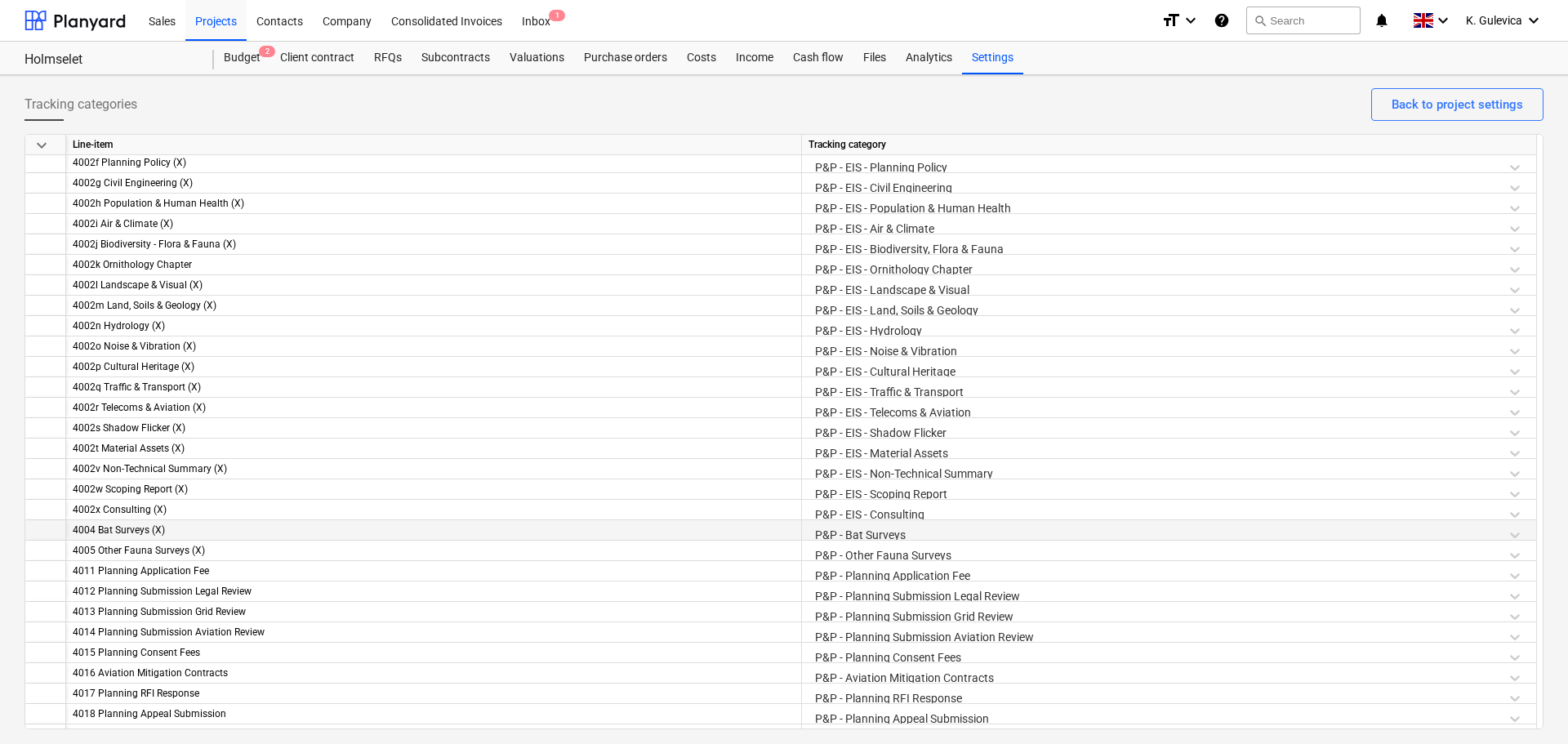
scroll to position [2123, 0]
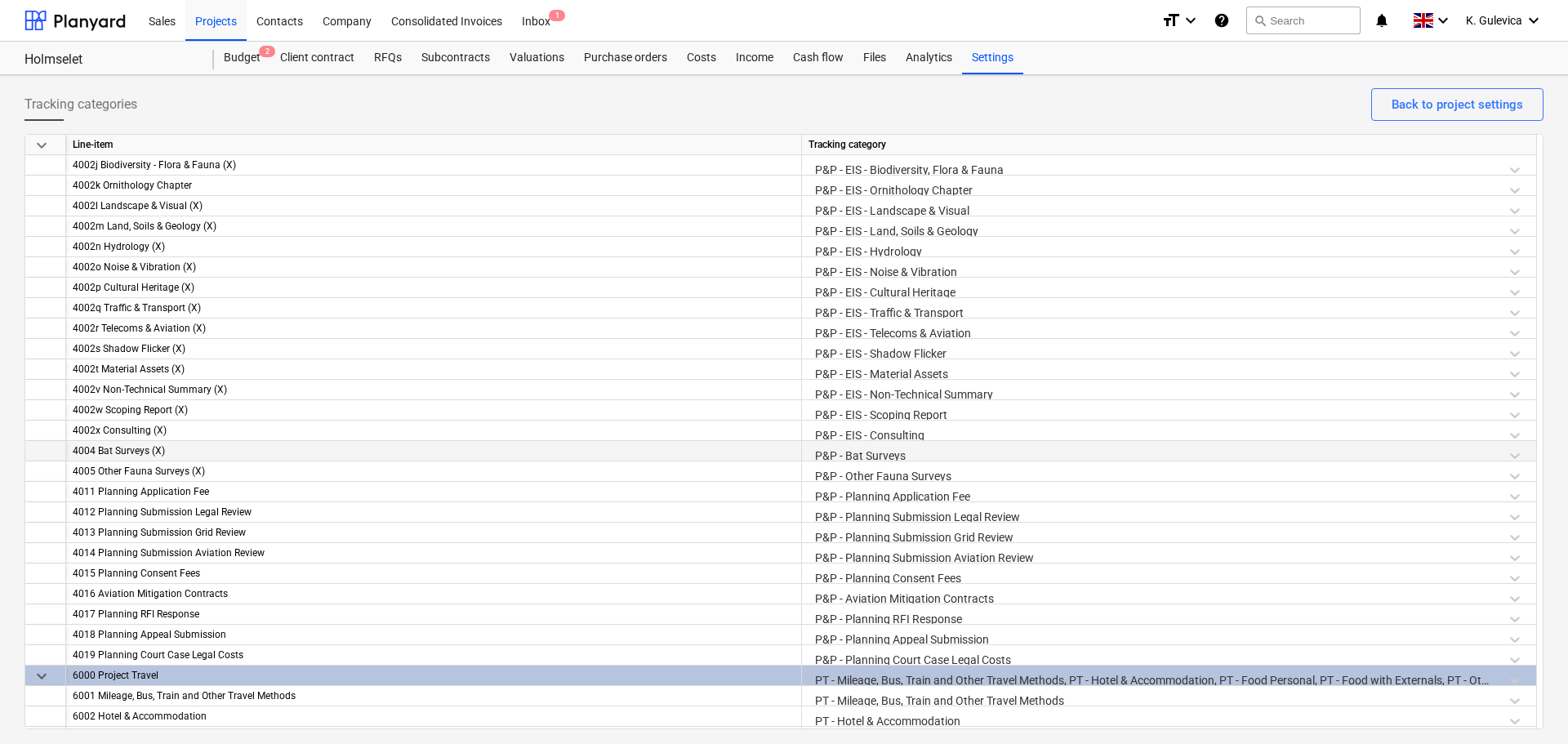
click at [889, 451] on div "P&P - Bat Surveys" at bounding box center [1169, 455] width 721 height 28
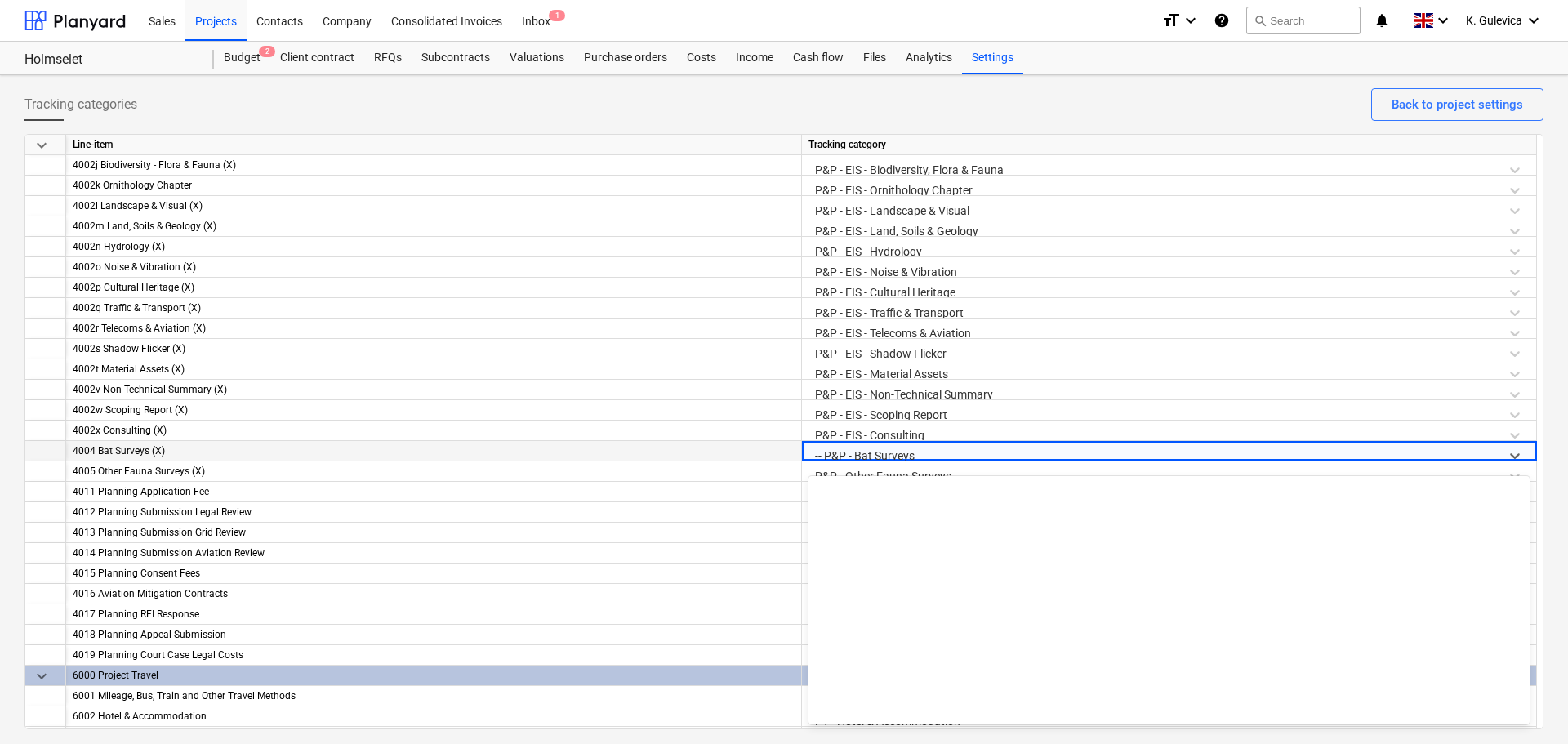
scroll to position [1286, 0]
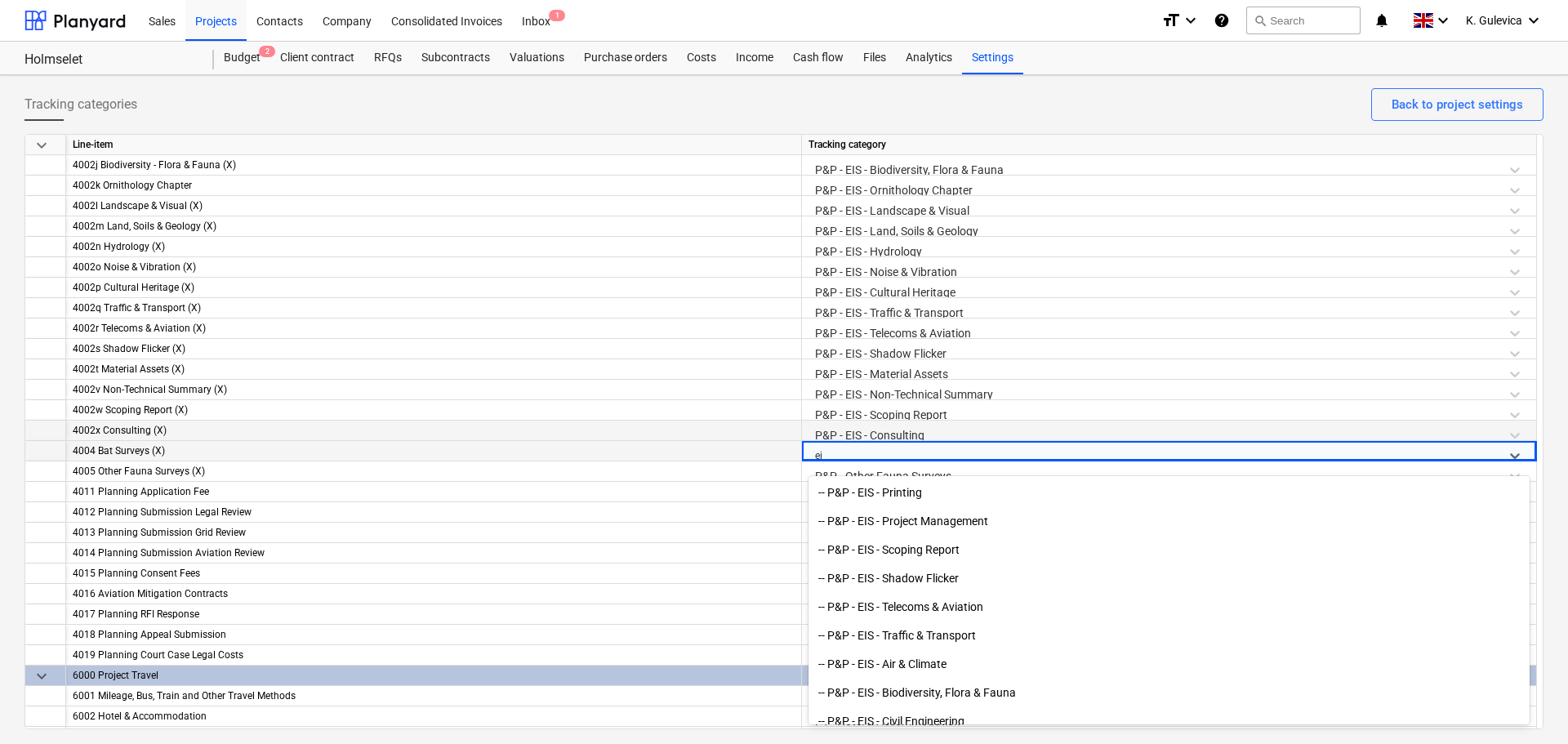
type input "eia"
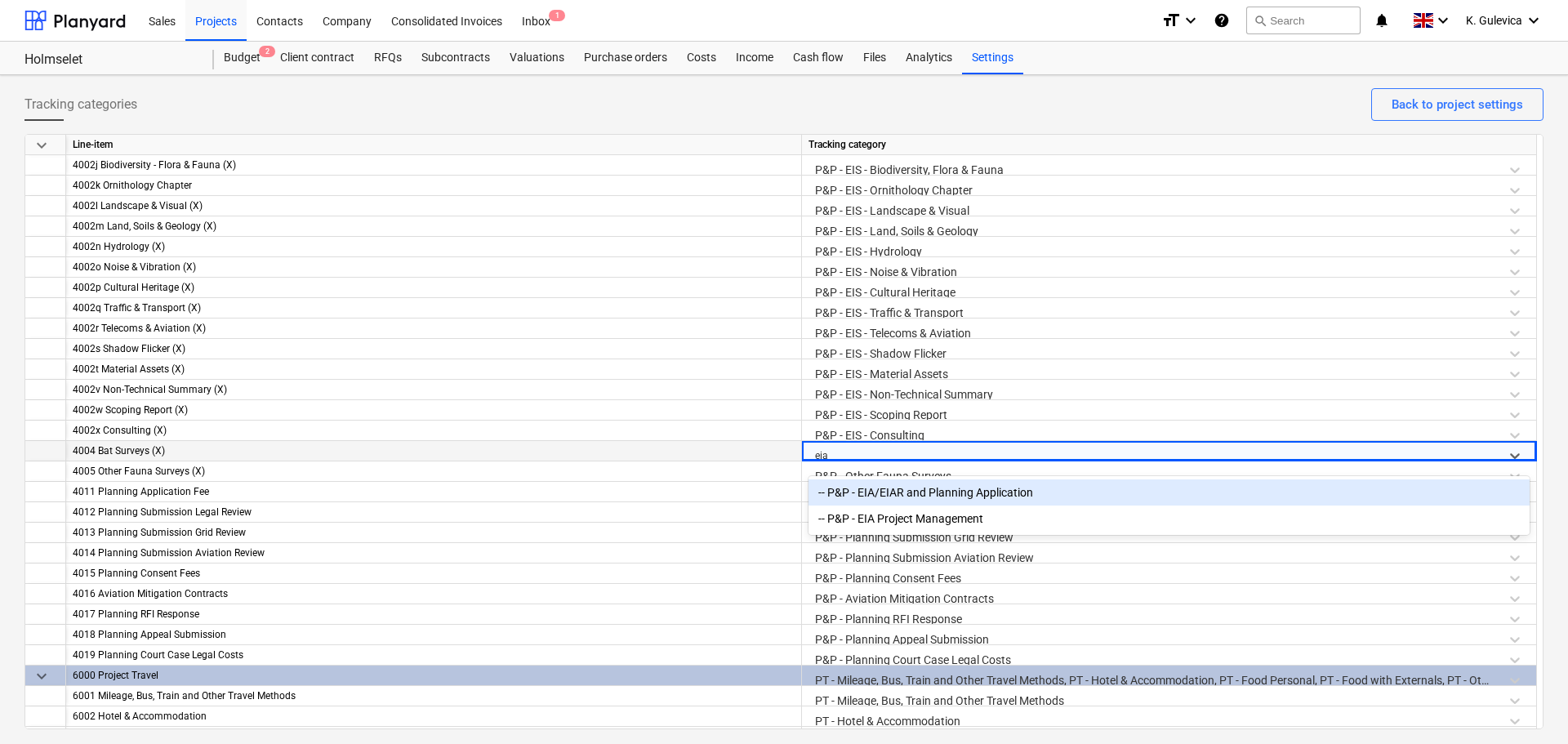
click at [888, 487] on div "-- P&P - EIA/EIAR and Planning Application" at bounding box center [1169, 493] width 721 height 27
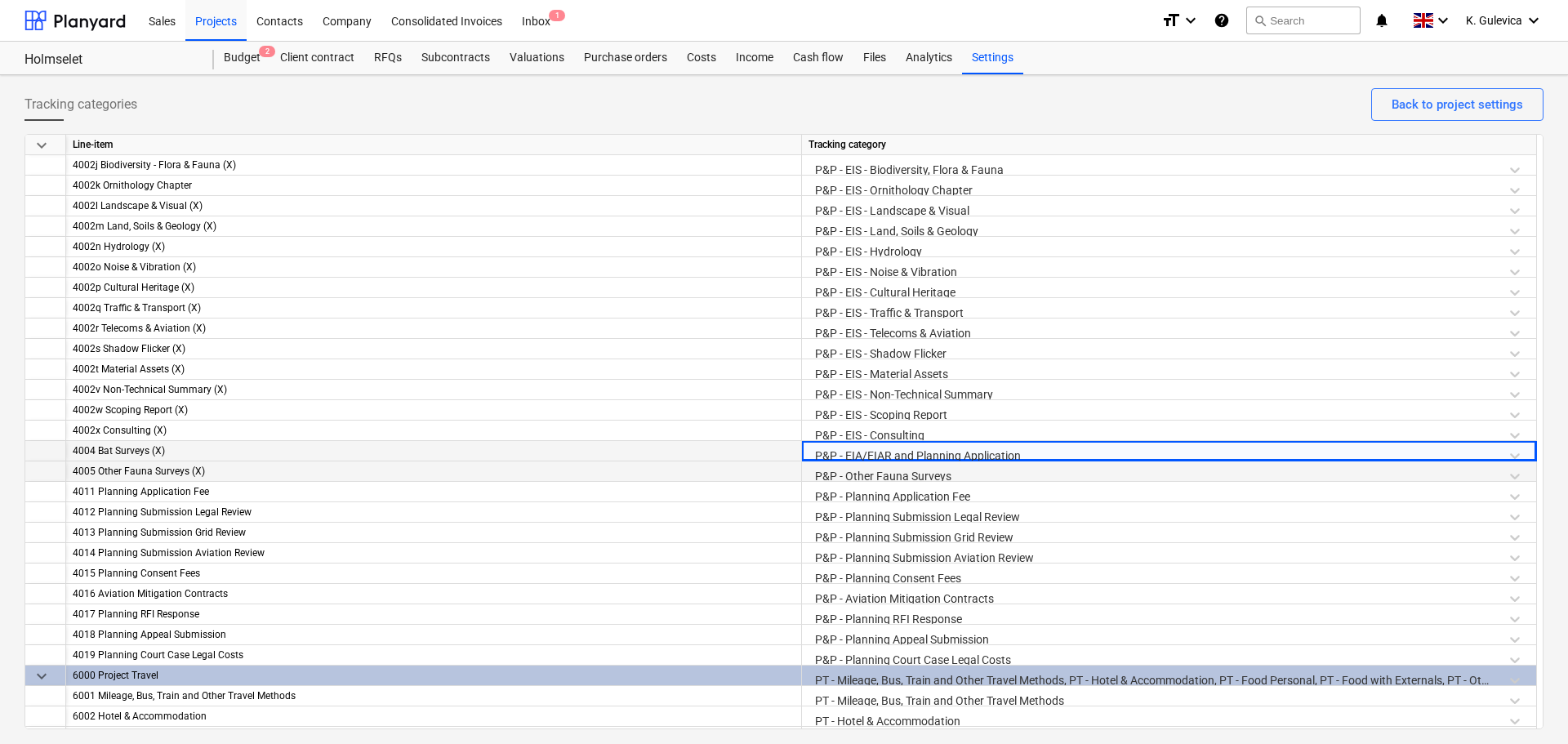
click at [888, 474] on div "P&P - Other Fauna Surveys" at bounding box center [1169, 476] width 721 height 28
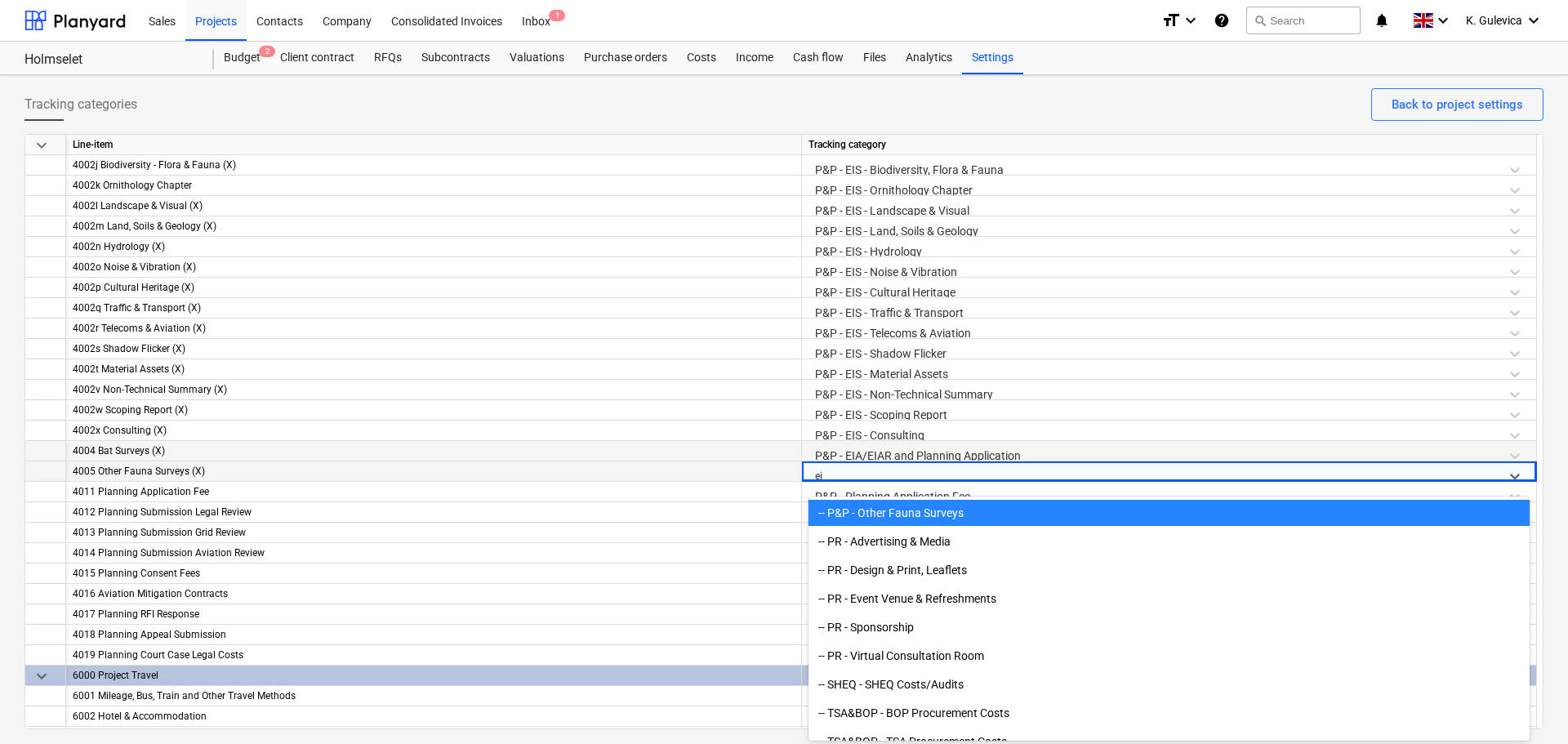
scroll to position [1903, 0]
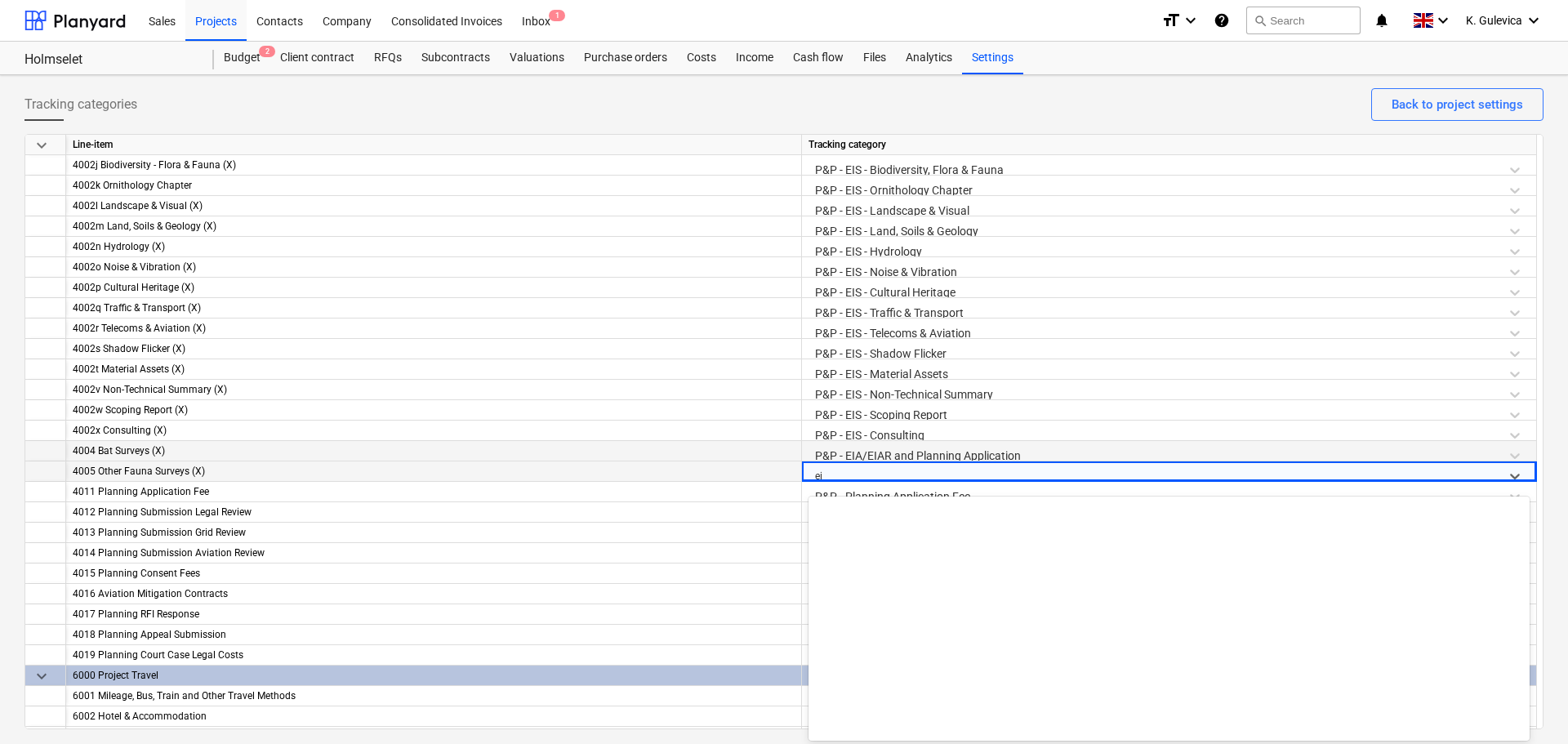
type input "eia"
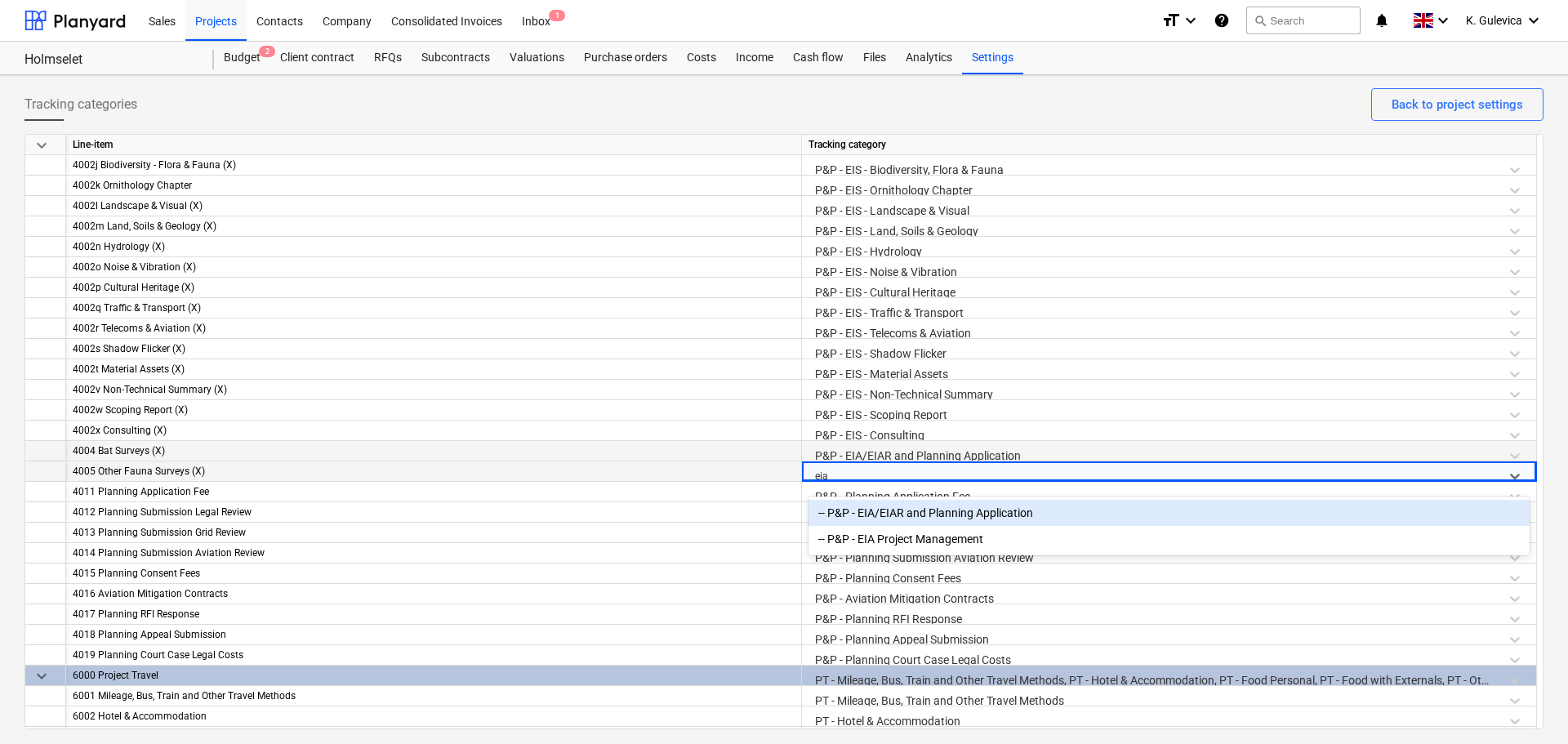
click at [914, 504] on div "-- P&P - EIA/EIAR and Planning Application" at bounding box center [1169, 513] width 721 height 27
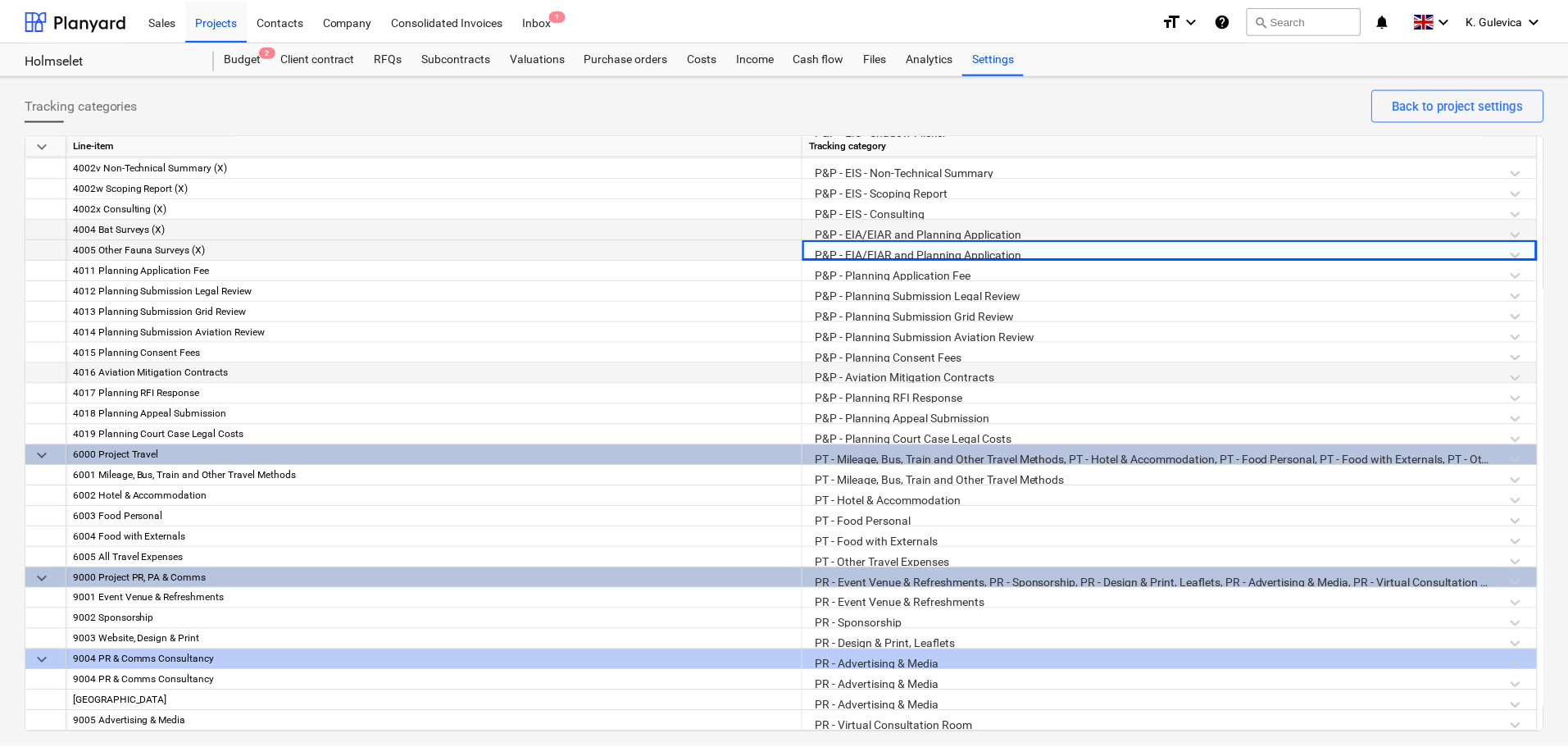
scroll to position [2274, 0]
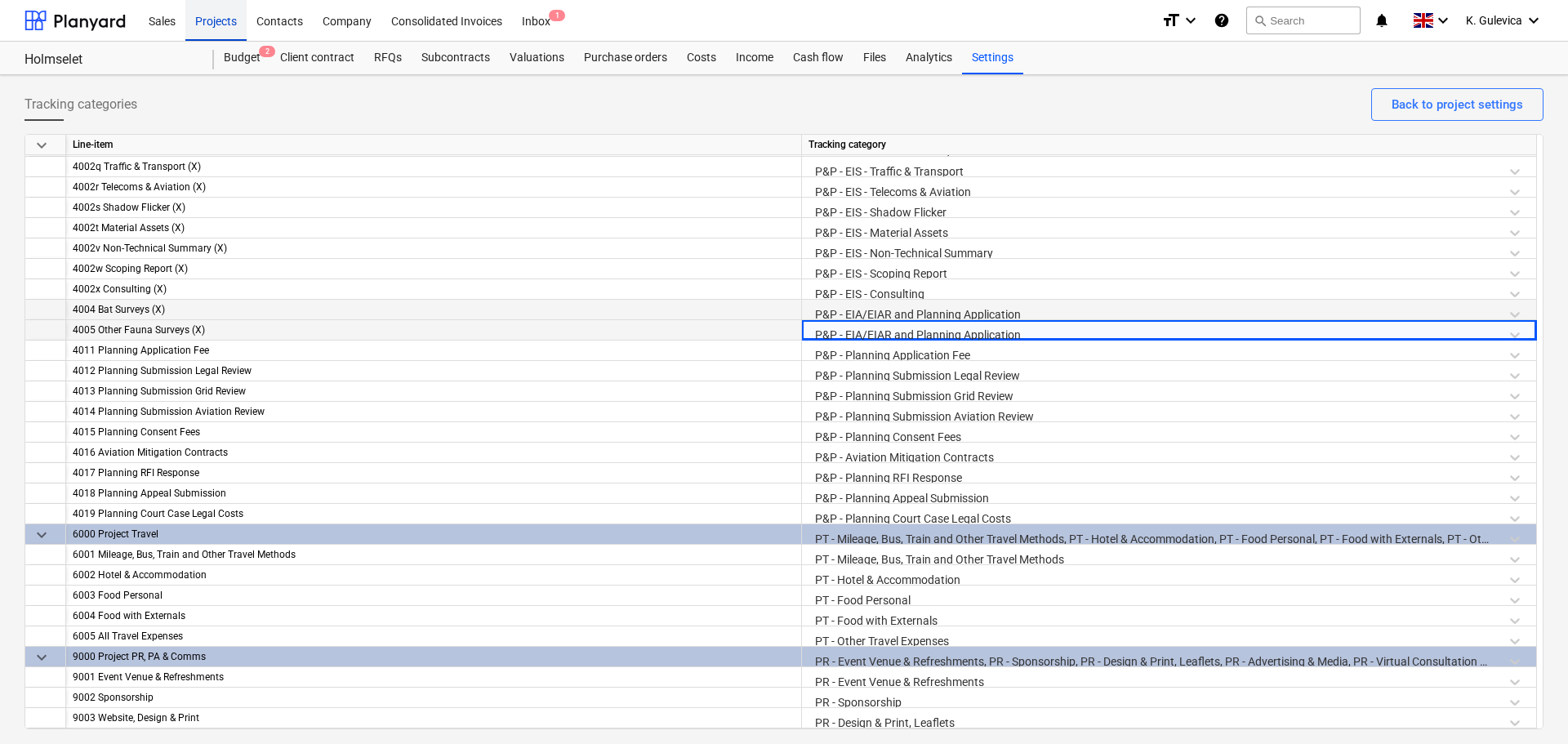
click at [209, 25] on div "Projects" at bounding box center [216, 19] width 61 height 42
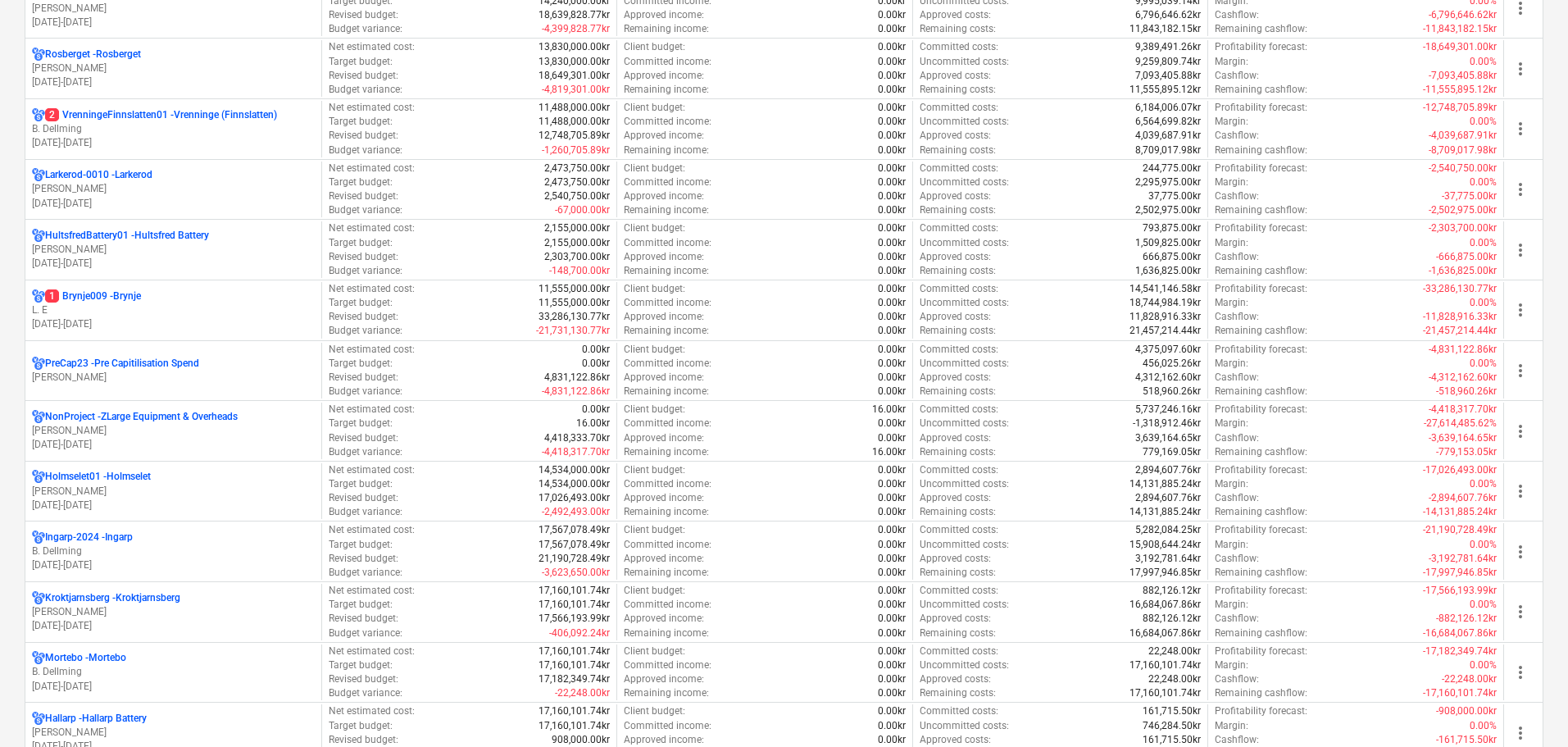
scroll to position [656, 0]
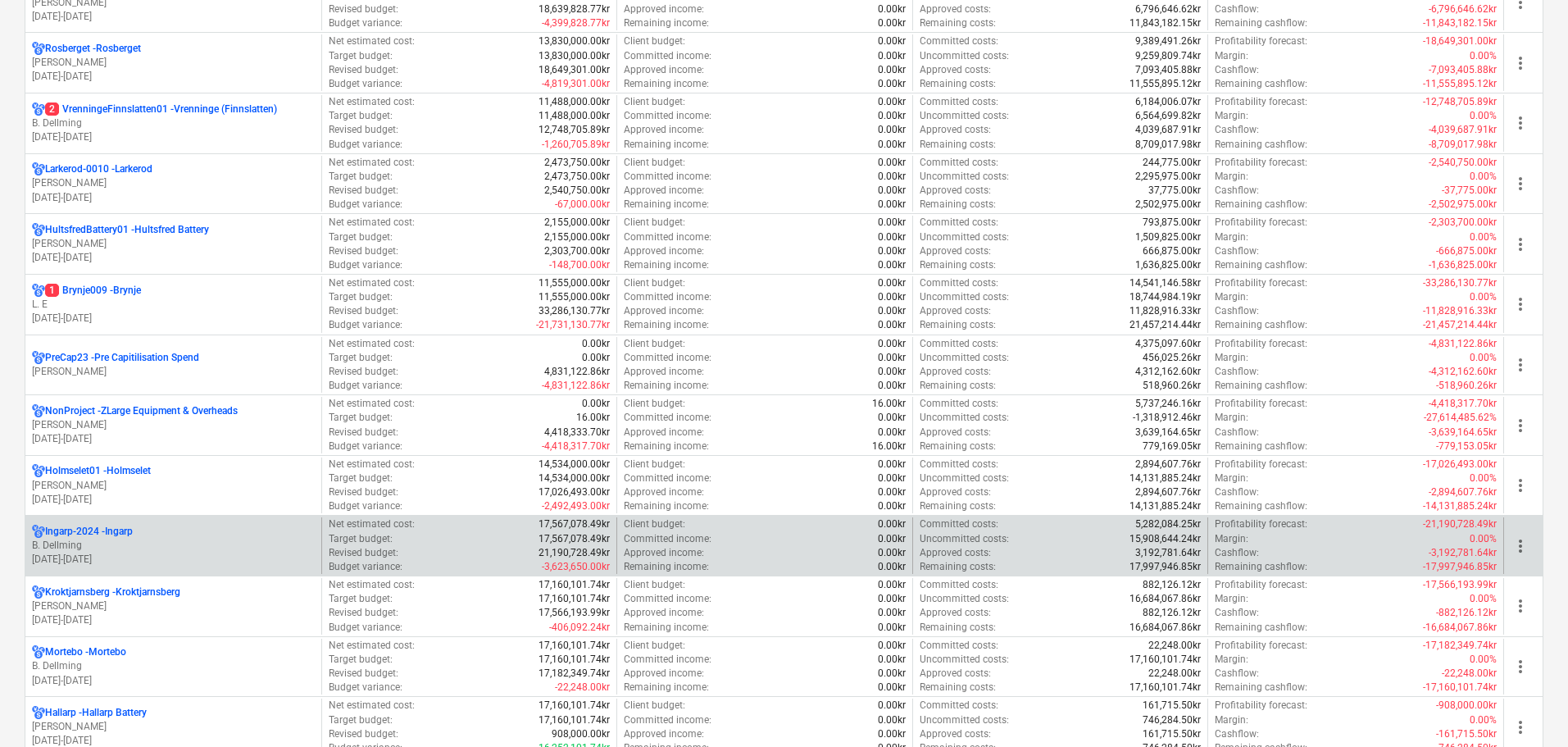
click at [205, 541] on p "B. Dellming" at bounding box center [173, 545] width 282 height 14
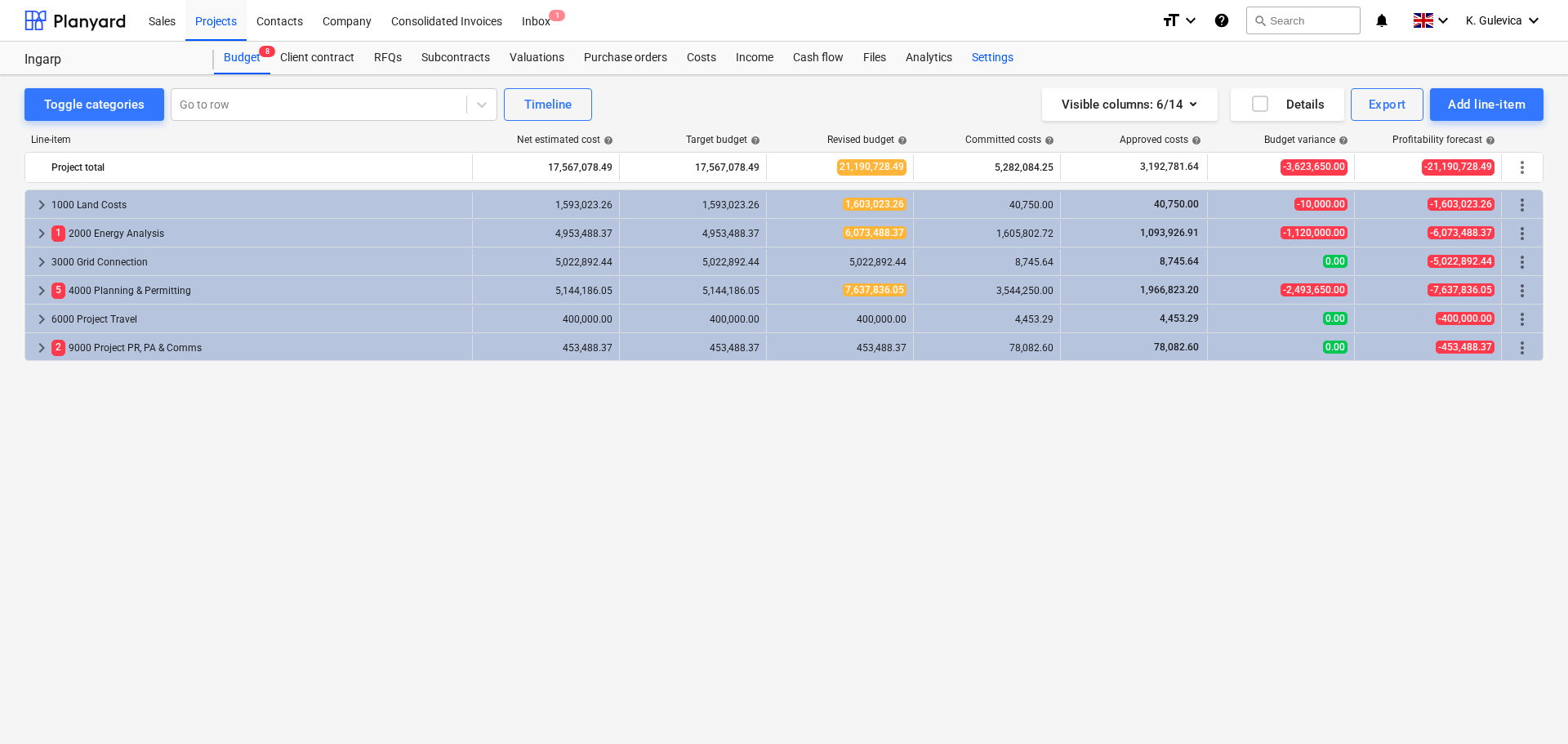
click at [997, 58] on div "Settings" at bounding box center [992, 58] width 61 height 33
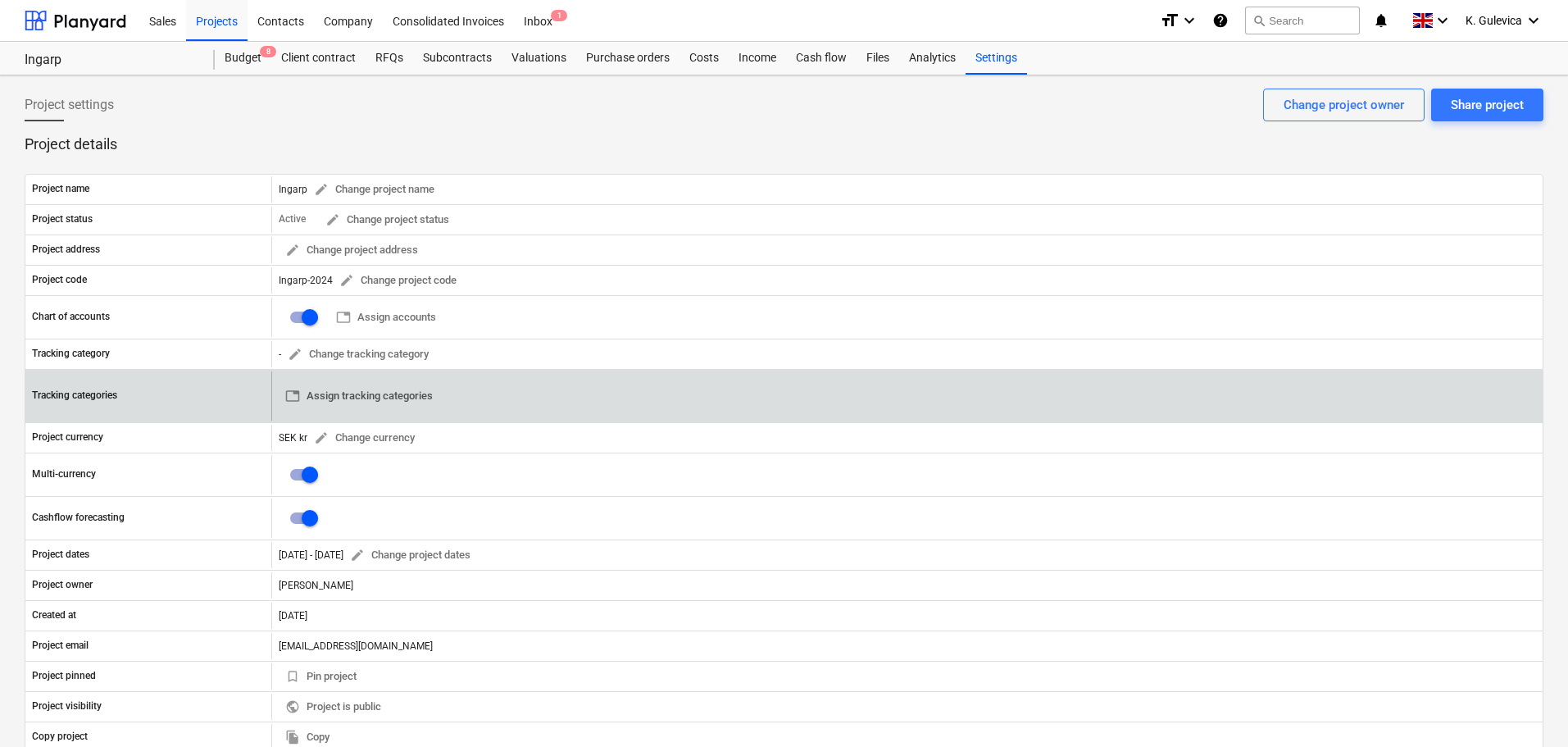
click at [380, 400] on span "table Assign tracking categories" at bounding box center [359, 396] width 147 height 19
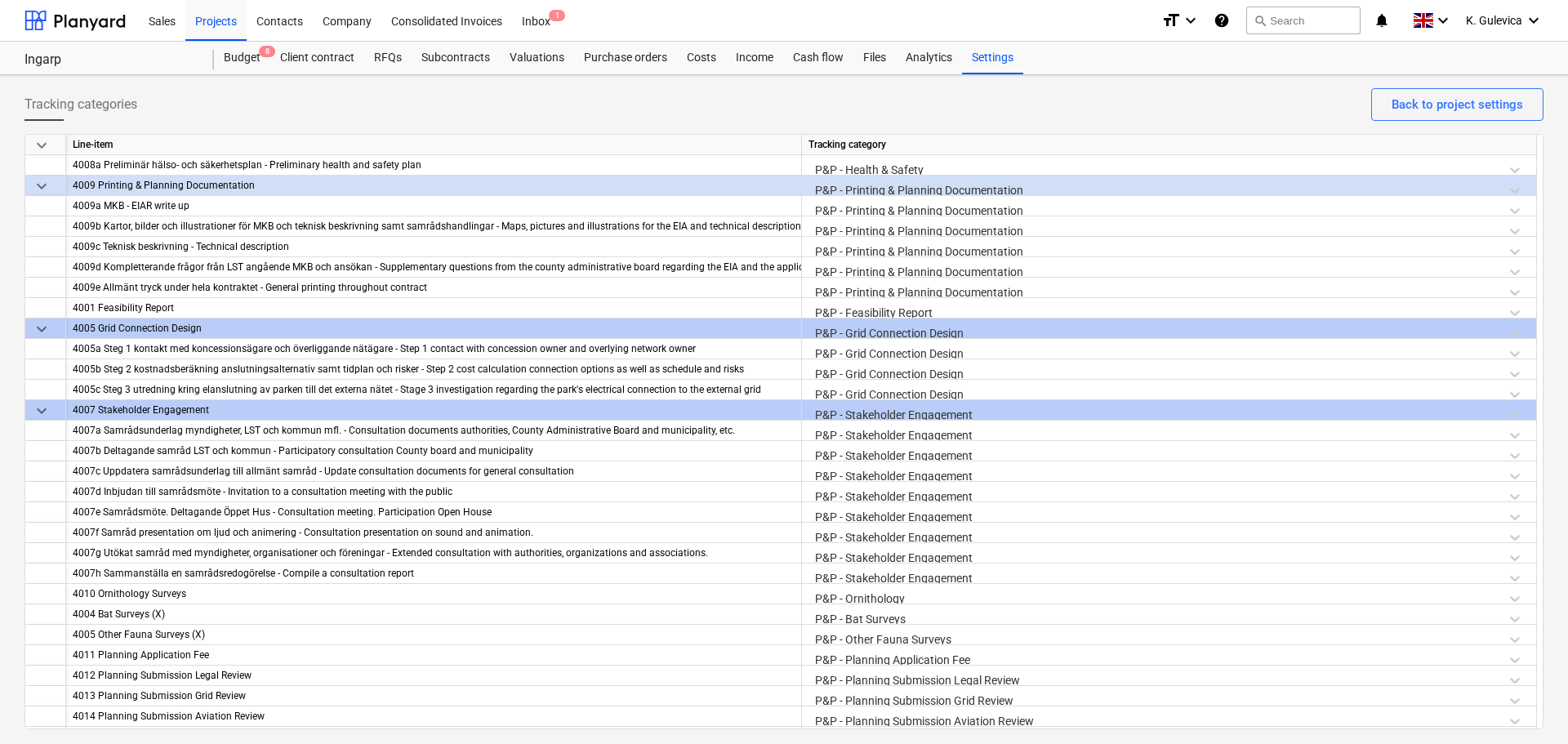
scroll to position [1714, 0]
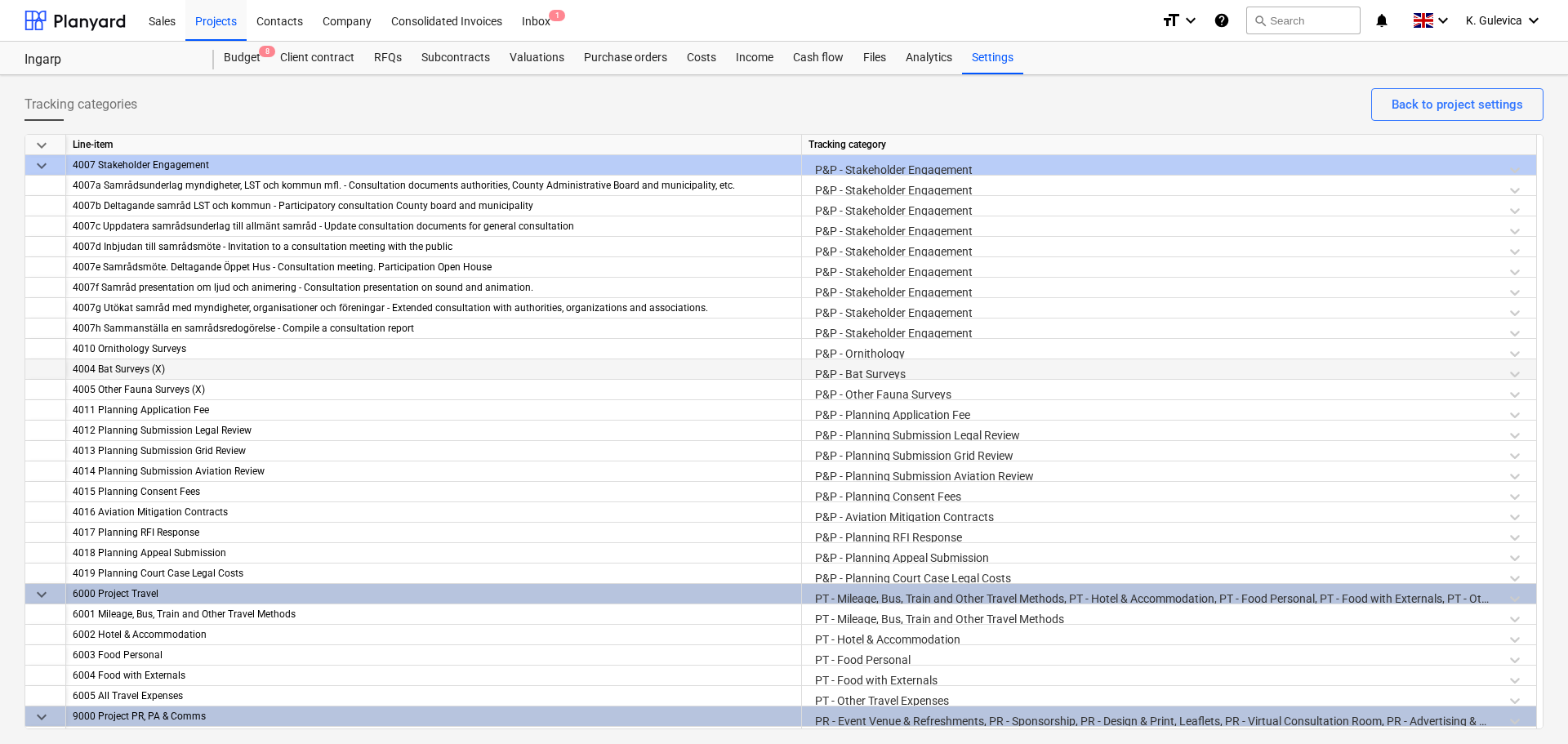
click at [880, 370] on div "P&P - Bat Surveys" at bounding box center [1169, 373] width 721 height 28
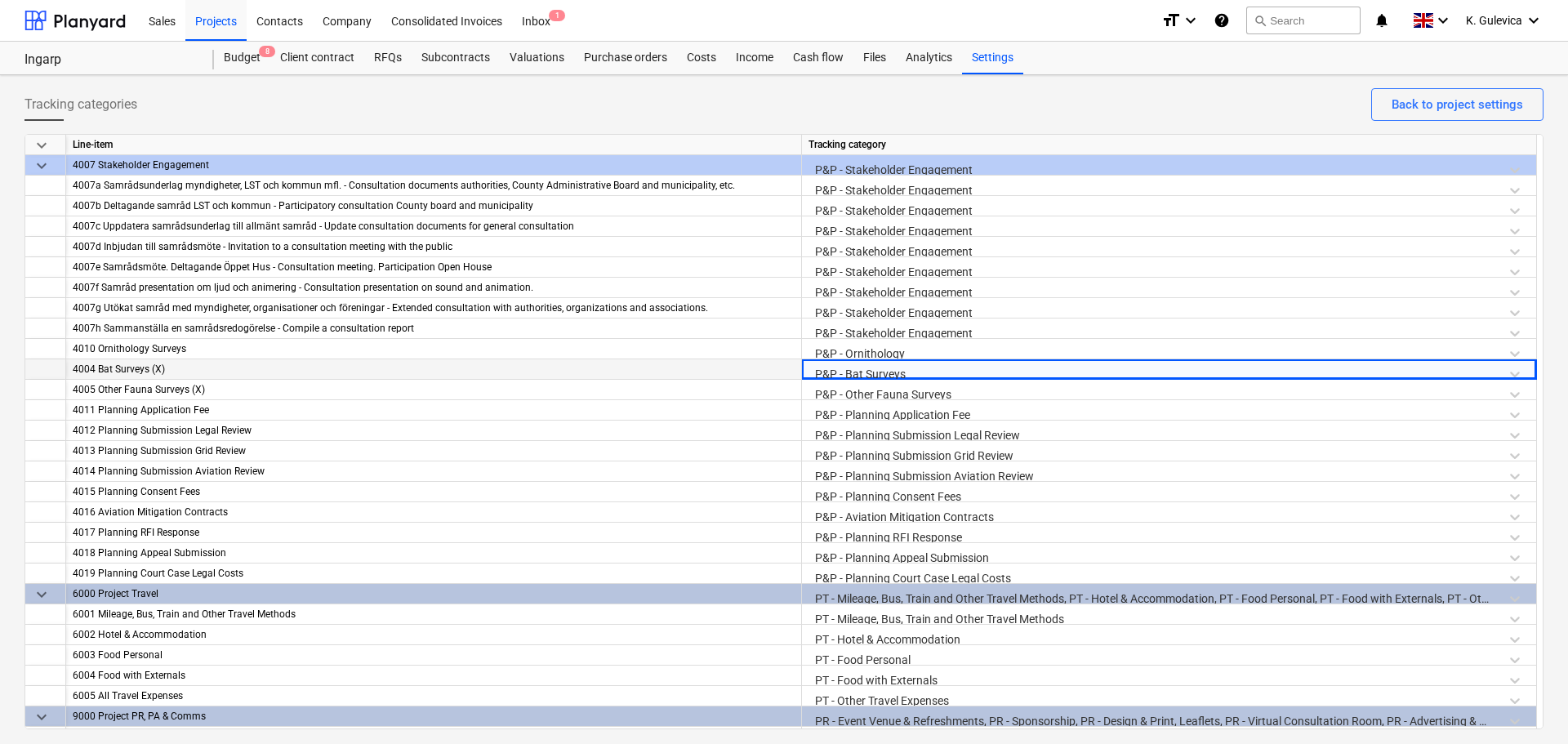
click at [880, 370] on div "P&P - Bat Surveys" at bounding box center [1169, 373] width 721 height 28
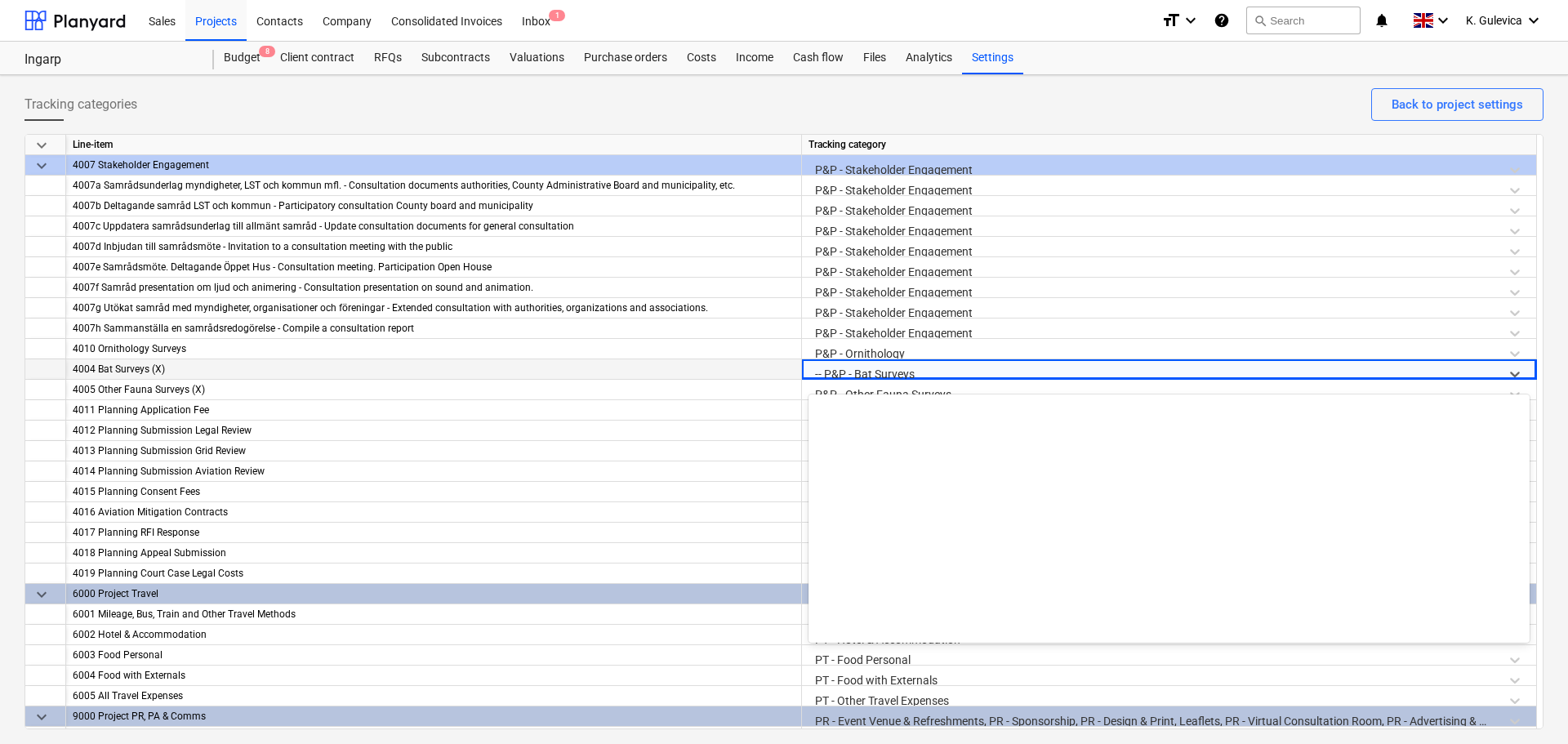
scroll to position [1286, 0]
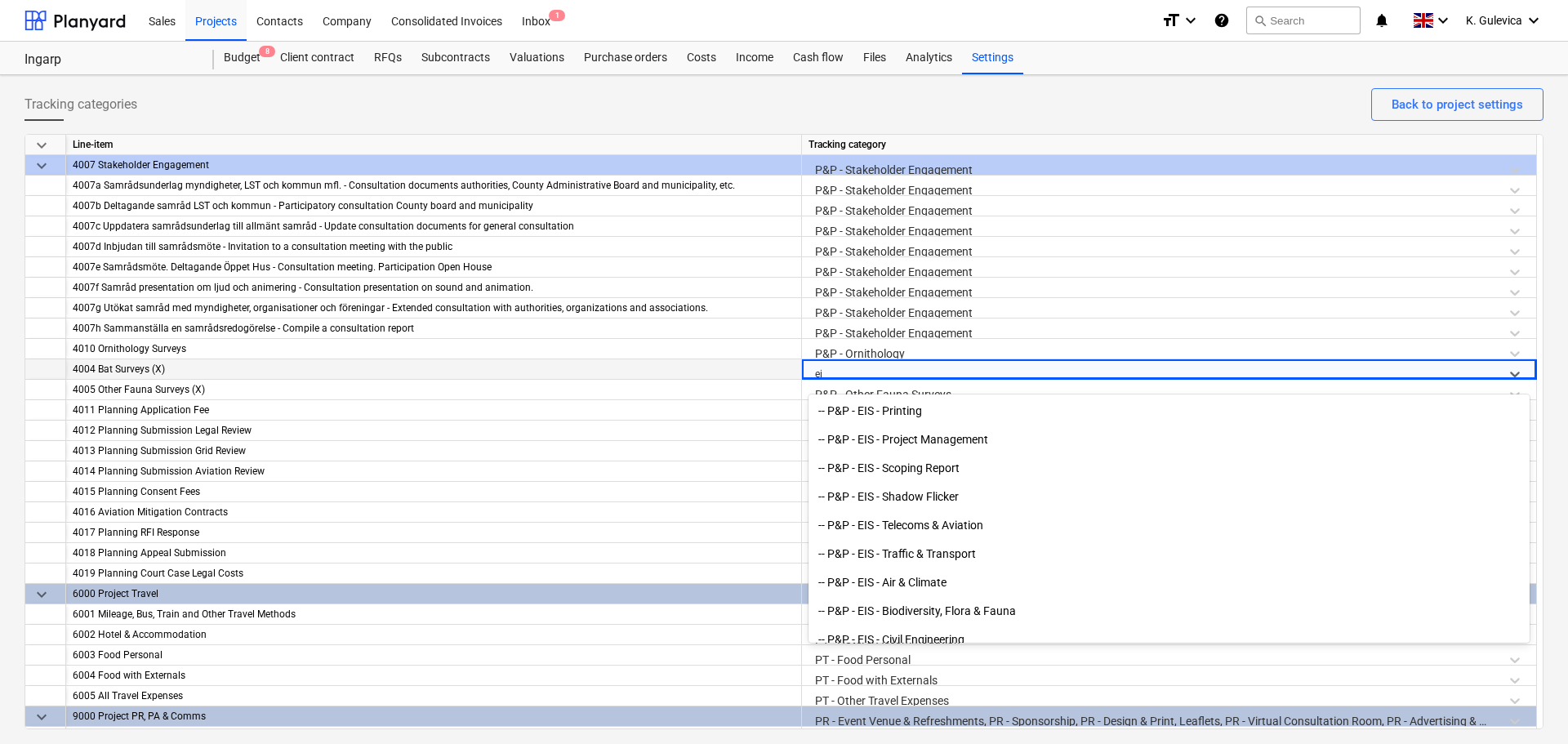
type input "eia"
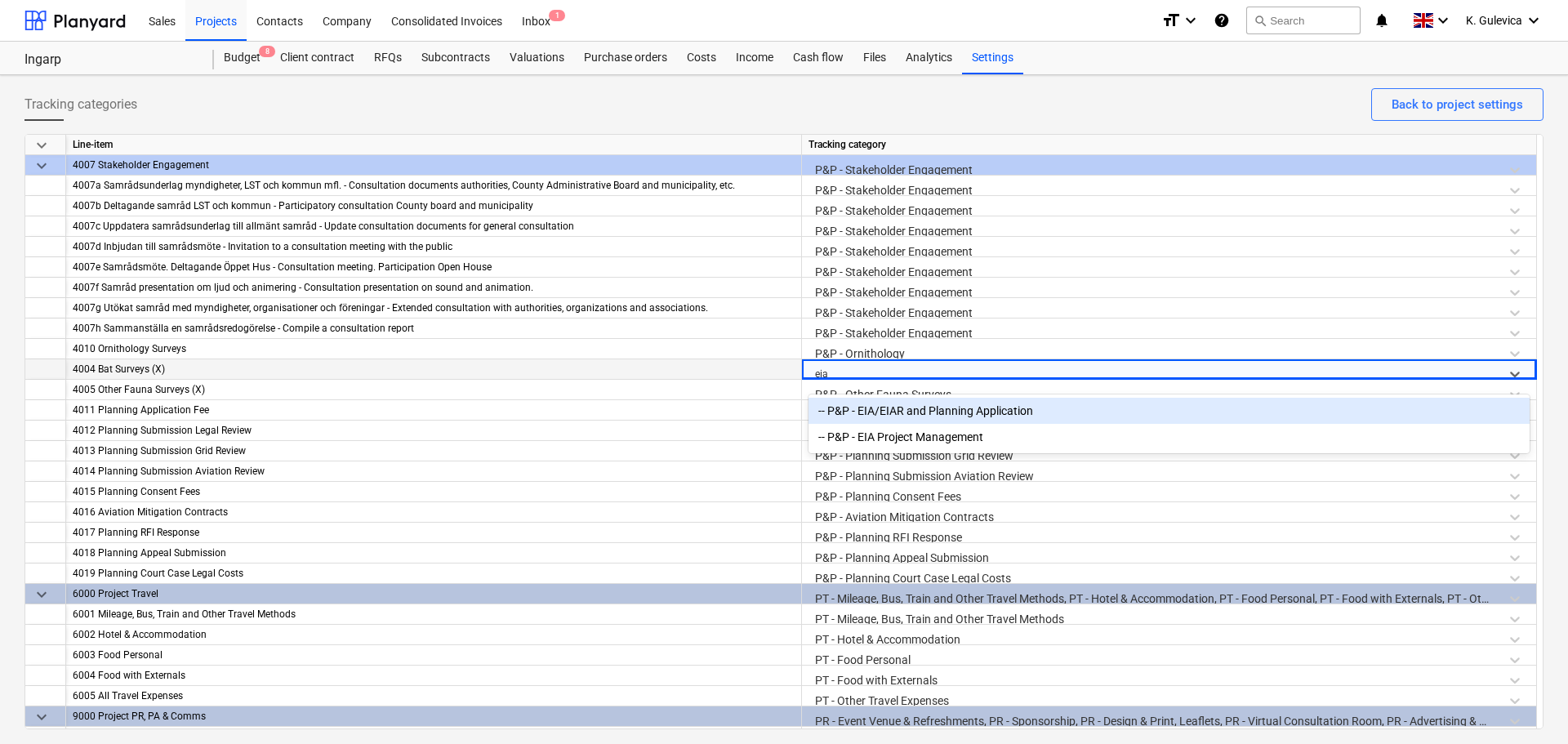
click at [920, 415] on div "-- P&P - EIA/EIAR and Planning Application" at bounding box center [1169, 411] width 721 height 27
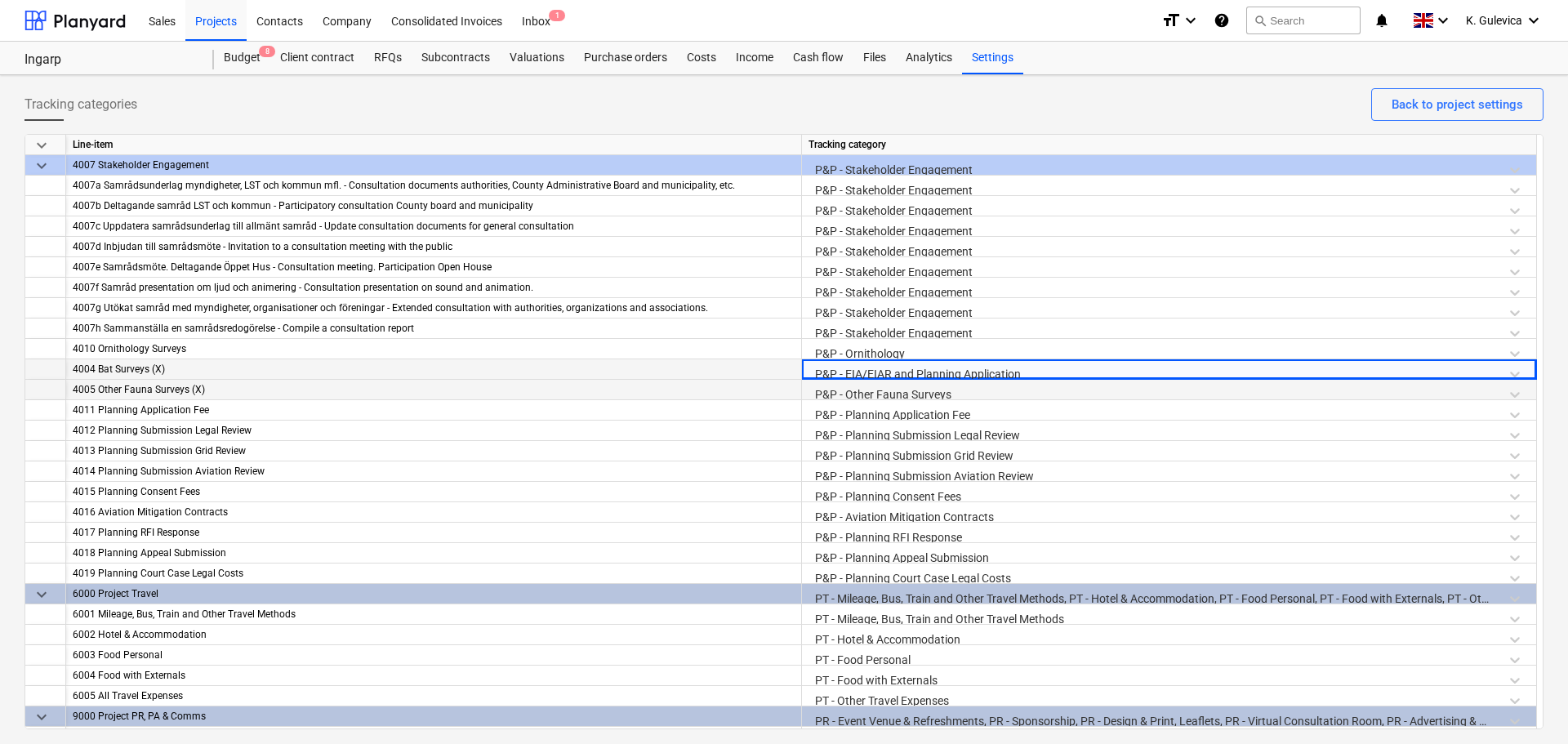
click at [882, 389] on div "P&P - Other Fauna Surveys" at bounding box center [1169, 394] width 721 height 28
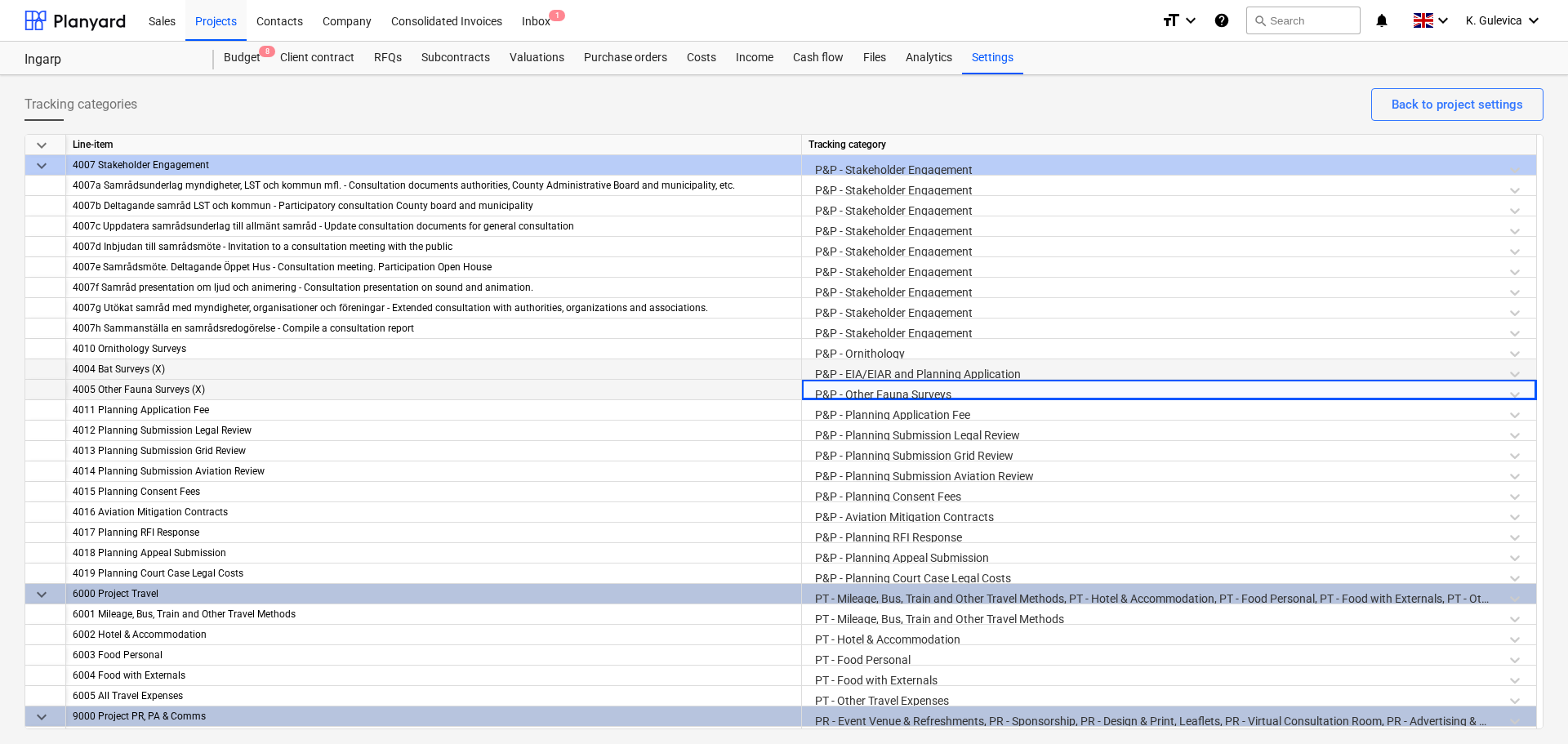
click at [882, 389] on div "P&P - Other Fauna Surveys" at bounding box center [1169, 394] width 721 height 28
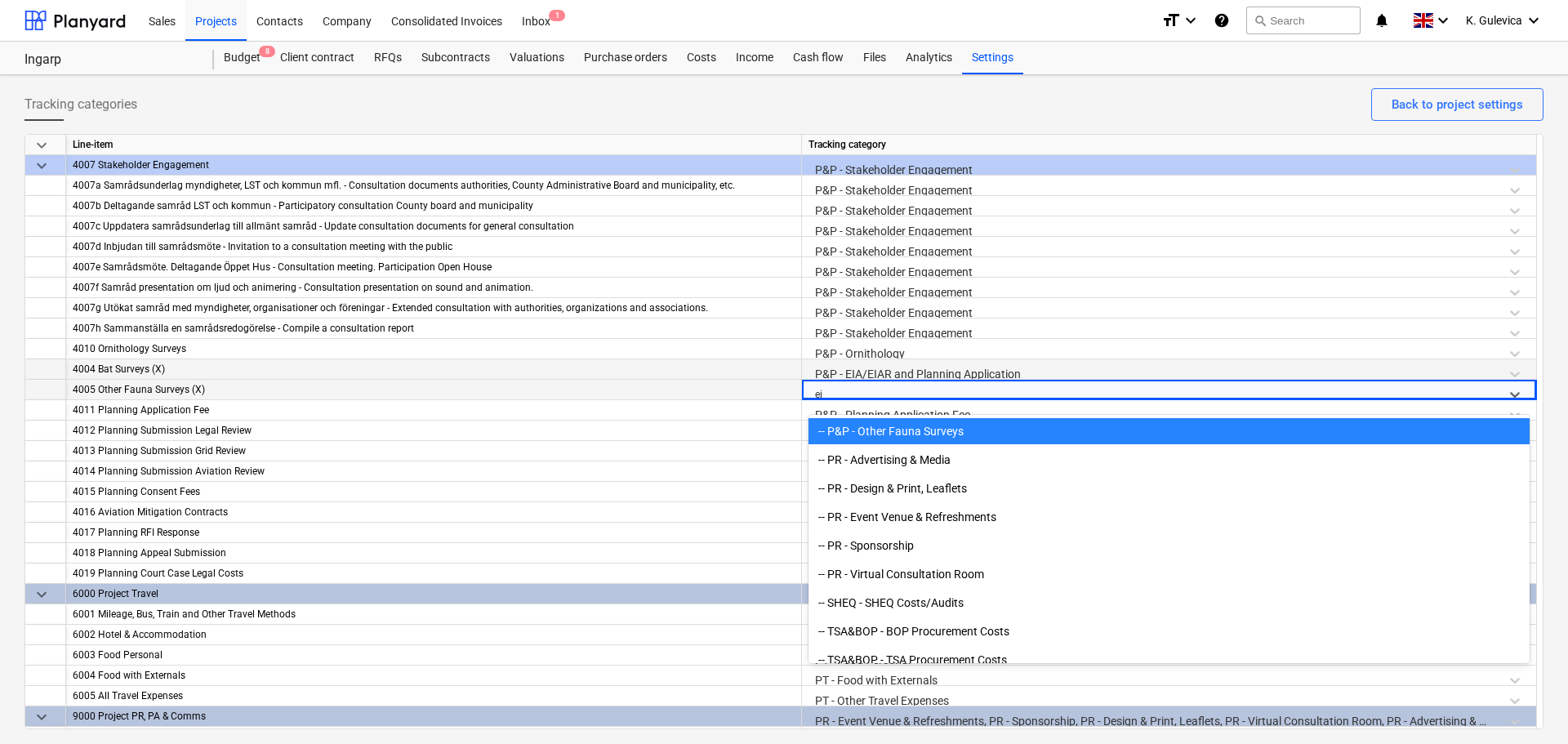
scroll to position [1898, 0]
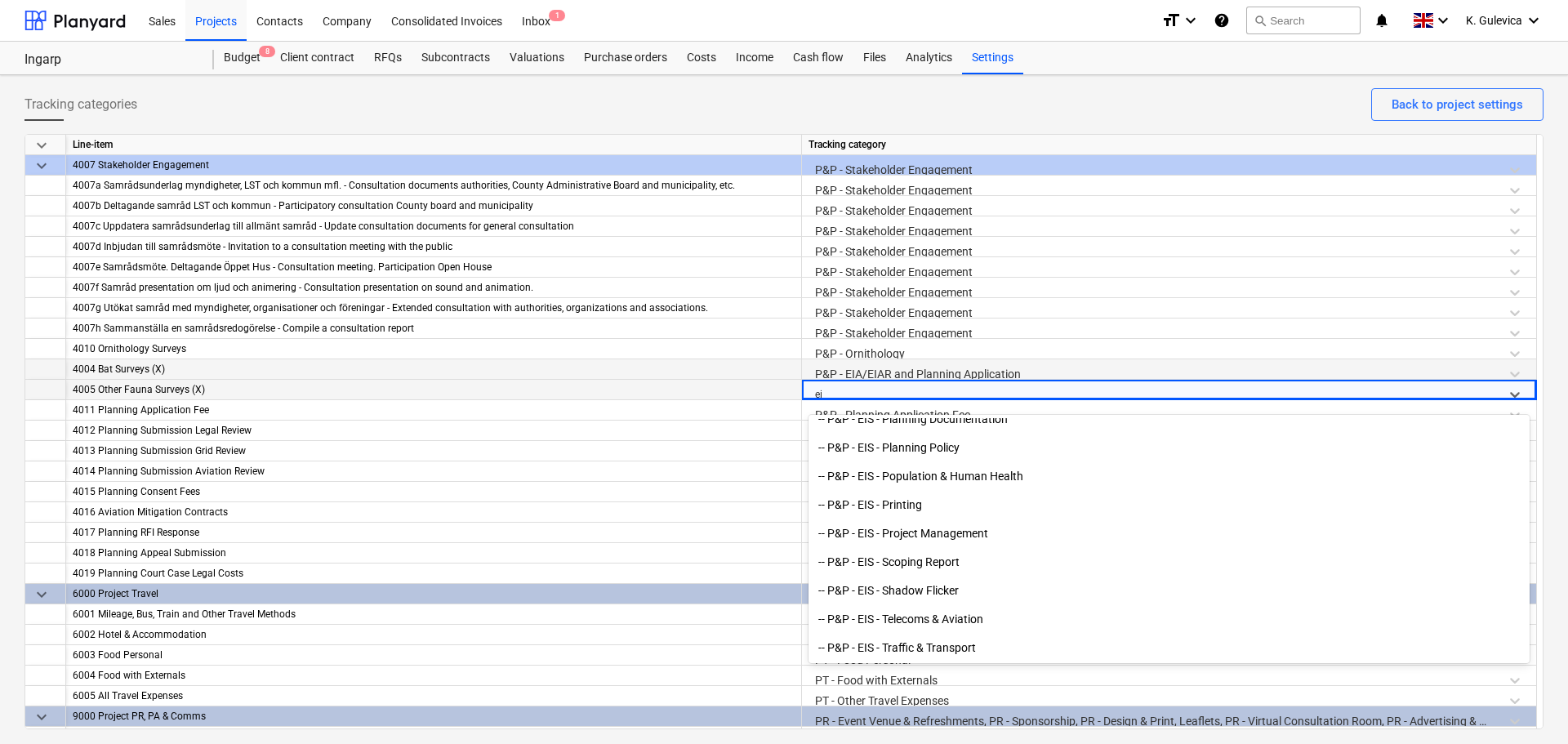
type input "eia"
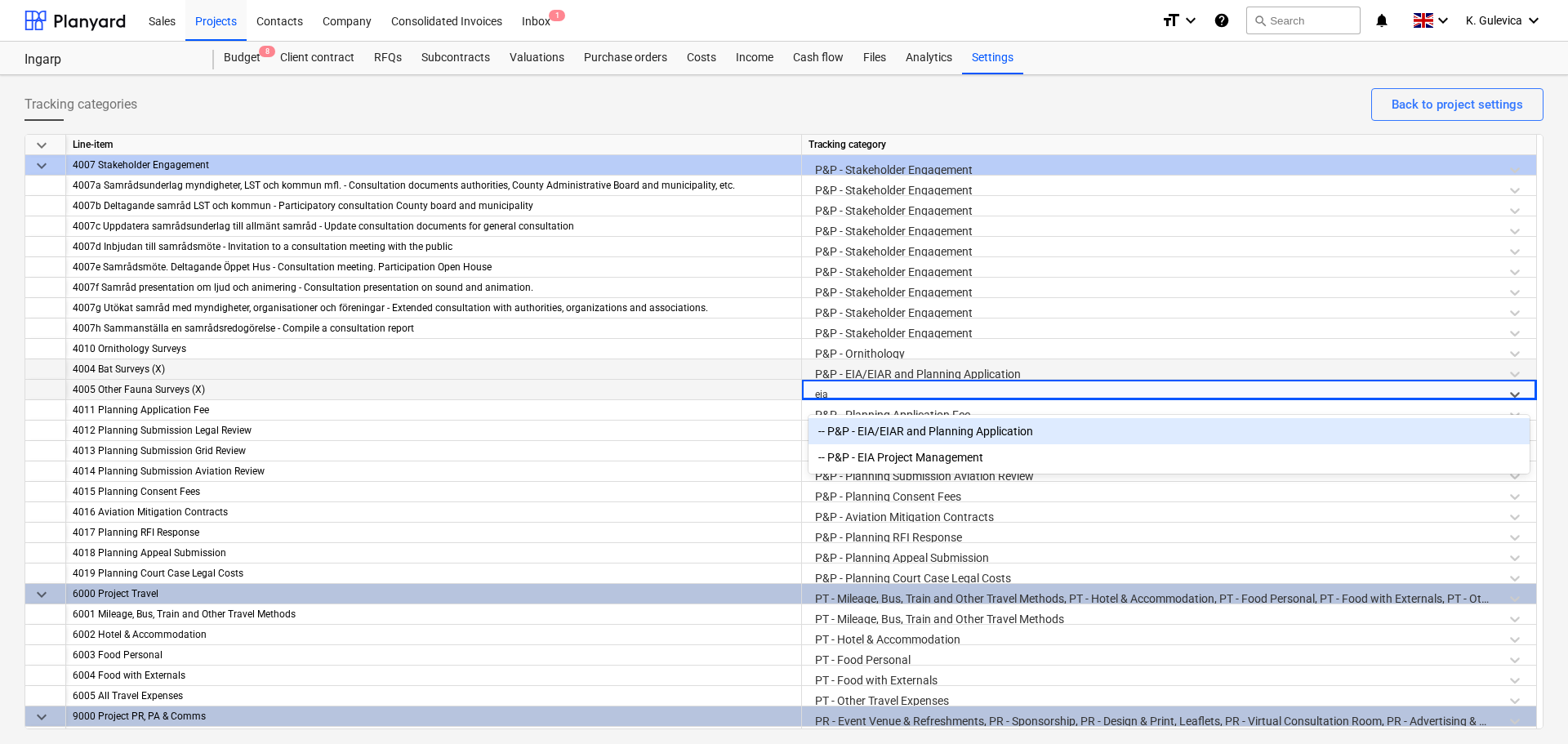
click at [898, 427] on div "-- P&P - EIA/EIAR and Planning Application" at bounding box center [1169, 432] width 721 height 27
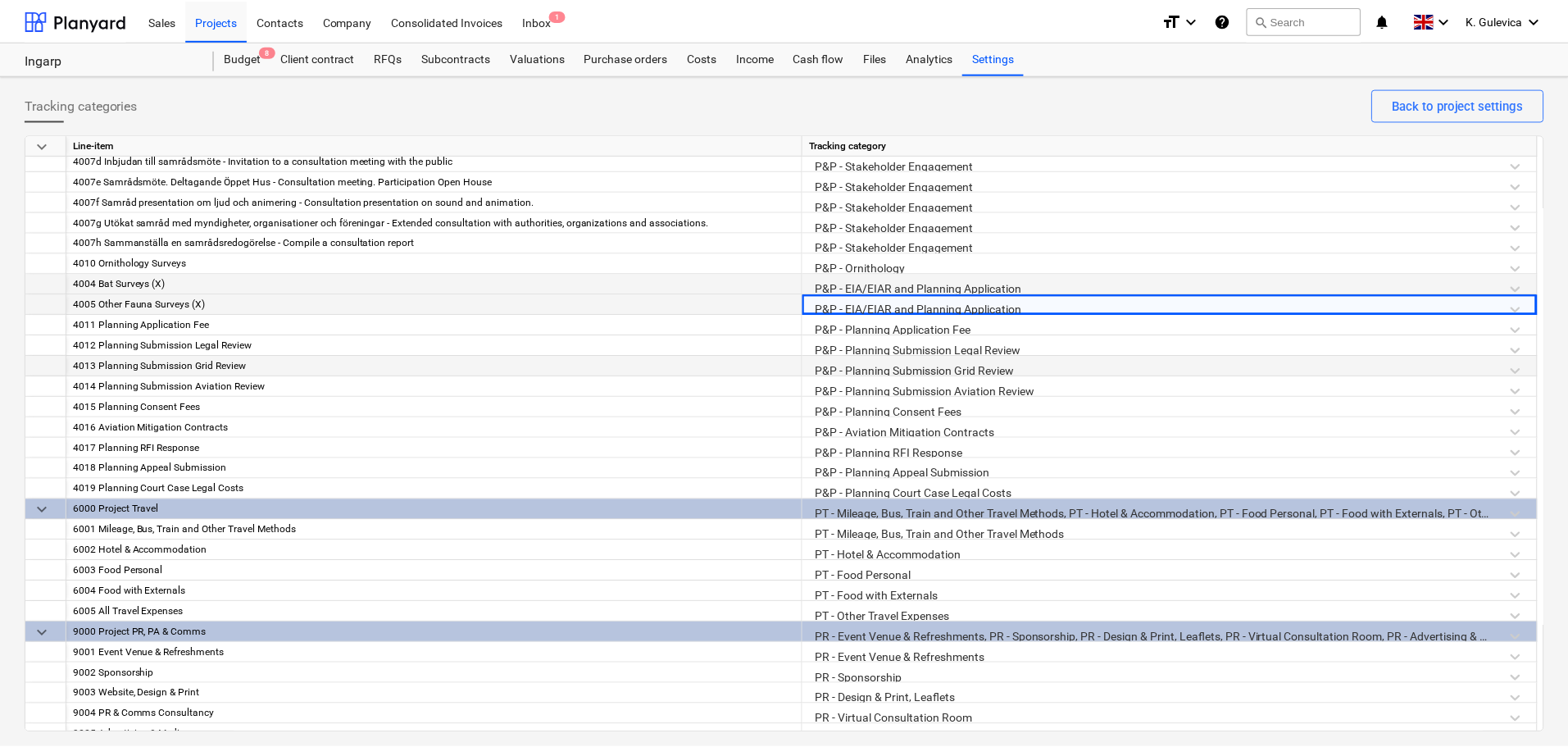
scroll to position [1823, 0]
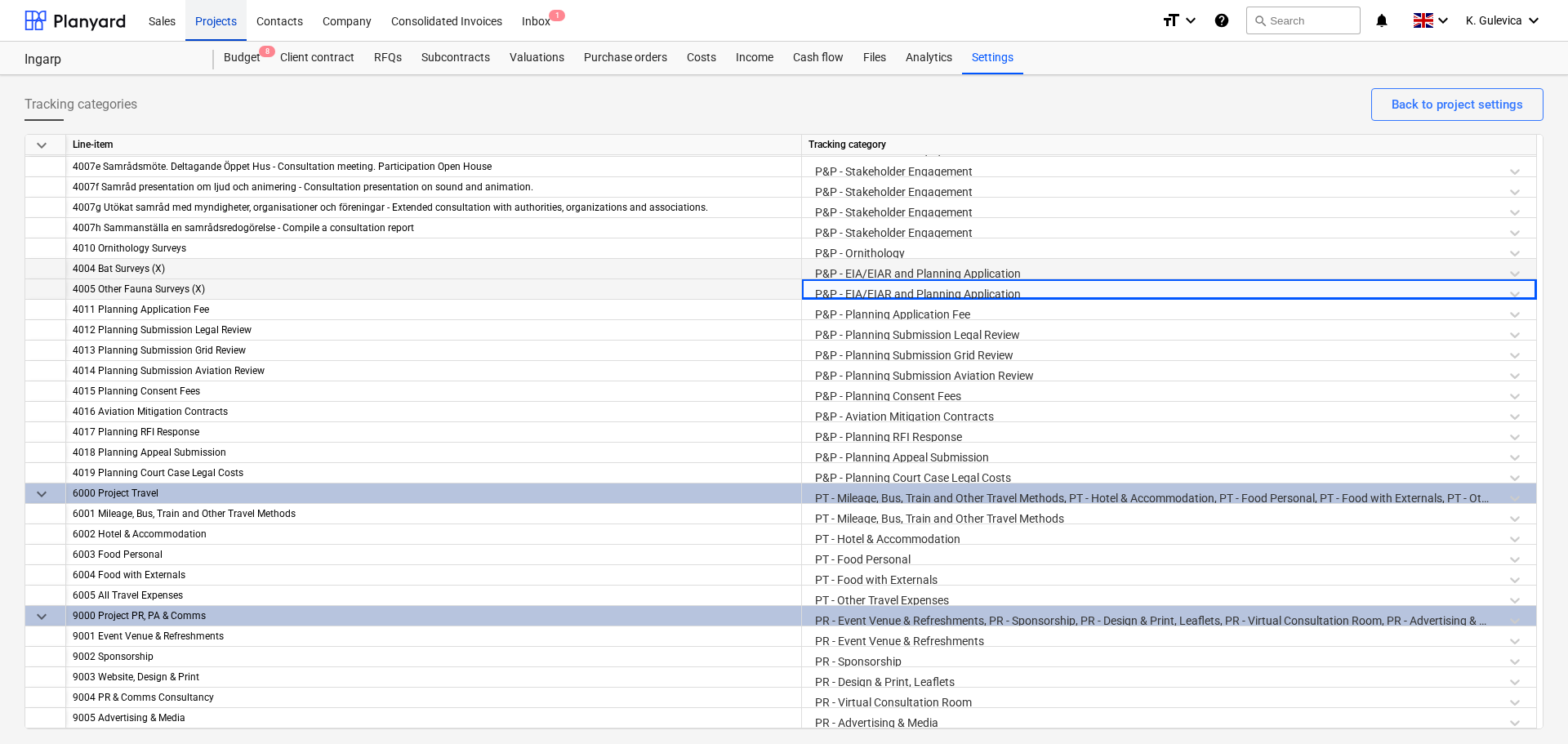
click at [221, 24] on div "Projects" at bounding box center [216, 19] width 61 height 42
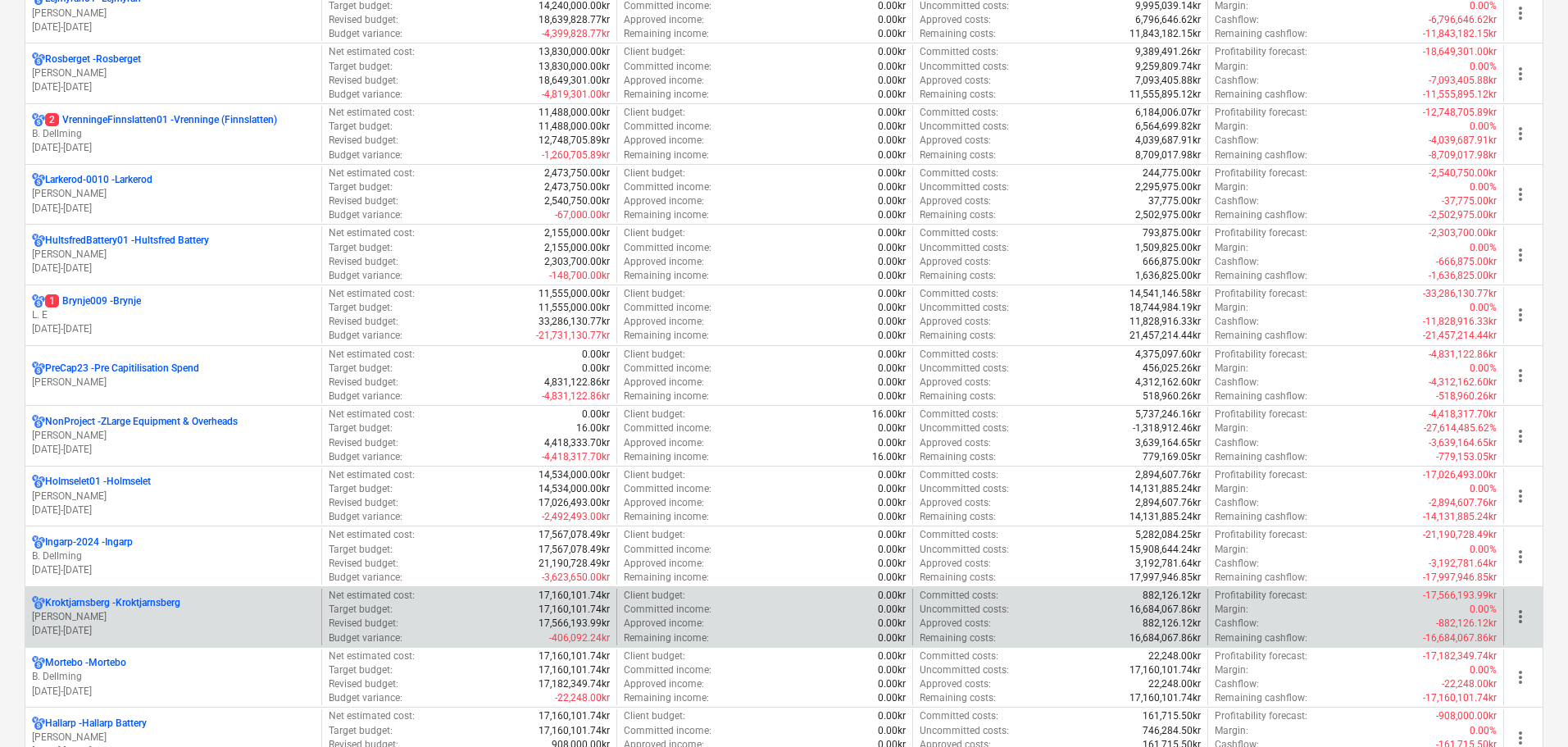
scroll to position [738, 0]
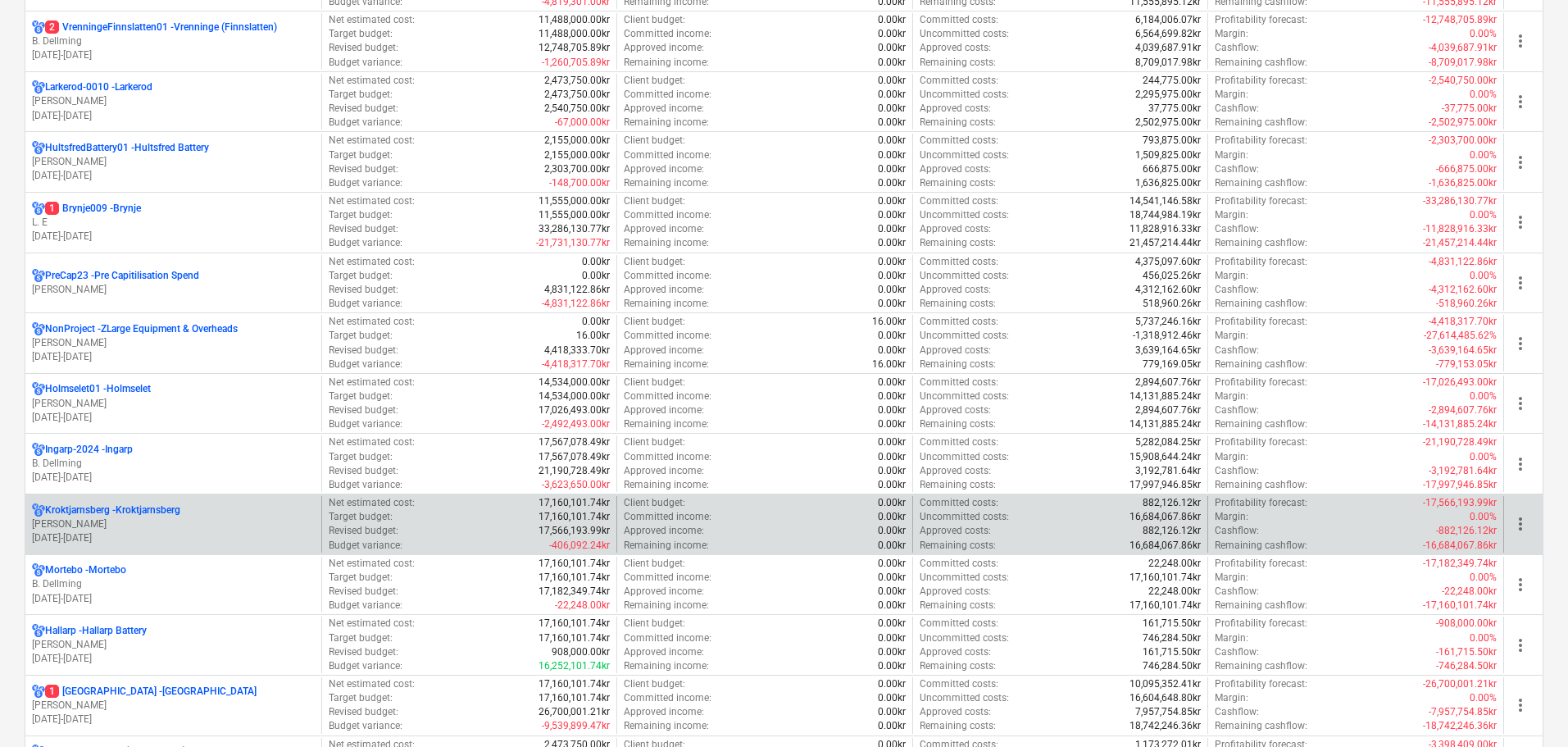
click at [180, 513] on p "Kroktjarnsberg - Kroktjarnsberg" at bounding box center [113, 511] width 135 height 14
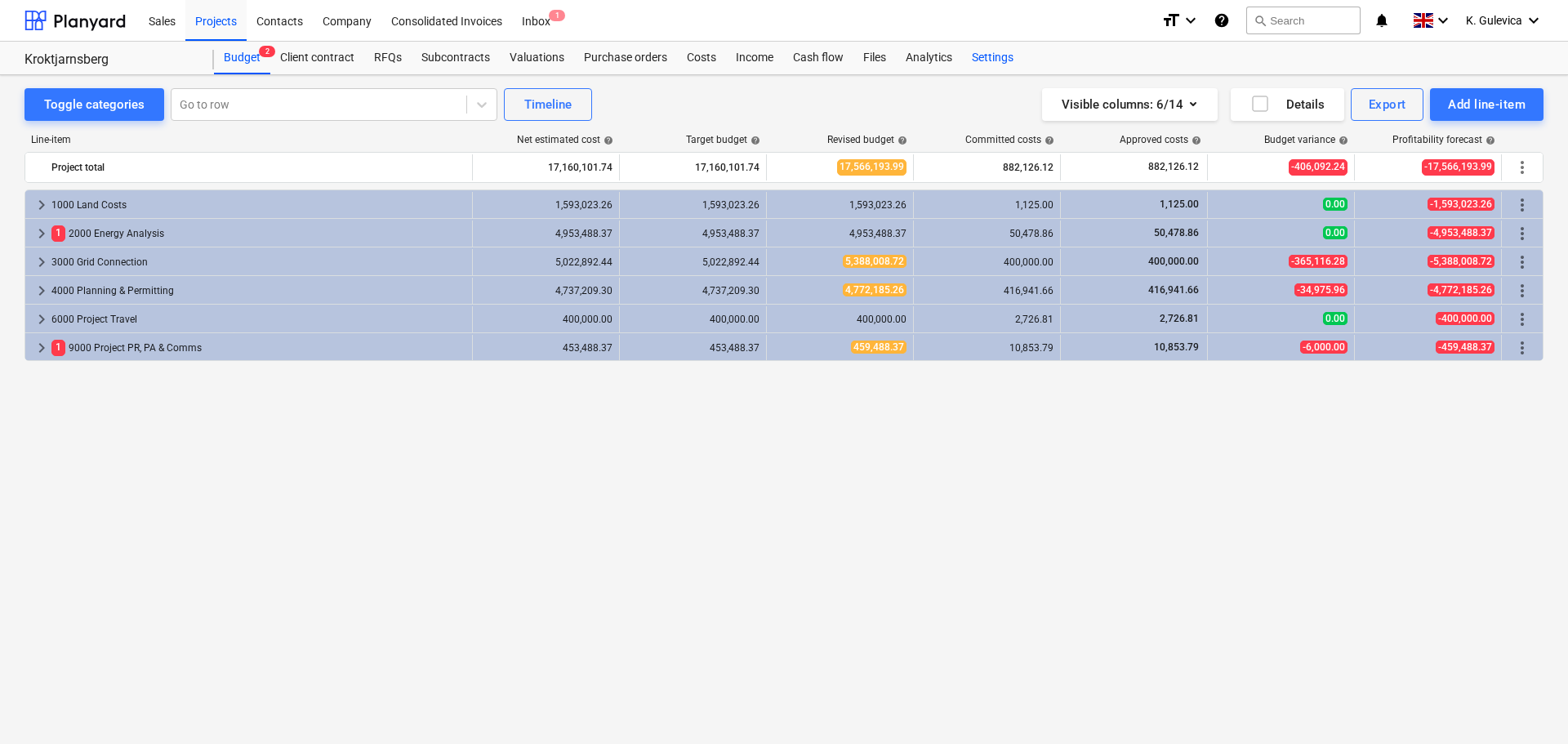
click at [994, 59] on div "Settings" at bounding box center [992, 58] width 61 height 33
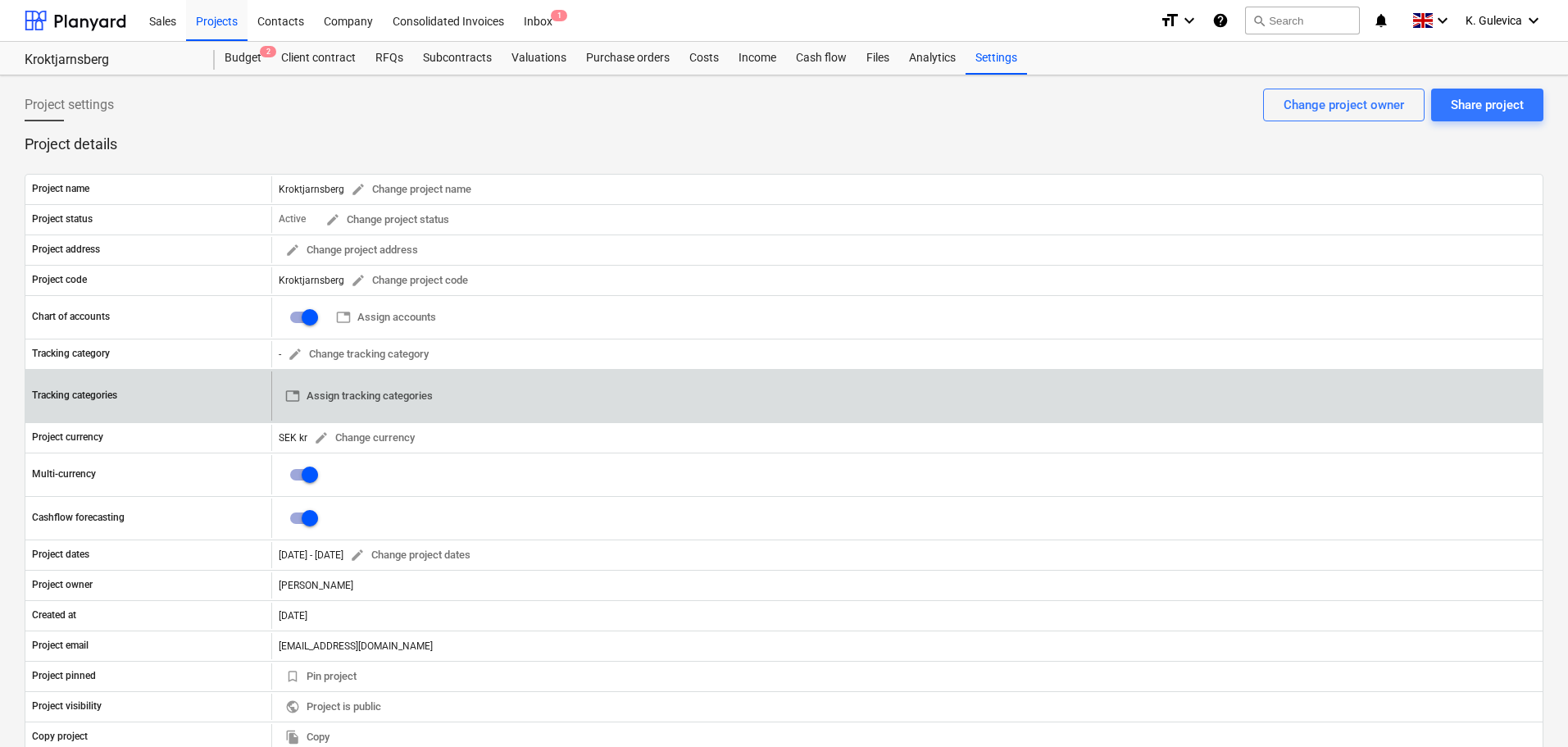
click at [380, 393] on span "table Assign tracking categories" at bounding box center [359, 396] width 147 height 19
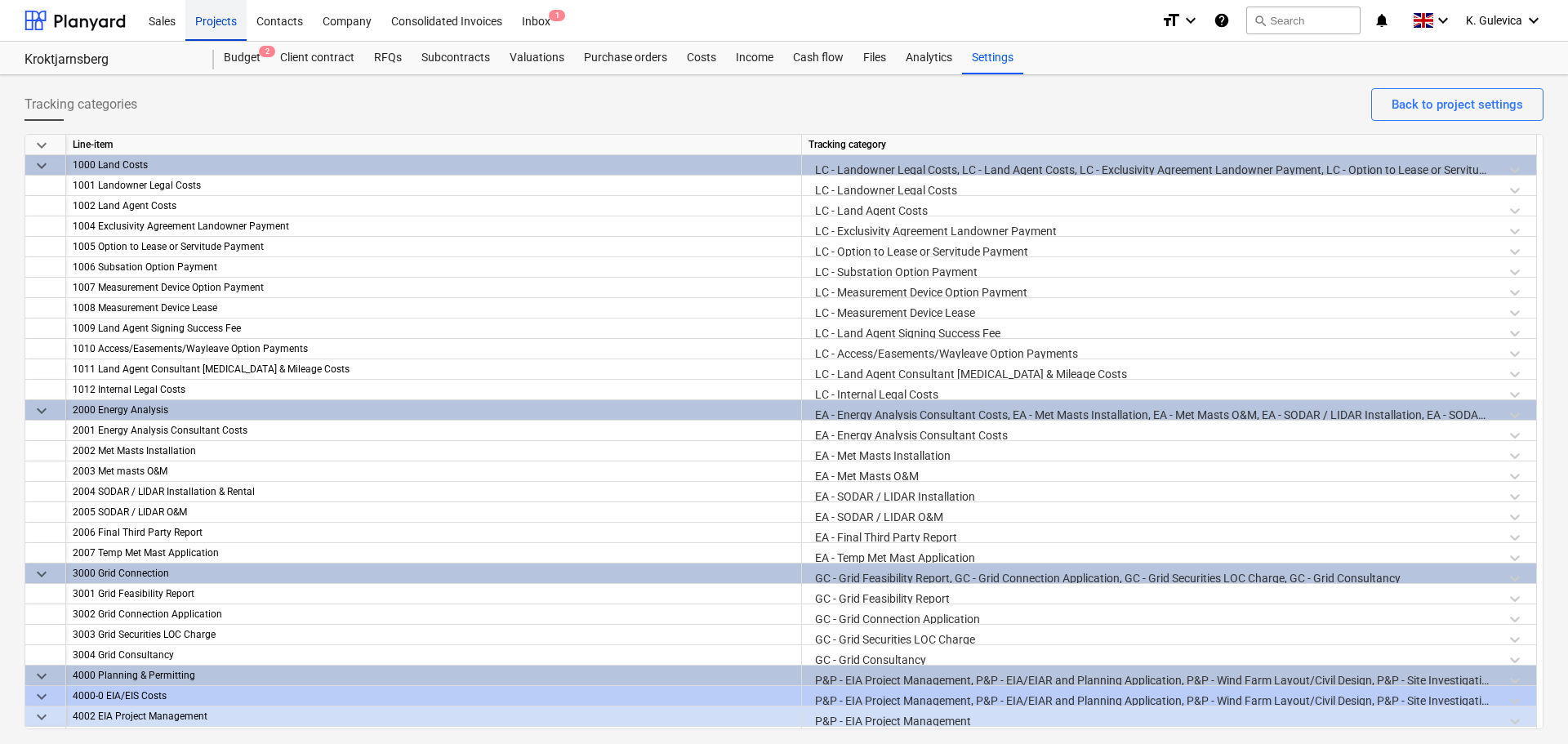
click at [211, 20] on div "Projects" at bounding box center [216, 19] width 61 height 42
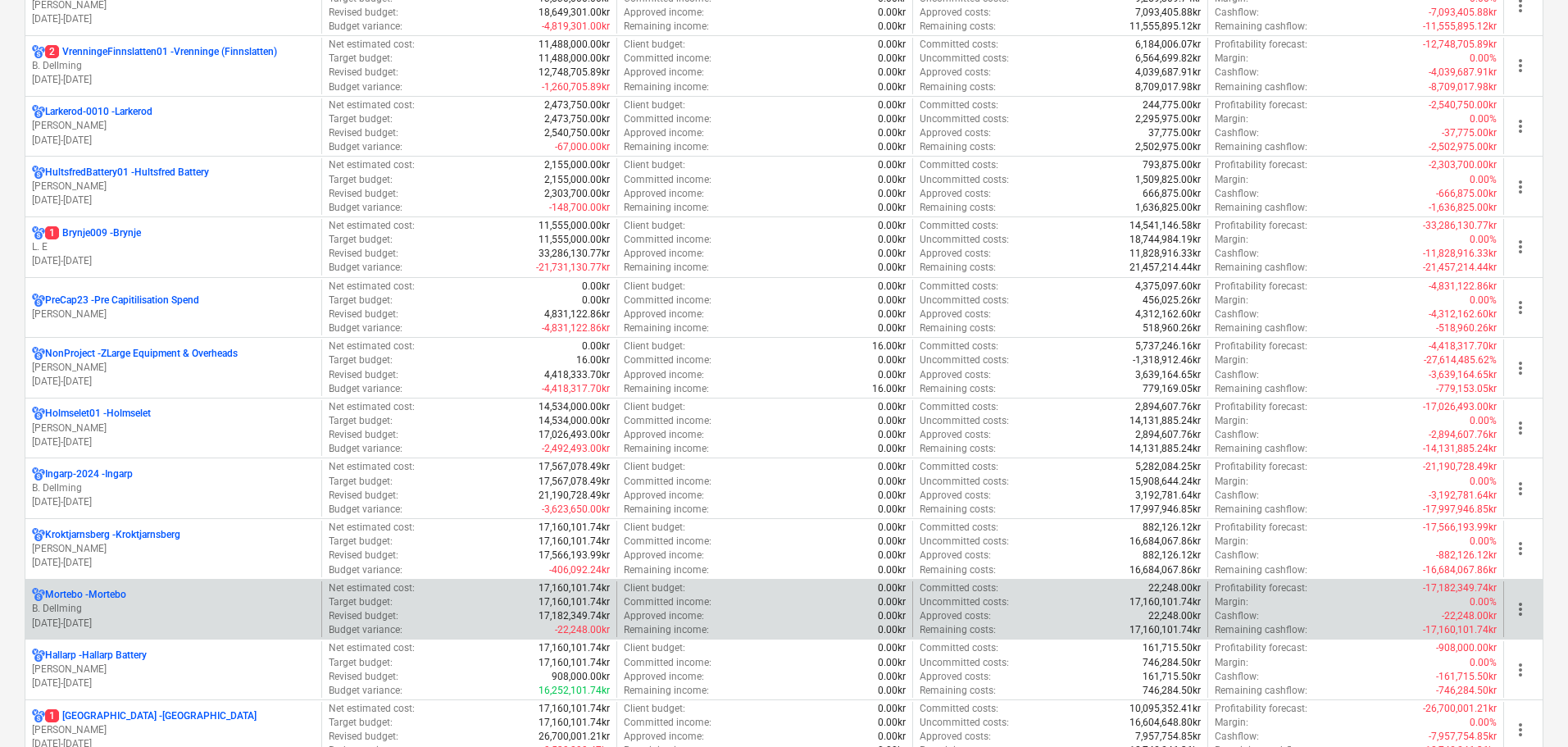
scroll to position [738, 0]
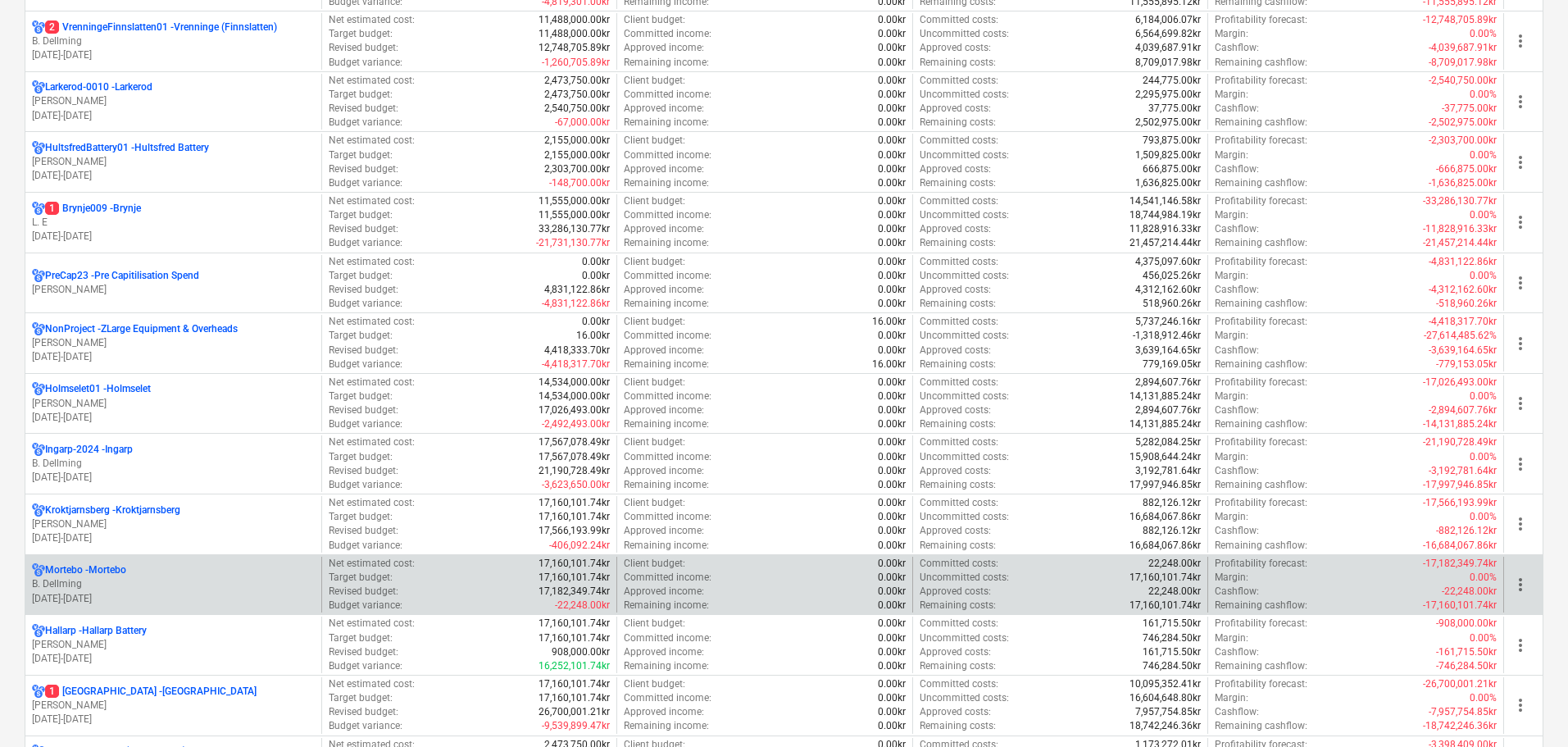
click at [157, 588] on p "B. Dellming" at bounding box center [173, 584] width 282 height 14
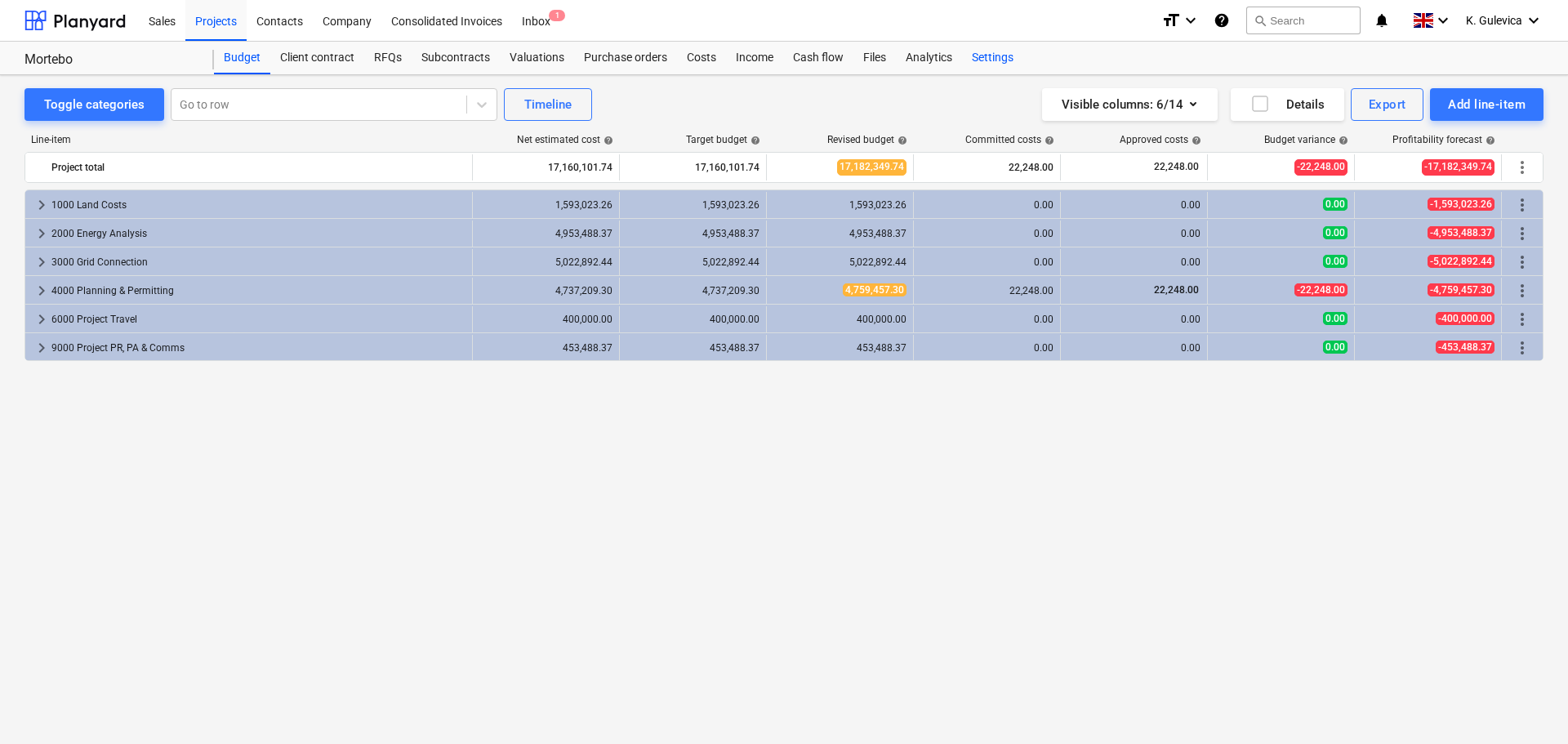
click at [998, 55] on div "Settings" at bounding box center [992, 58] width 61 height 33
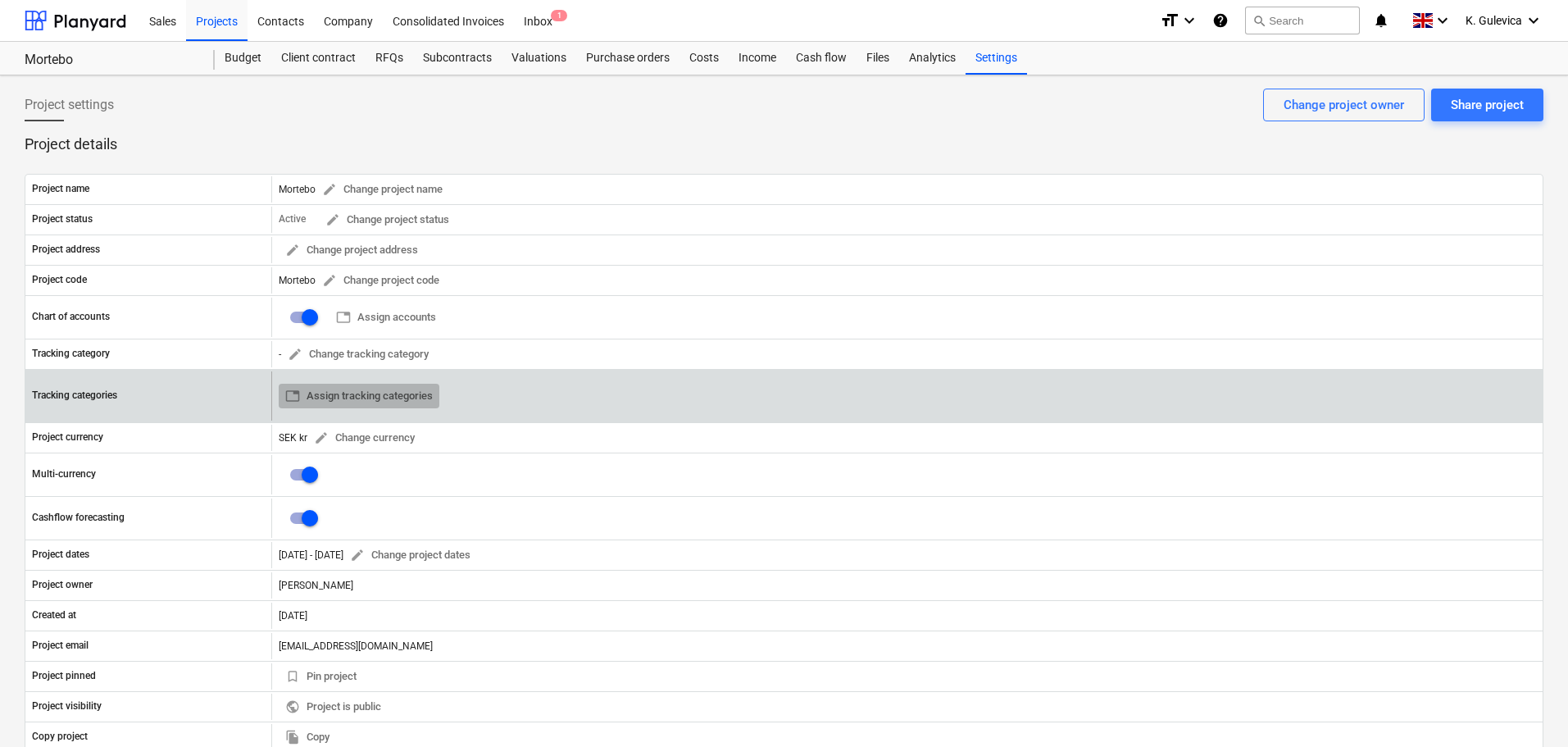
click at [363, 396] on span "table Assign tracking categories" at bounding box center [359, 396] width 147 height 19
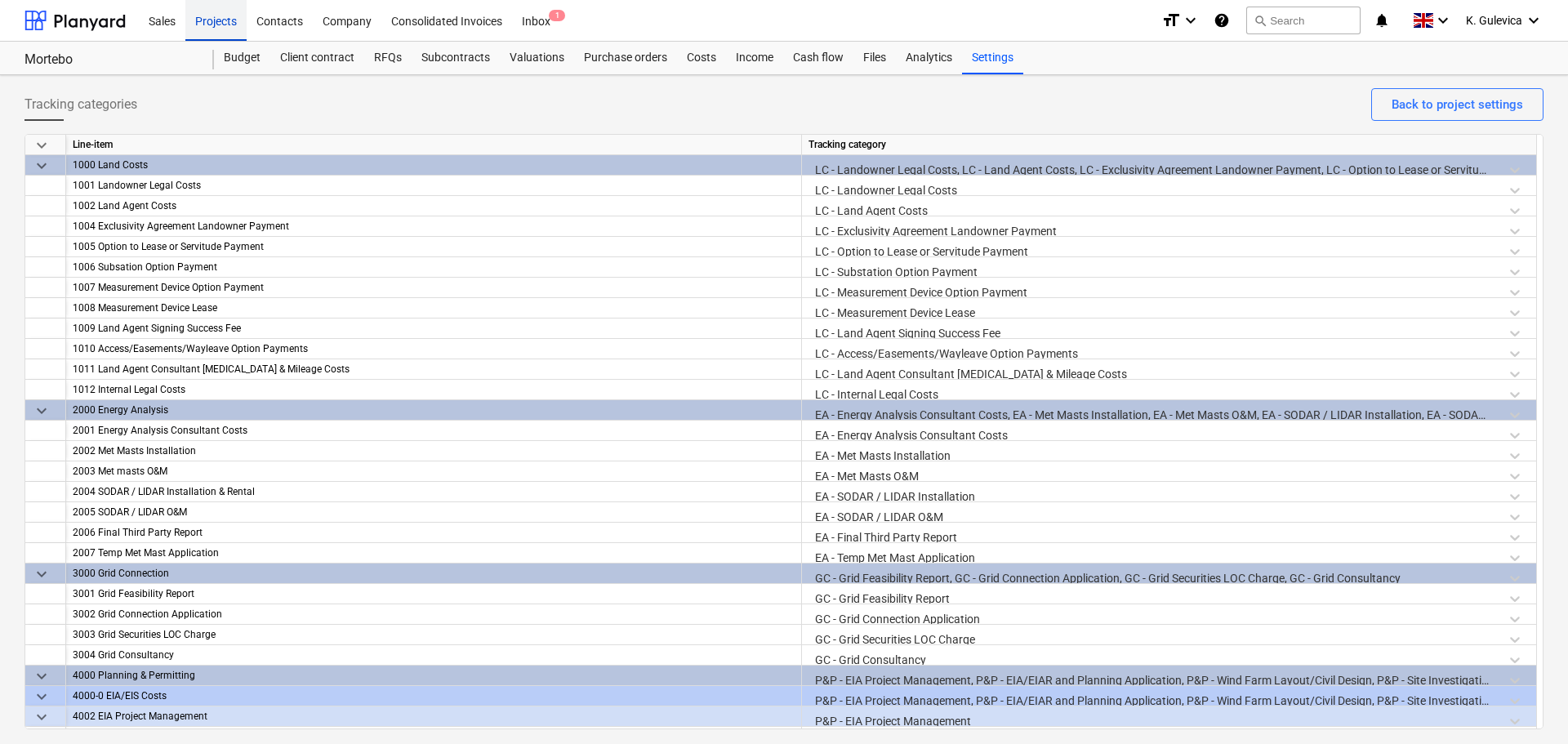
click at [207, 19] on div "Projects" at bounding box center [216, 19] width 61 height 42
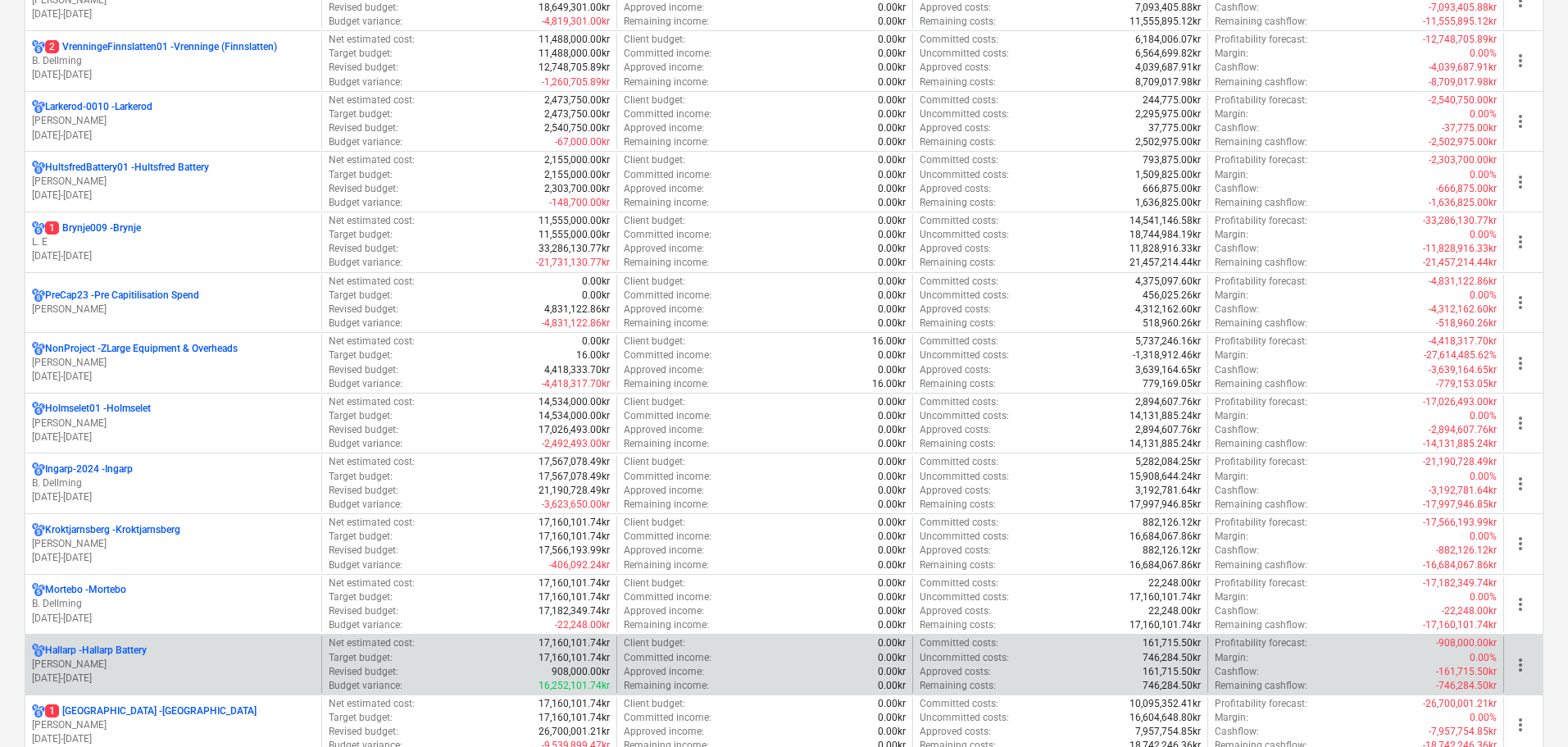
scroll to position [820, 0]
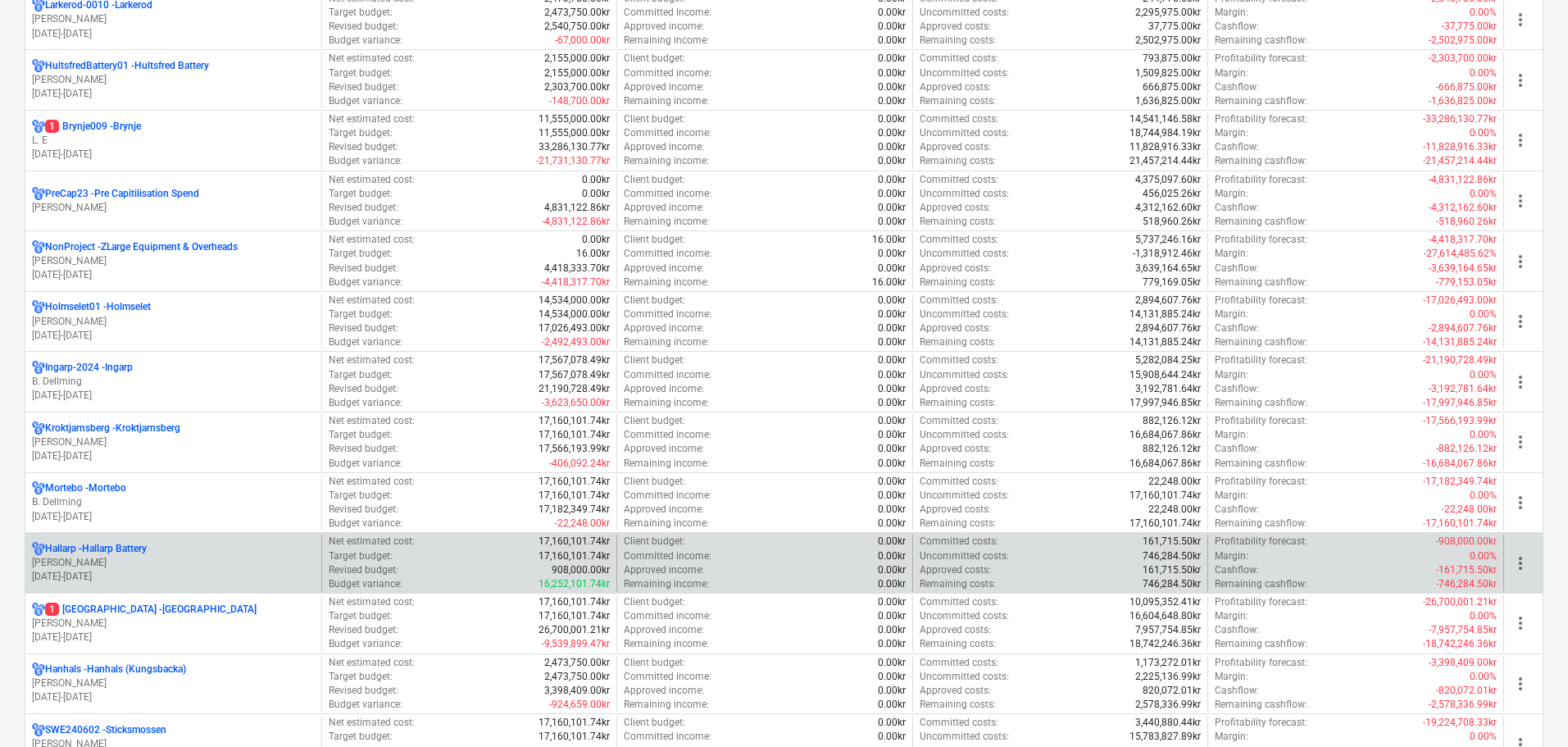
click at [147, 560] on p "[PERSON_NAME]" at bounding box center [173, 563] width 282 height 14
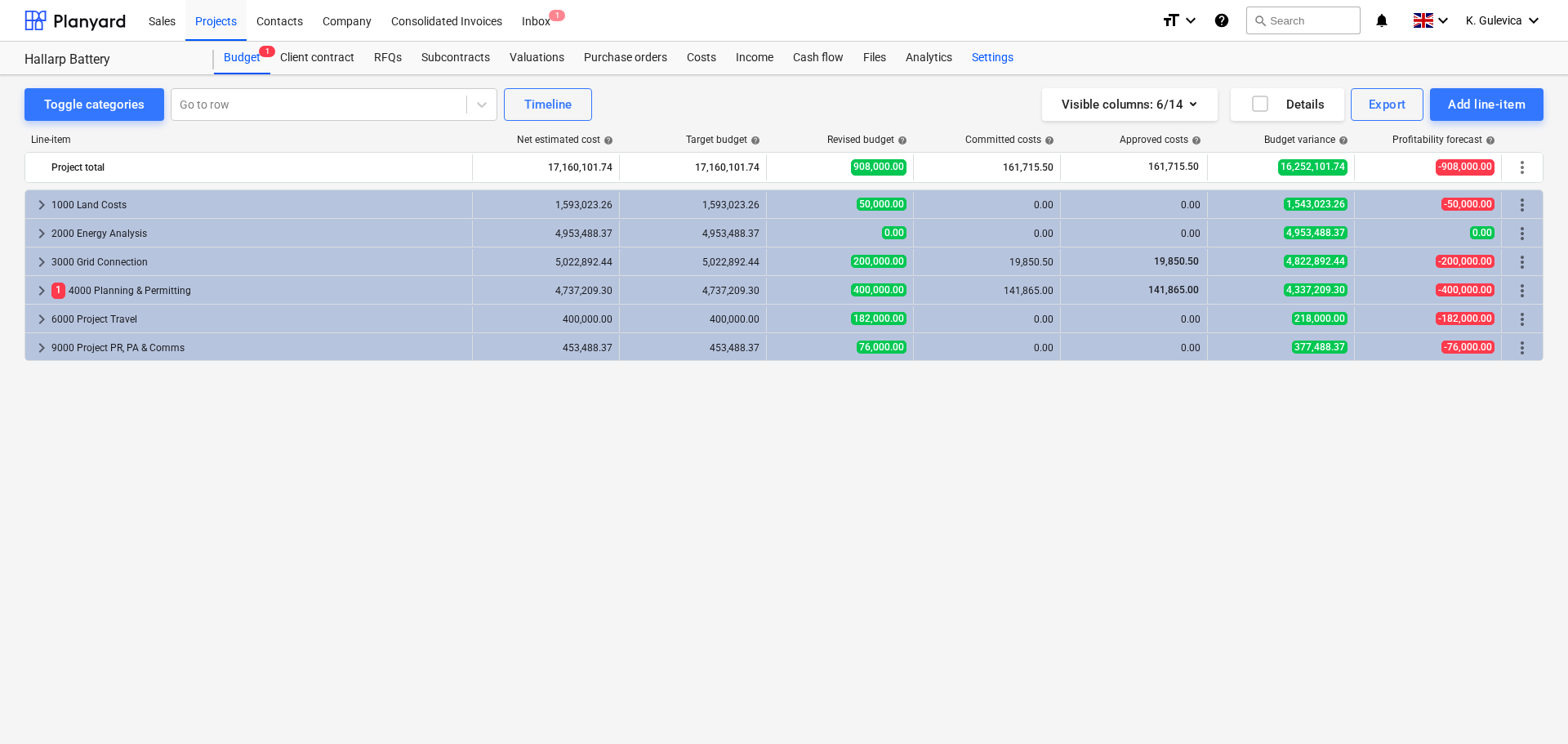
click at [980, 58] on div "Settings" at bounding box center [992, 58] width 61 height 33
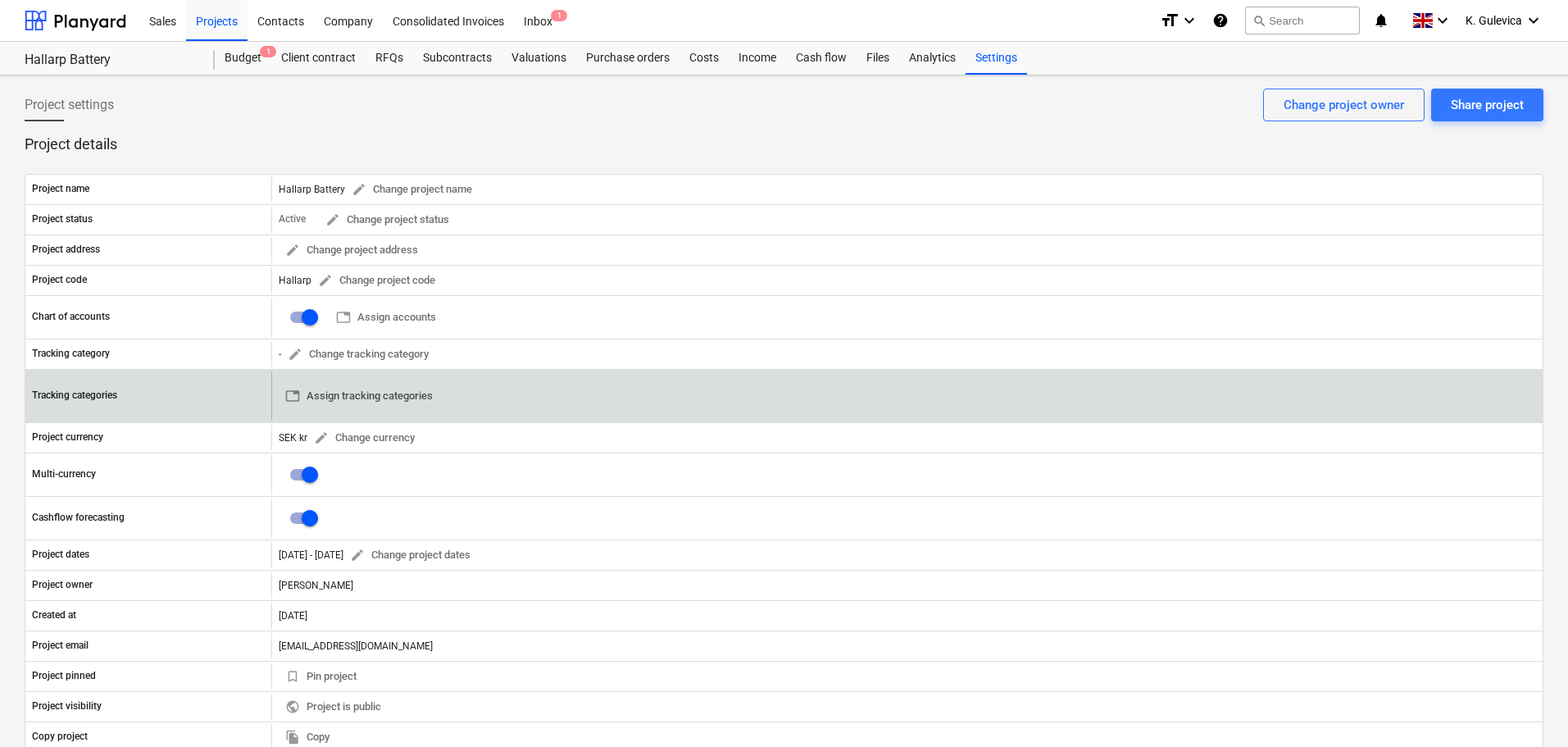
click at [358, 396] on span "table Assign tracking categories" at bounding box center [359, 396] width 147 height 19
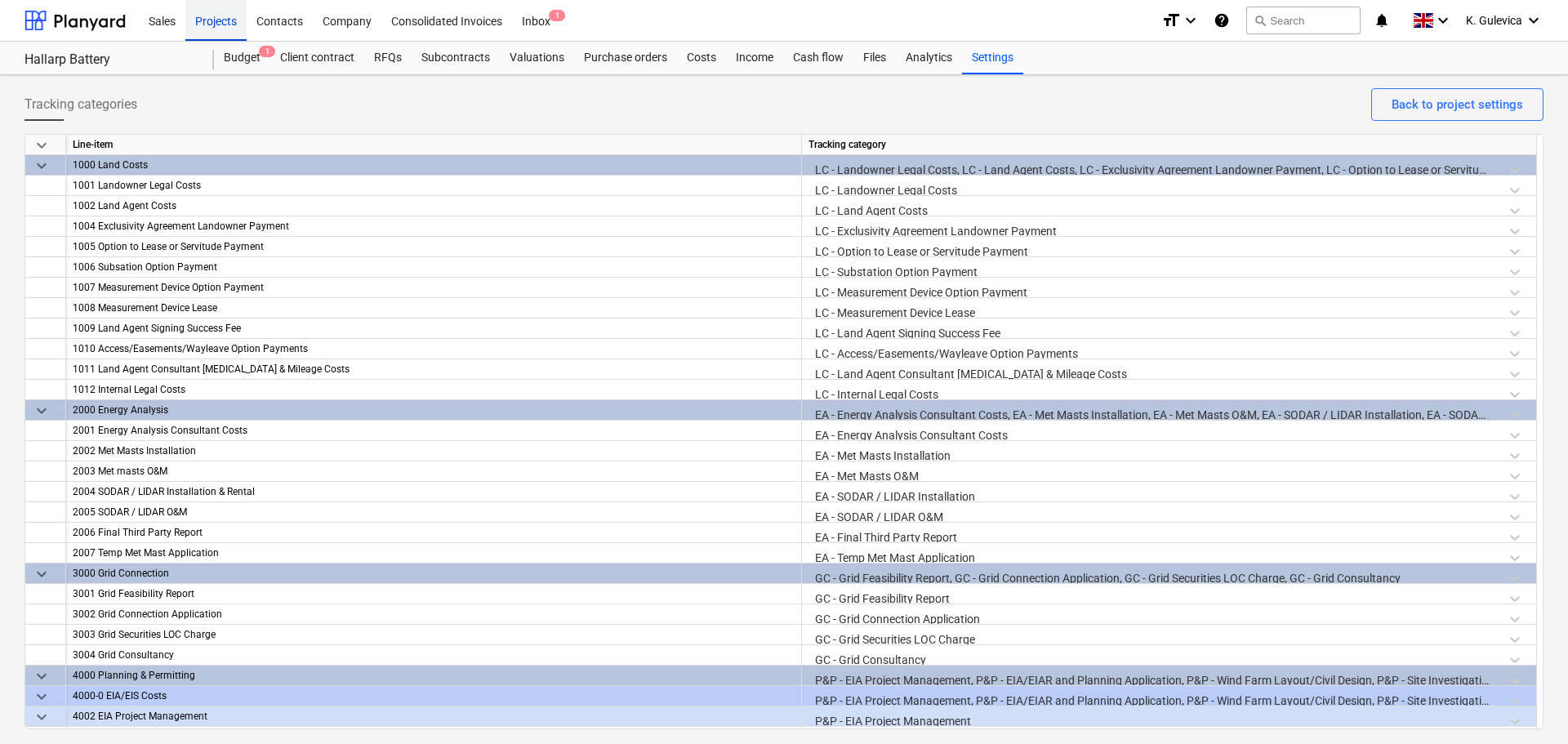
click at [211, 6] on div "Projects" at bounding box center [216, 19] width 61 height 42
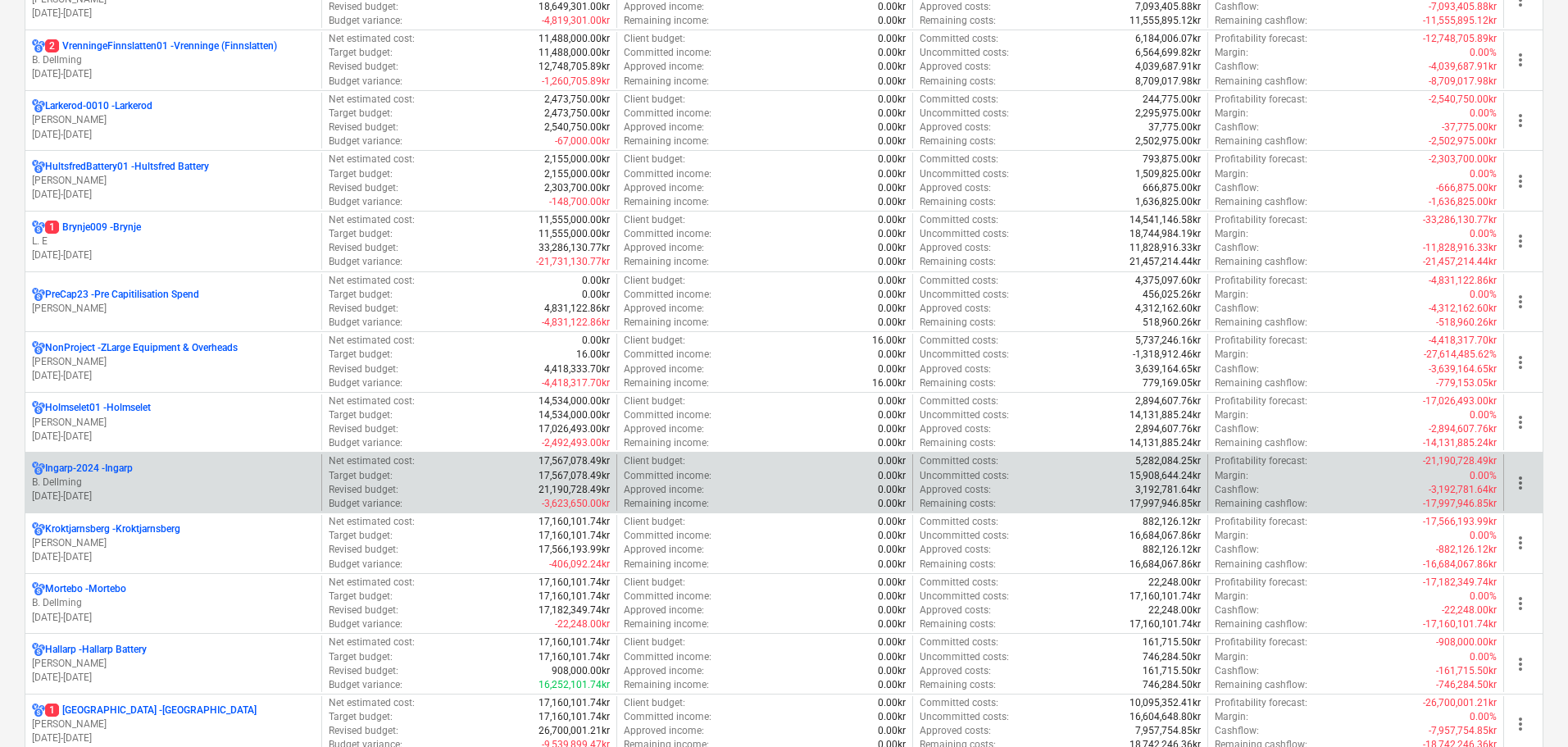
scroll to position [902, 0]
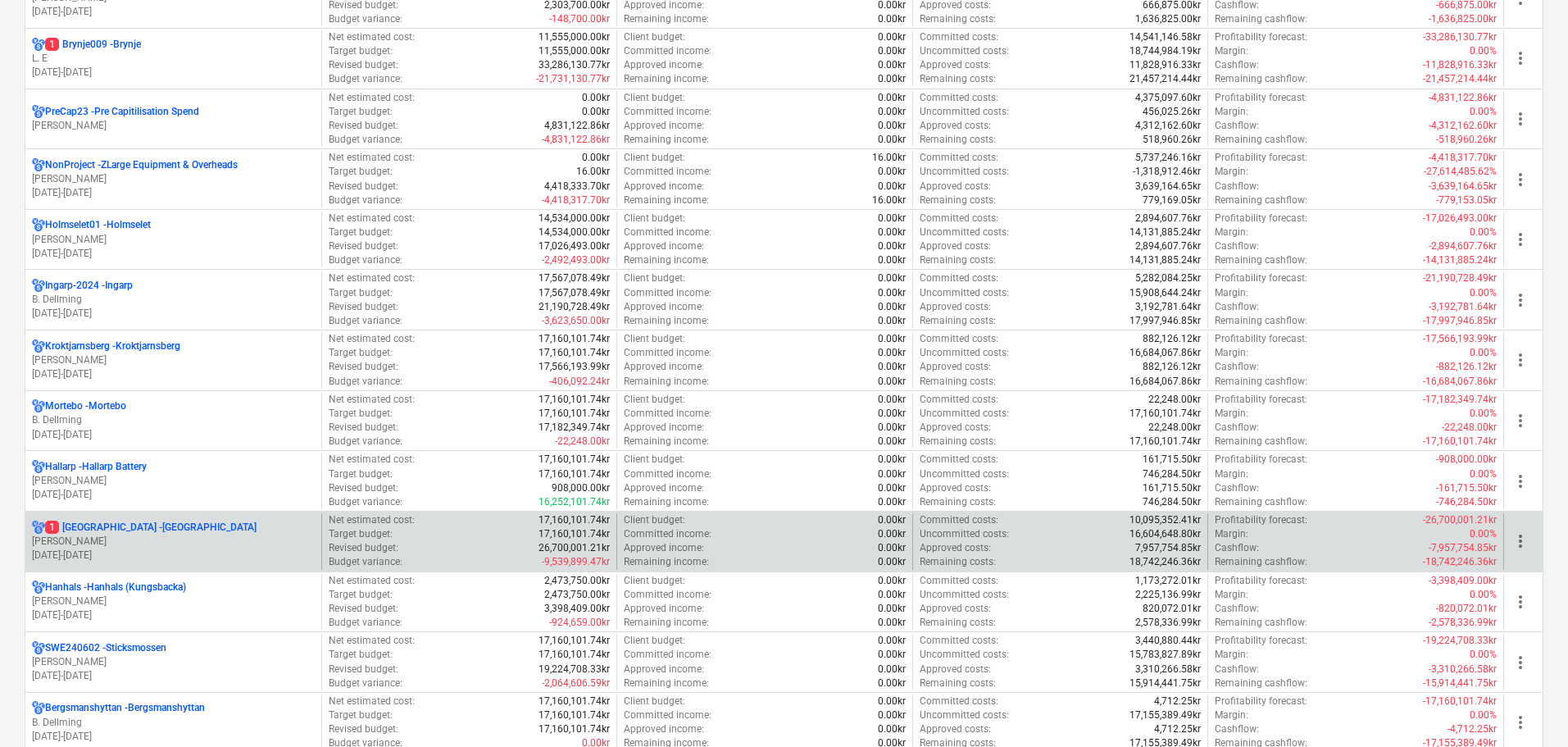
click at [199, 540] on p "[PERSON_NAME]" at bounding box center [173, 542] width 282 height 14
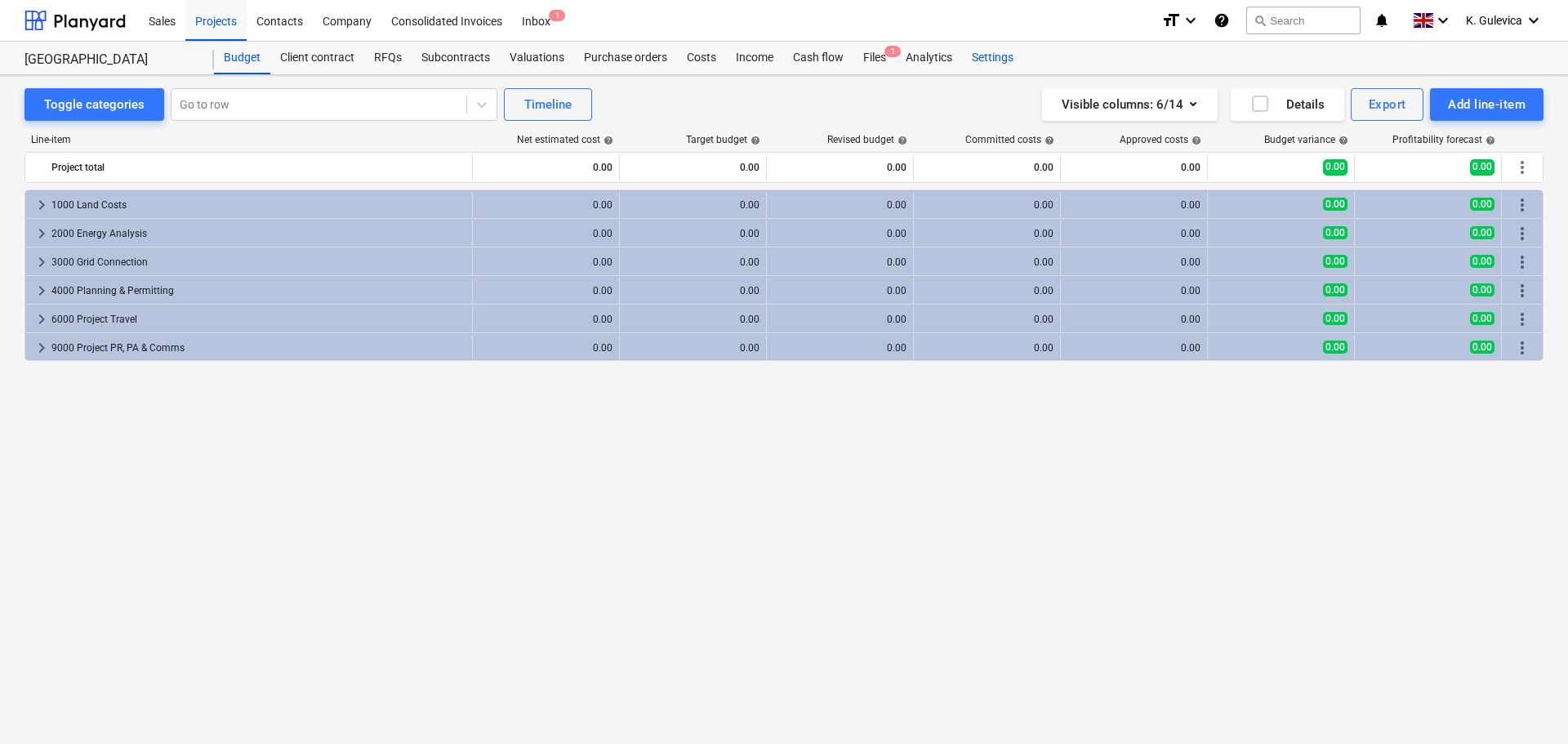
click at [980, 56] on div "Settings" at bounding box center [992, 58] width 61 height 33
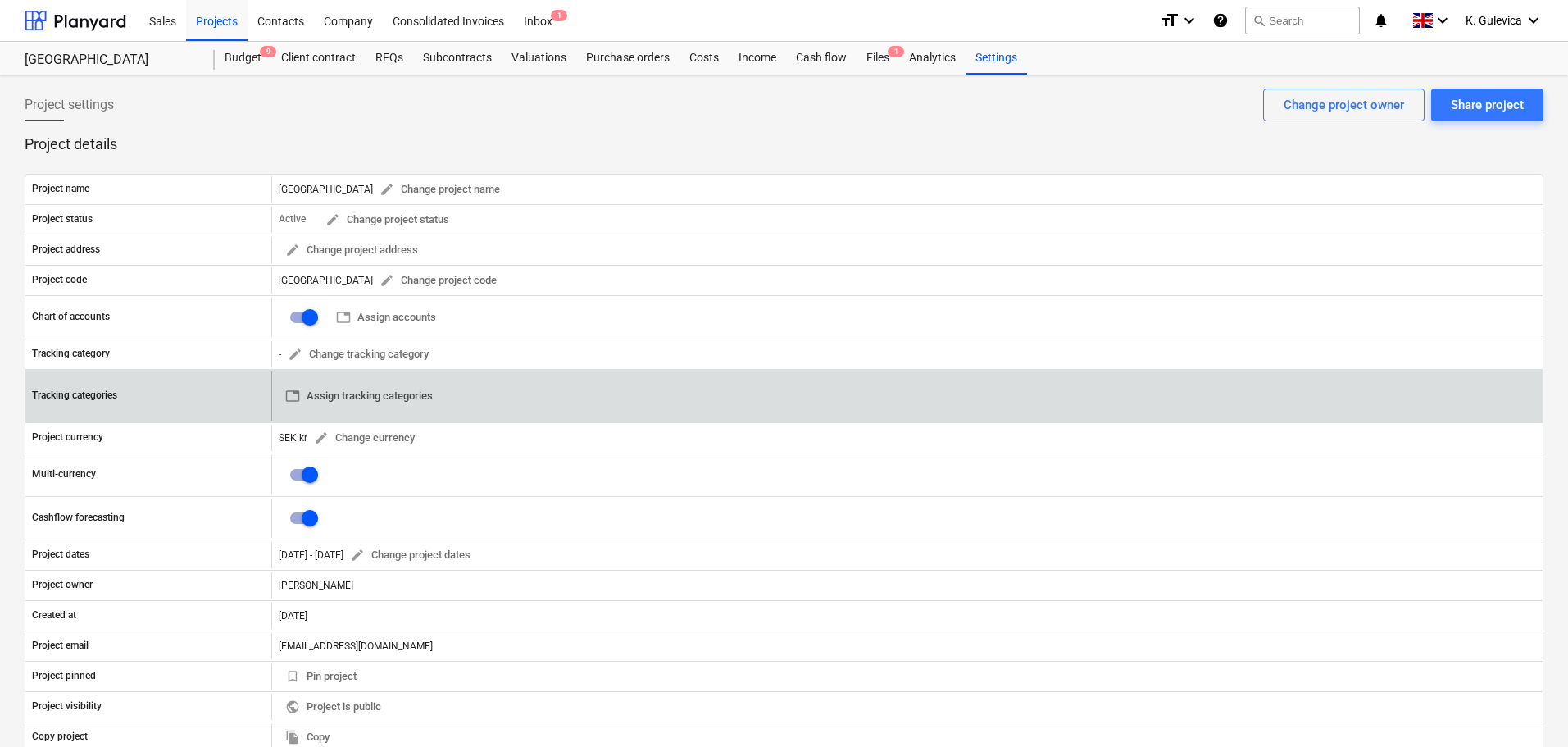
click at [401, 394] on span "table Assign tracking categories" at bounding box center [359, 396] width 147 height 19
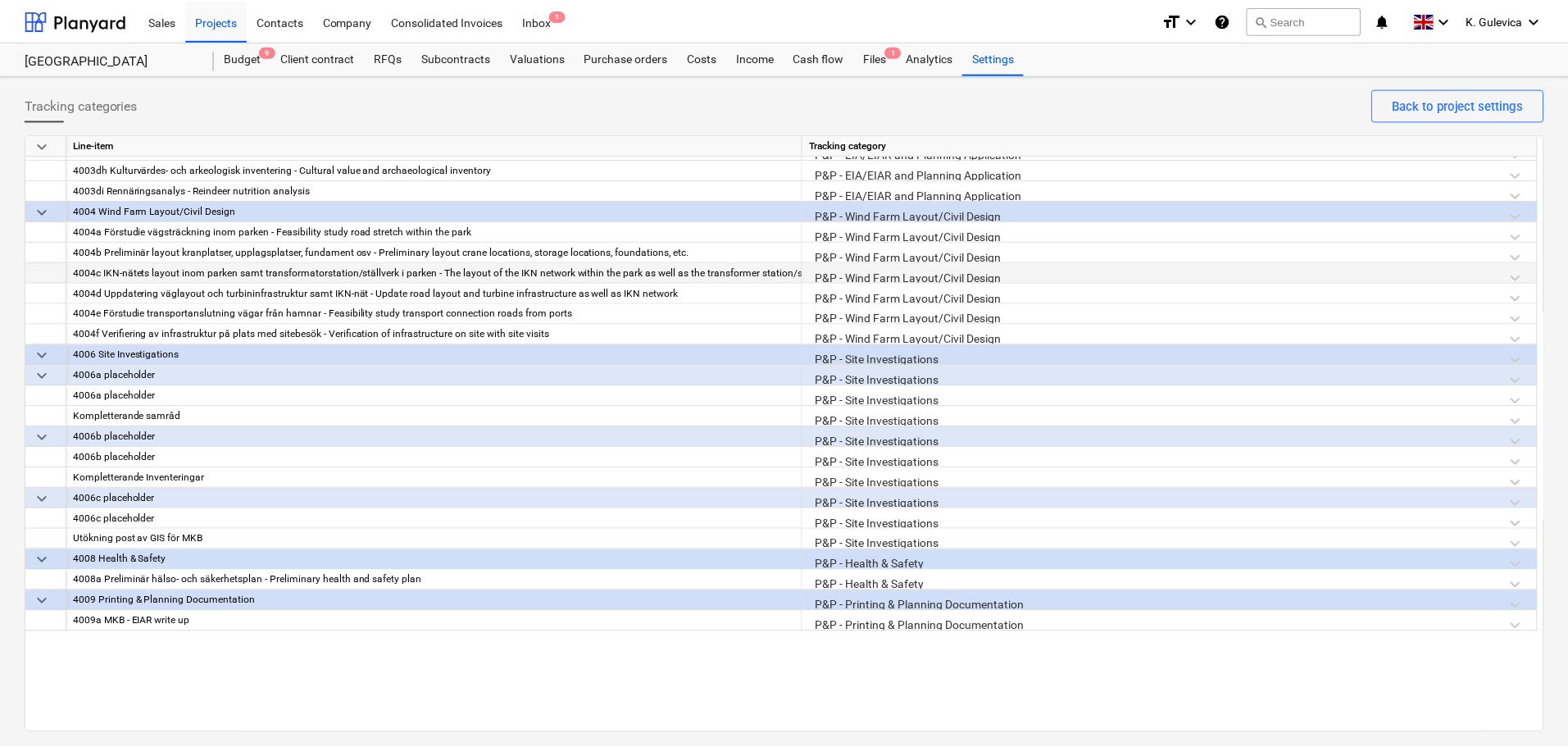
scroll to position [1023, 0]
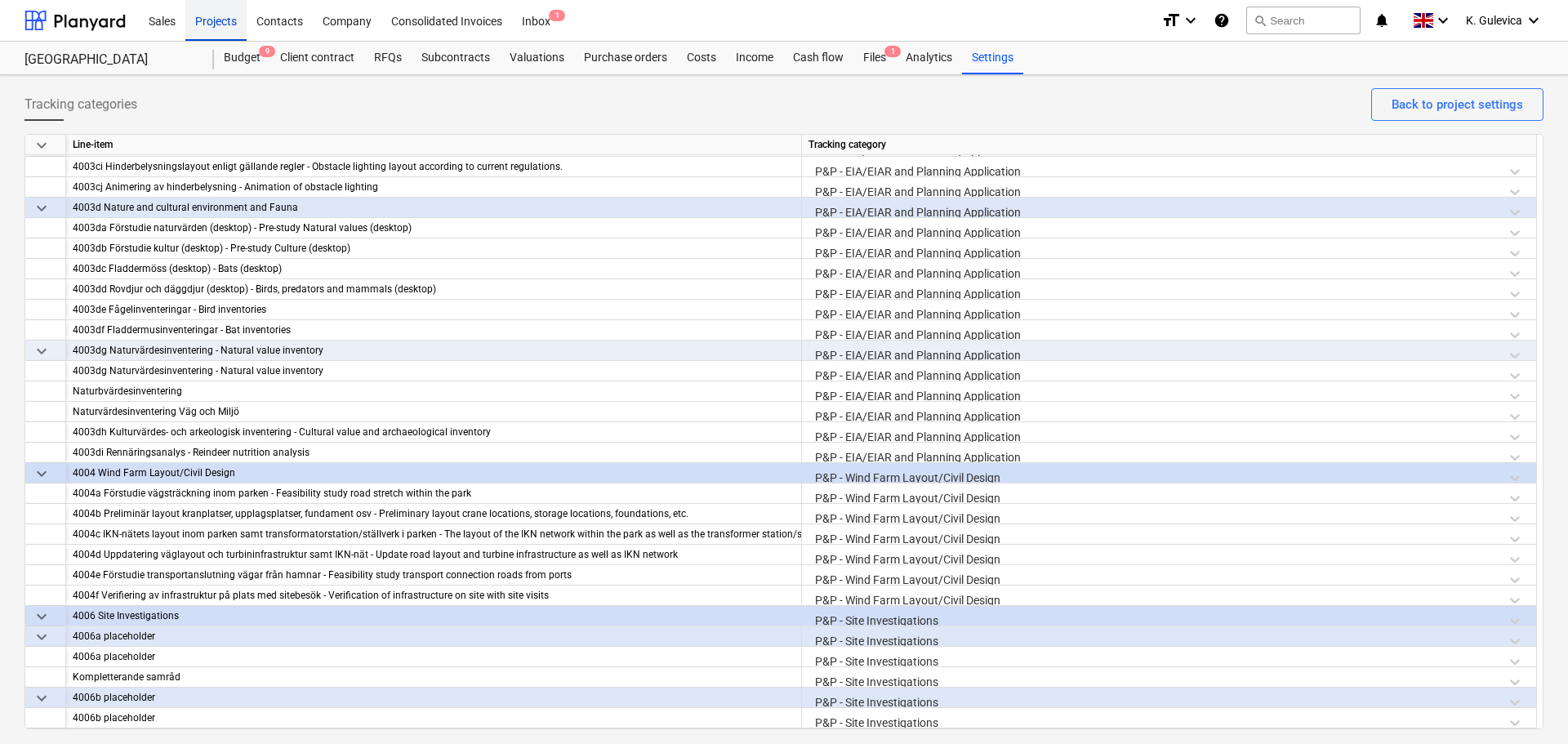
click at [219, 24] on div "Projects" at bounding box center [216, 19] width 61 height 42
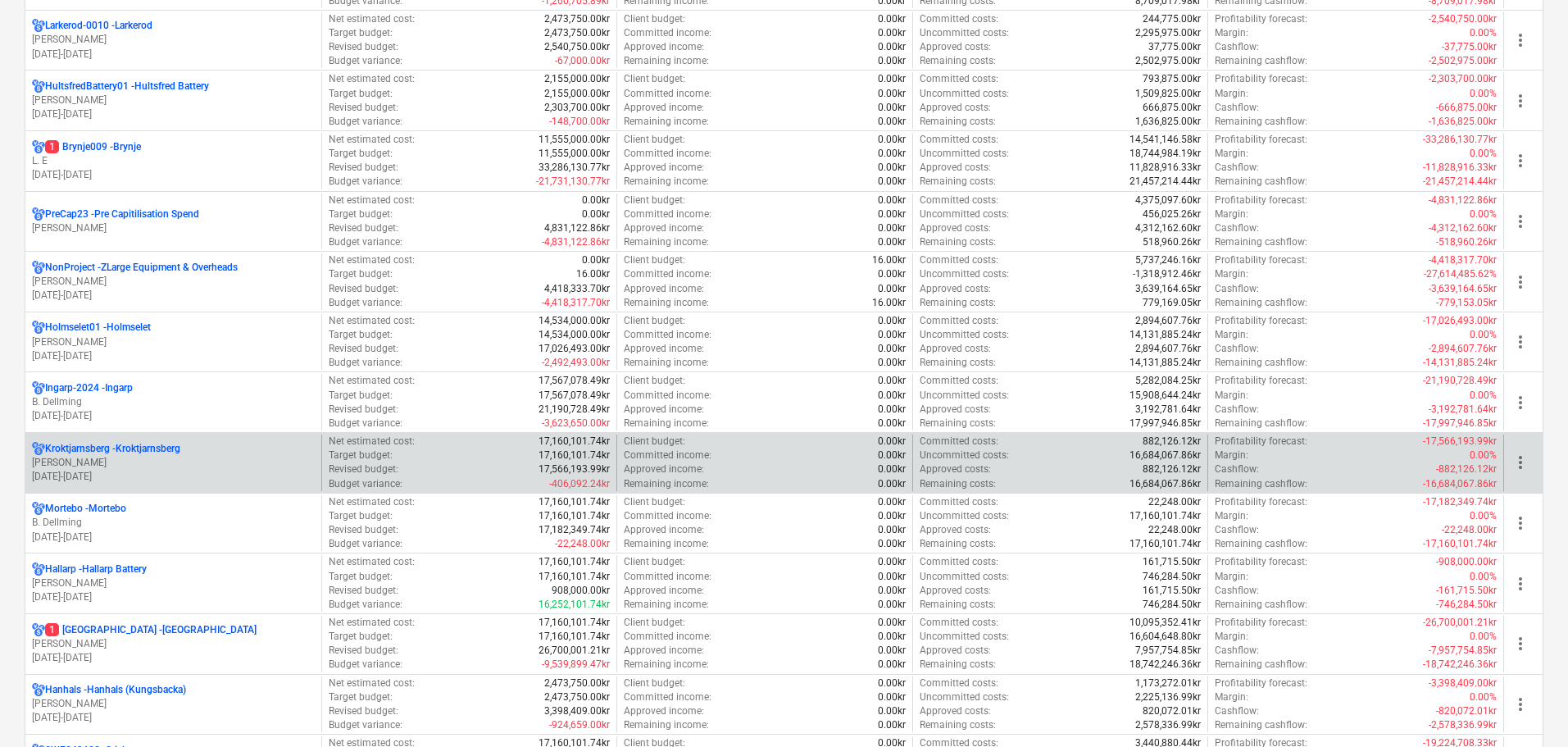
scroll to position [902, 0]
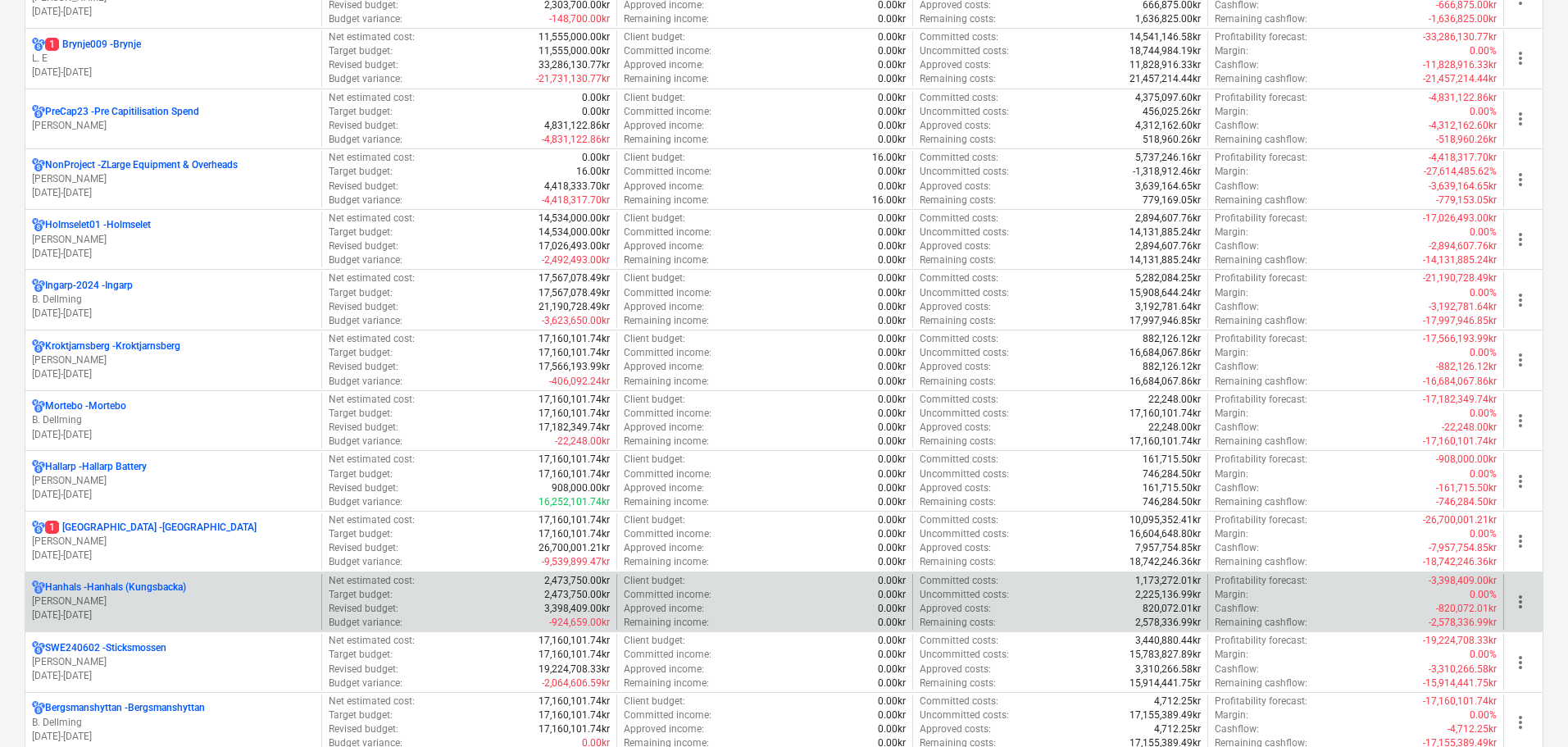
click at [191, 609] on p "[DATE] - [DATE]" at bounding box center [173, 616] width 282 height 14
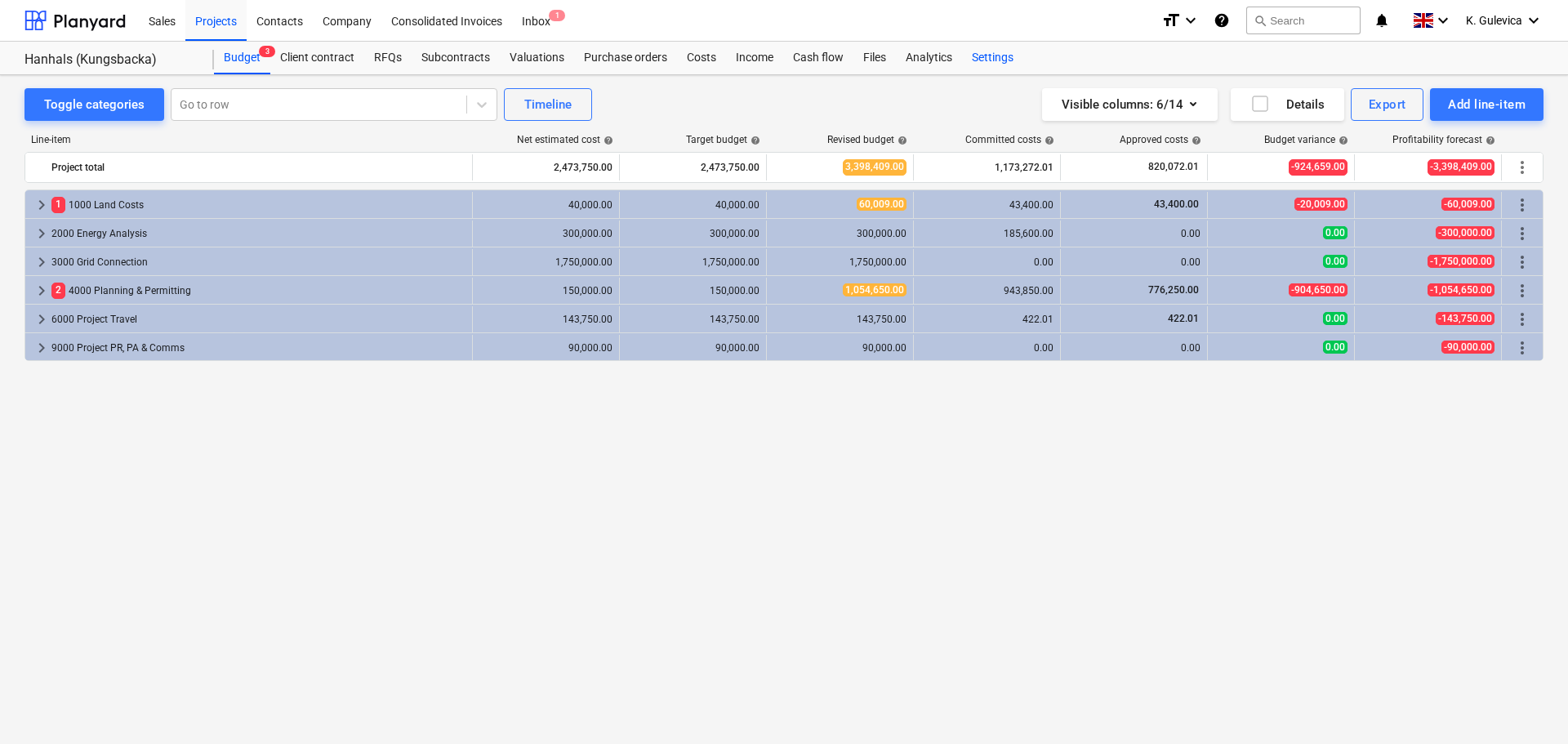
click at [989, 53] on div "Settings" at bounding box center [992, 58] width 61 height 33
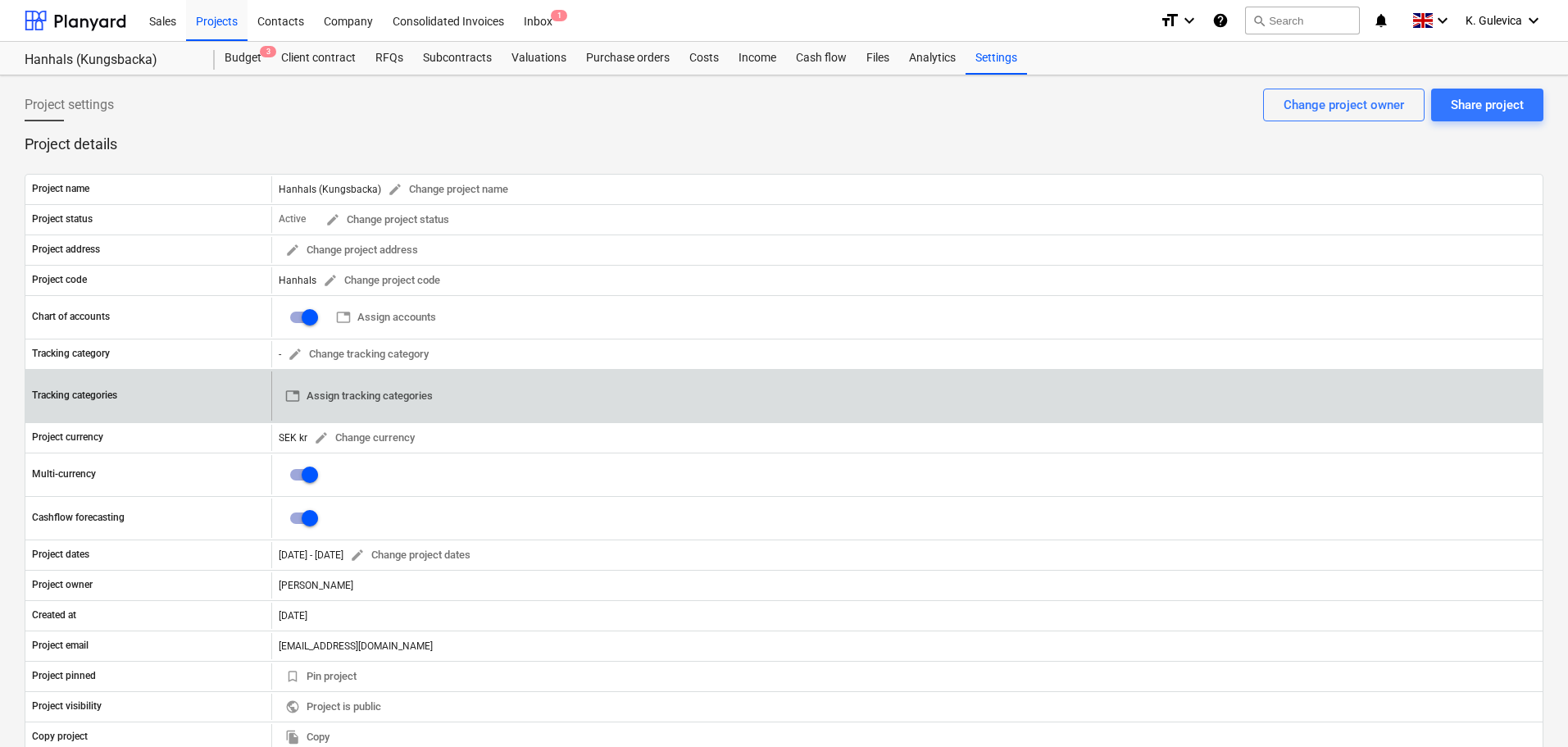
click at [380, 394] on span "table Assign tracking categories" at bounding box center [359, 396] width 147 height 19
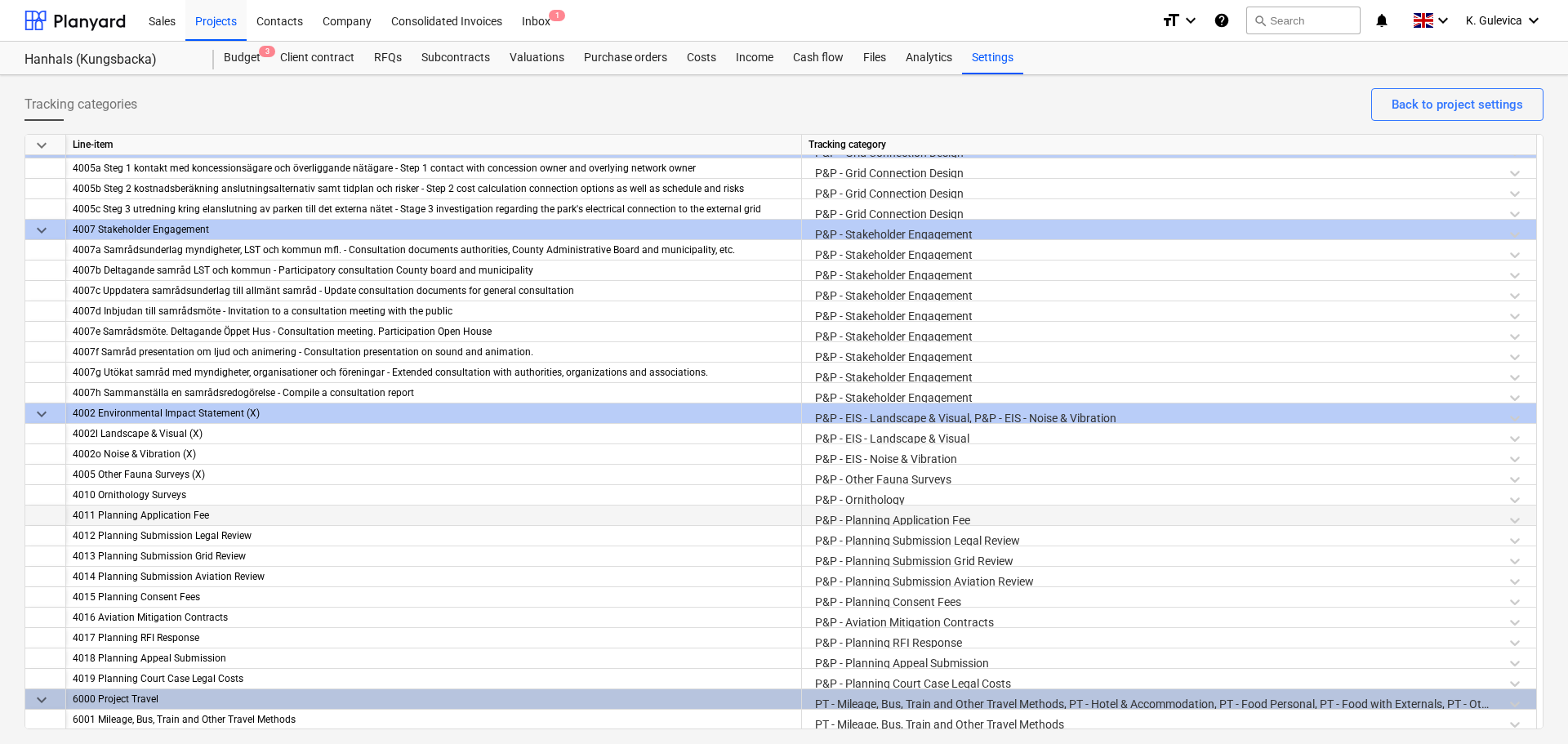
scroll to position [1714, 0]
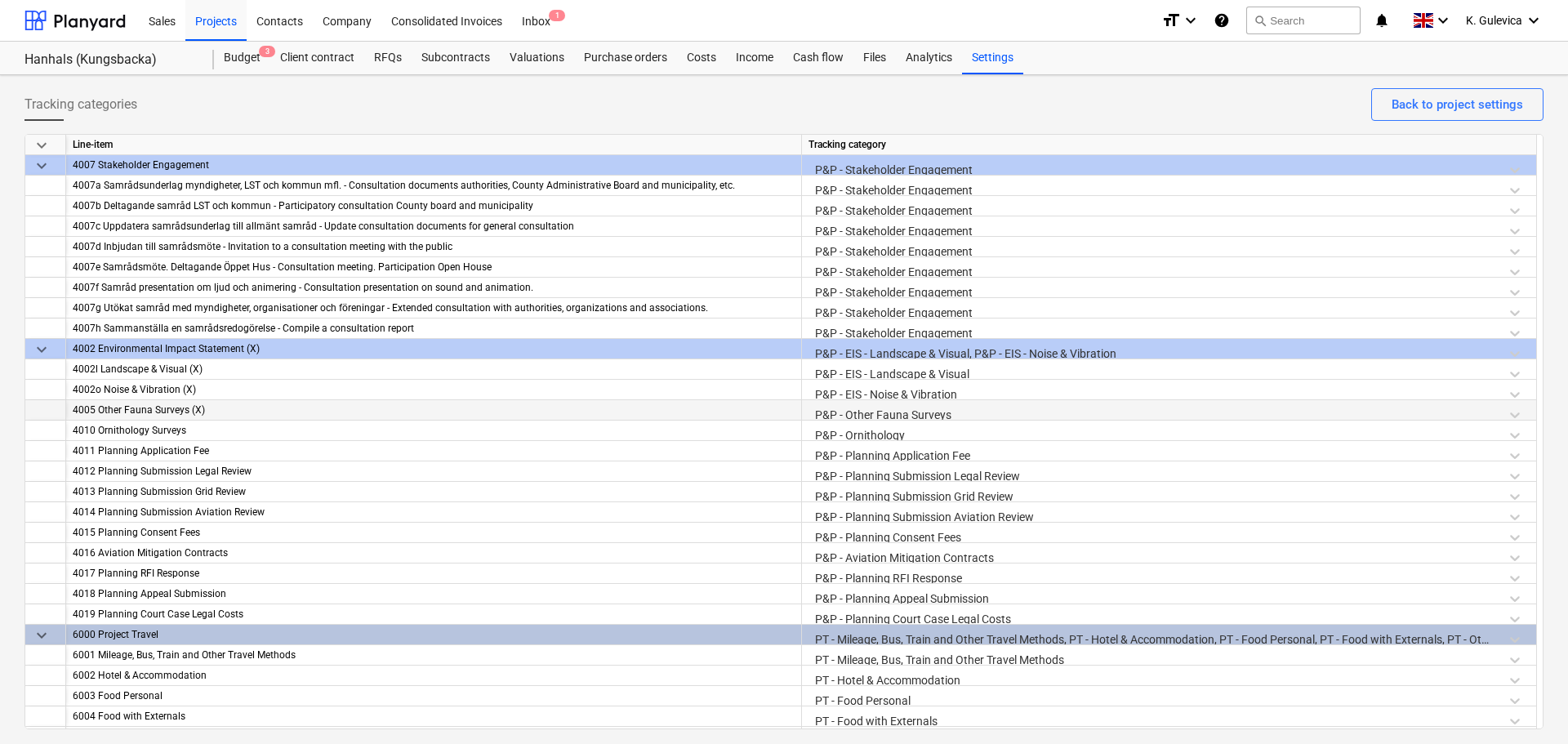
click at [889, 411] on div "P&P - Other Fauna Surveys" at bounding box center [1169, 414] width 721 height 28
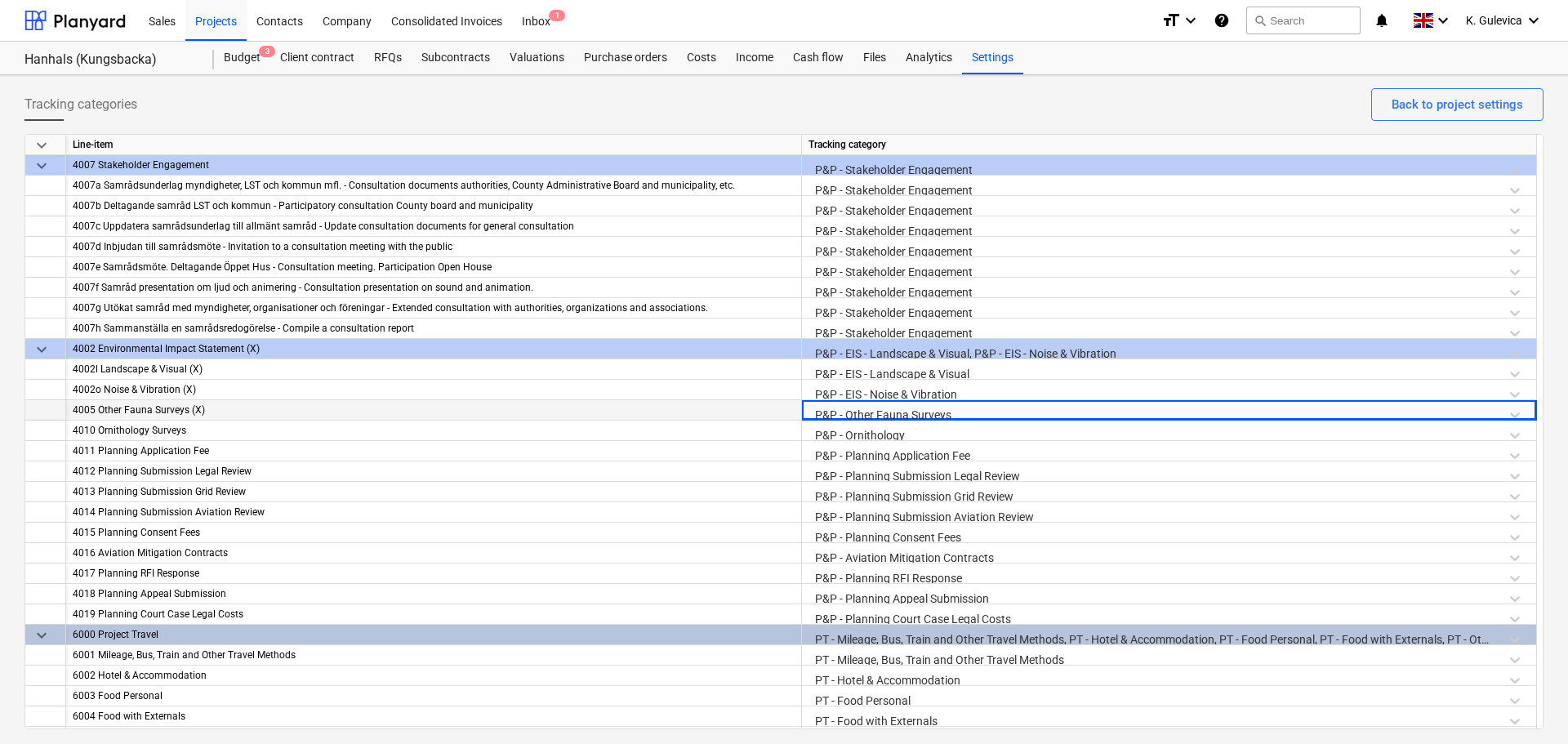
click at [889, 411] on div "P&P - Other Fauna Surveys" at bounding box center [1169, 414] width 721 height 28
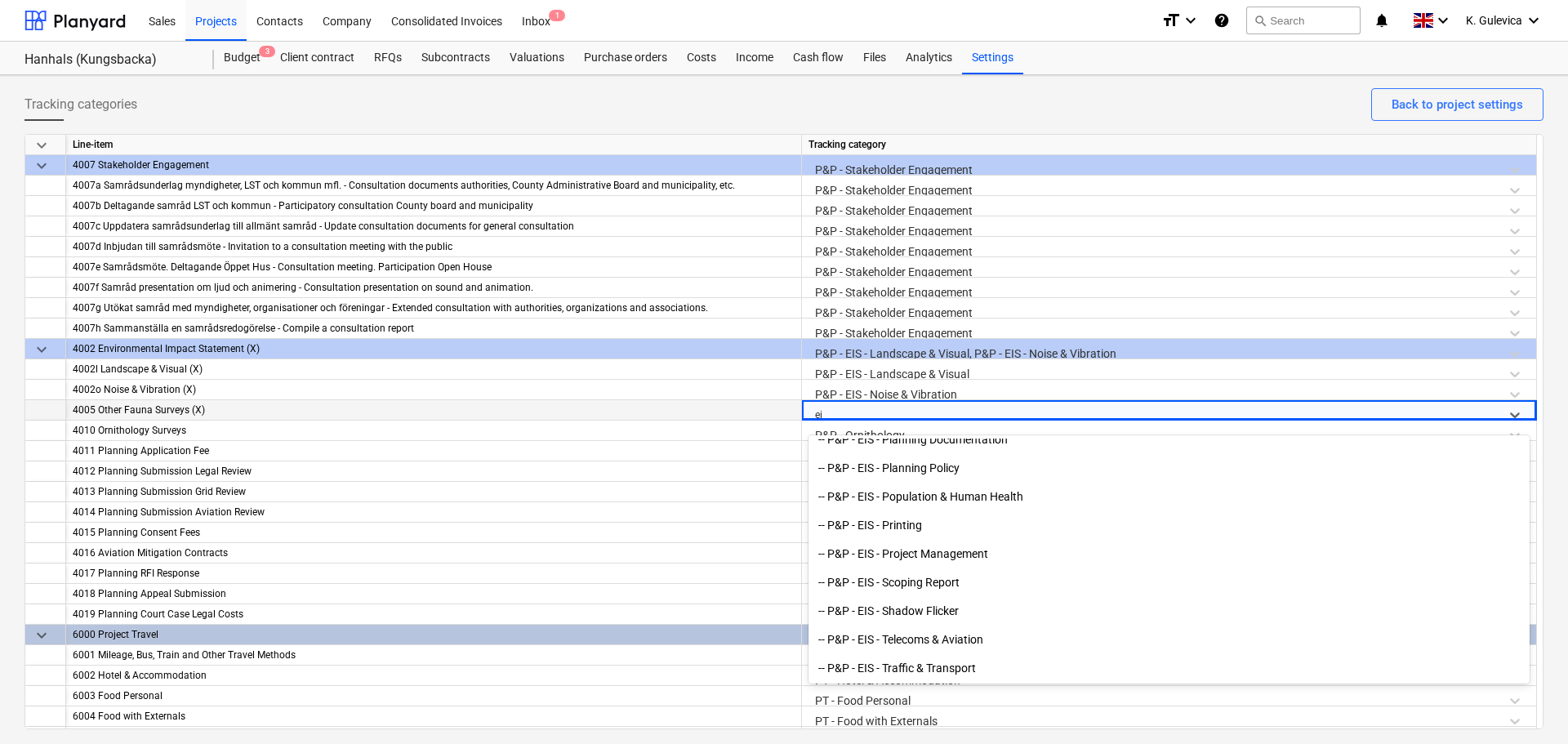
scroll to position [1898, 0]
type input "eia"
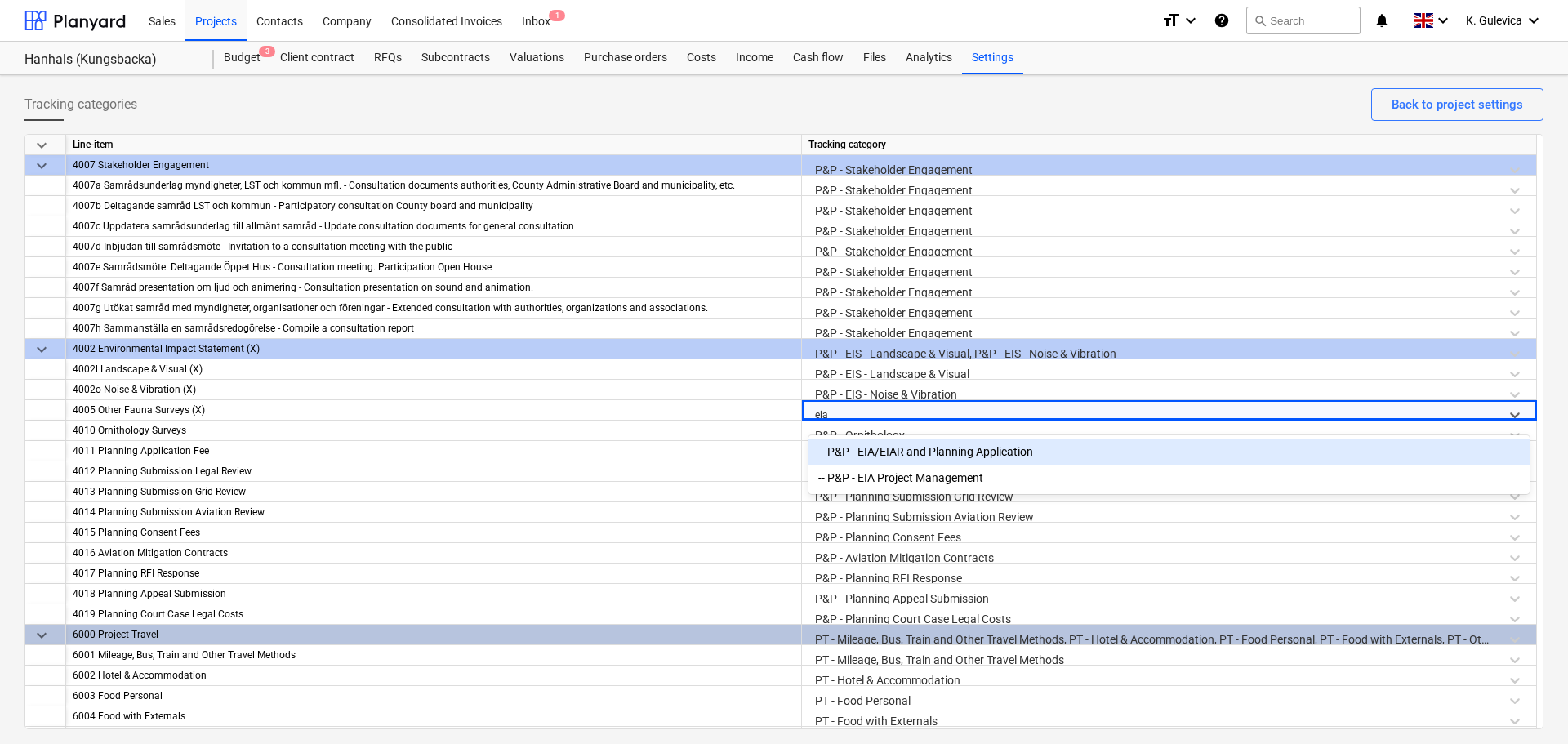
click at [922, 451] on div "-- P&P - EIA/EIAR and Planning Application" at bounding box center [1169, 452] width 721 height 27
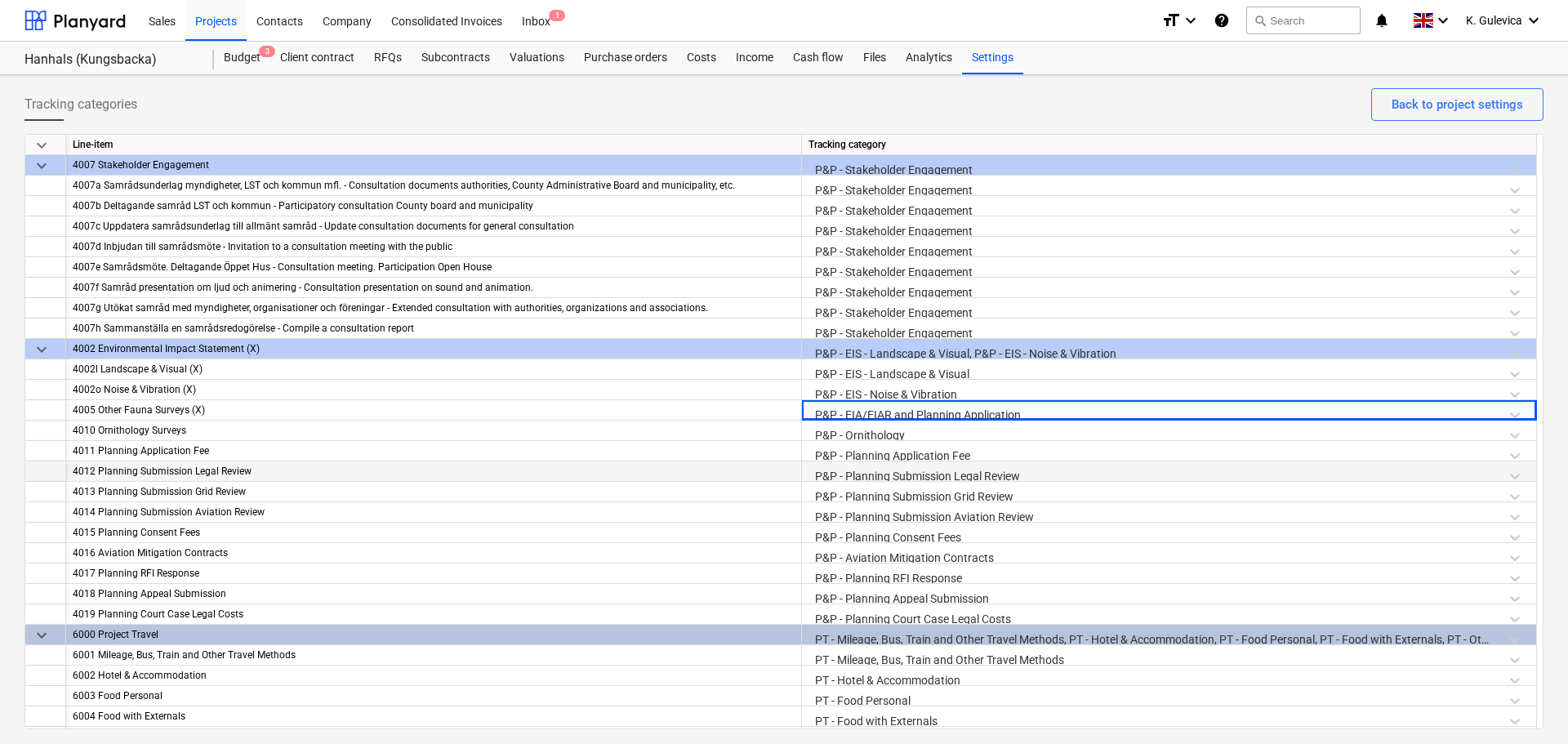
click at [554, 468] on div "4012 Planning Submission Legal Review" at bounding box center [434, 472] width 722 height 20
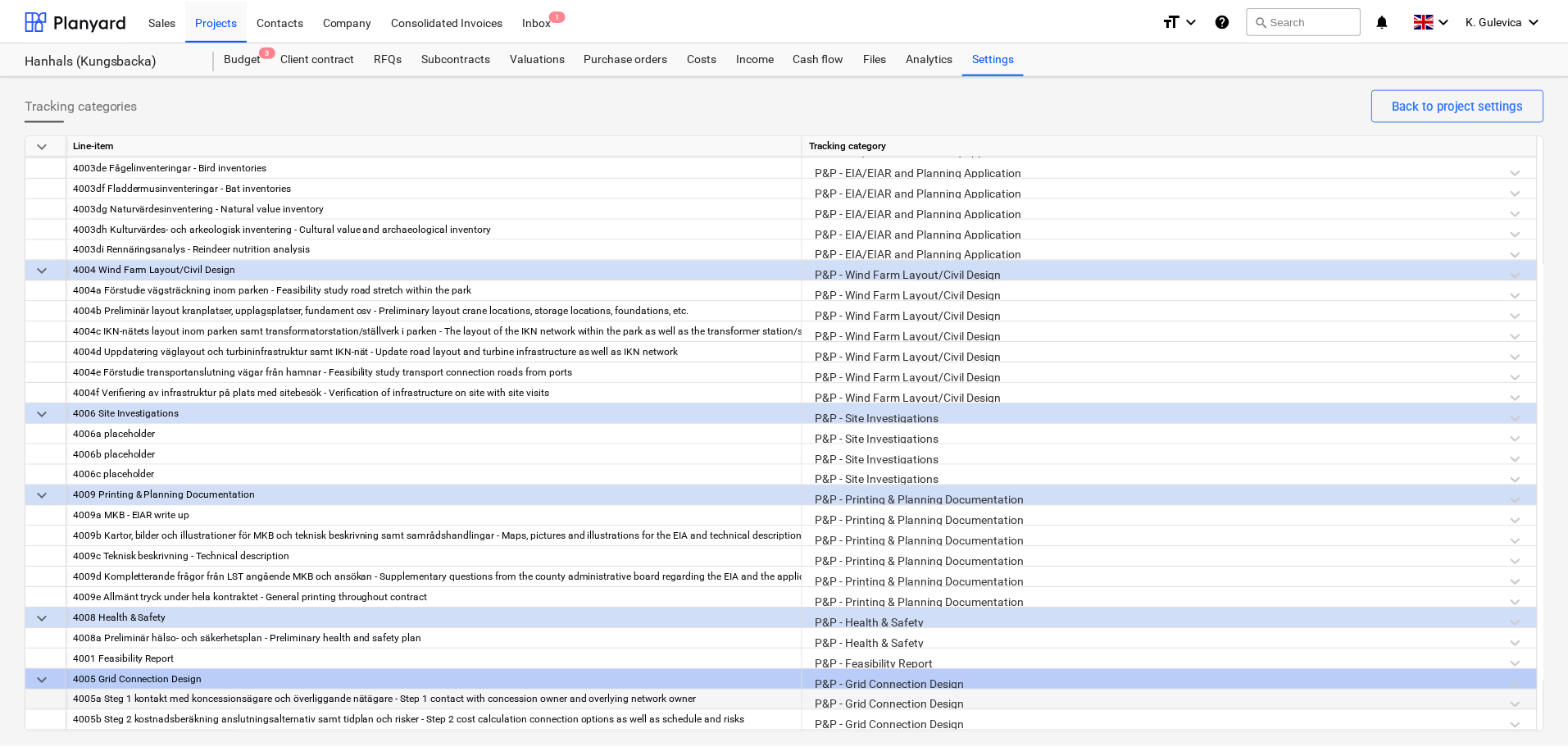
scroll to position [1044, 0]
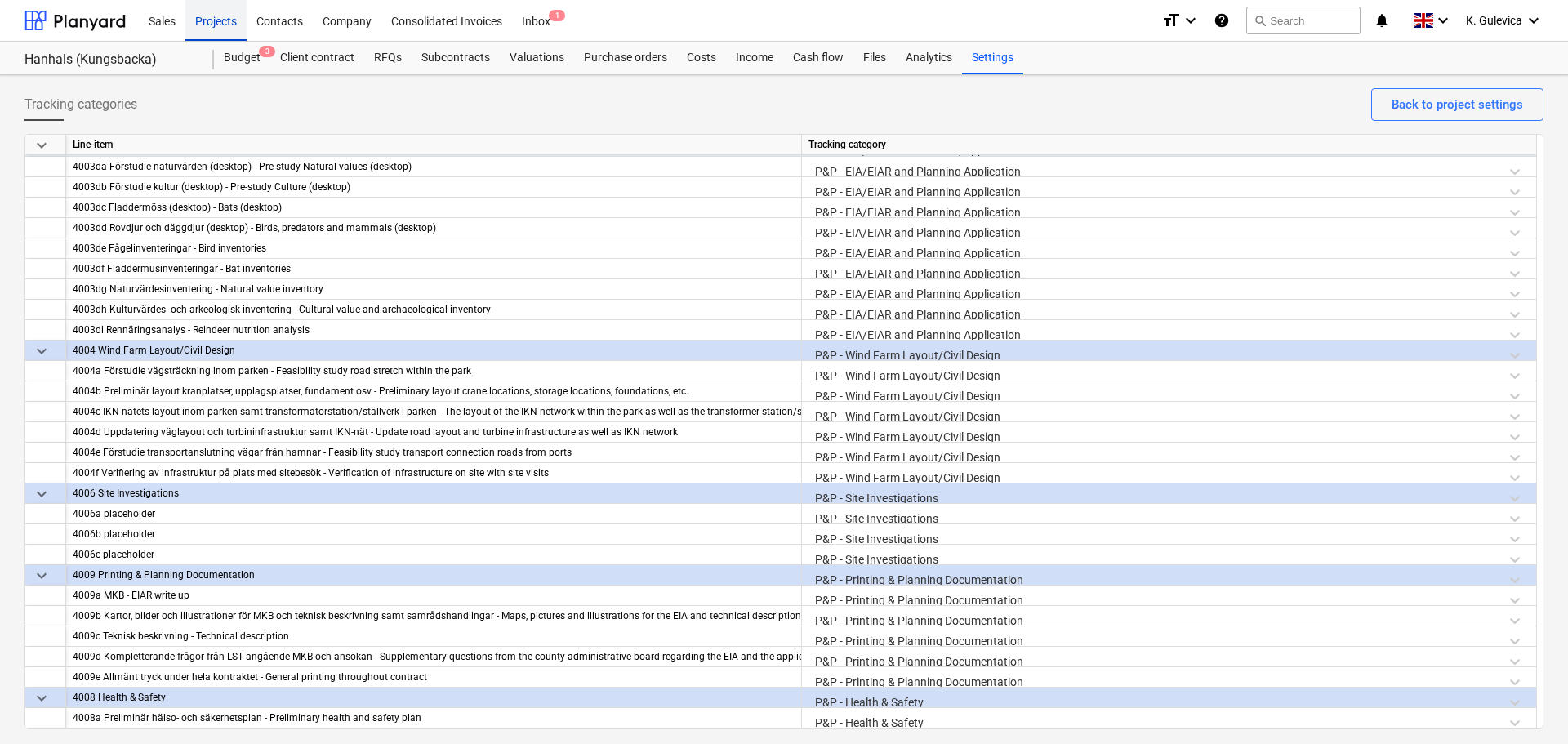
click at [210, 9] on div "Projects" at bounding box center [216, 19] width 61 height 42
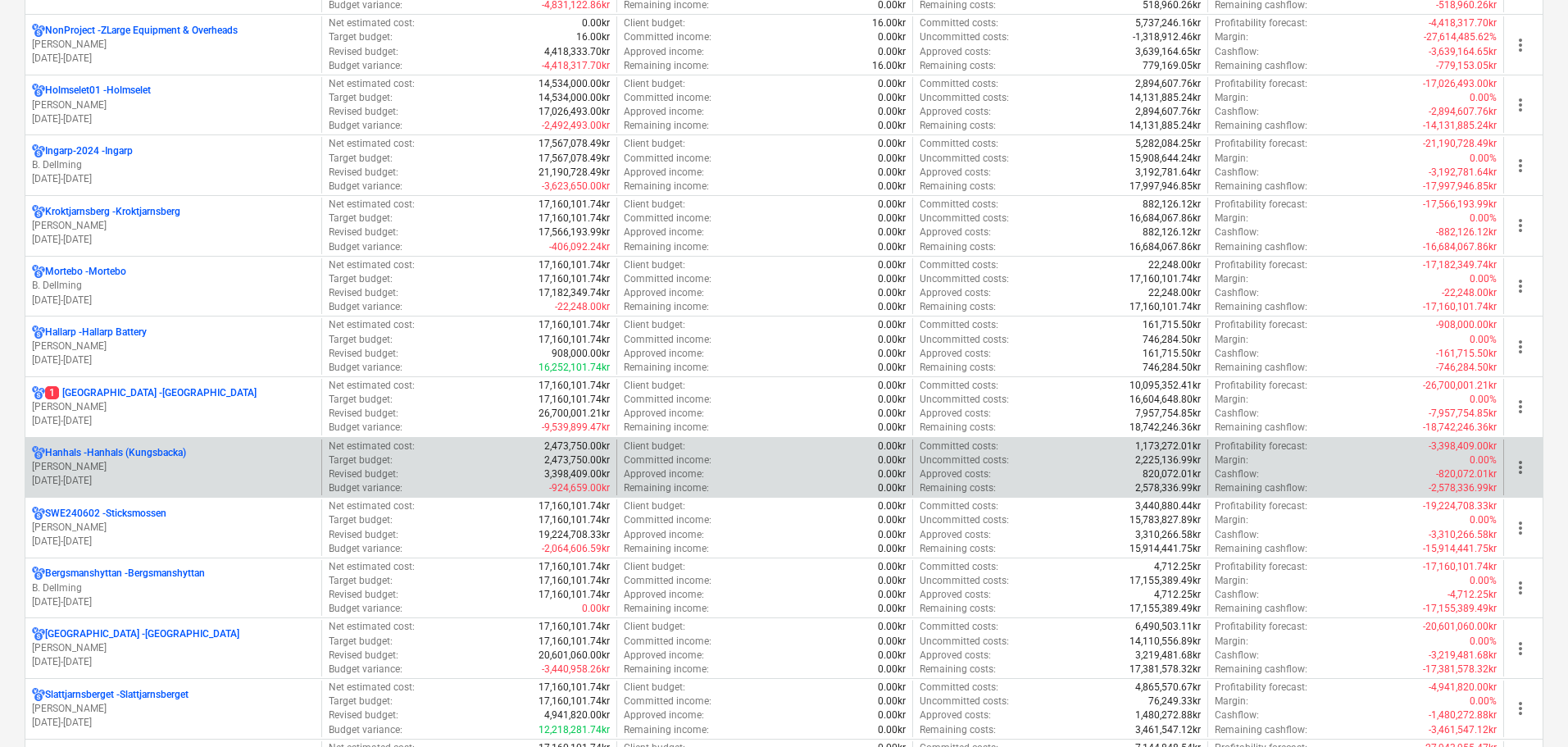
scroll to position [1066, 0]
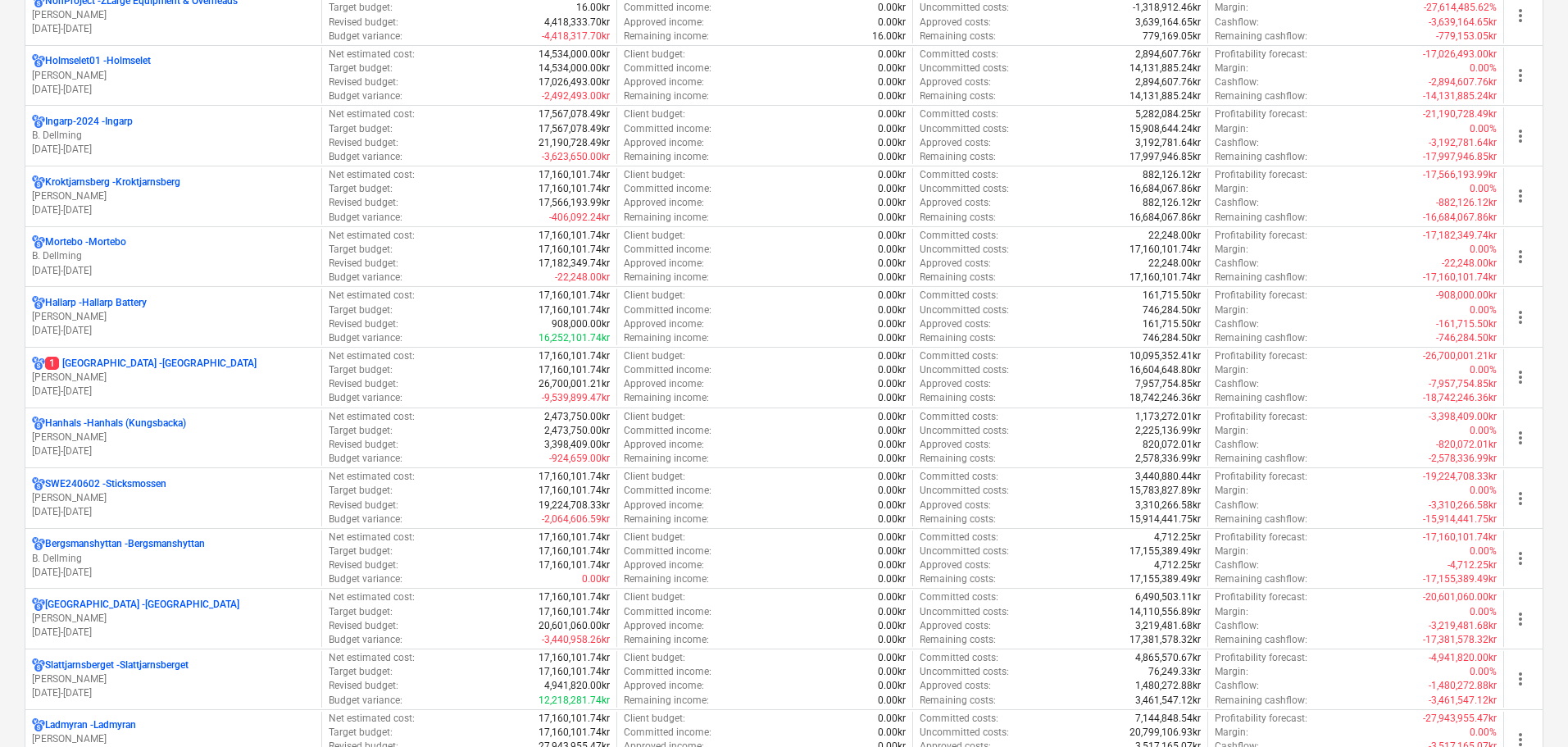
click at [141, 510] on p "[DATE] - [DATE]" at bounding box center [173, 513] width 282 height 14
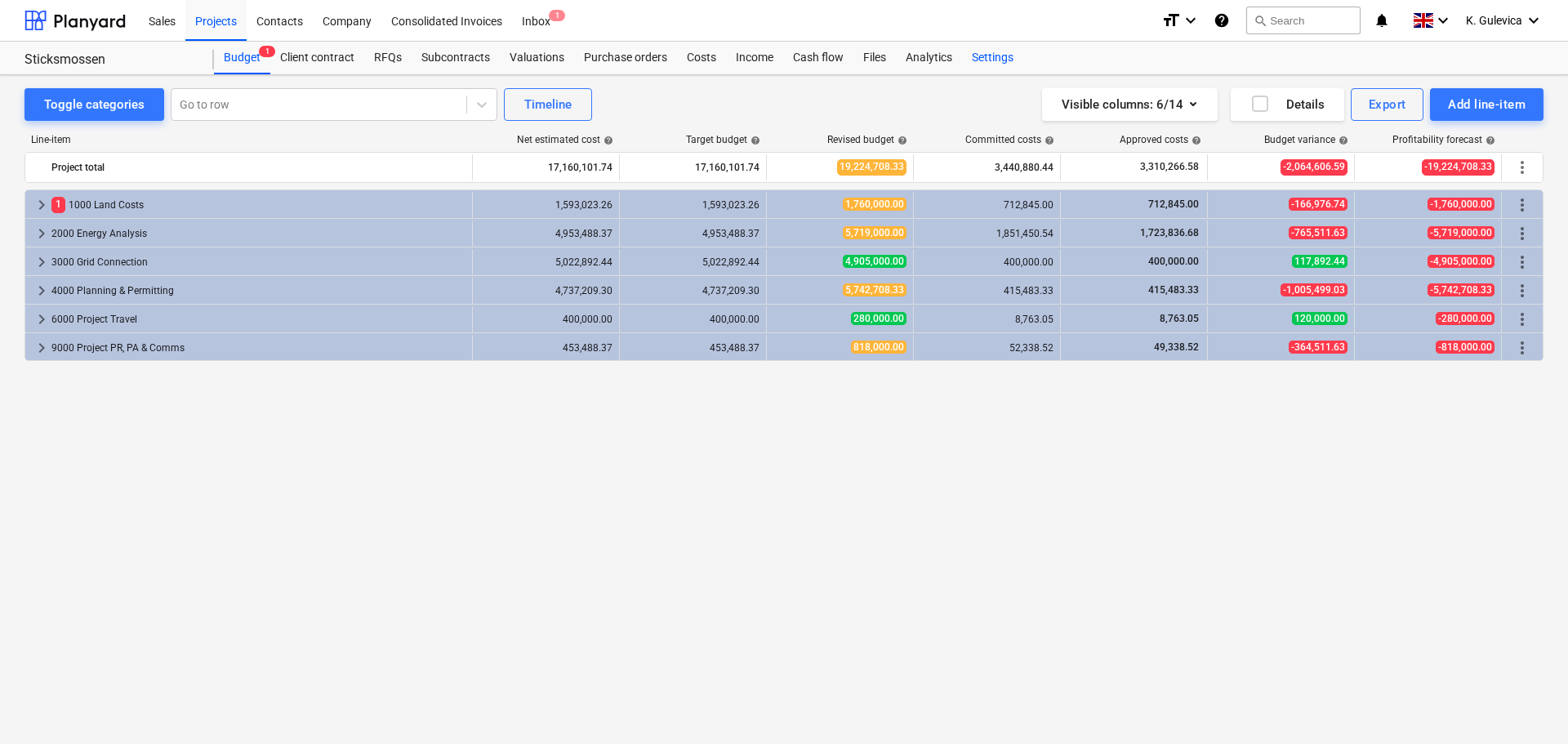
click at [990, 62] on div "Settings" at bounding box center [992, 58] width 61 height 33
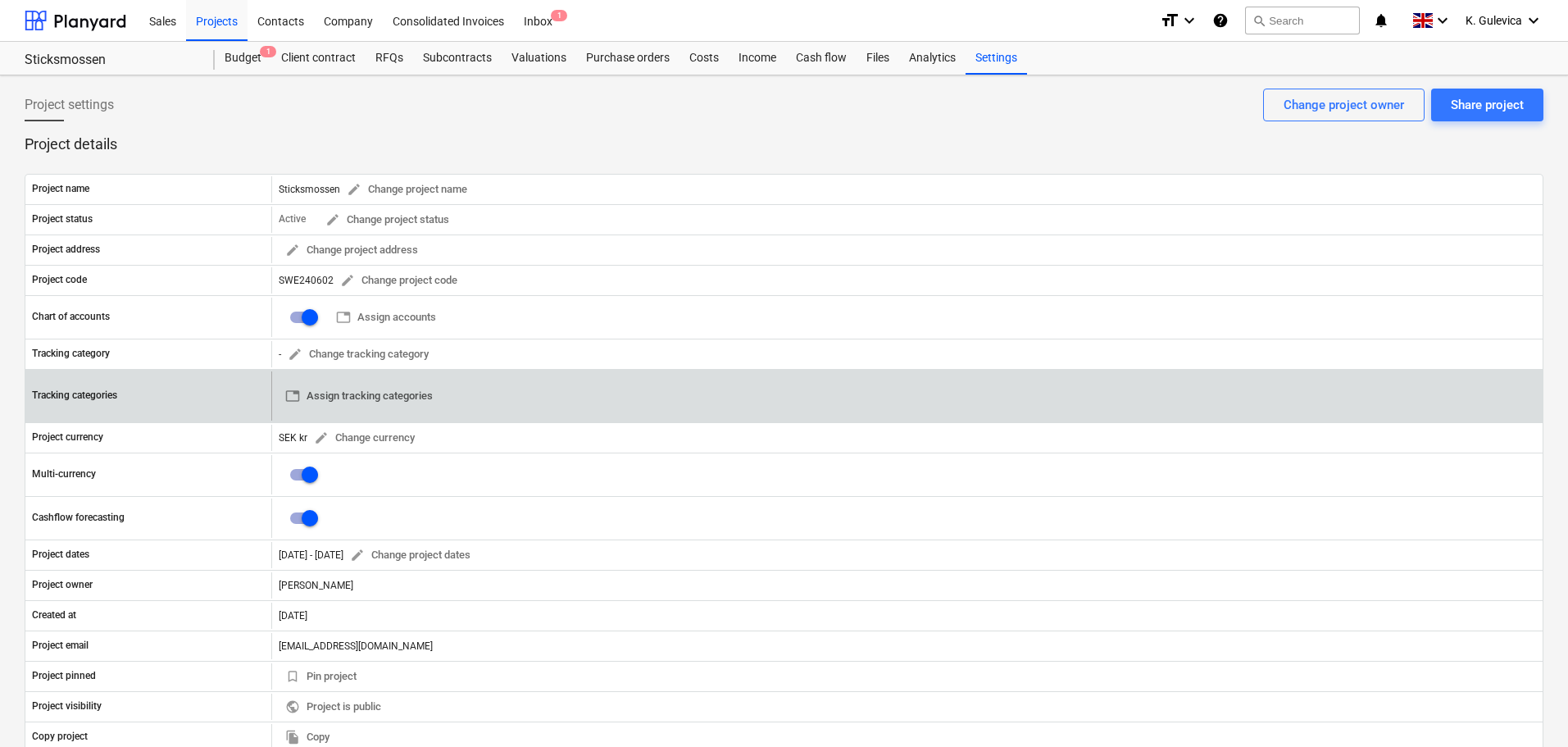
click at [368, 393] on span "table Assign tracking categories" at bounding box center [359, 396] width 147 height 19
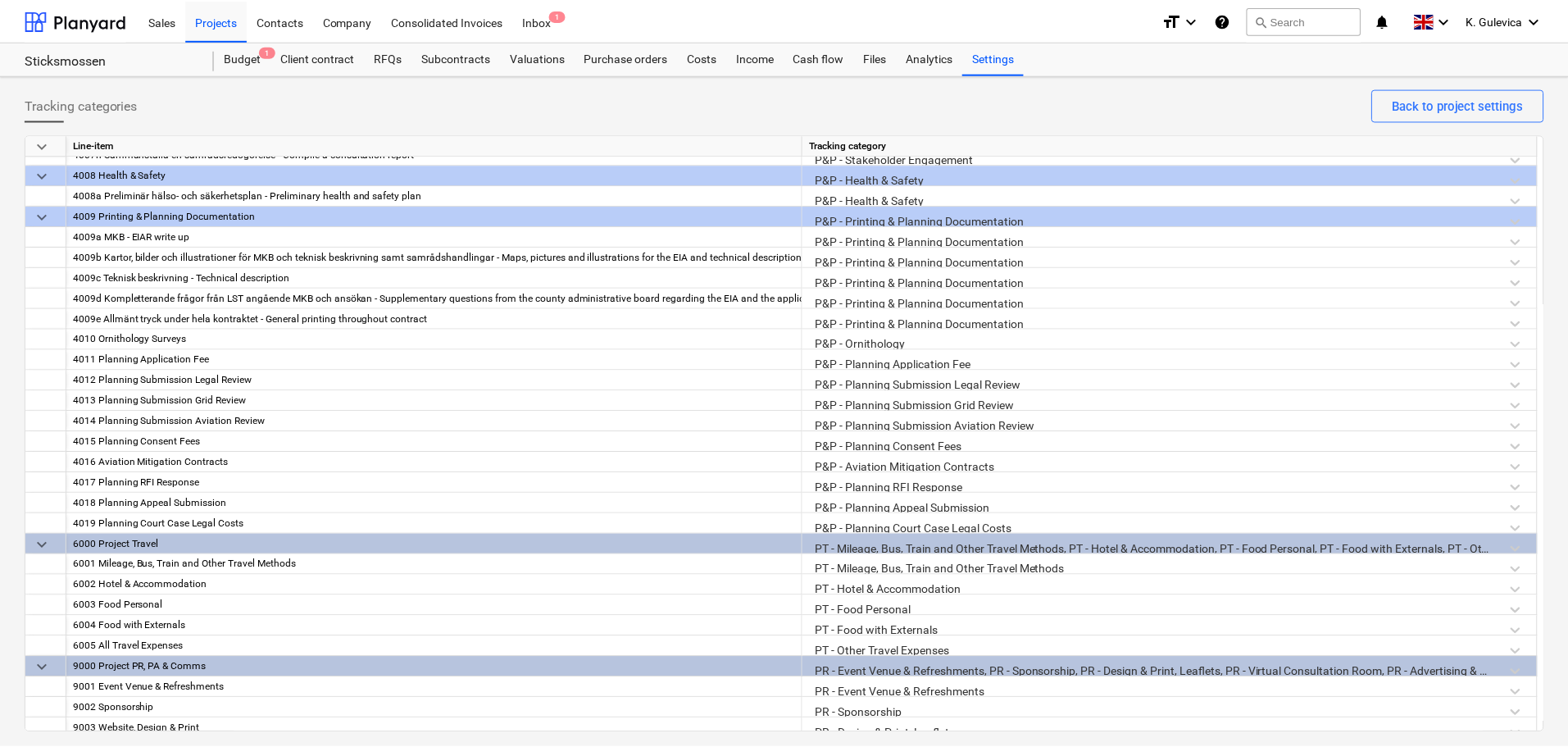
scroll to position [1761, 0]
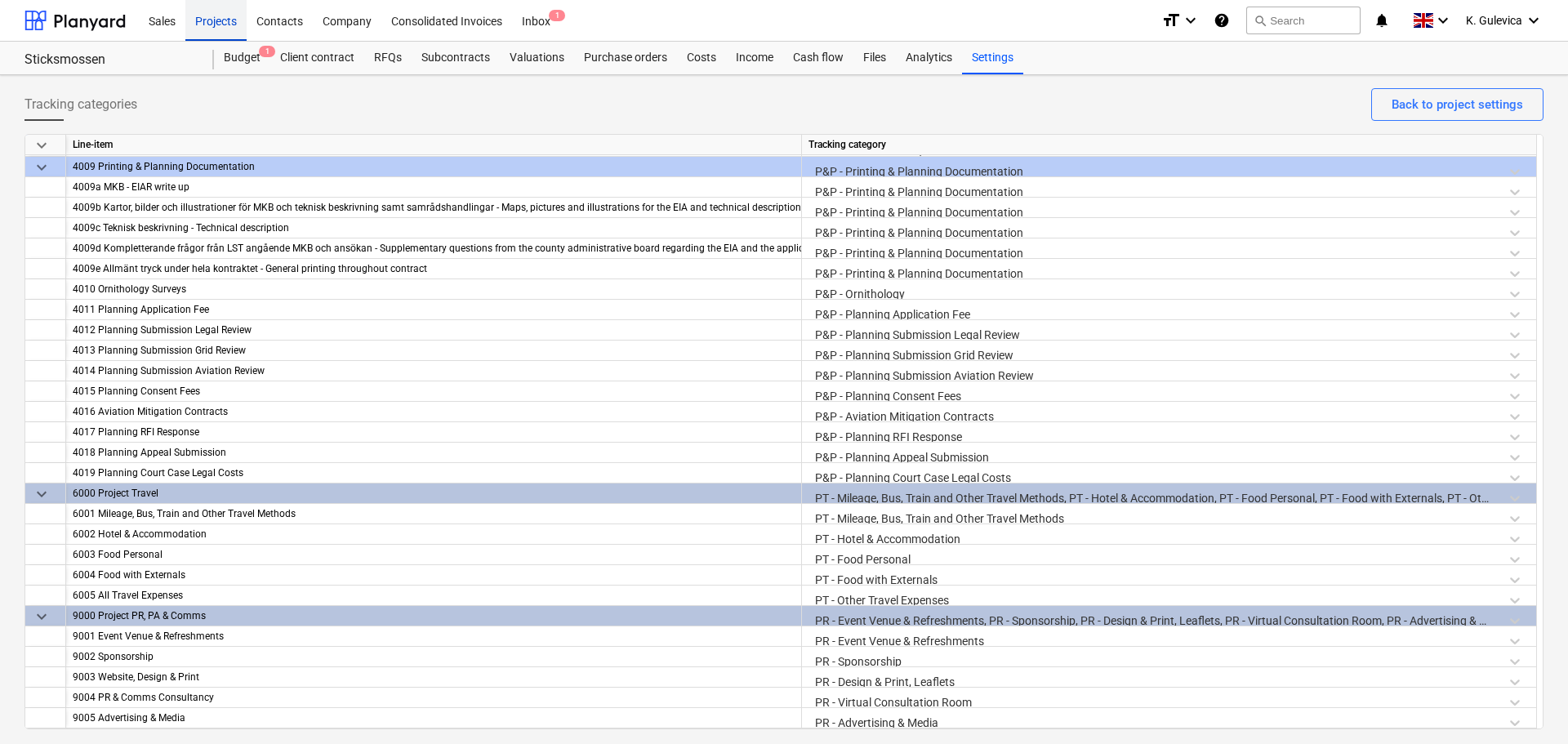
click at [211, 32] on div "Projects" at bounding box center [216, 19] width 61 height 42
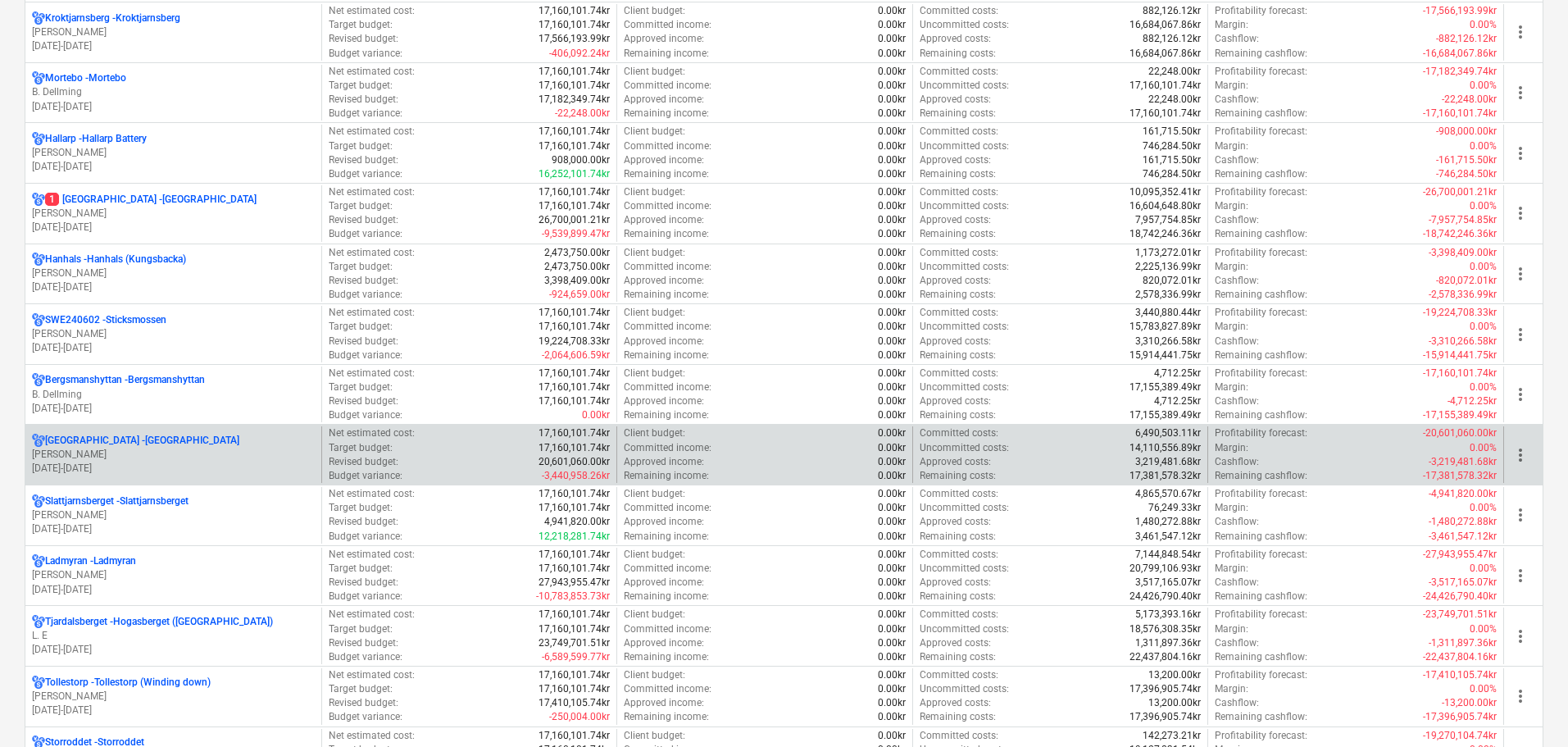
scroll to position [1312, 0]
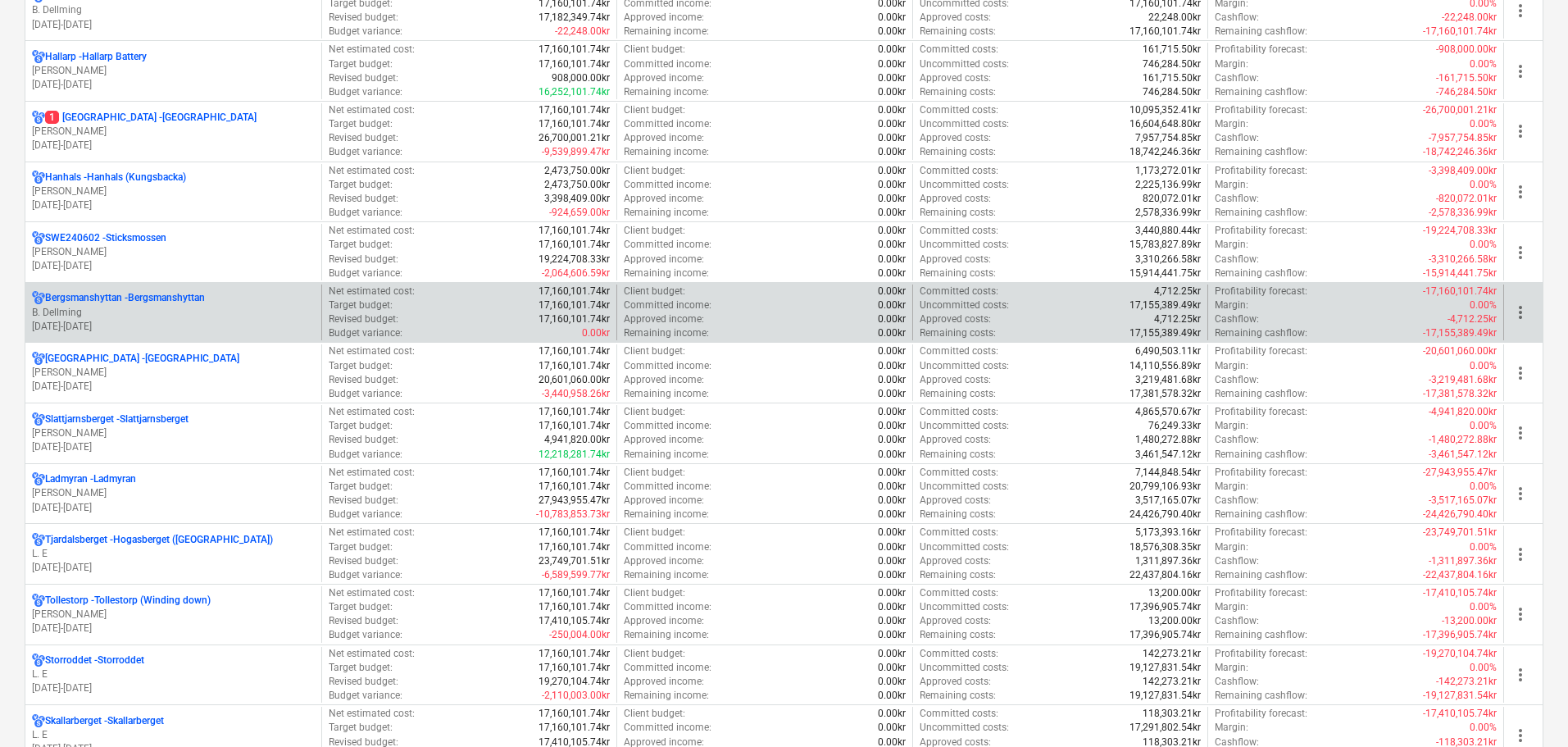
click at [185, 320] on p "[DATE] - [DATE]" at bounding box center [173, 327] width 282 height 14
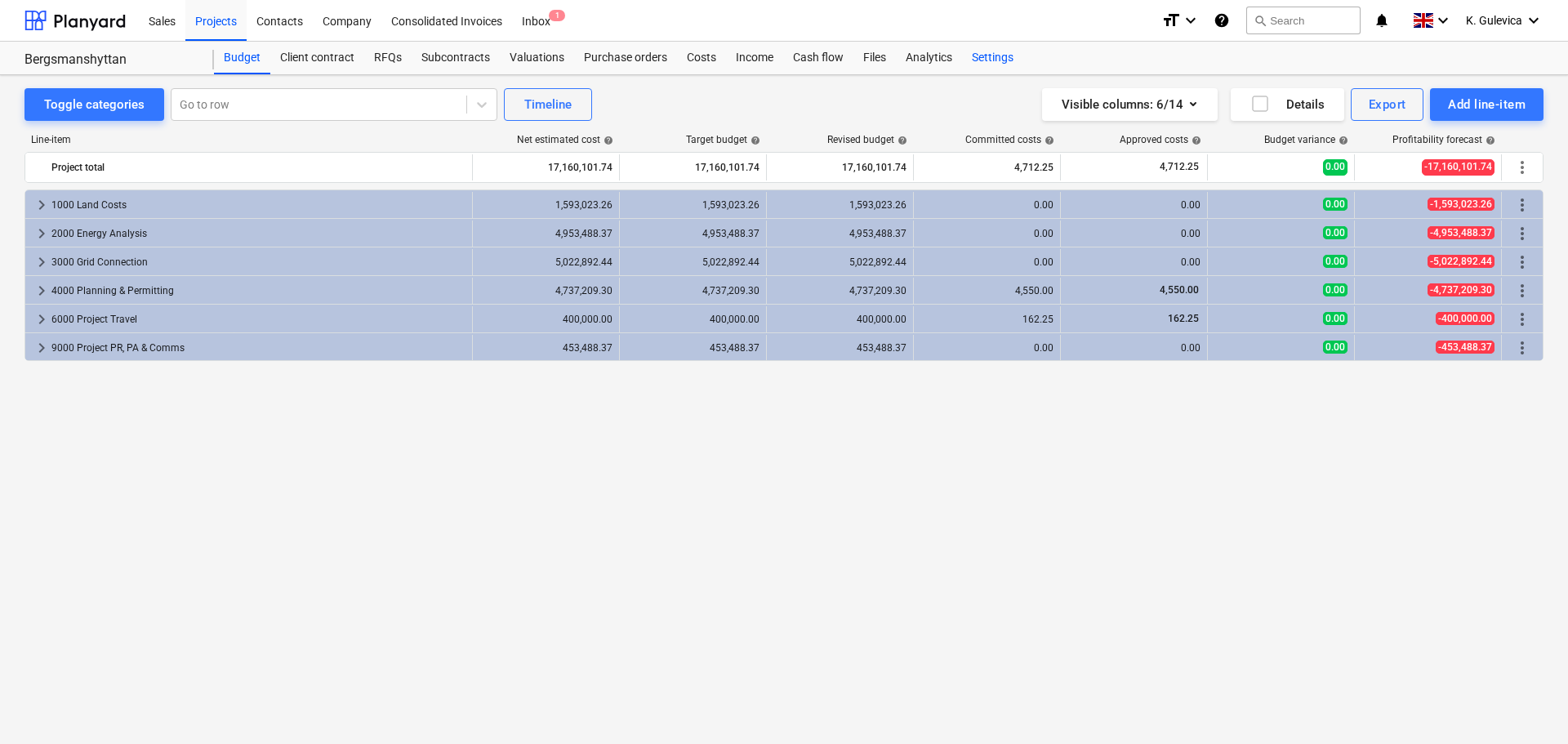
click at [980, 58] on div "Settings" at bounding box center [992, 58] width 61 height 33
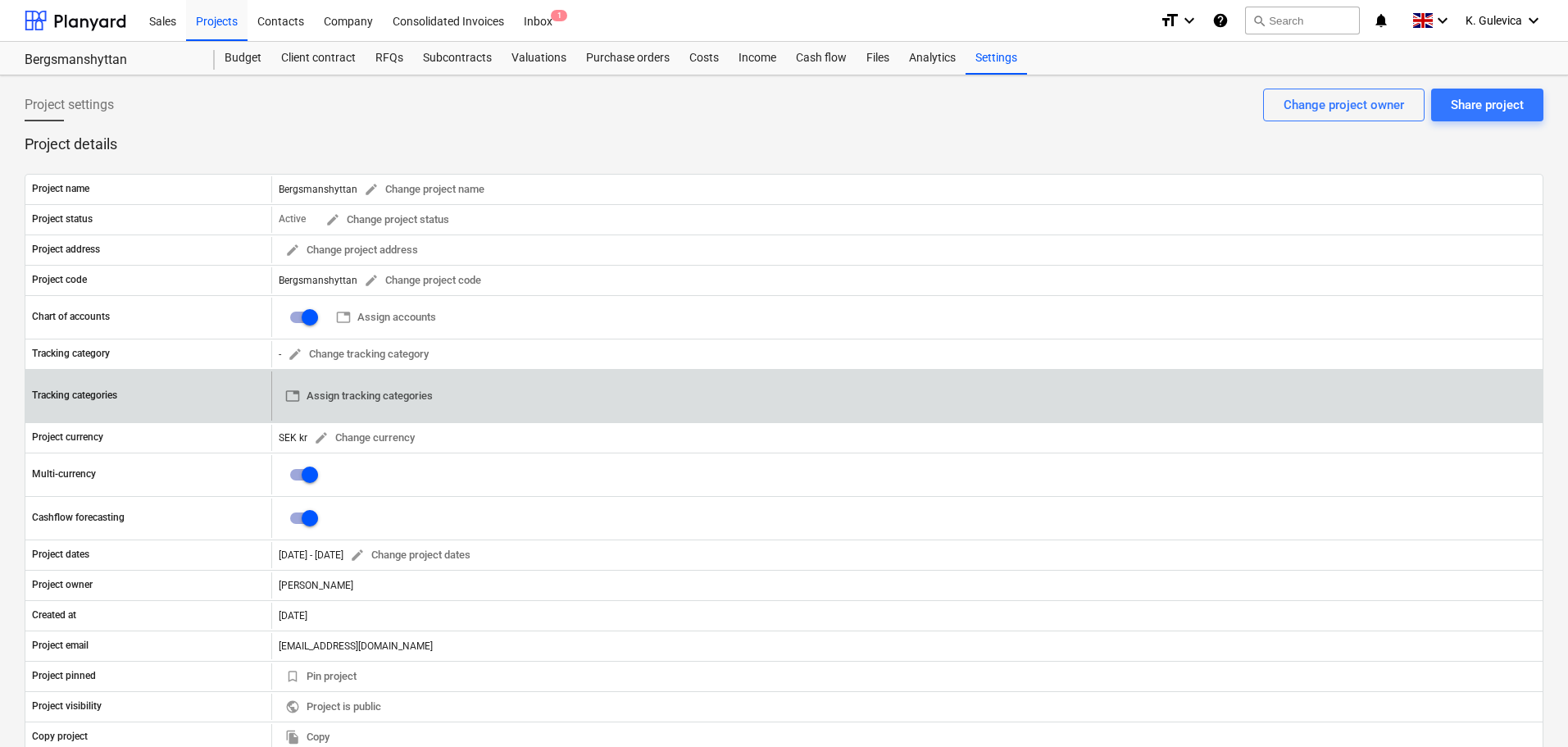
click at [376, 400] on span "table Assign tracking categories" at bounding box center [359, 396] width 147 height 19
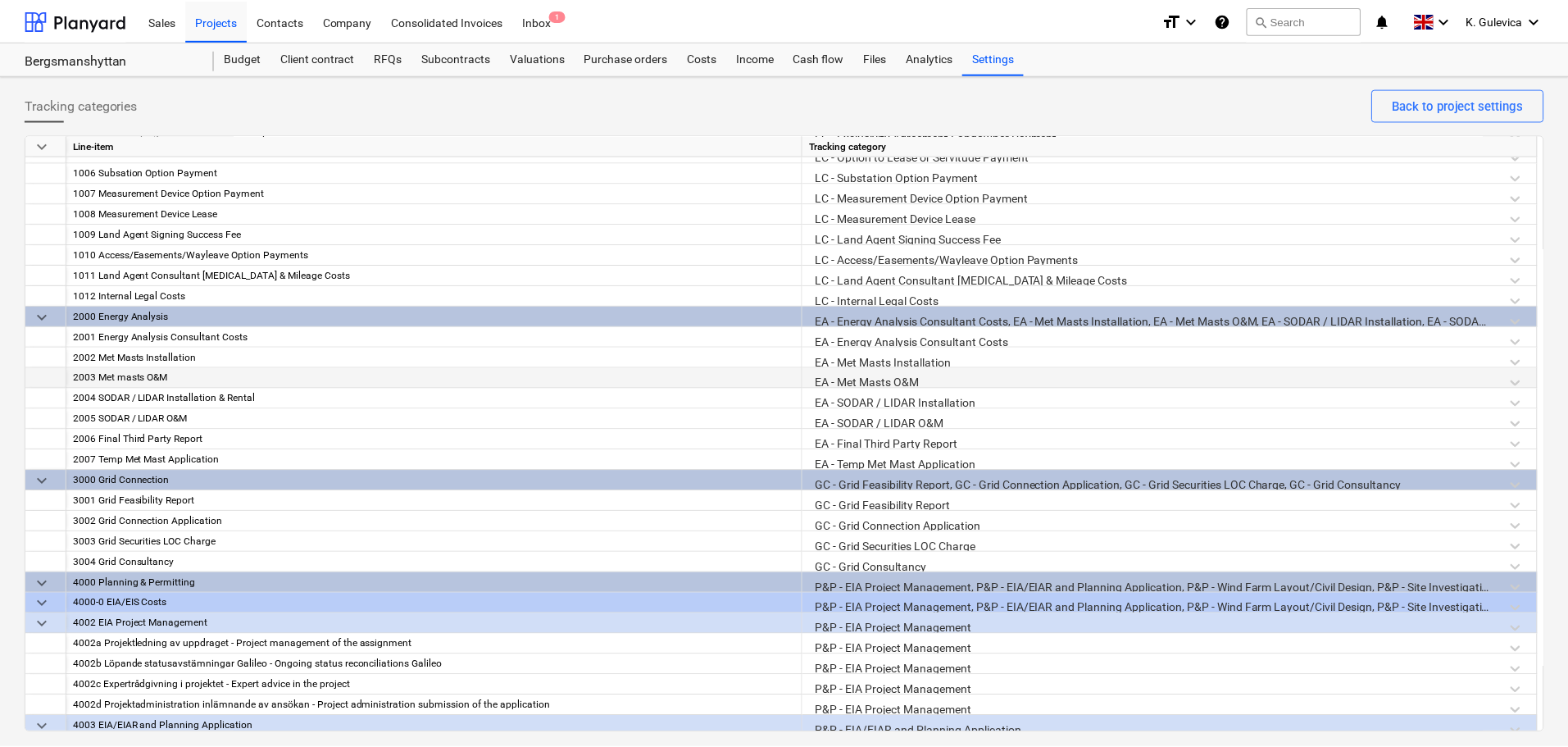
scroll to position [60, 0]
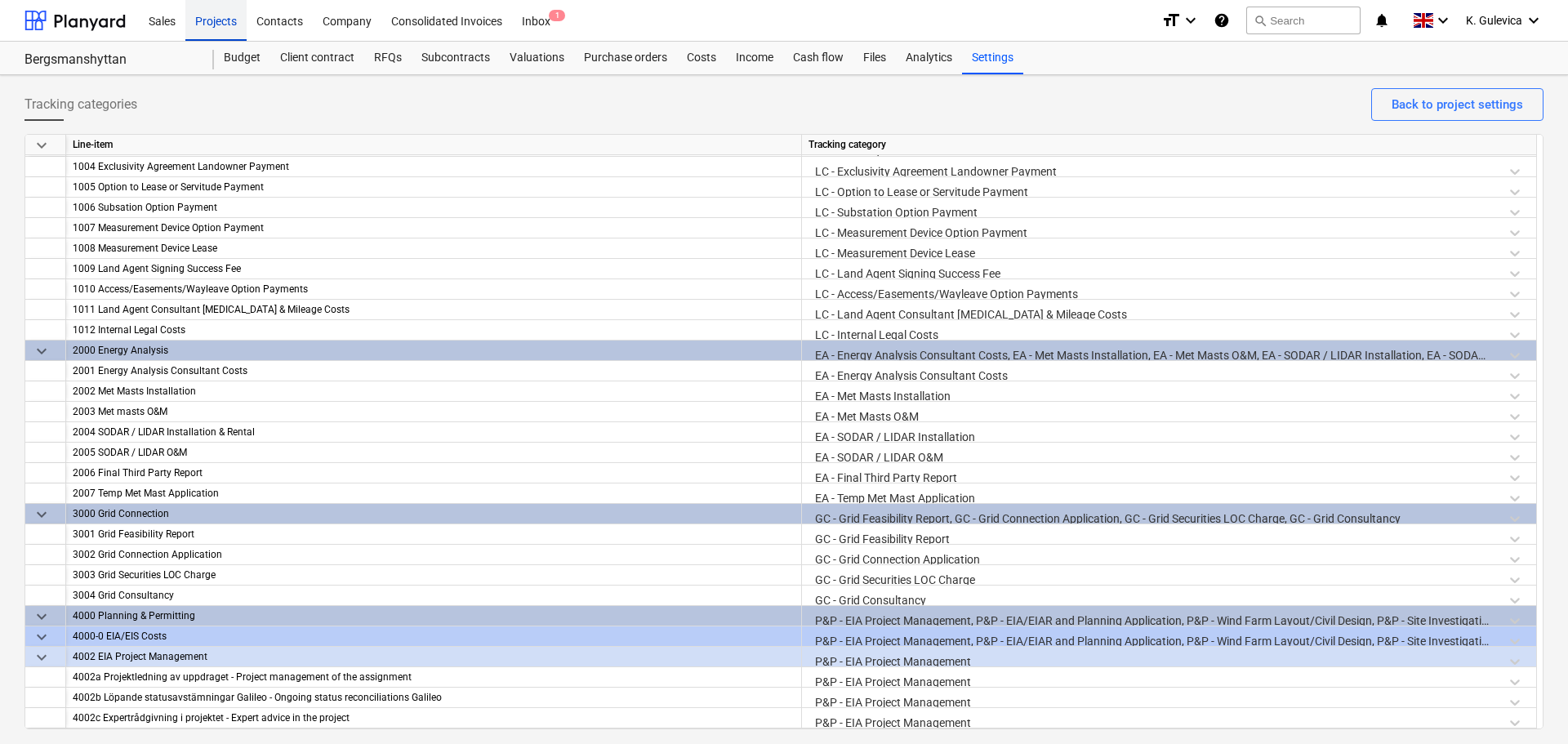
click at [225, 19] on div "Projects" at bounding box center [216, 19] width 61 height 42
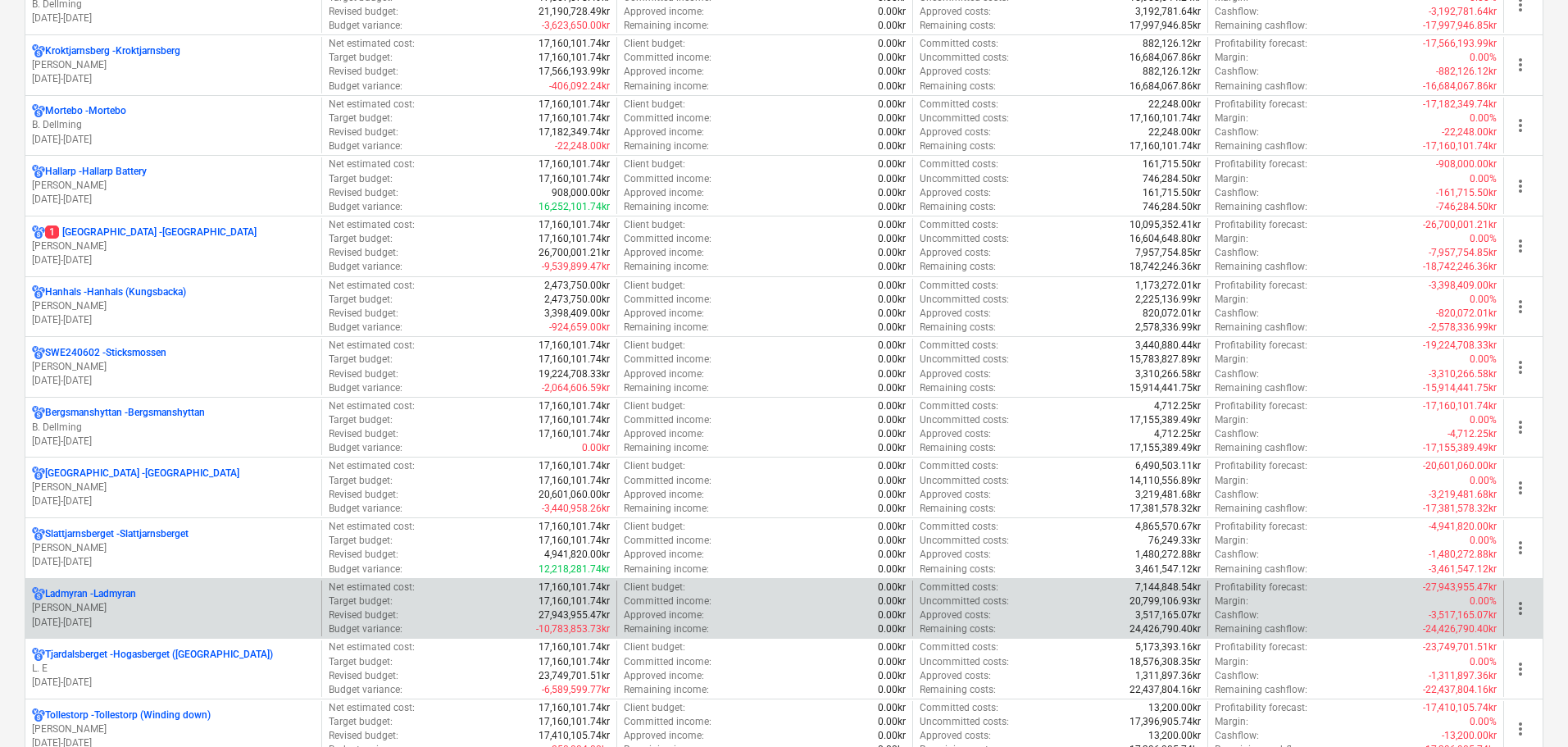
scroll to position [1230, 0]
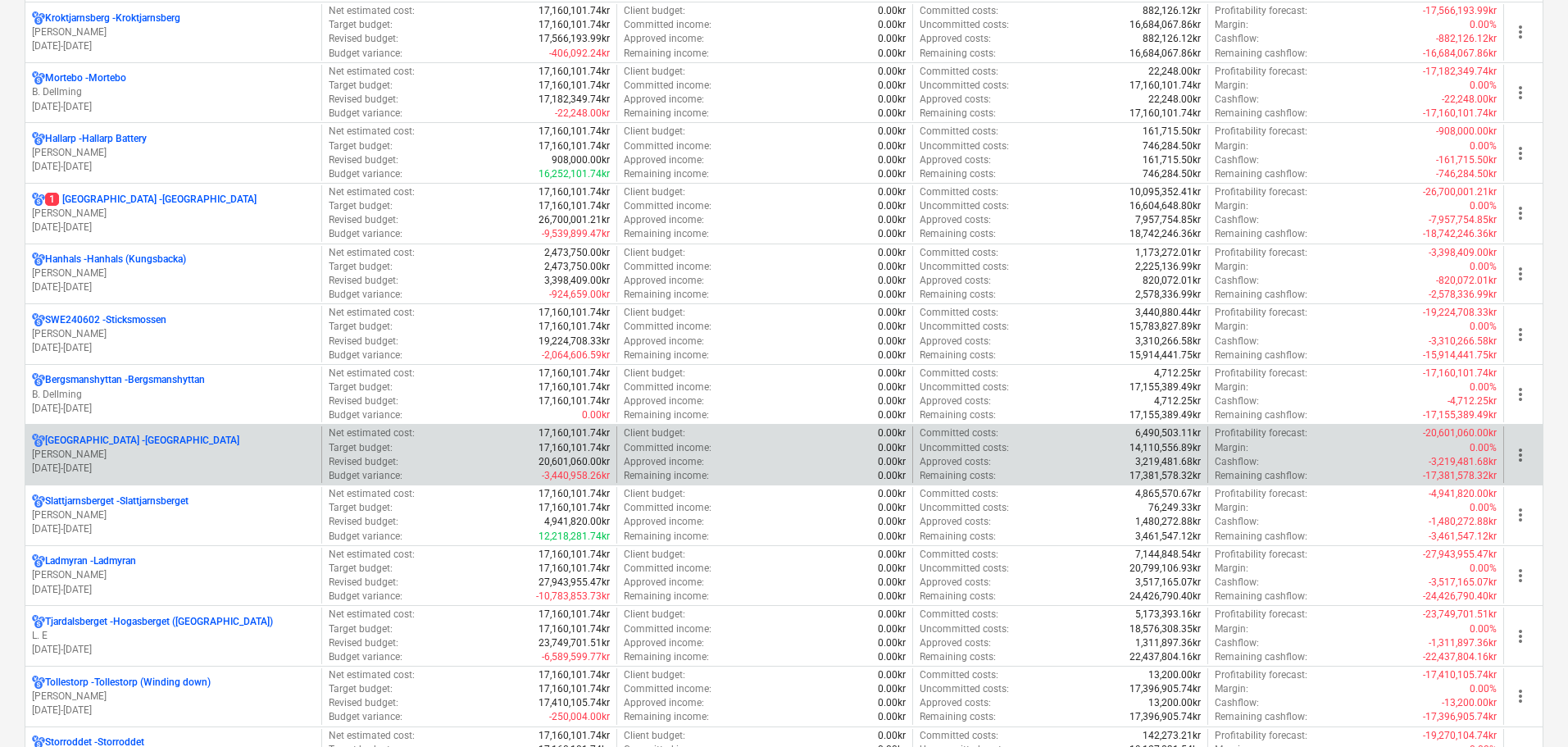
click at [165, 448] on p "[GEOGRAPHIC_DATA] - [GEOGRAPHIC_DATA]" at bounding box center [142, 441] width 194 height 14
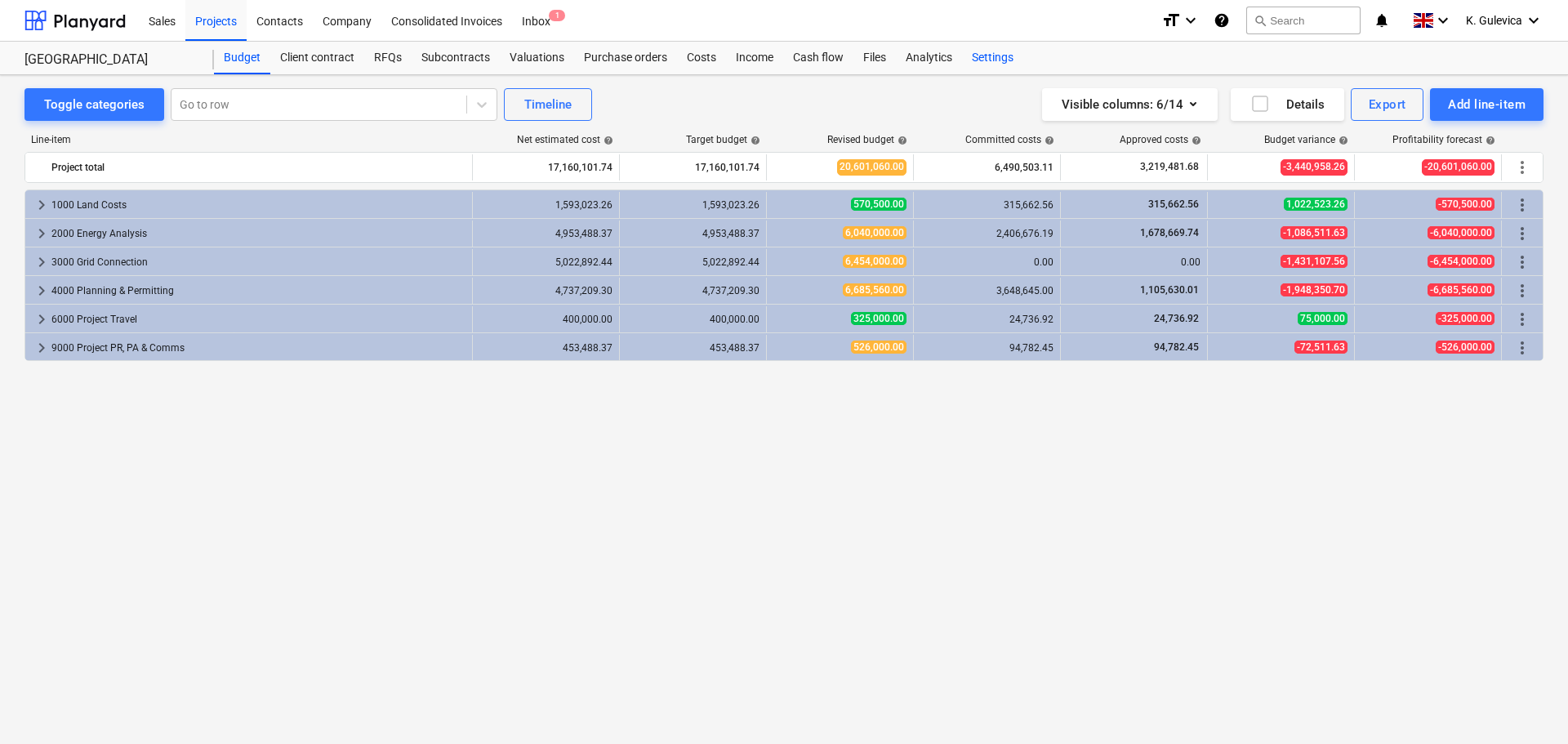
click at [992, 55] on div "Settings" at bounding box center [992, 58] width 61 height 33
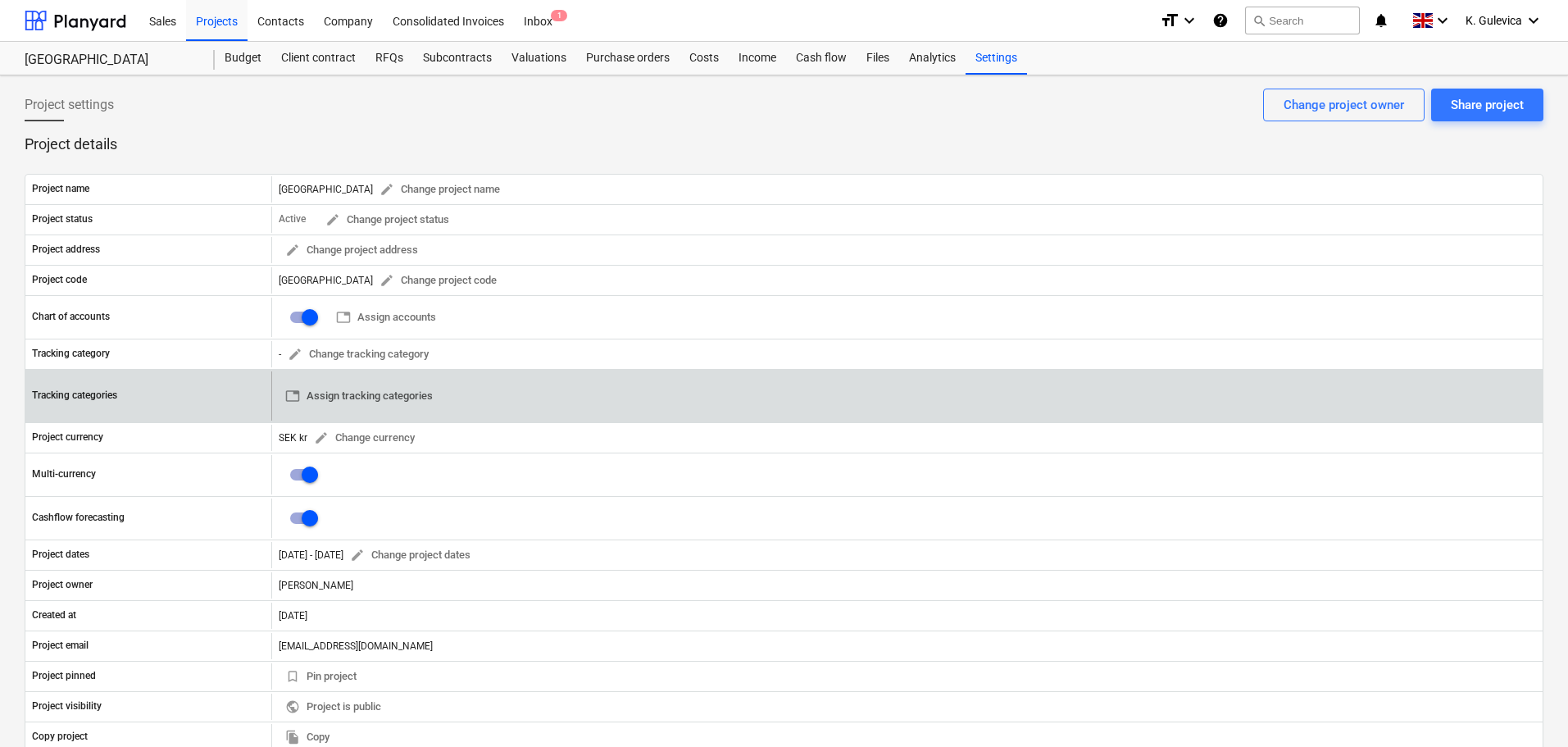
click at [363, 389] on span "table Assign tracking categories" at bounding box center [359, 396] width 147 height 19
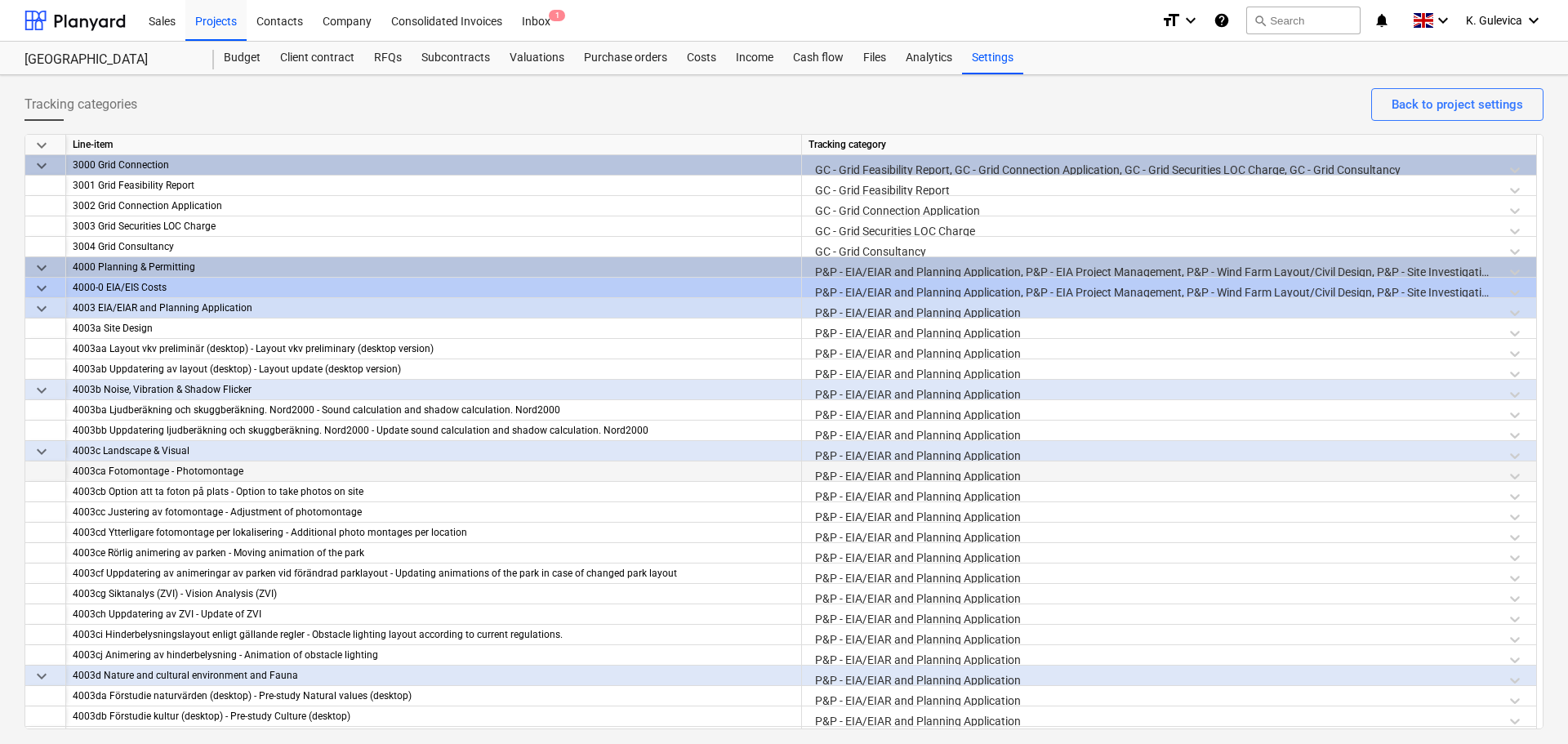
scroll to position [441, 0]
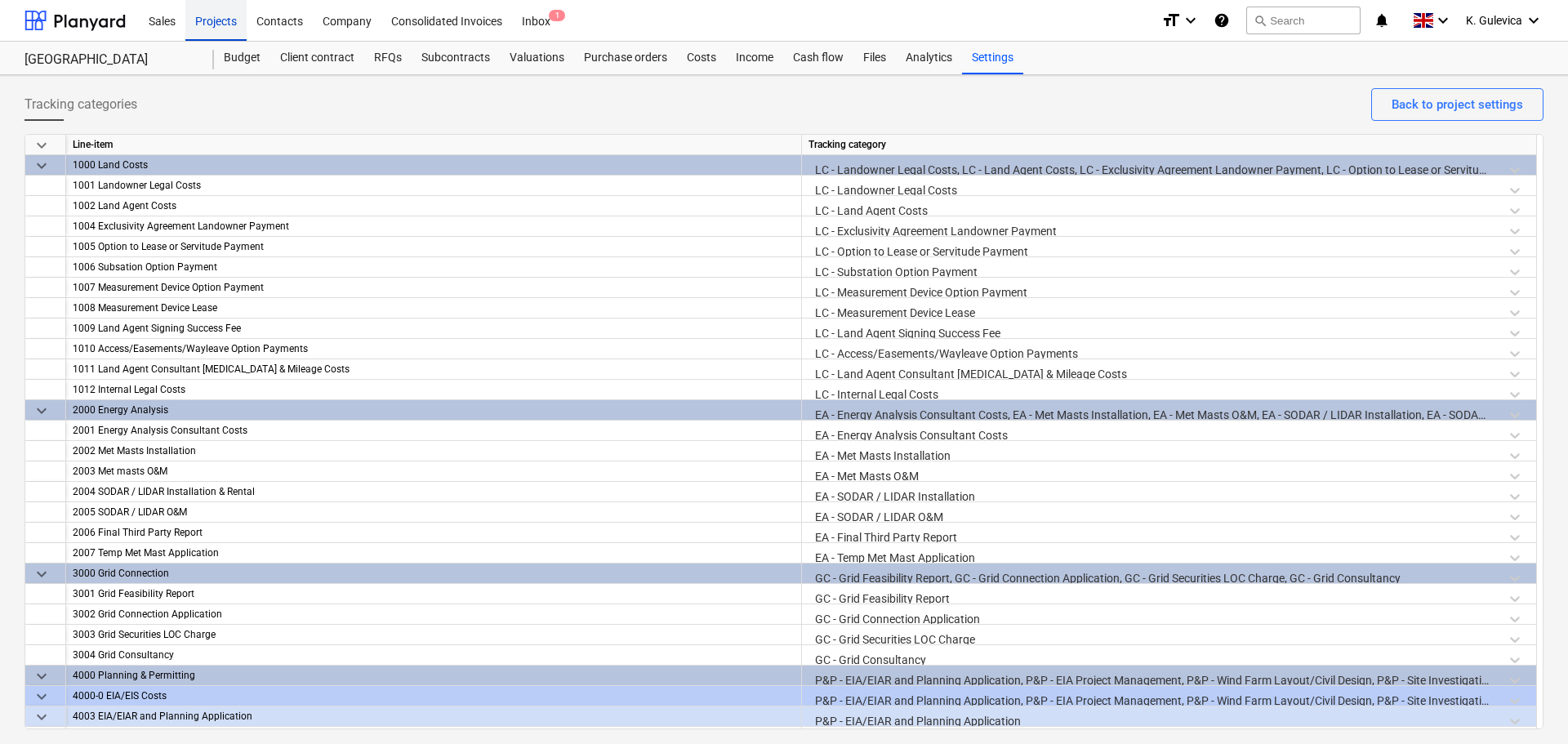
click at [218, 22] on div "Projects" at bounding box center [216, 19] width 61 height 42
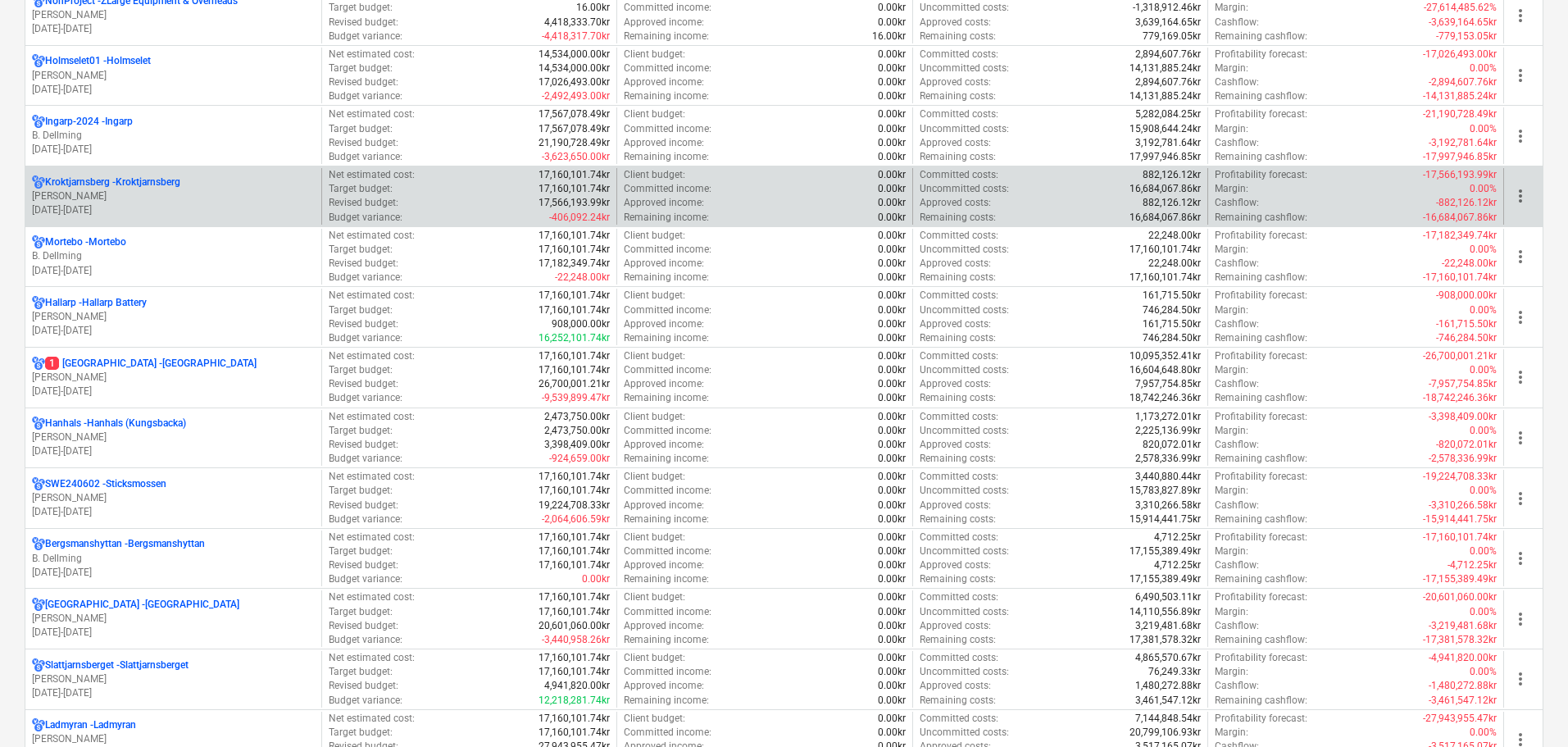
scroll to position [1148, 0]
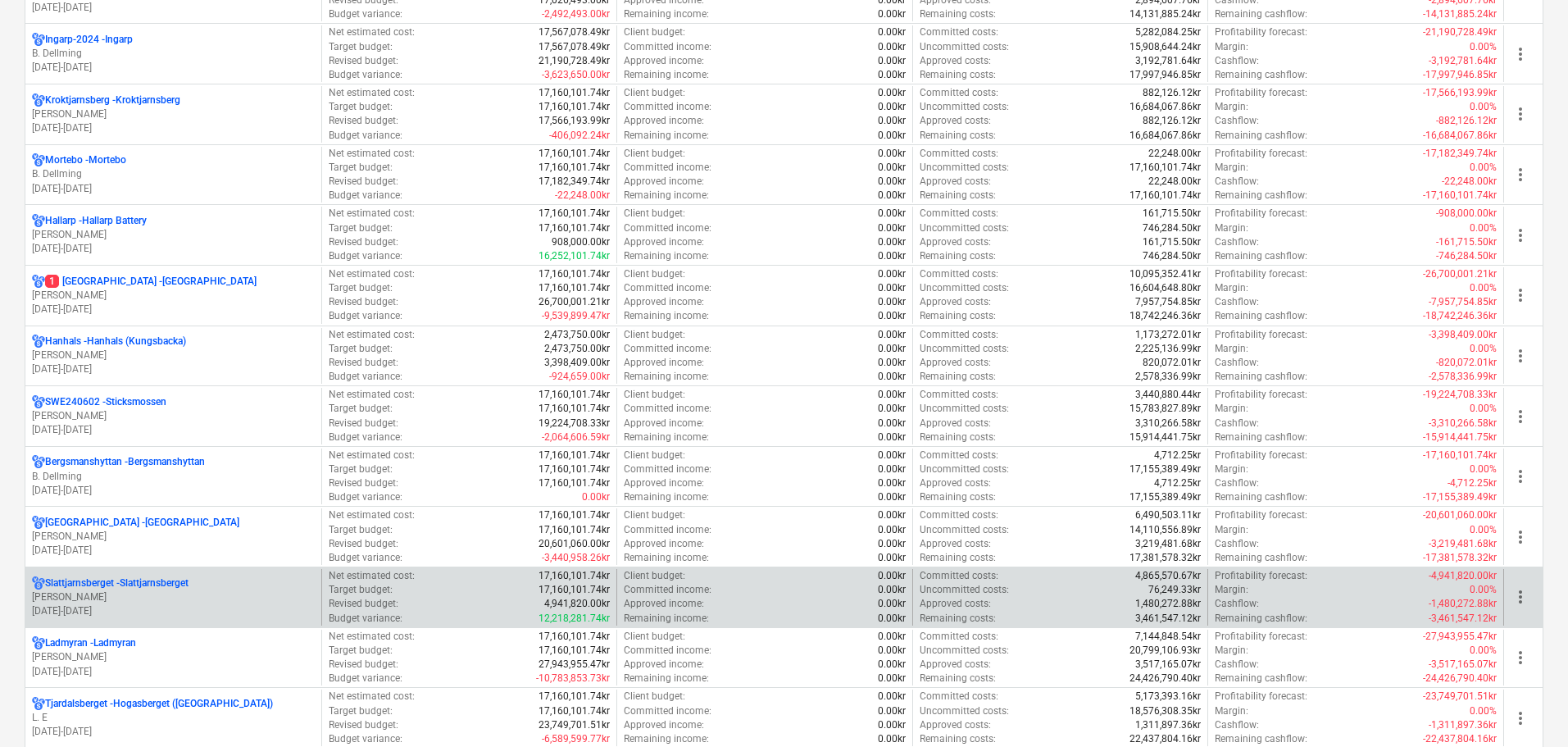
click at [165, 594] on p "[PERSON_NAME]" at bounding box center [173, 598] width 282 height 14
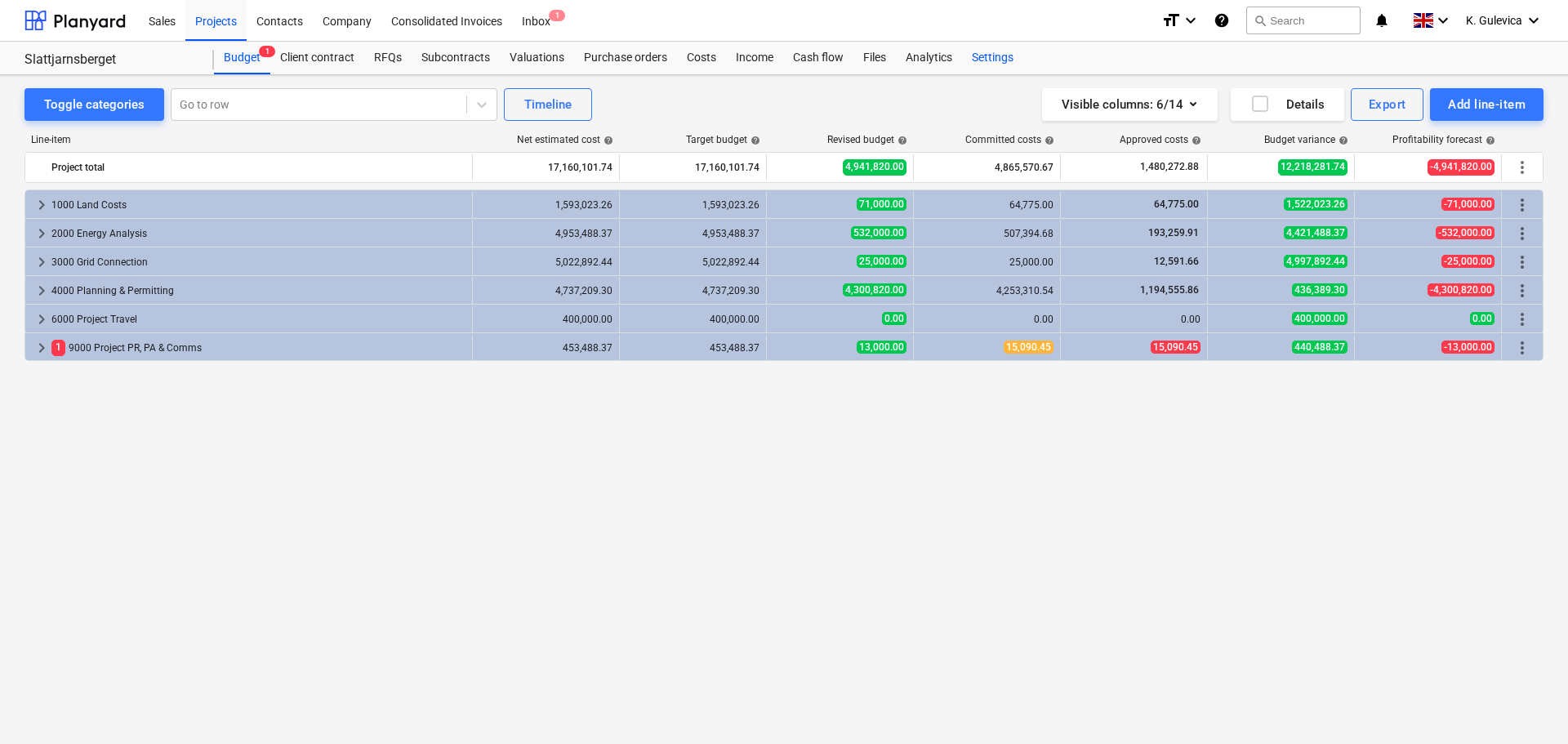
click at [983, 61] on div "Settings" at bounding box center [992, 58] width 61 height 33
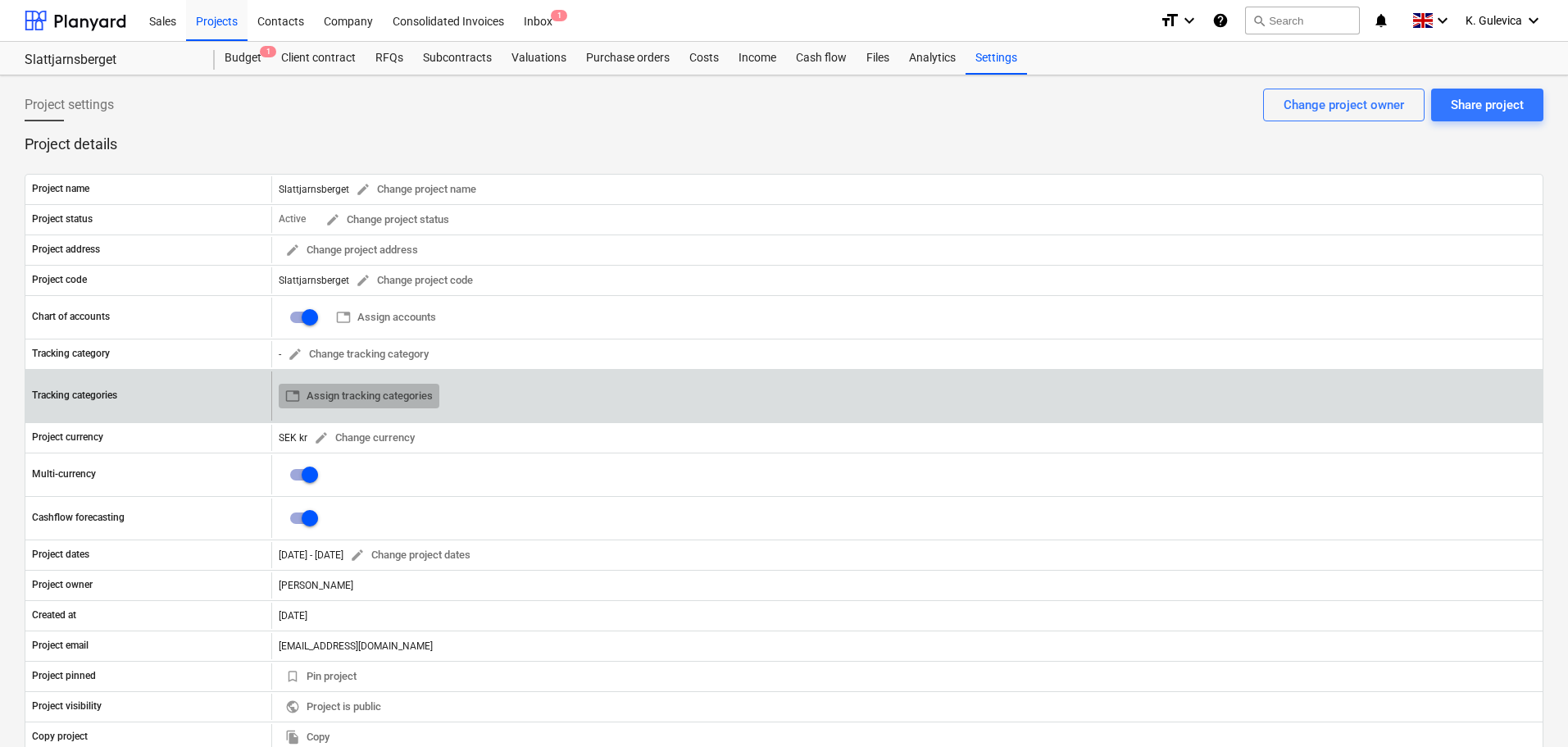
click at [388, 398] on span "table Assign tracking categories" at bounding box center [359, 396] width 147 height 19
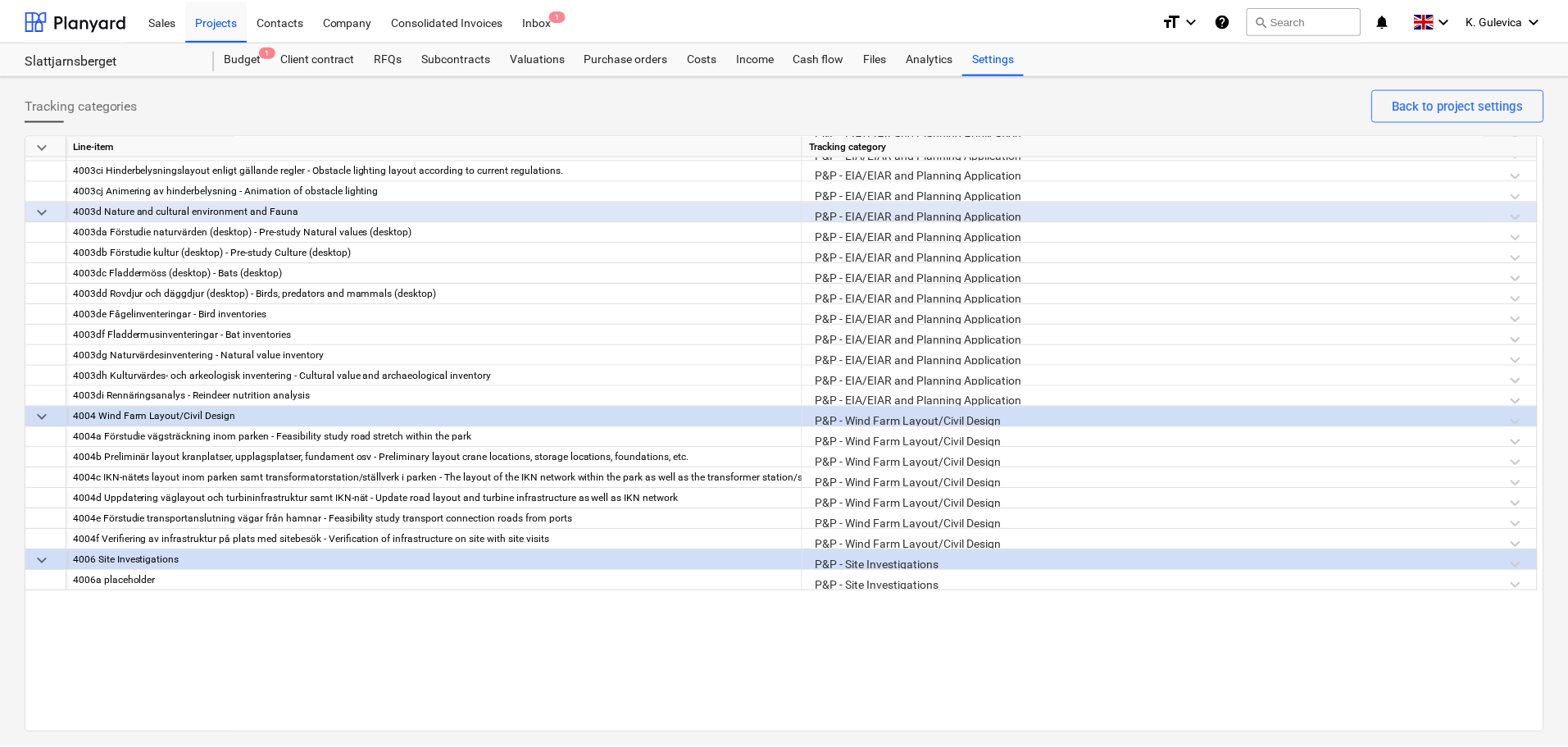
scroll to position [716, 0]
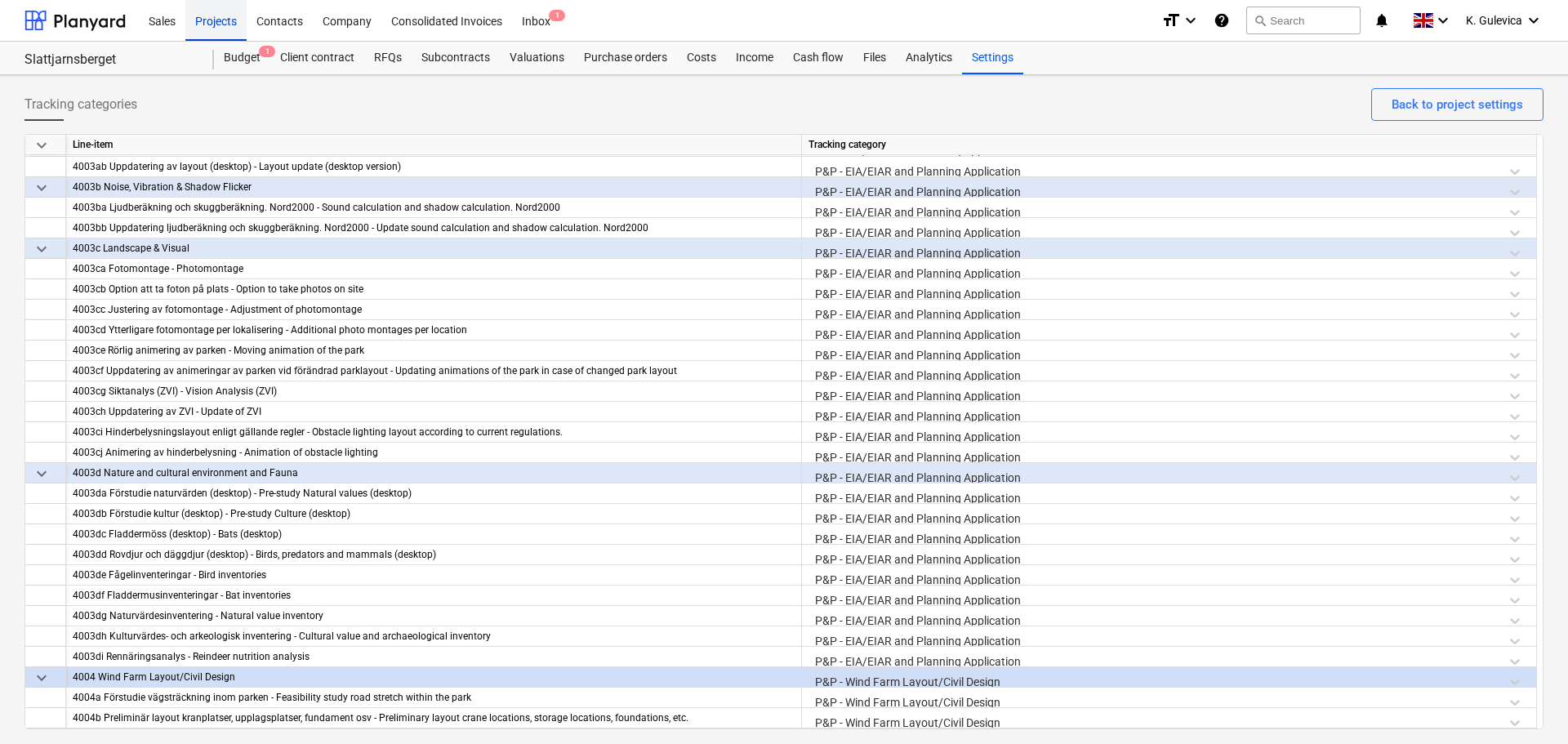
click at [226, 7] on div "Projects" at bounding box center [216, 19] width 61 height 42
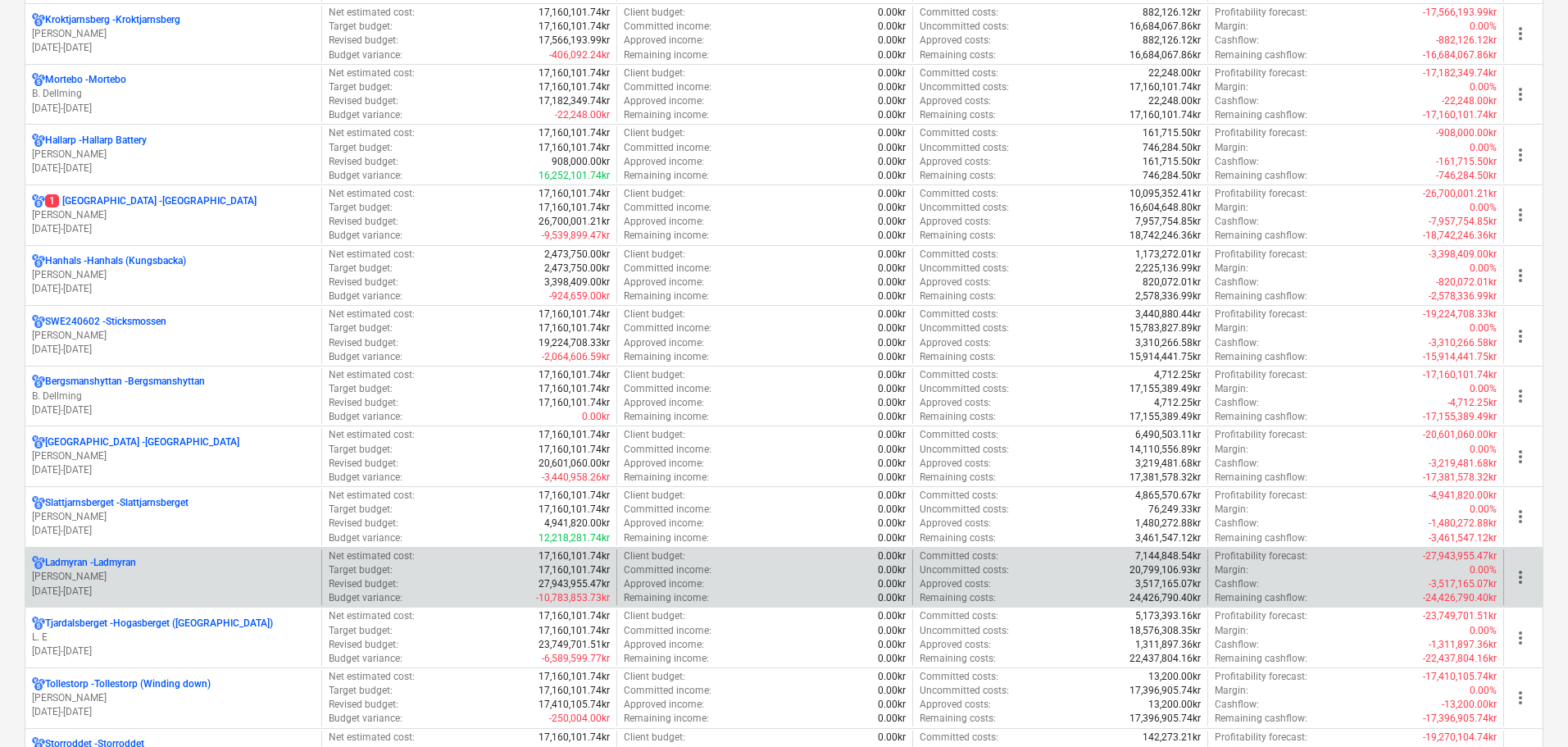
scroll to position [1230, 0]
click at [146, 583] on p "01.09.2024 - 30.09.2029" at bounding box center [173, 590] width 282 height 14
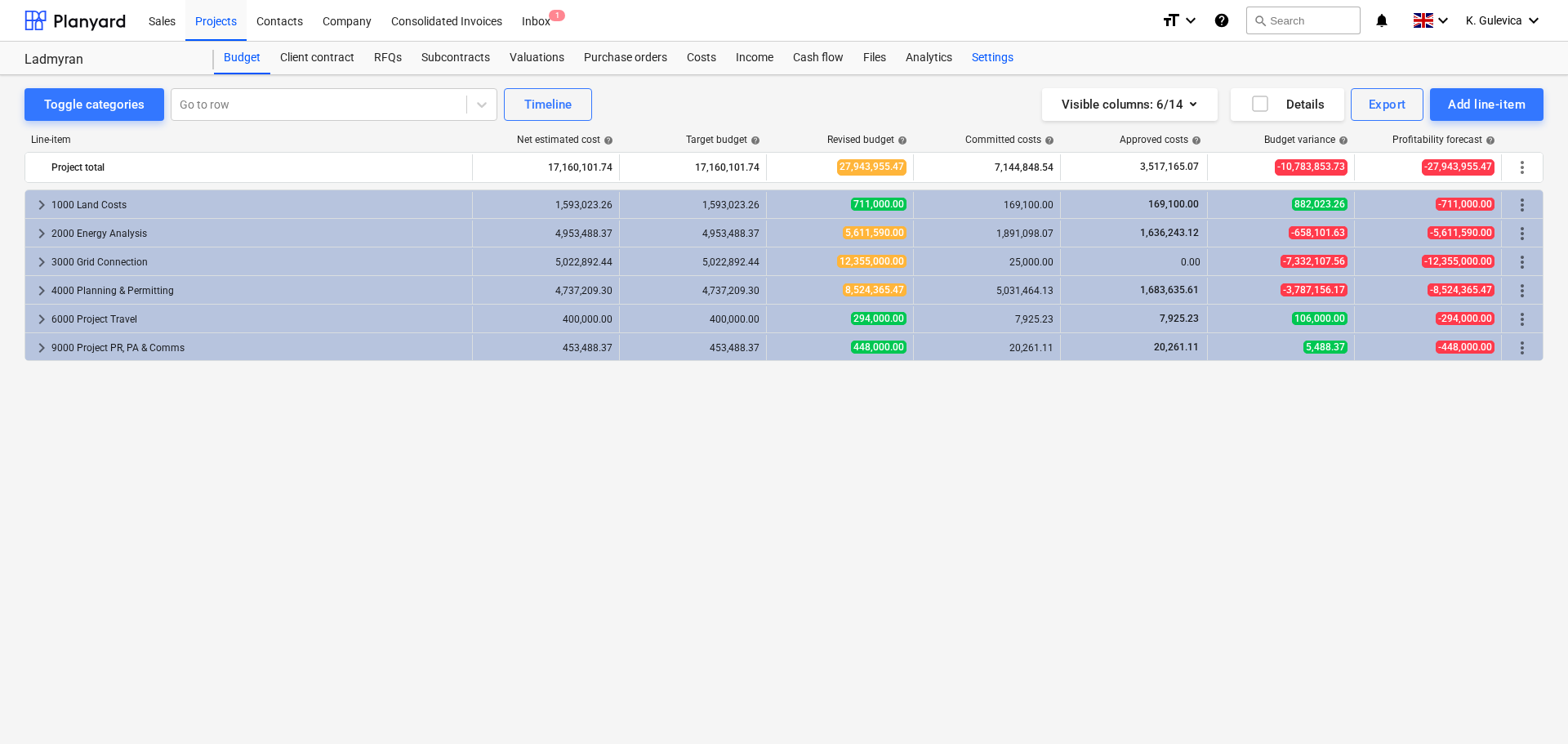
click at [984, 62] on div "Settings" at bounding box center [992, 58] width 61 height 33
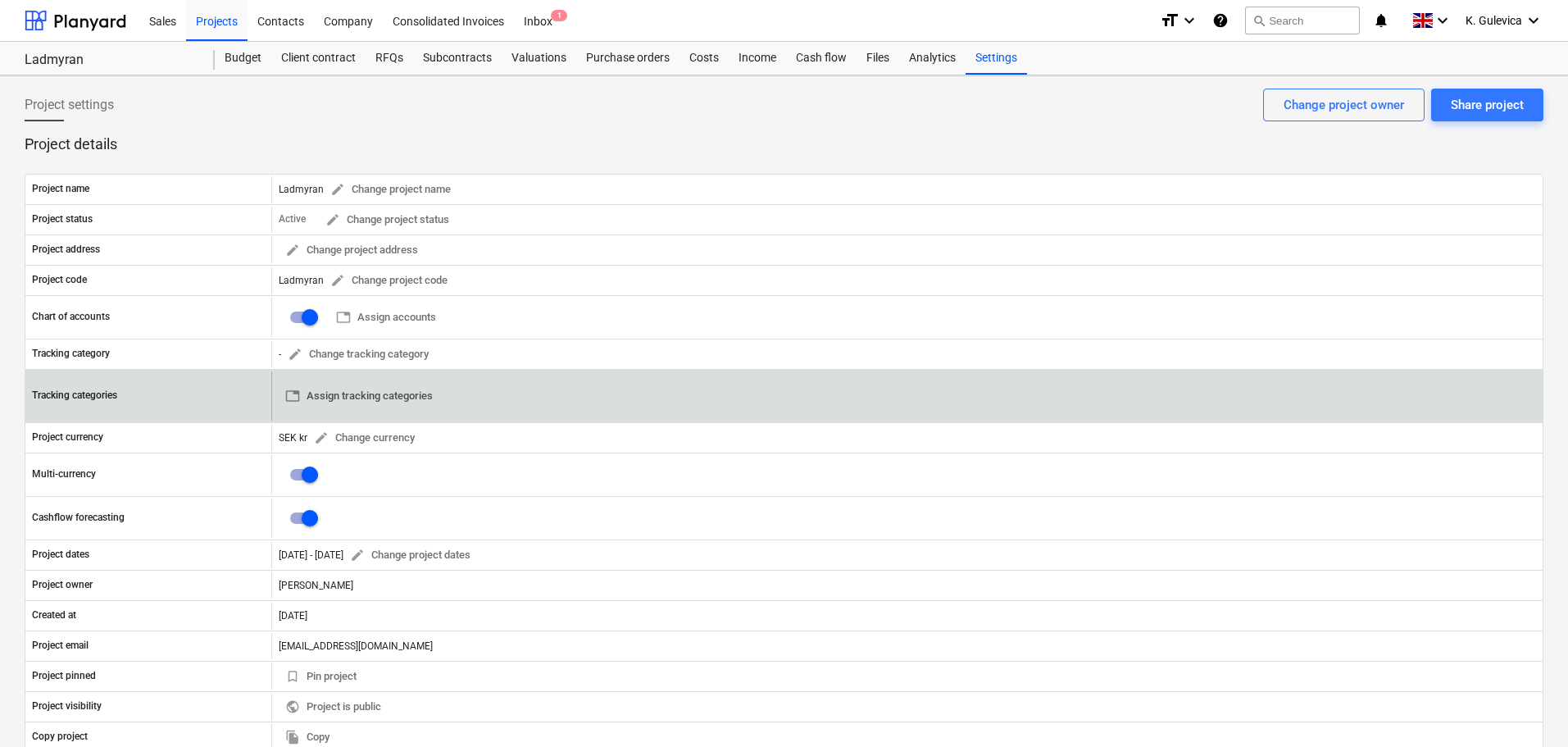
click at [378, 394] on span "table Assign tracking categories" at bounding box center [359, 396] width 147 height 19
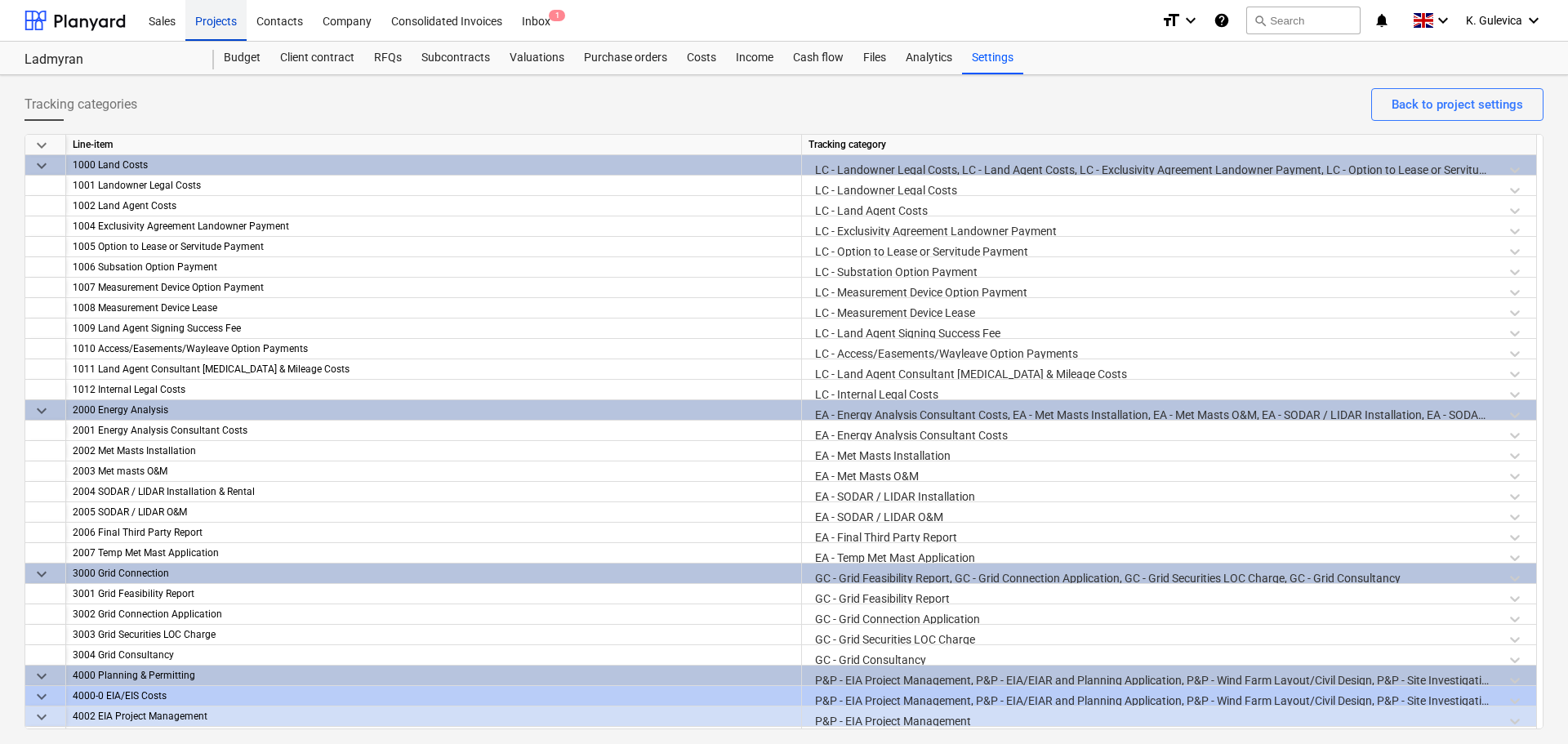
click at [228, 22] on div "Projects" at bounding box center [216, 19] width 61 height 42
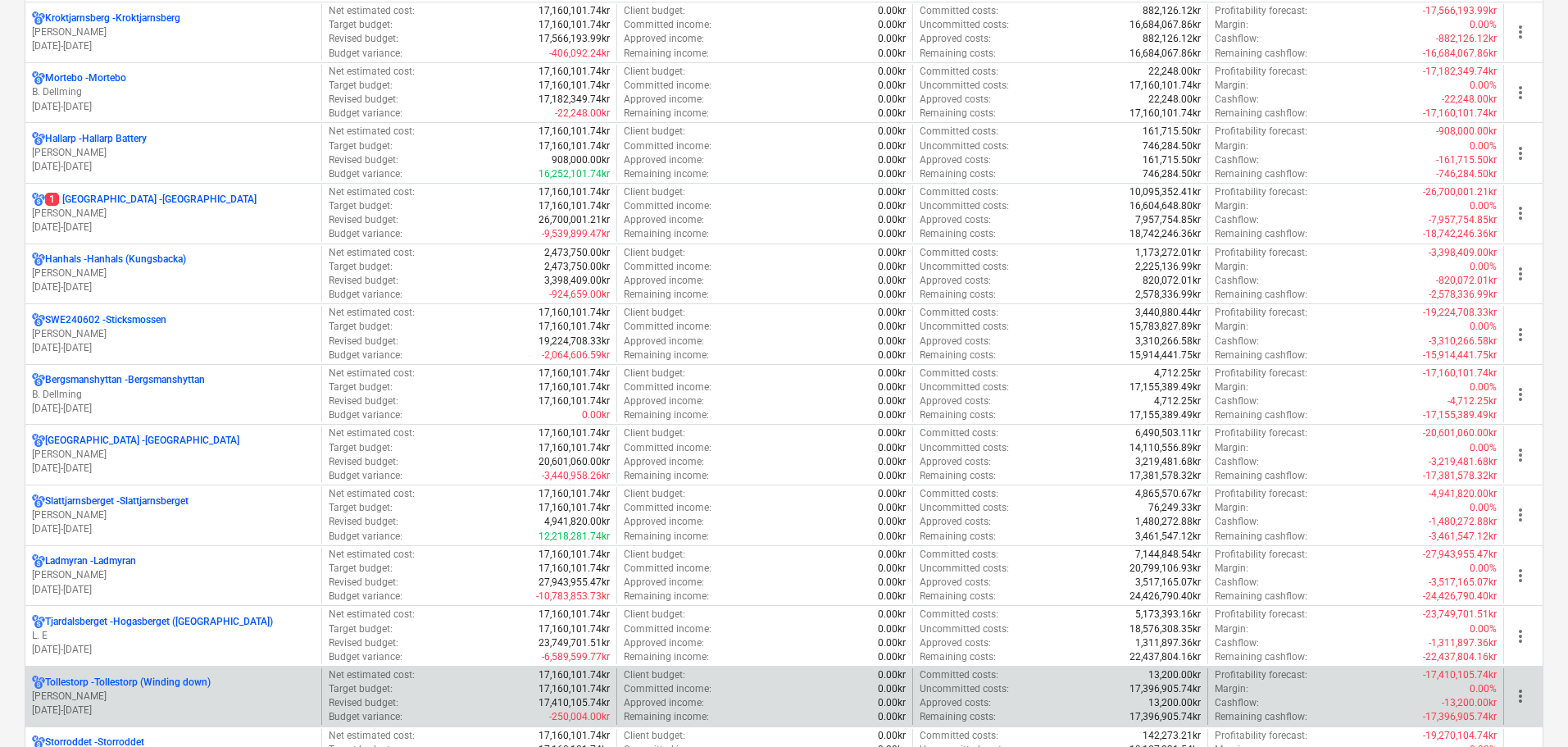
scroll to position [1394, 0]
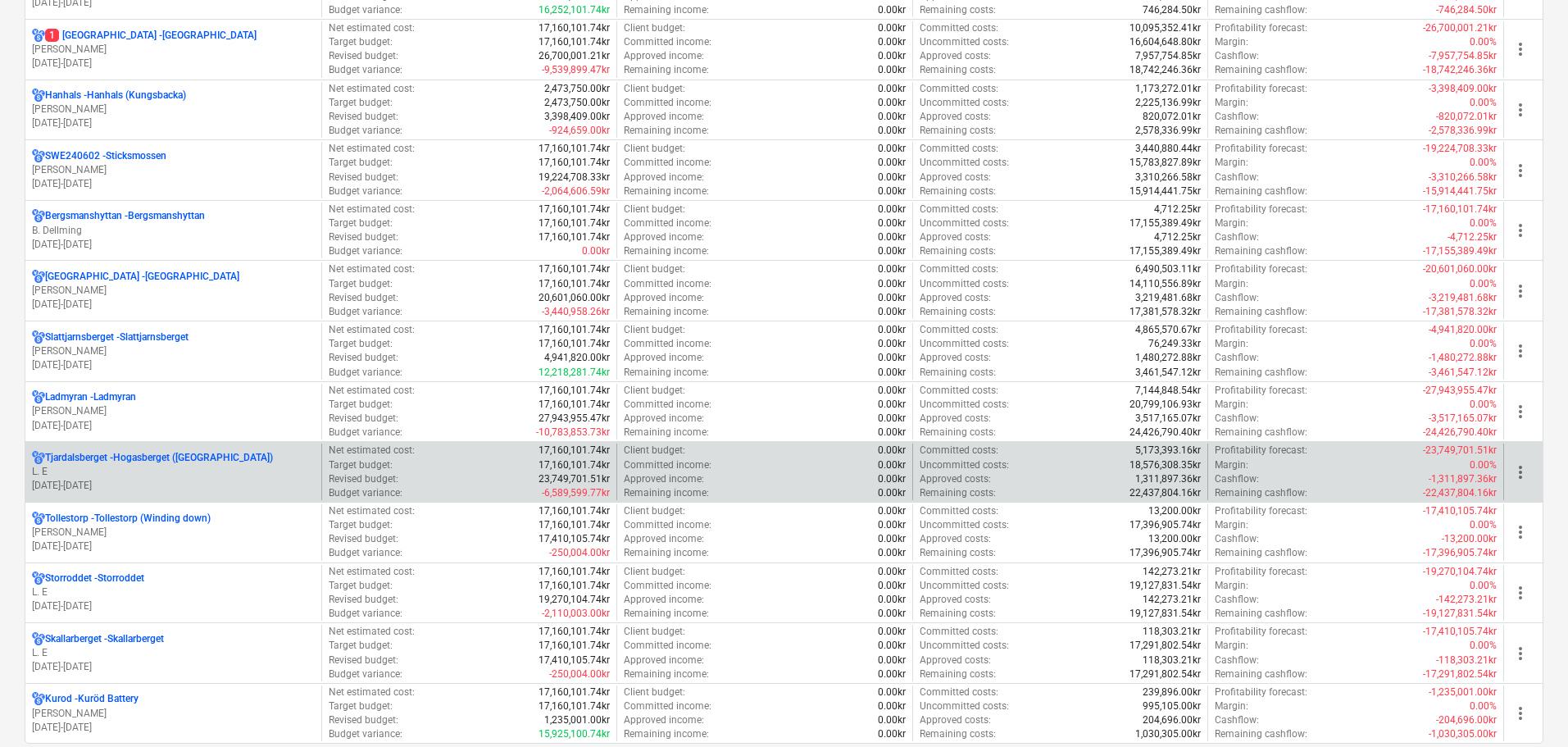
click at [139, 469] on p "L. E" at bounding box center [173, 472] width 282 height 14
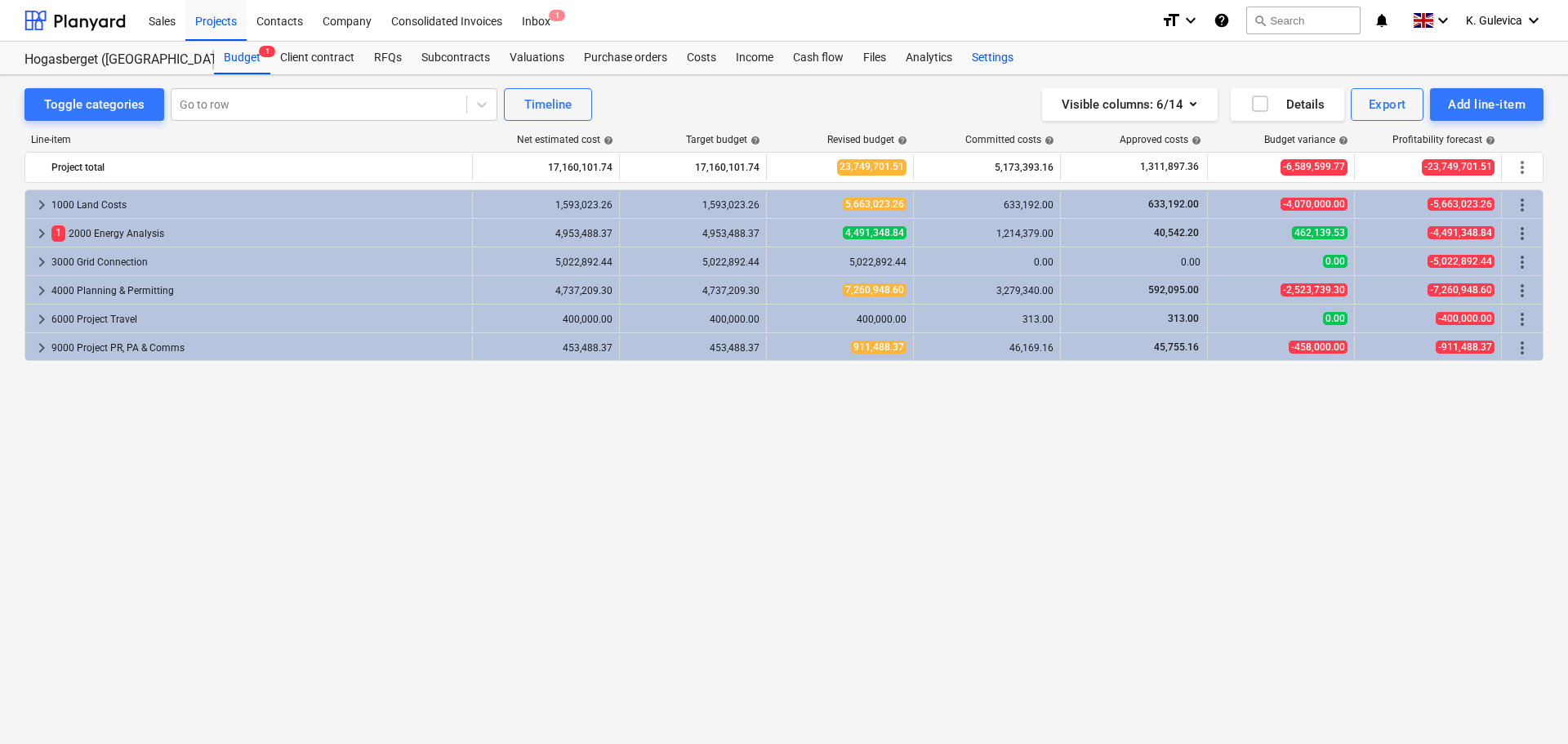
click at [1003, 56] on div "Settings" at bounding box center [992, 58] width 61 height 33
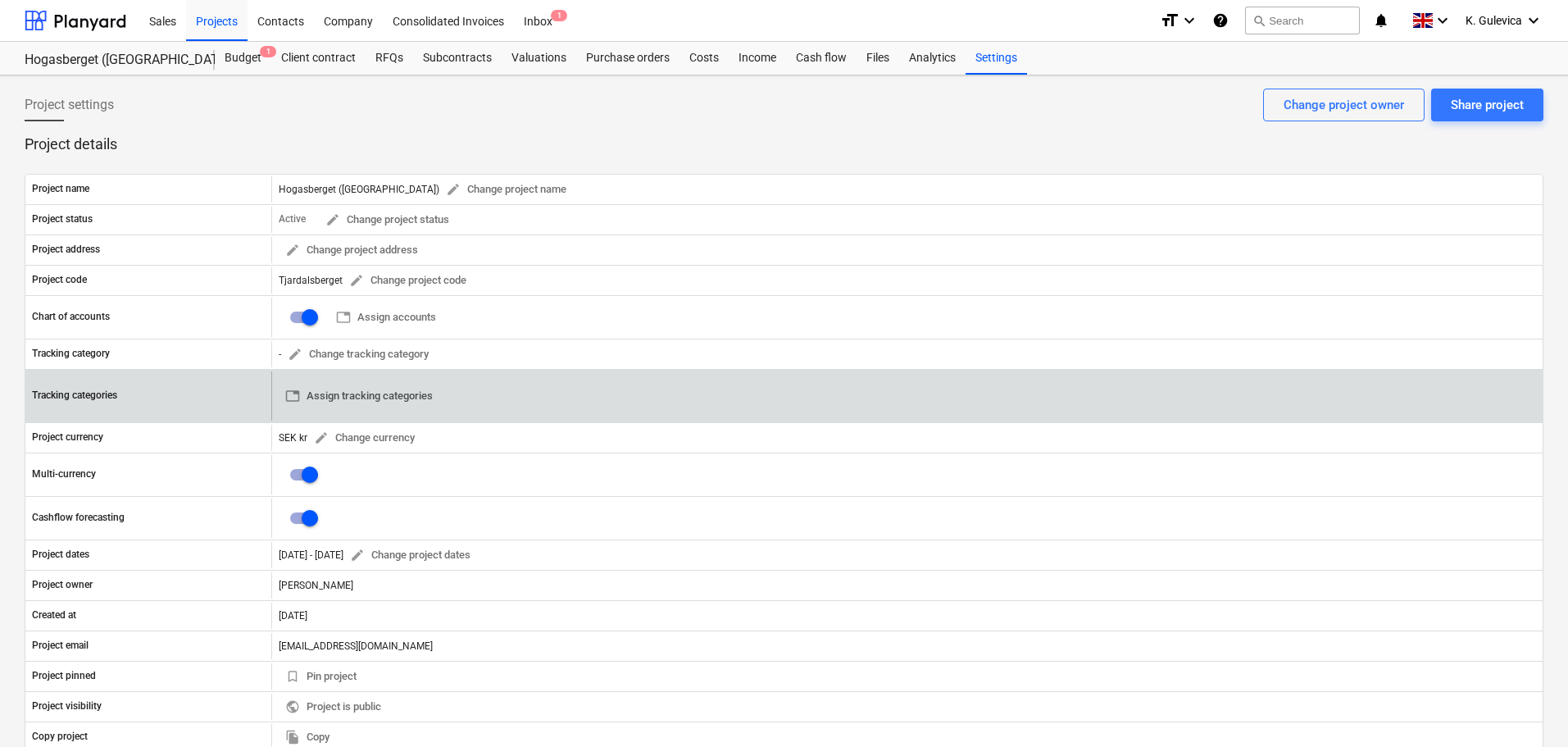
click at [384, 391] on span "table Assign tracking categories" at bounding box center [359, 396] width 147 height 19
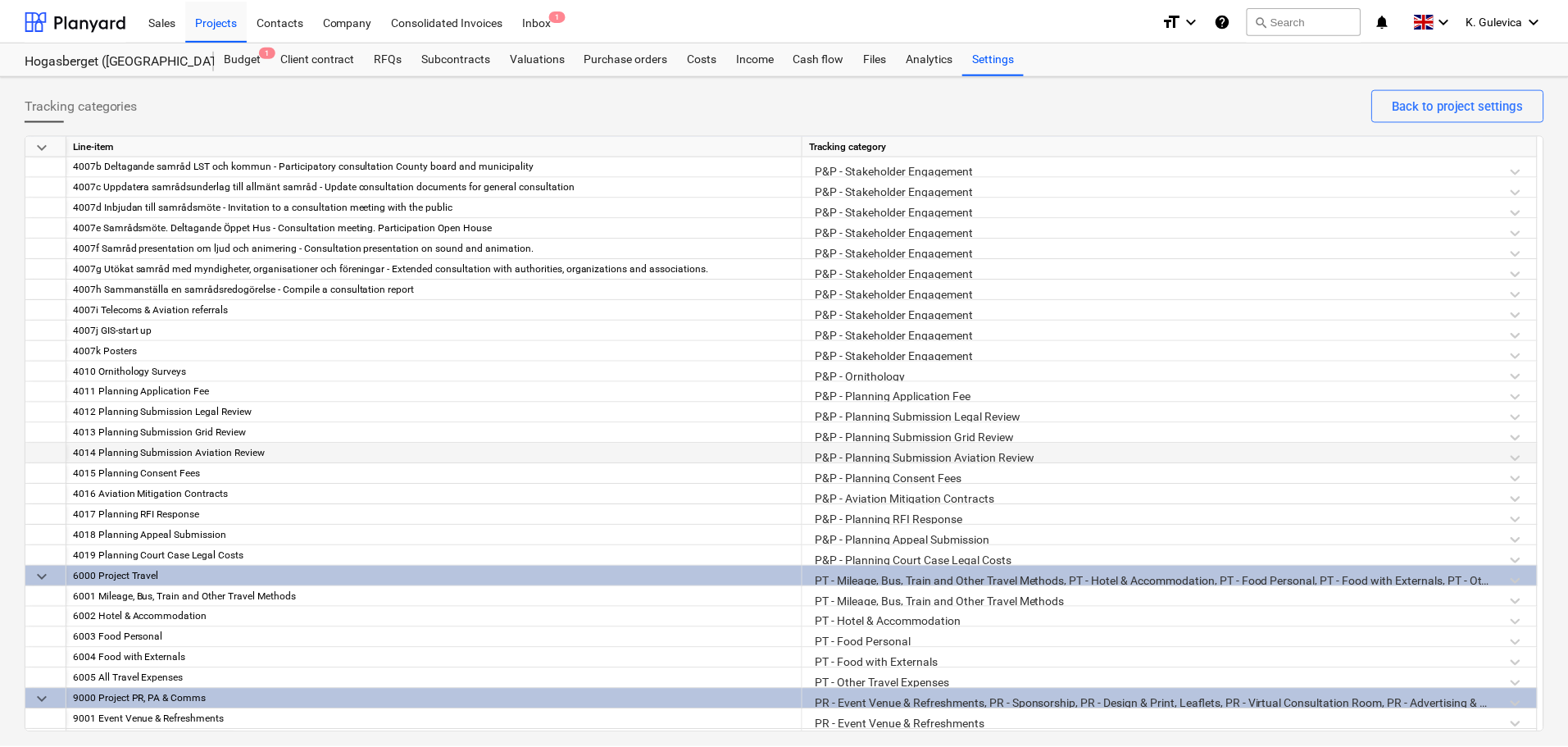
scroll to position [1966, 0]
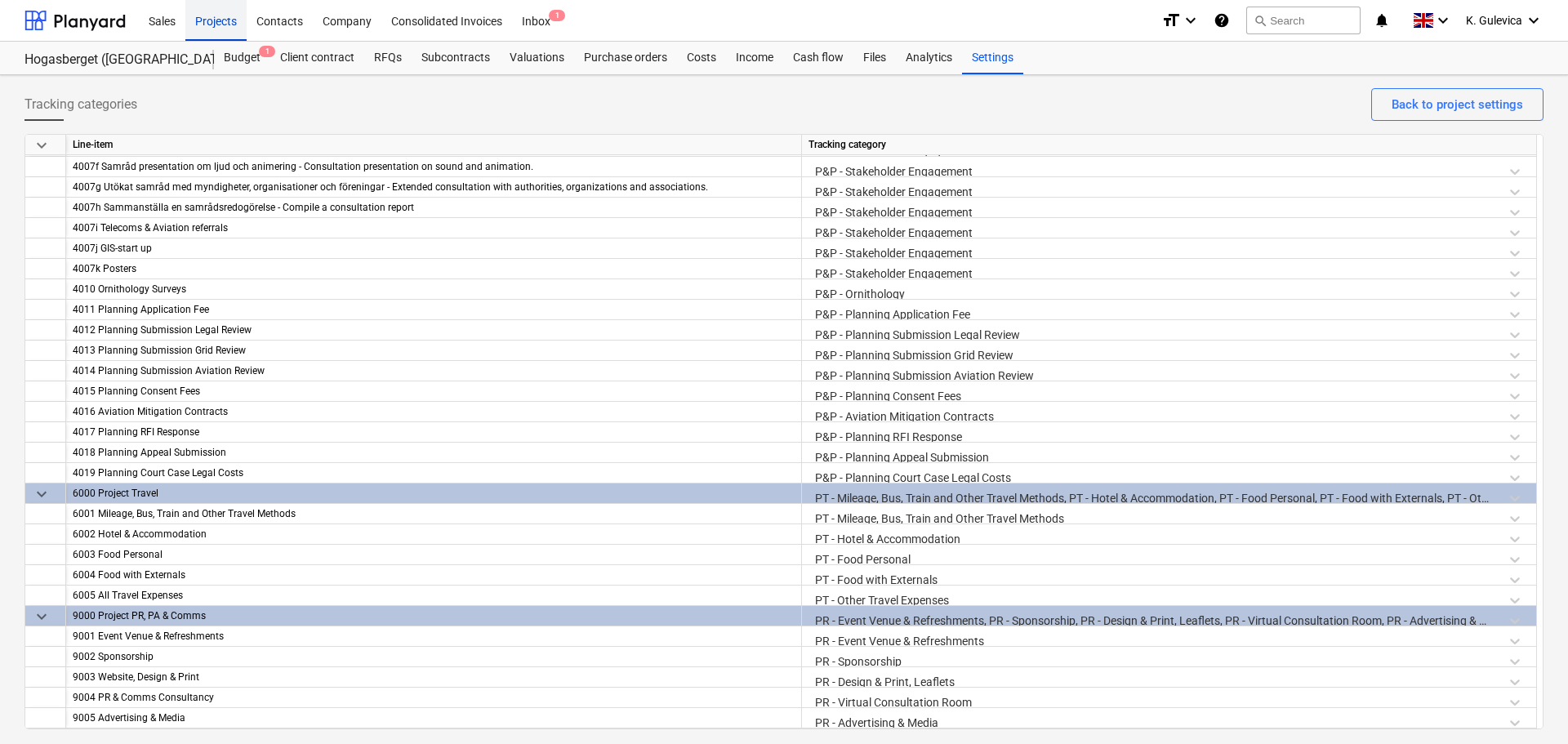
click at [220, 24] on div "Projects" at bounding box center [216, 19] width 61 height 42
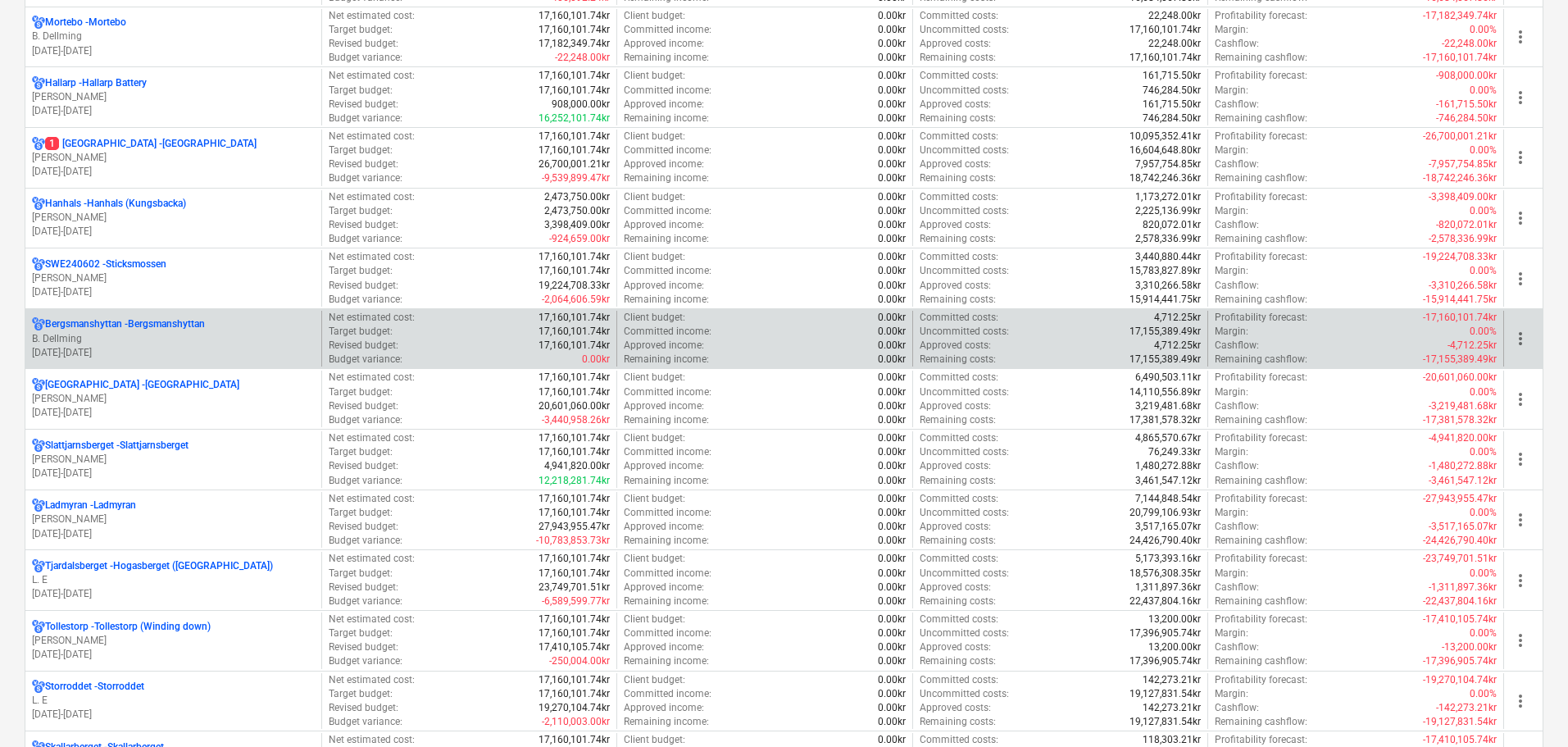
scroll to position [1312, 0]
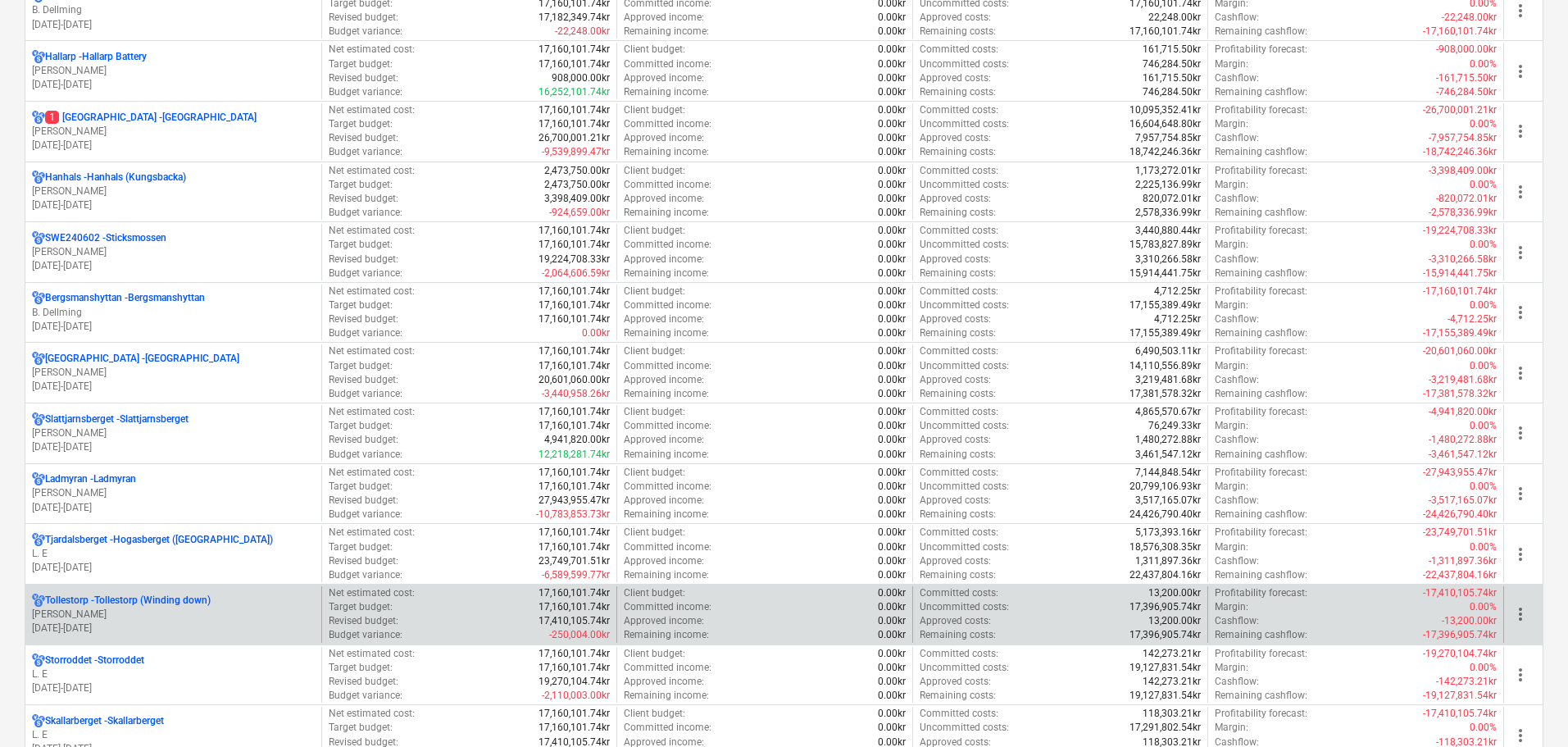
click at [192, 613] on p "[PERSON_NAME]" at bounding box center [173, 615] width 282 height 14
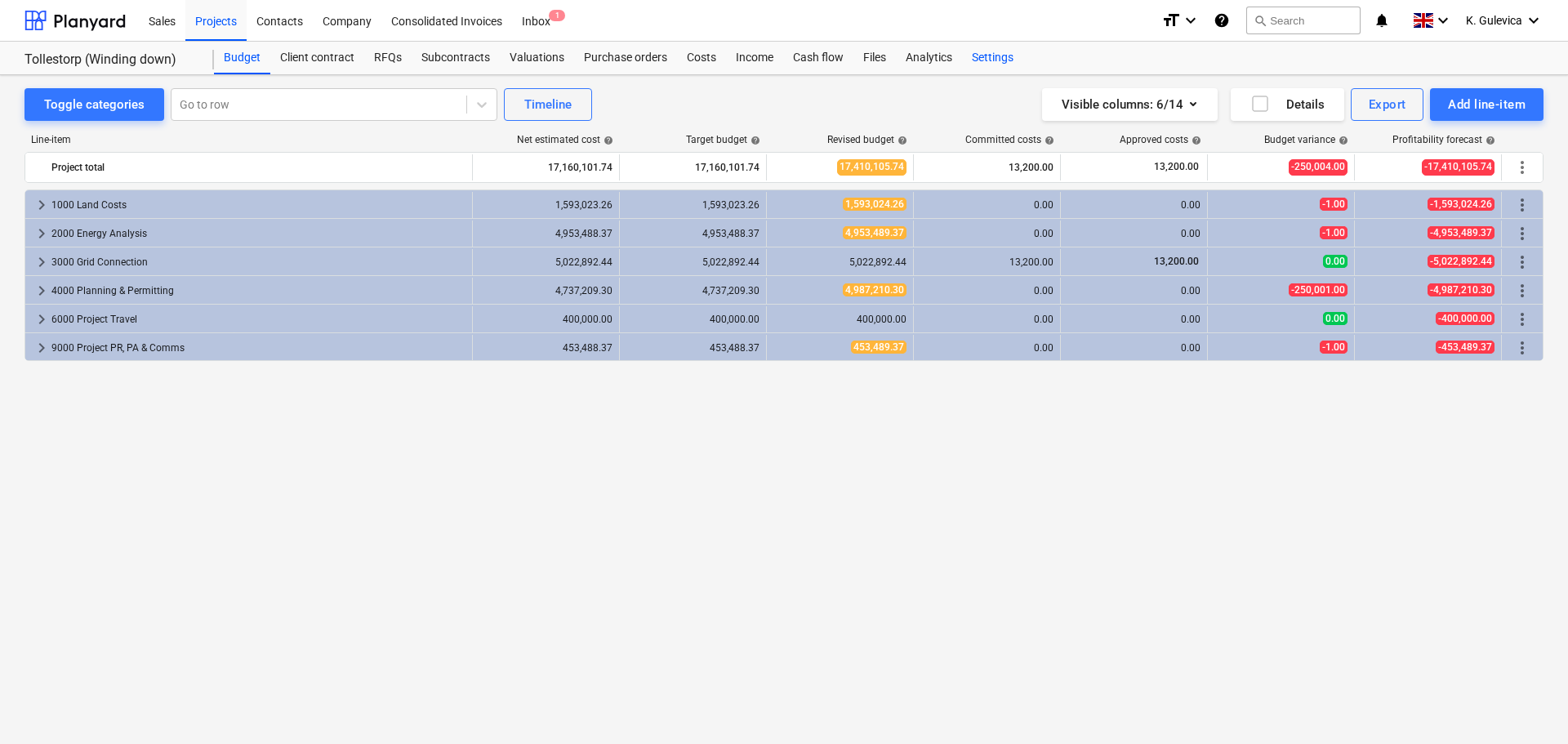
click at [995, 60] on div "Settings" at bounding box center [992, 58] width 61 height 33
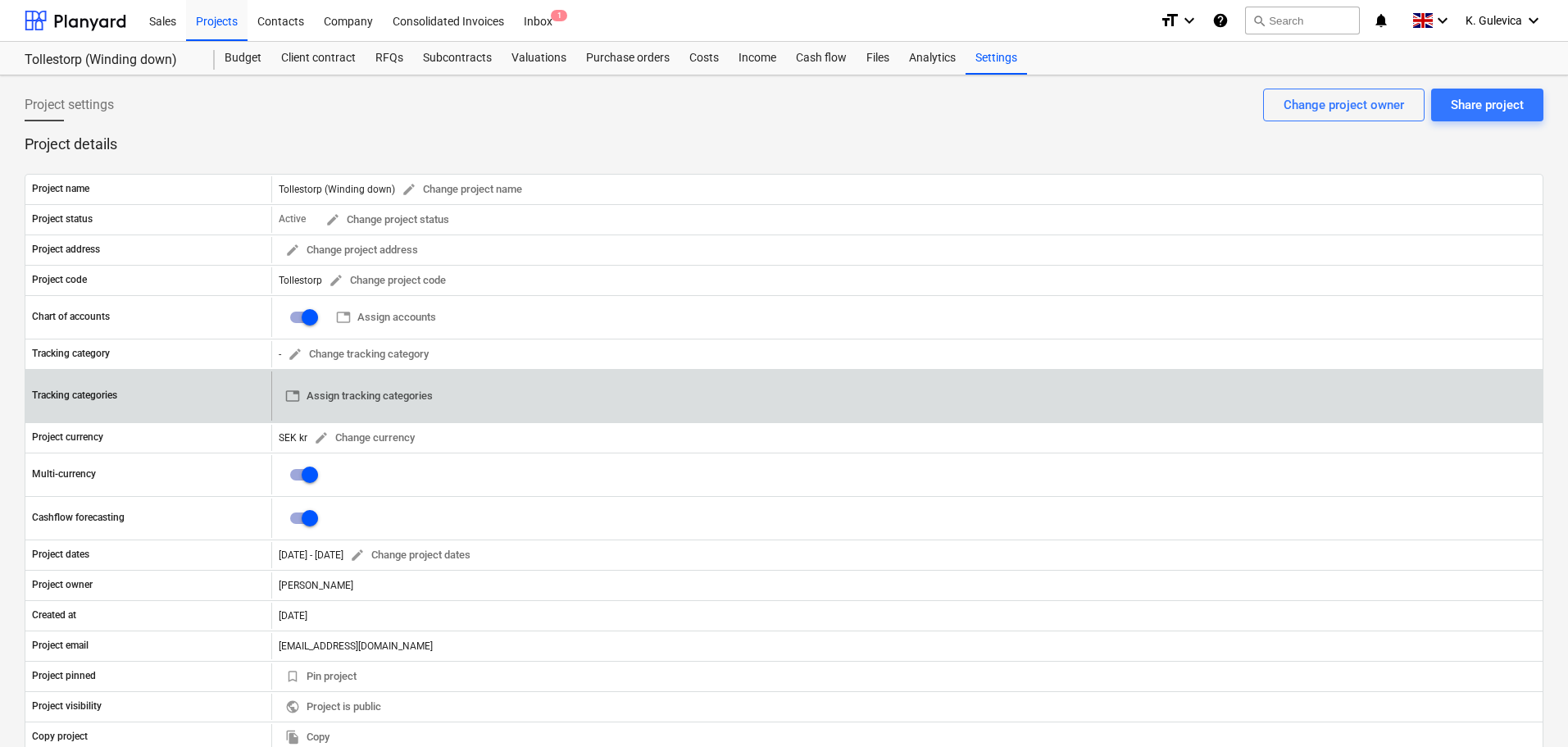
click at [303, 397] on span "table Assign tracking categories" at bounding box center [359, 396] width 147 height 19
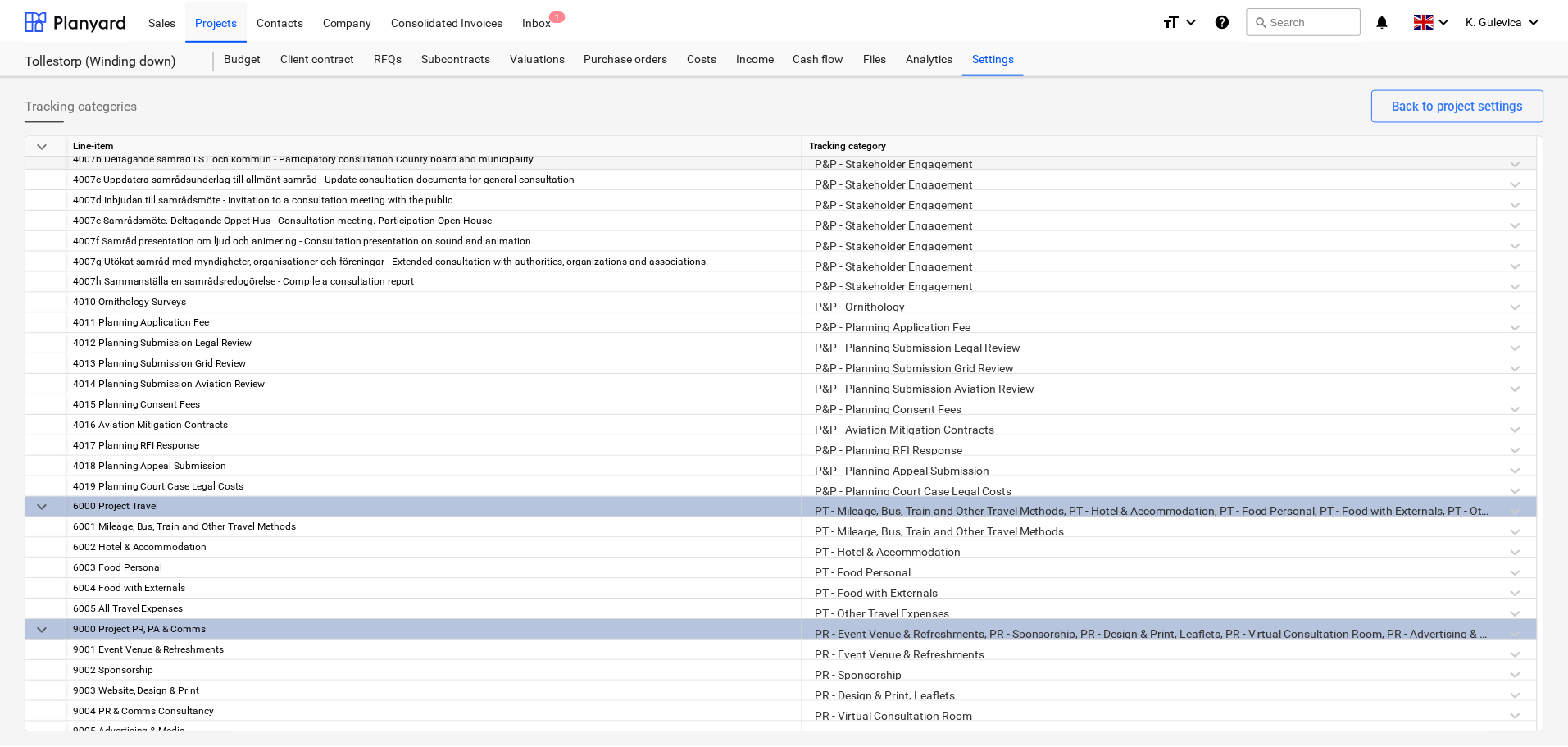
scroll to position [1782, 0]
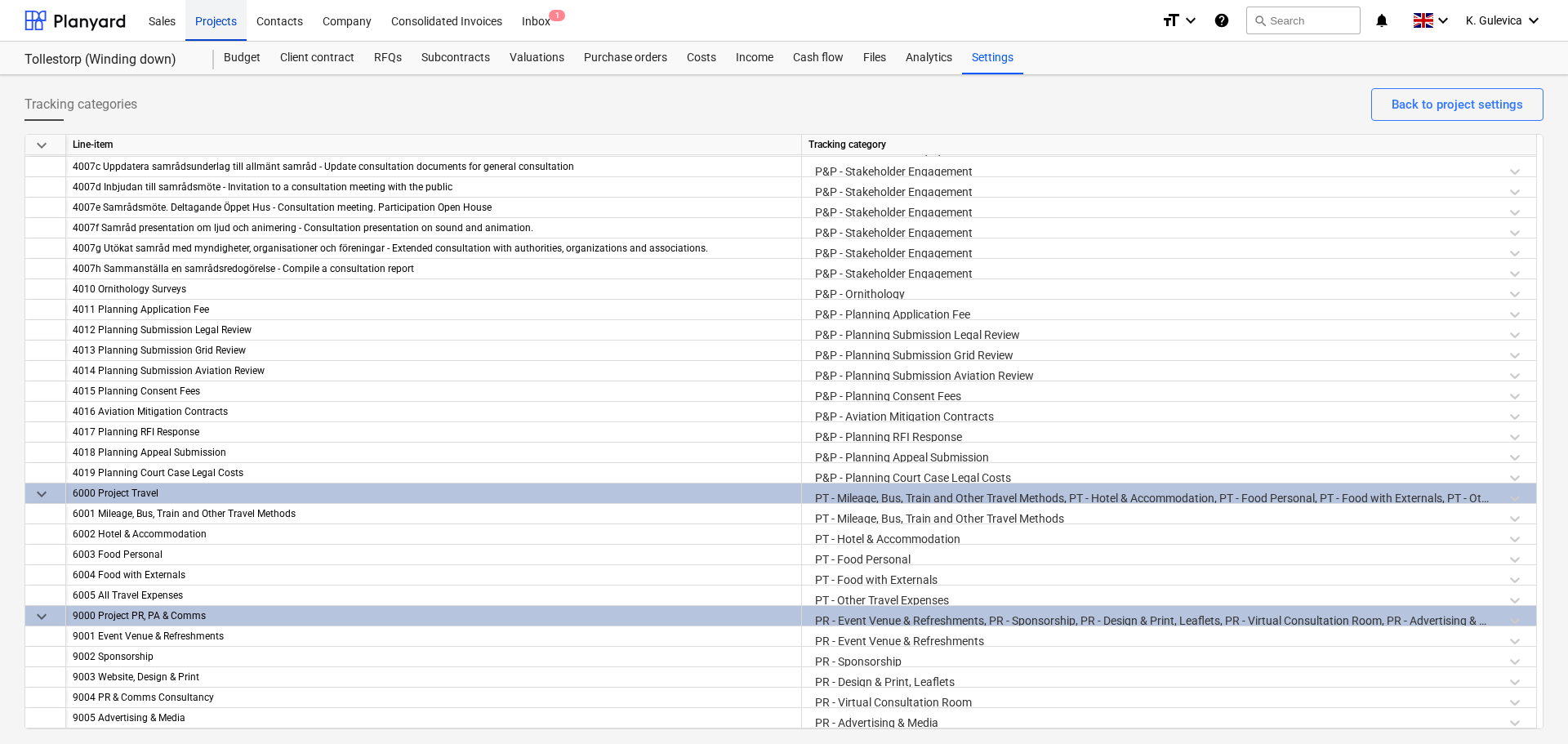
click at [198, 22] on div "Projects" at bounding box center [216, 19] width 61 height 42
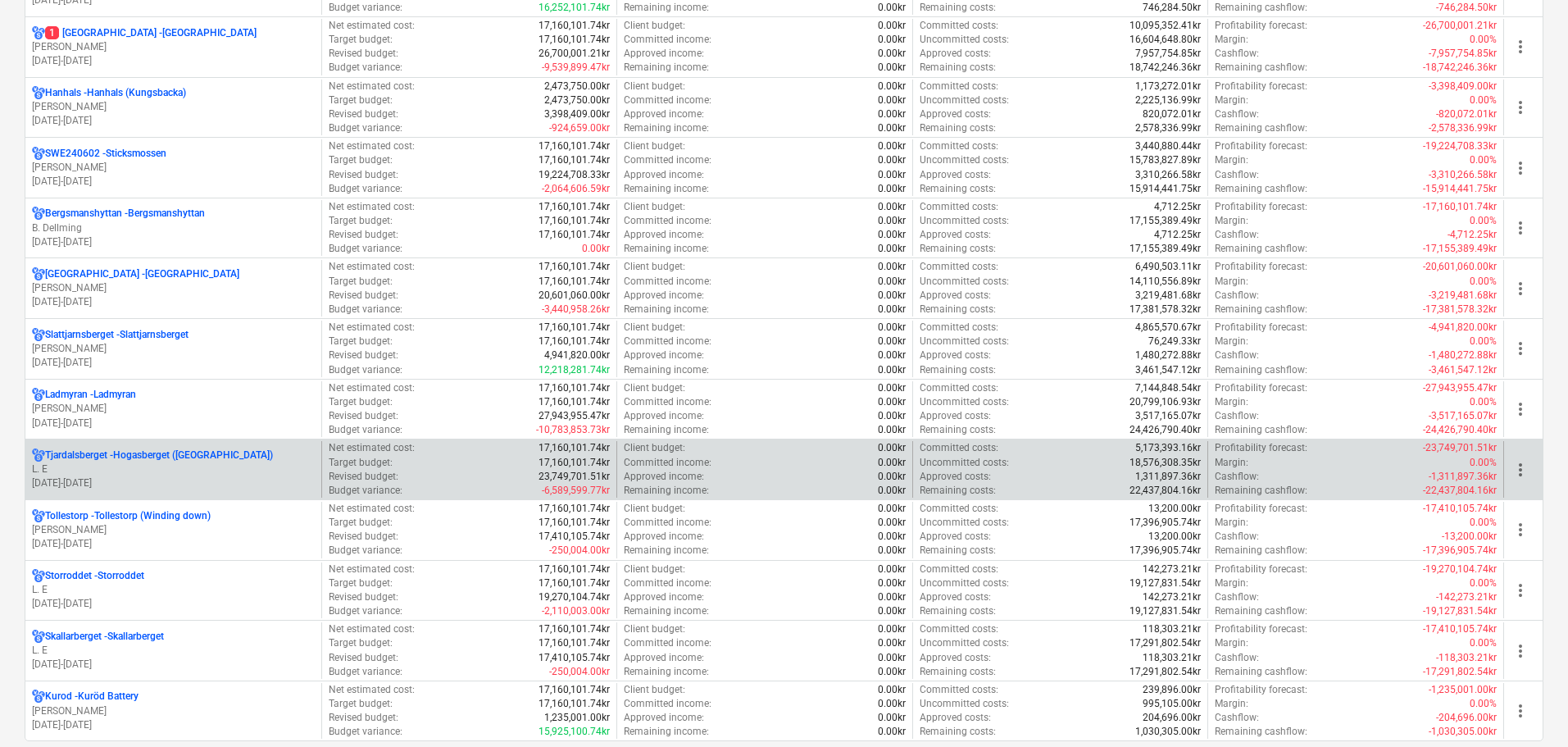
scroll to position [1475, 0]
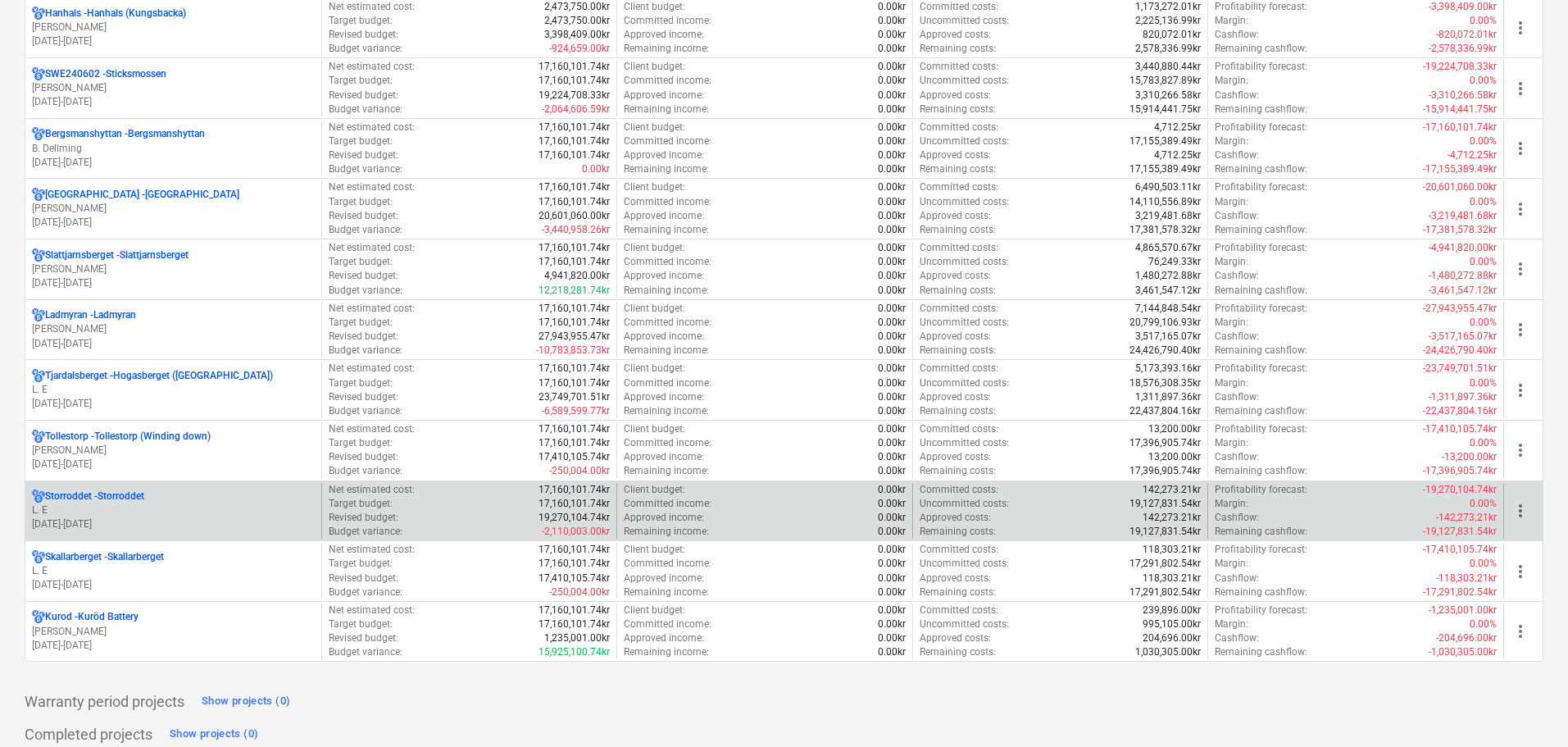
click at [131, 508] on p "L. E" at bounding box center [173, 511] width 282 height 14
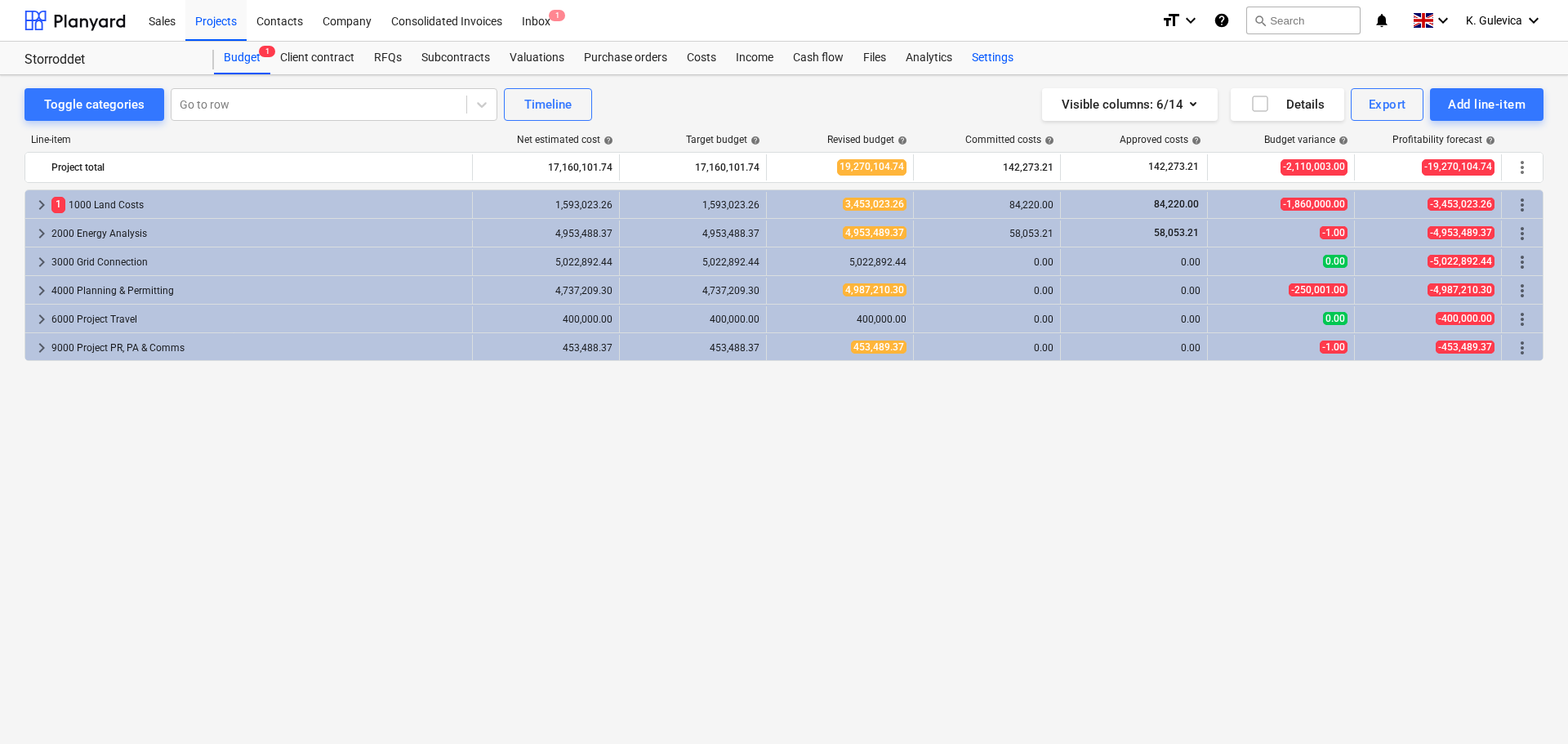
click at [997, 65] on div "Settings" at bounding box center [992, 58] width 61 height 33
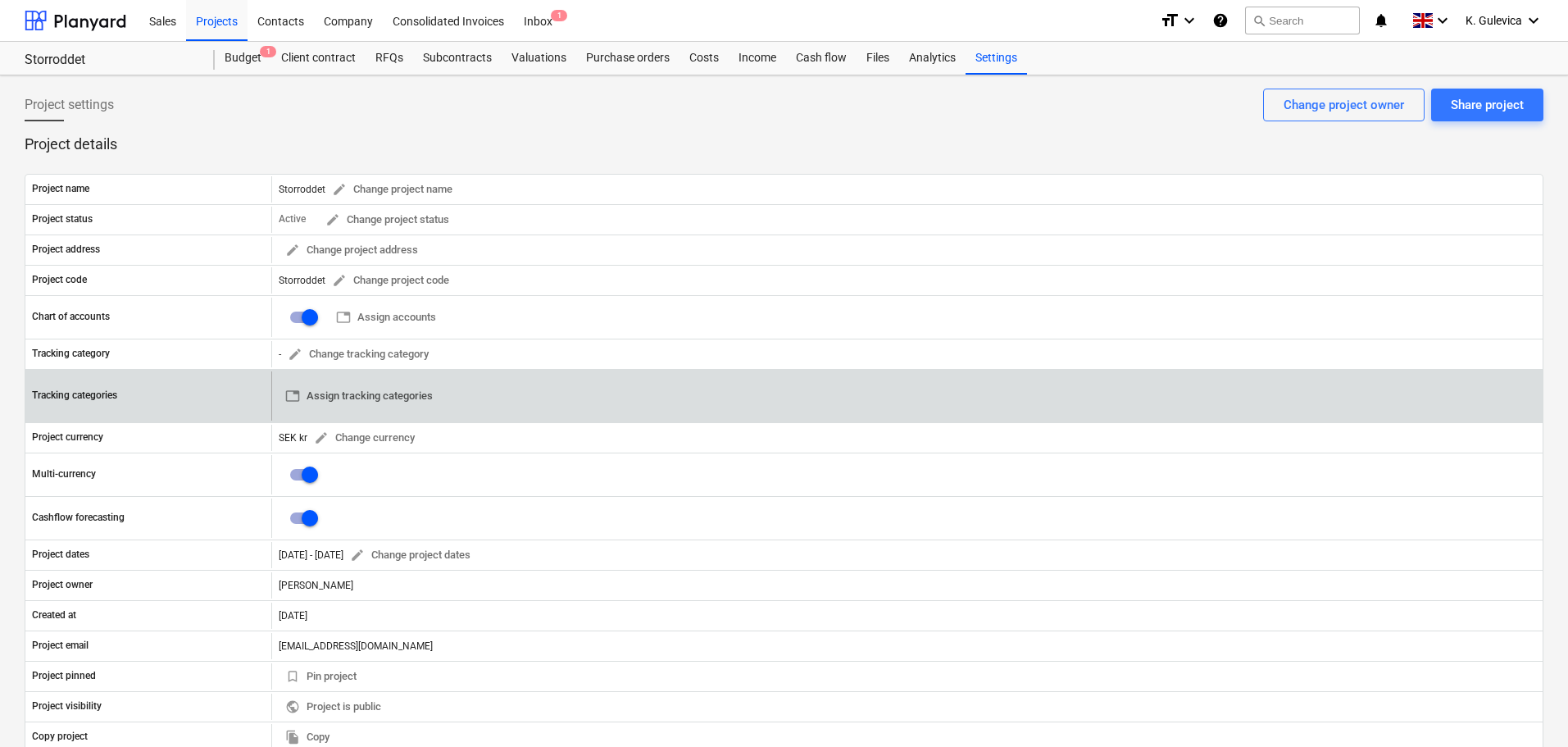
click at [348, 385] on button "table Assign tracking categories" at bounding box center [359, 396] width 161 height 26
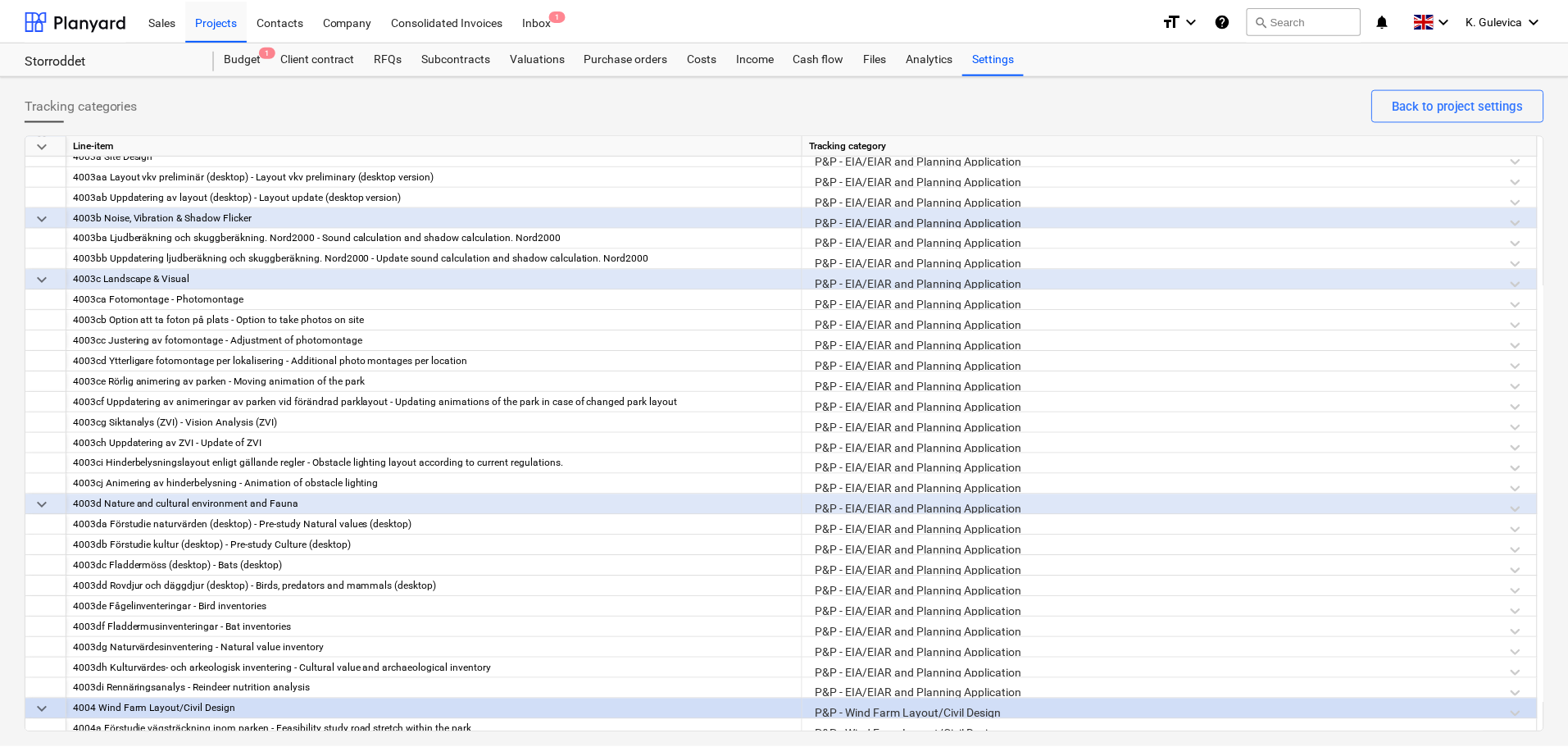
scroll to position [634, 0]
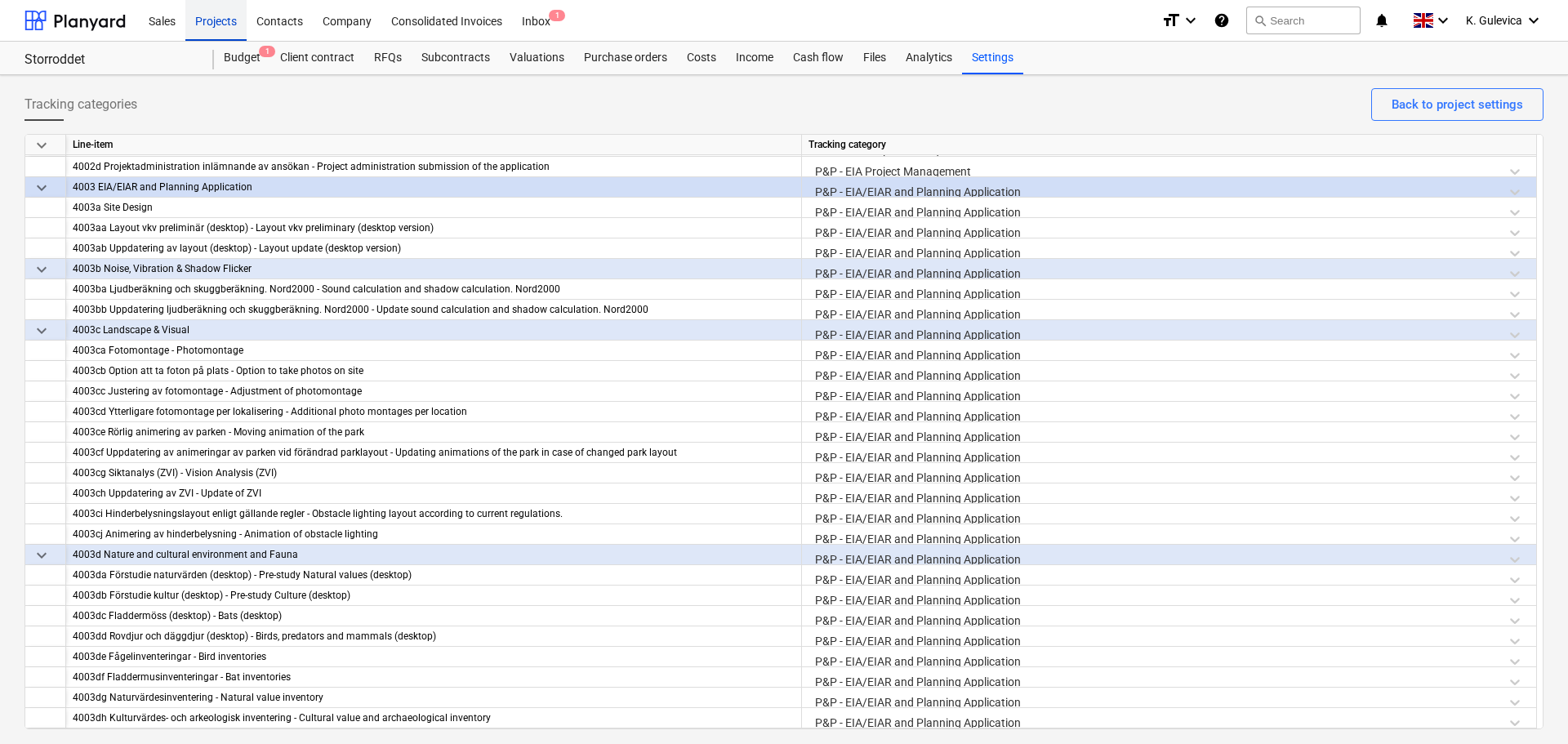
click at [216, 25] on div "Projects" at bounding box center [216, 19] width 61 height 42
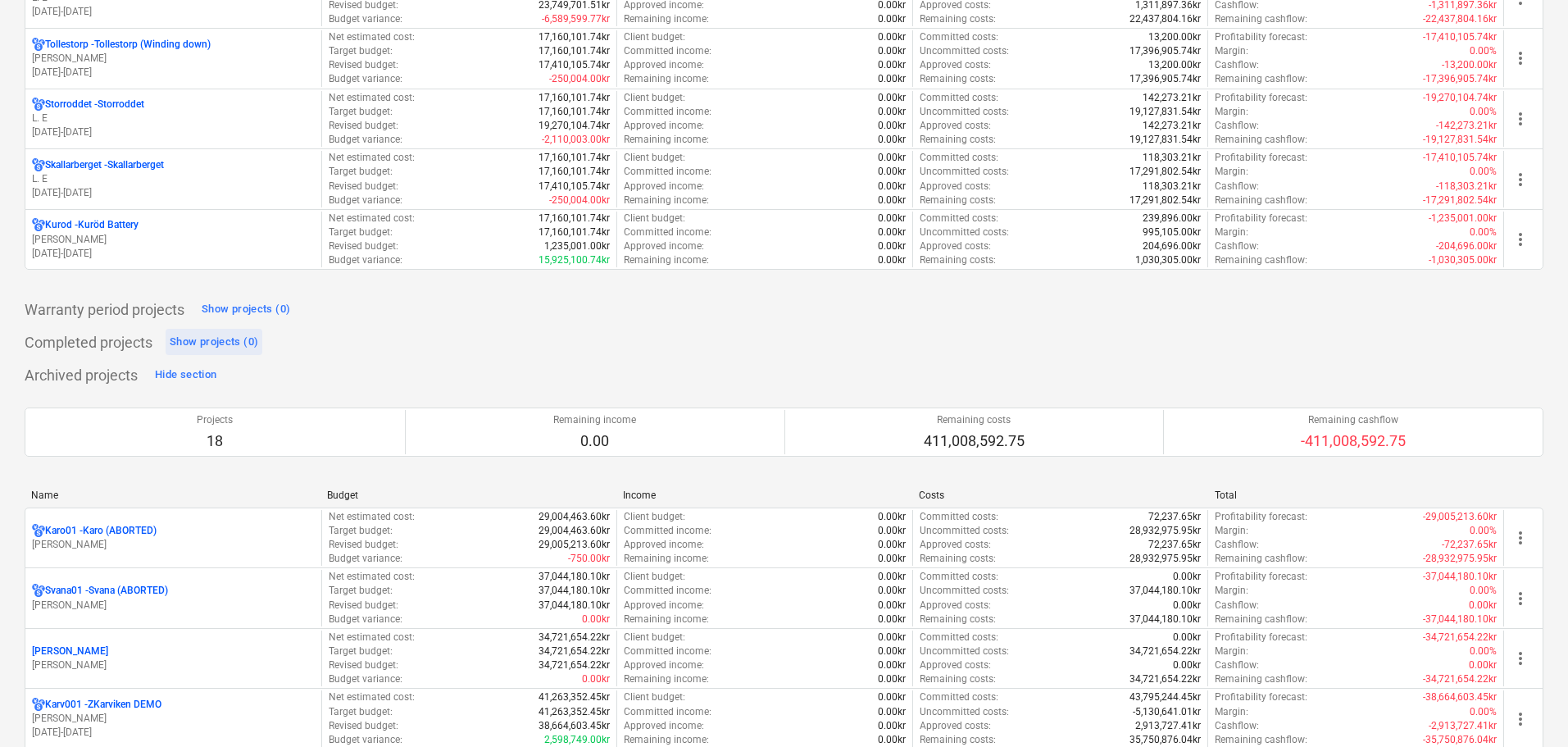
scroll to position [1804, 0]
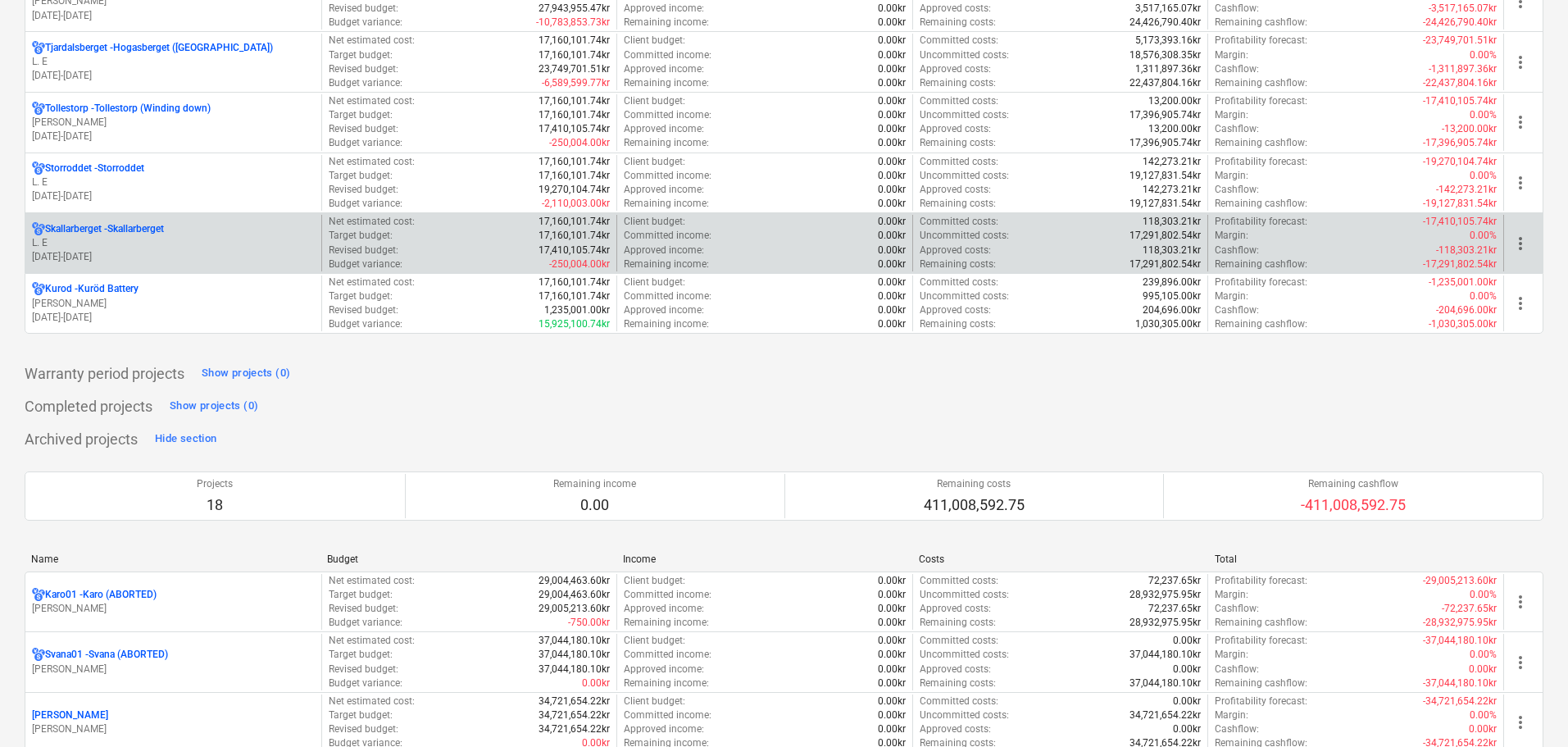
click at [170, 249] on p "L. E" at bounding box center [173, 243] width 282 height 14
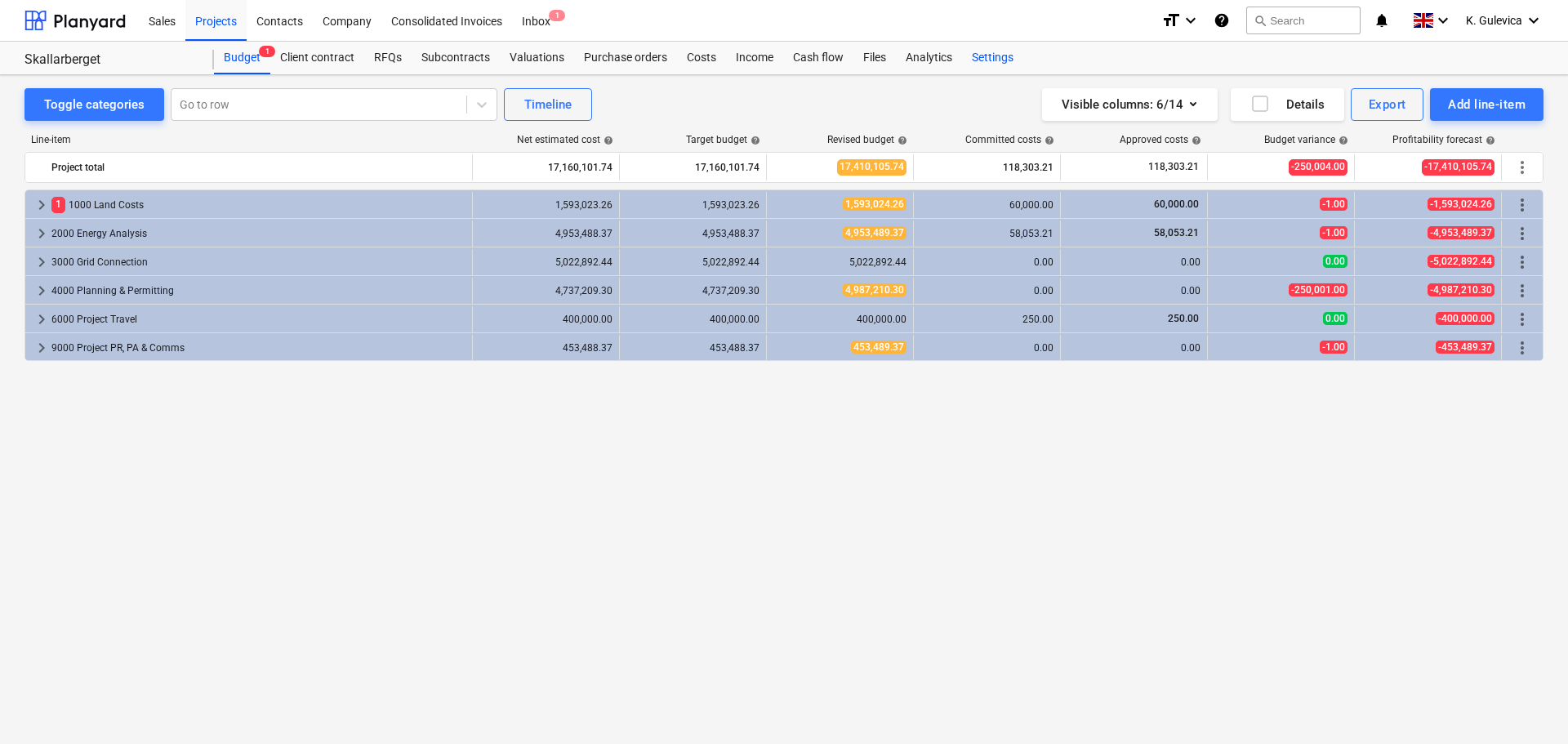
click at [1004, 58] on div "Settings" at bounding box center [992, 58] width 61 height 33
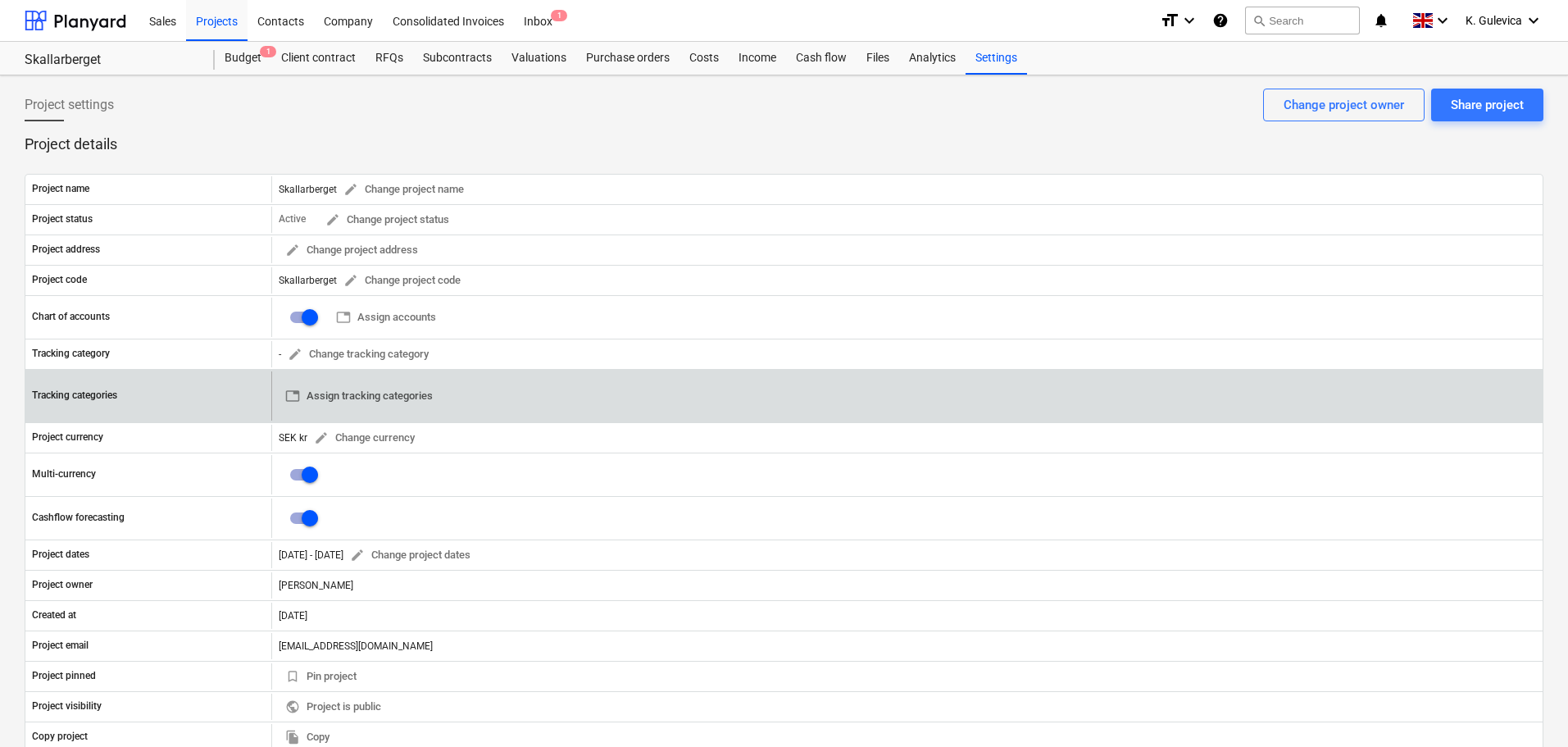
click at [374, 392] on span "table Assign tracking categories" at bounding box center [359, 396] width 147 height 19
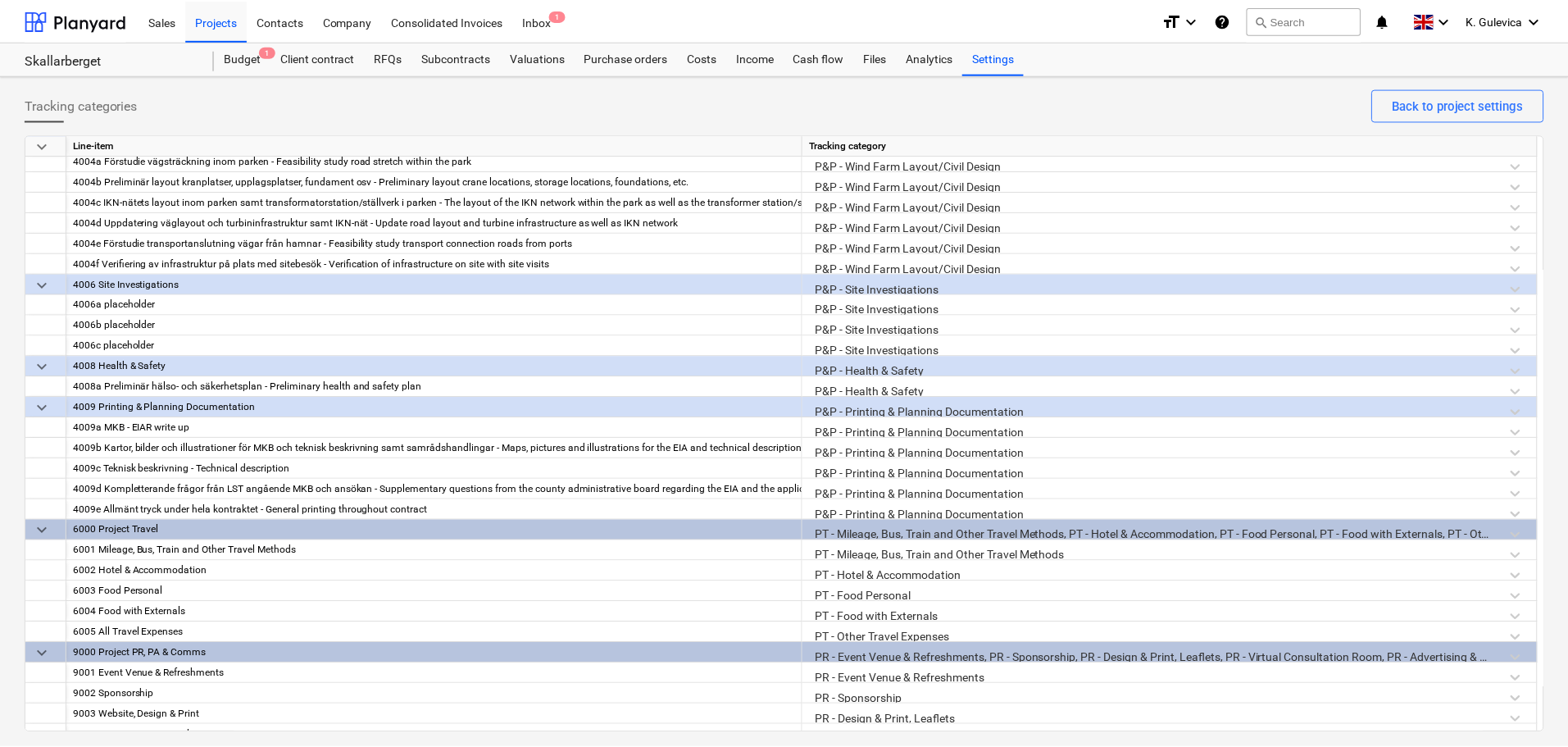
scroll to position [1782, 0]
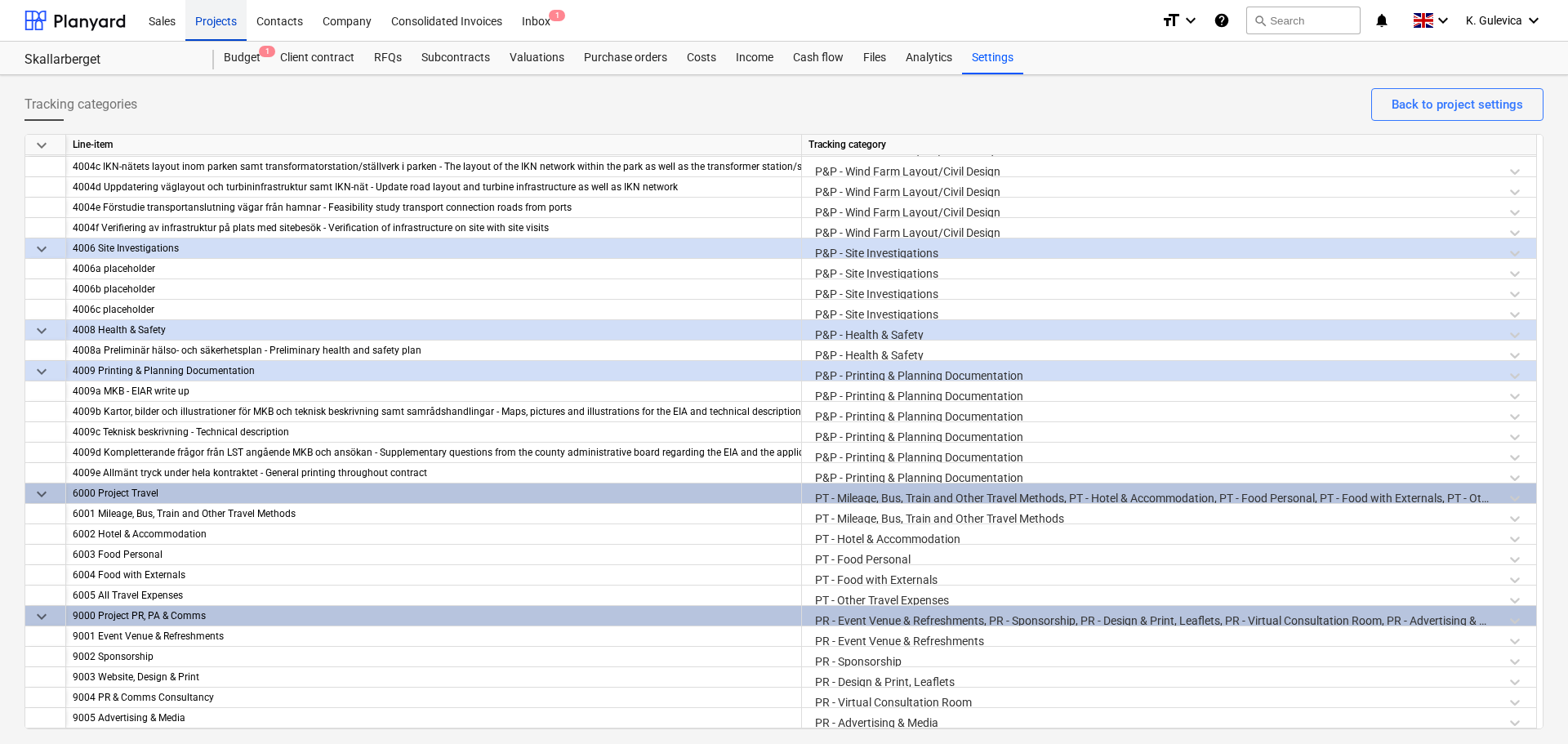
click at [219, 27] on div "Projects" at bounding box center [216, 19] width 61 height 42
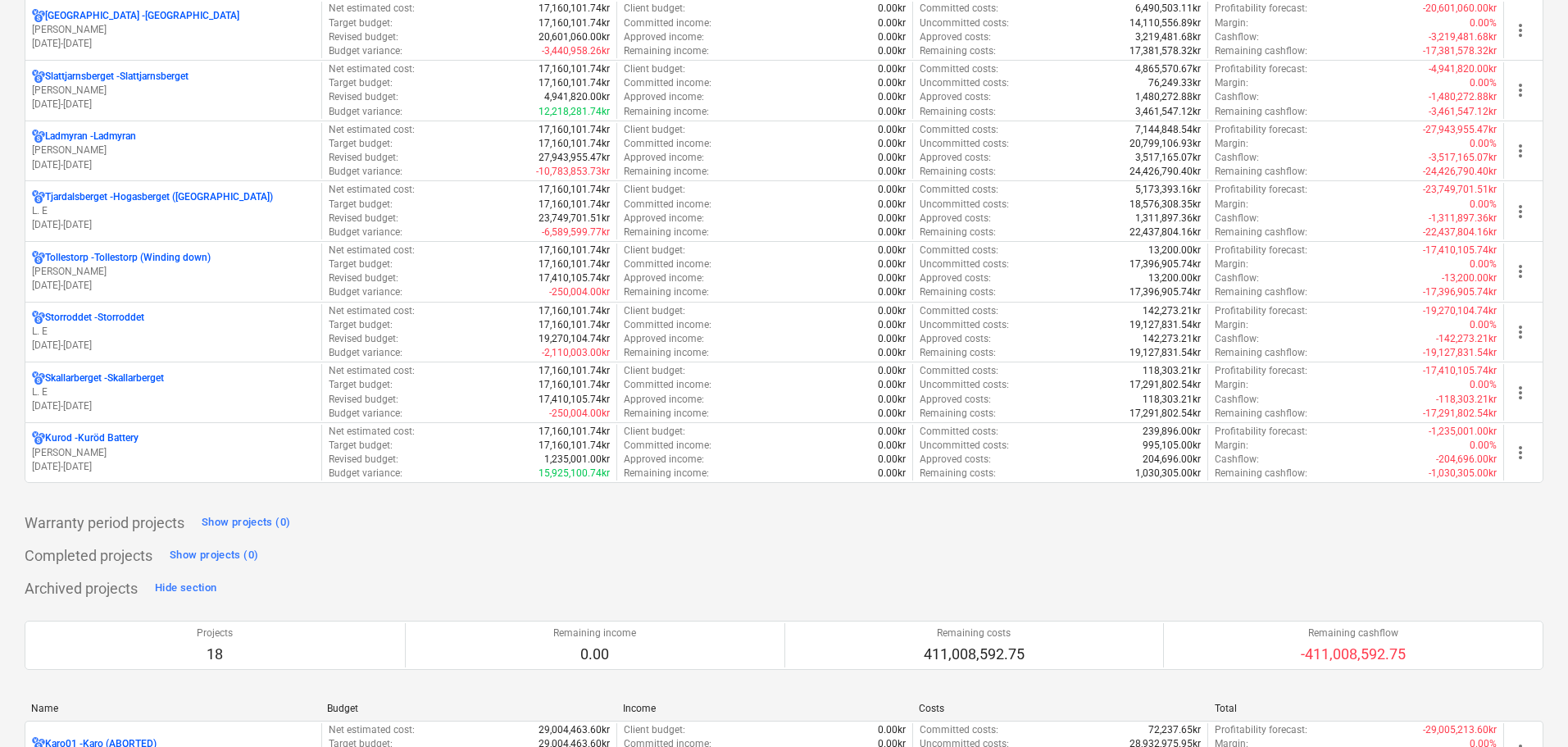
scroll to position [1721, 0]
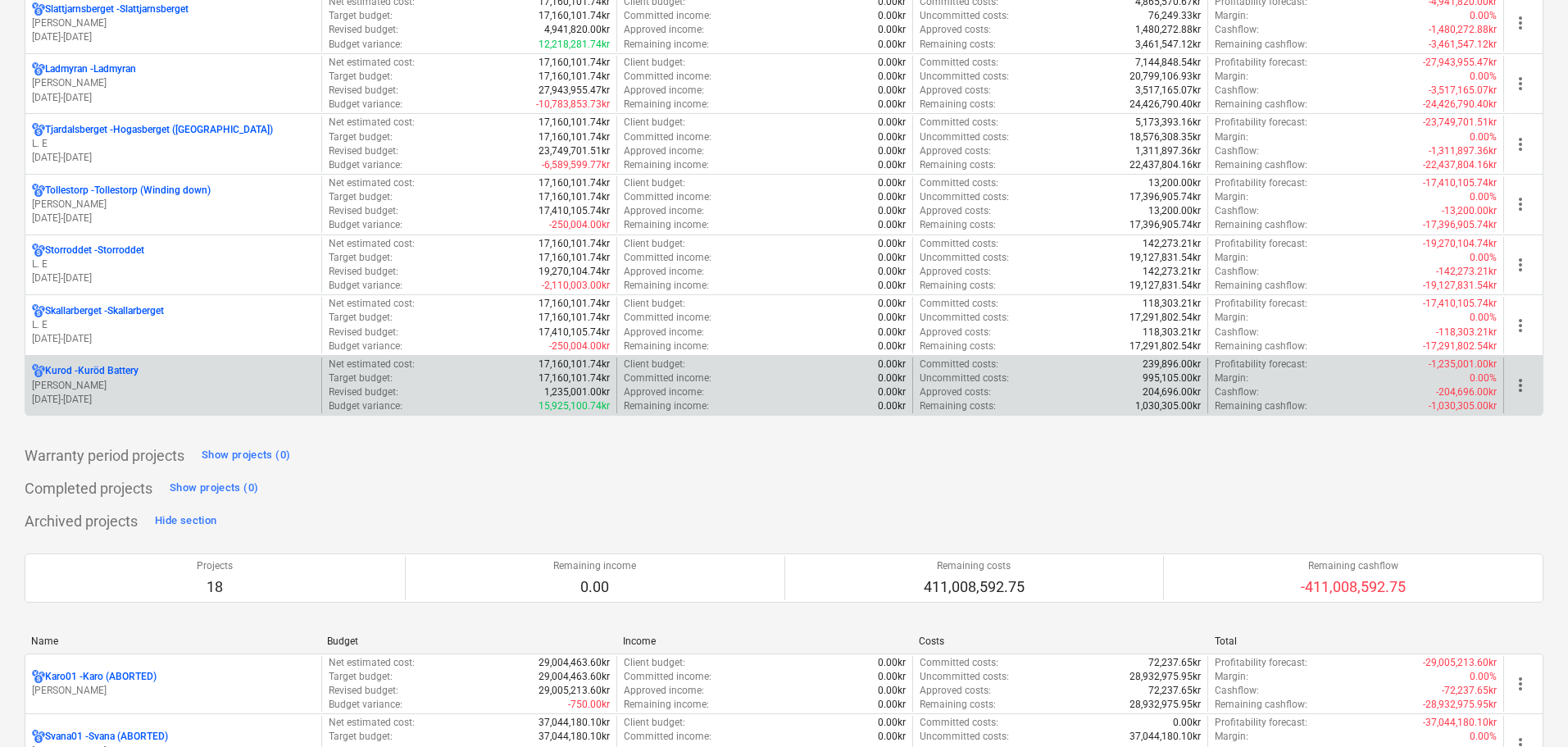
click at [171, 369] on div "Kurod - Kuröd Battery" at bounding box center [173, 371] width 282 height 14
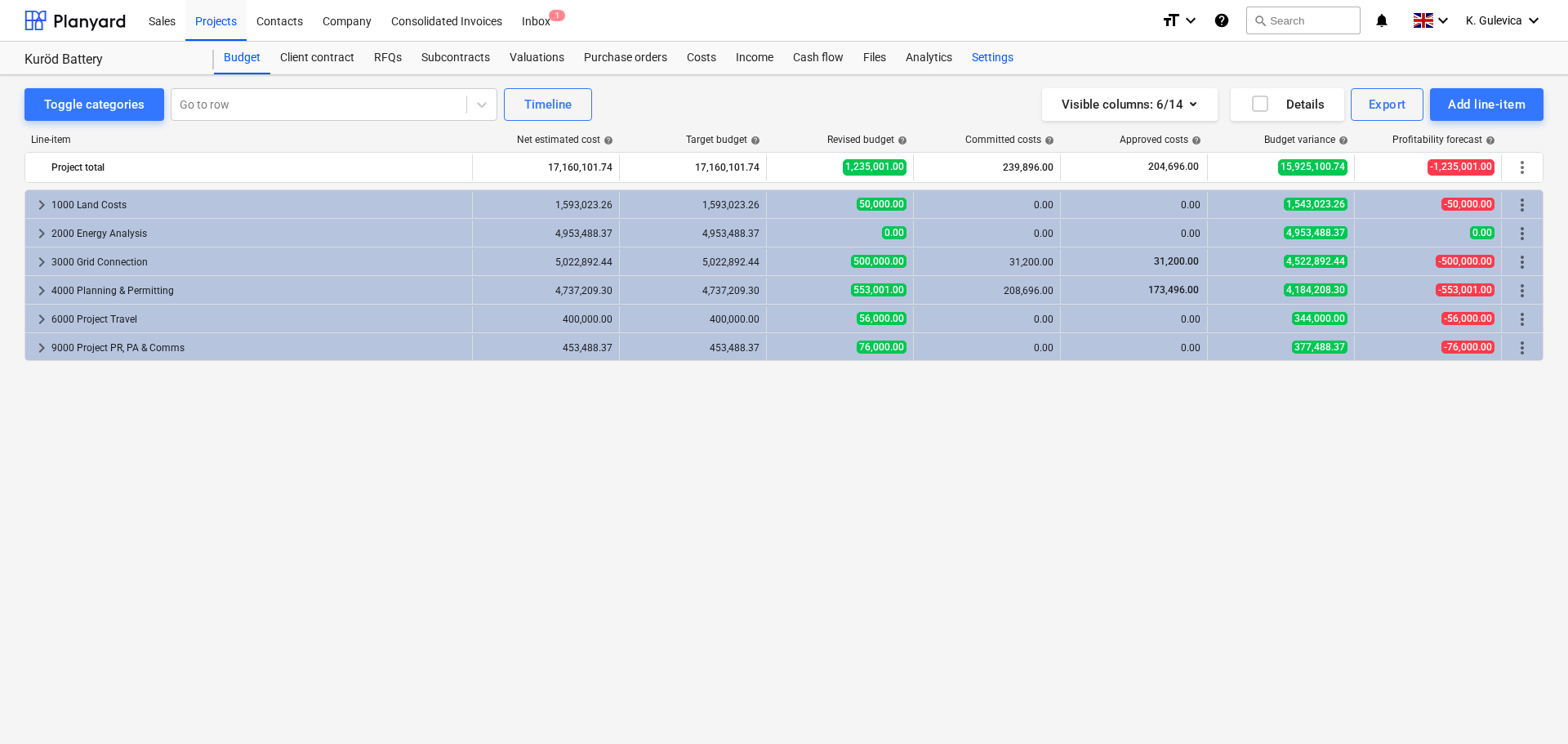
click at [986, 60] on div "Settings" at bounding box center [992, 58] width 61 height 33
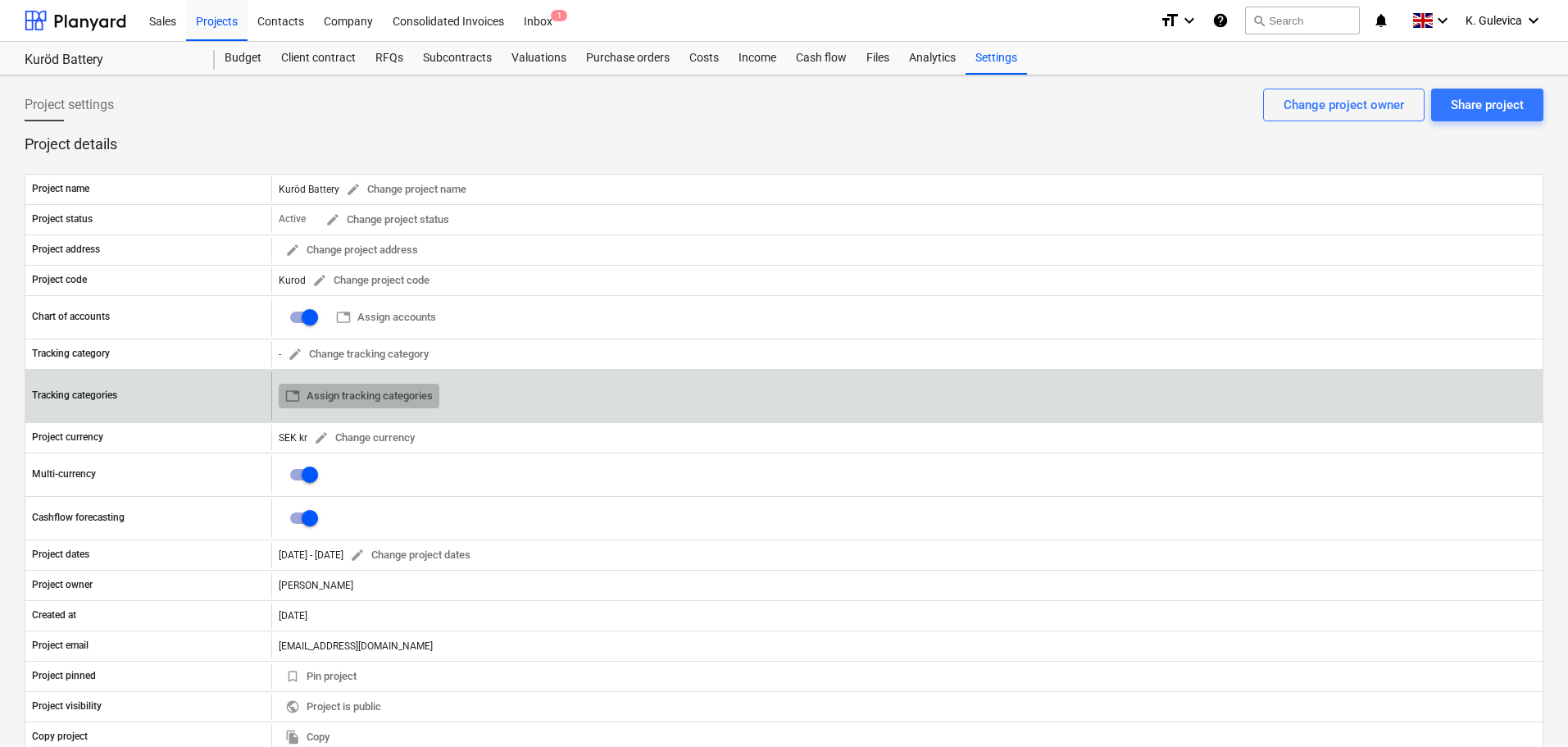
click at [395, 396] on span "table Assign tracking categories" at bounding box center [359, 396] width 147 height 19
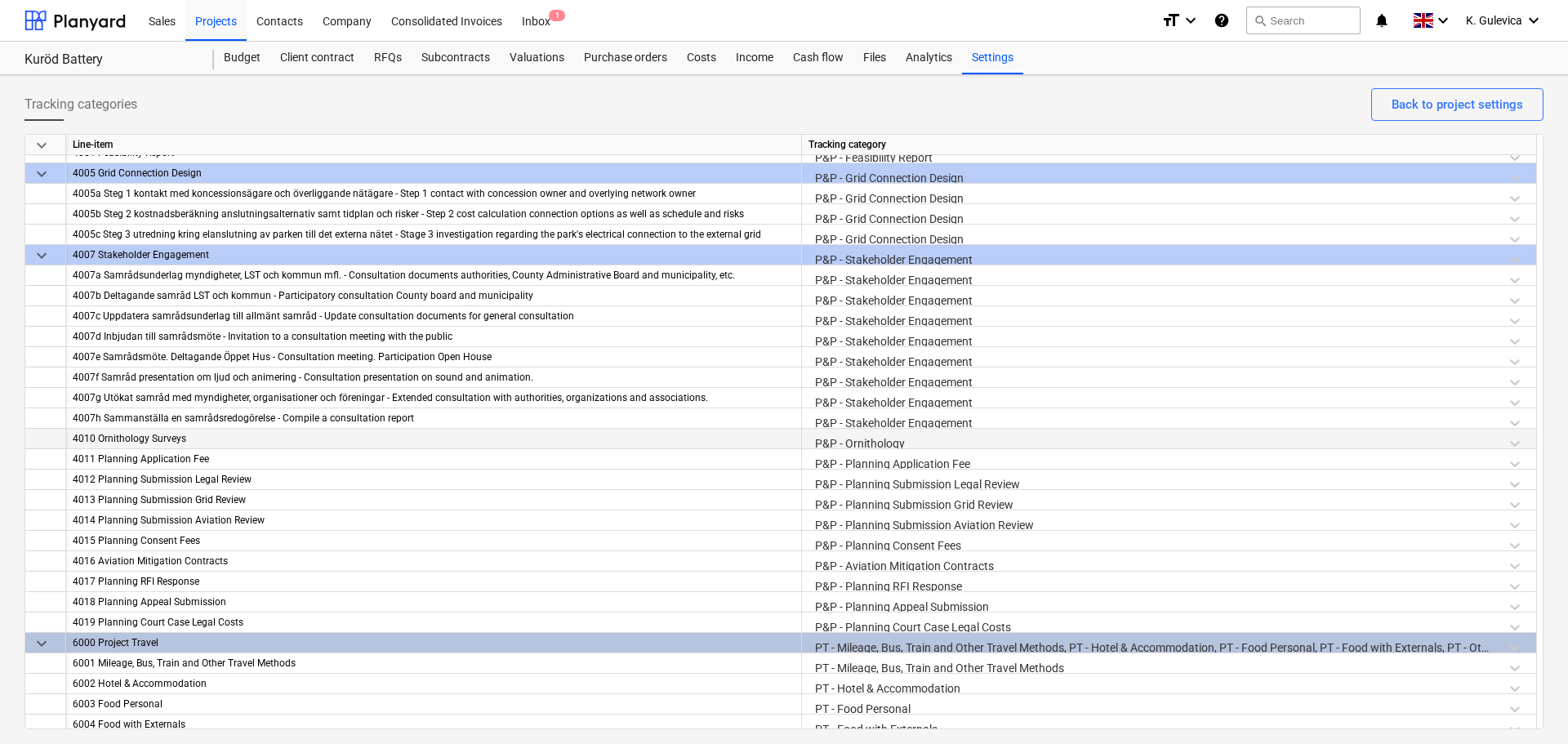
scroll to position [1775, 0]
